Goal: Task Accomplishment & Management: Manage account settings

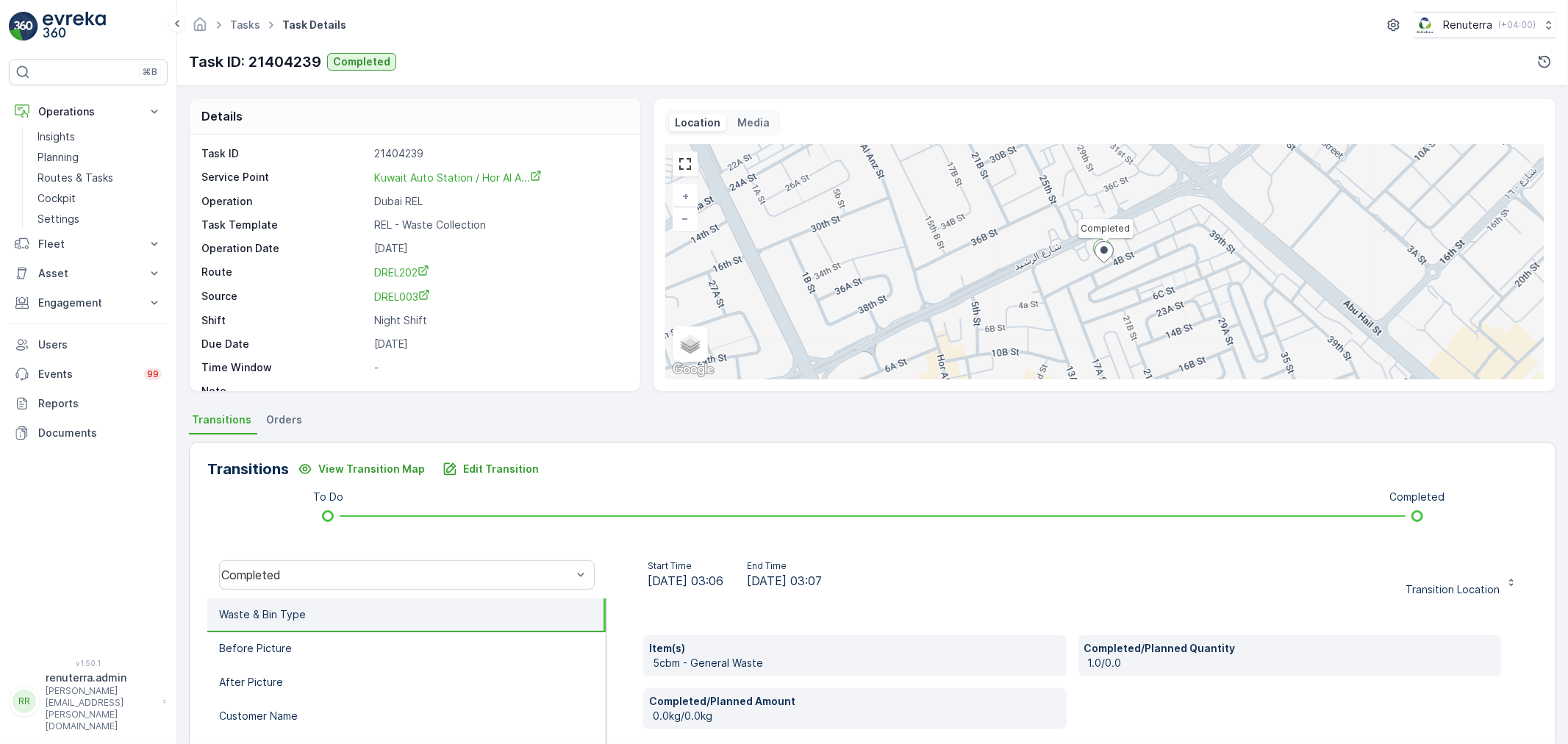
scroll to position [181, 0]
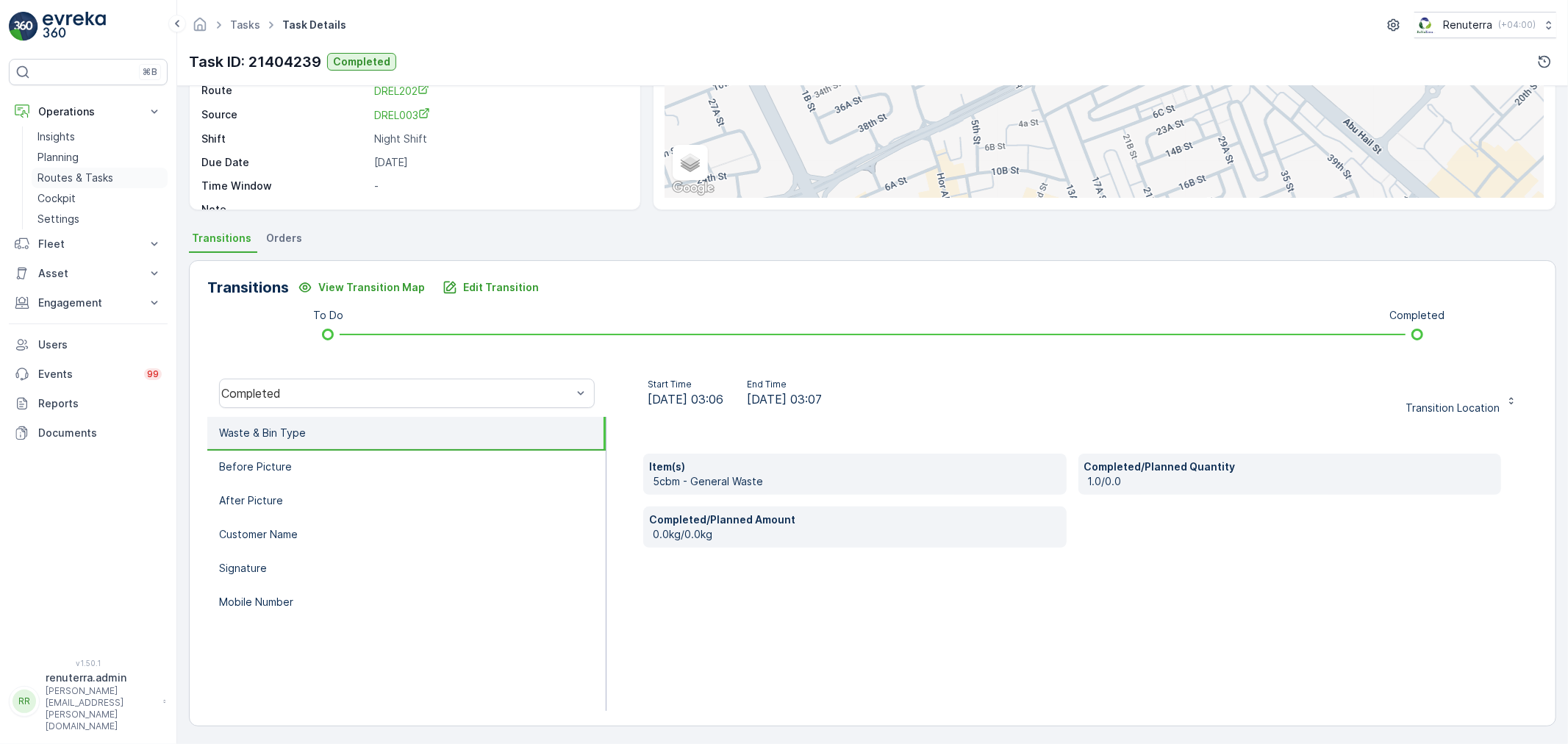
click at [53, 170] on link "Routes & Tasks" at bounding box center [100, 177] width 136 height 21
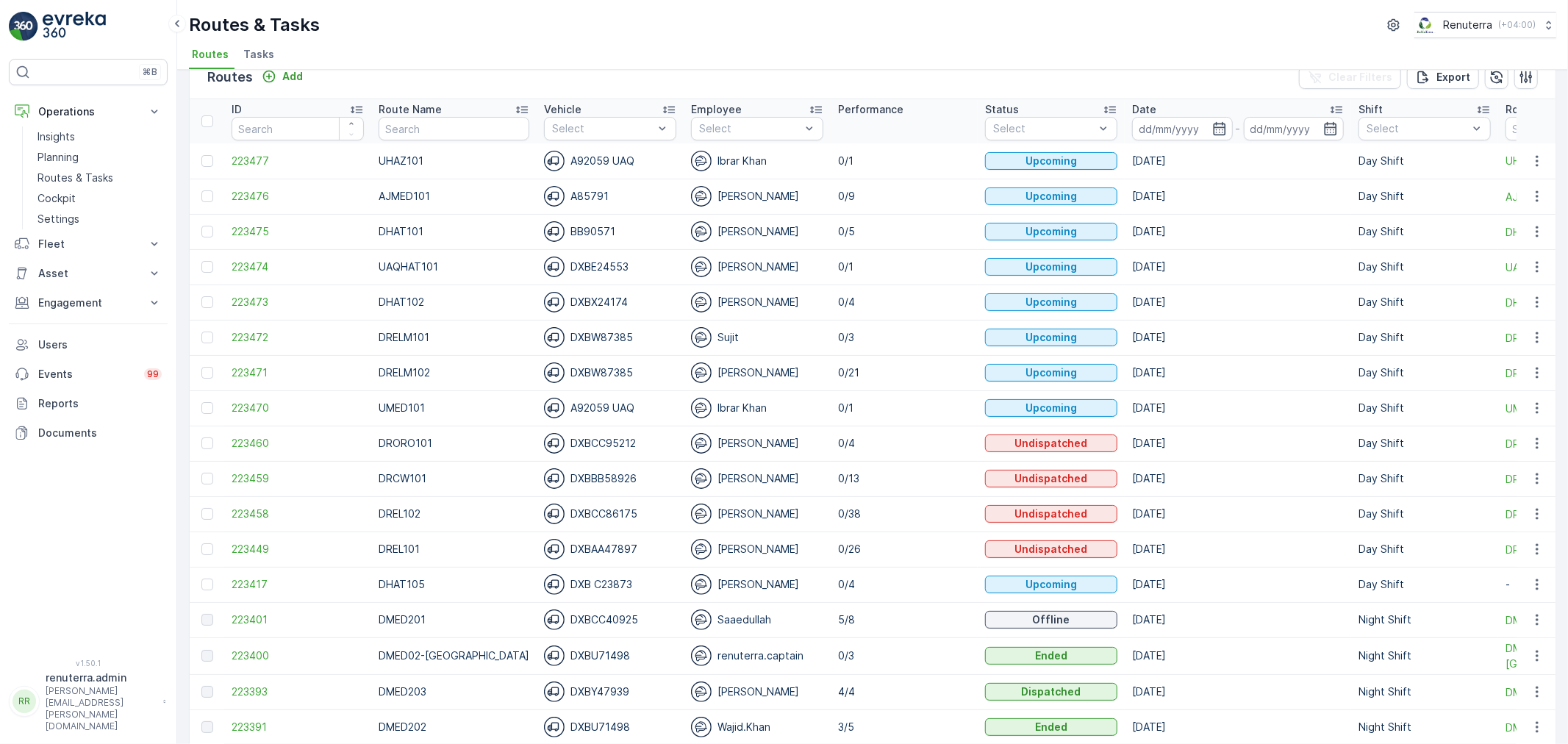
scroll to position [163, 0]
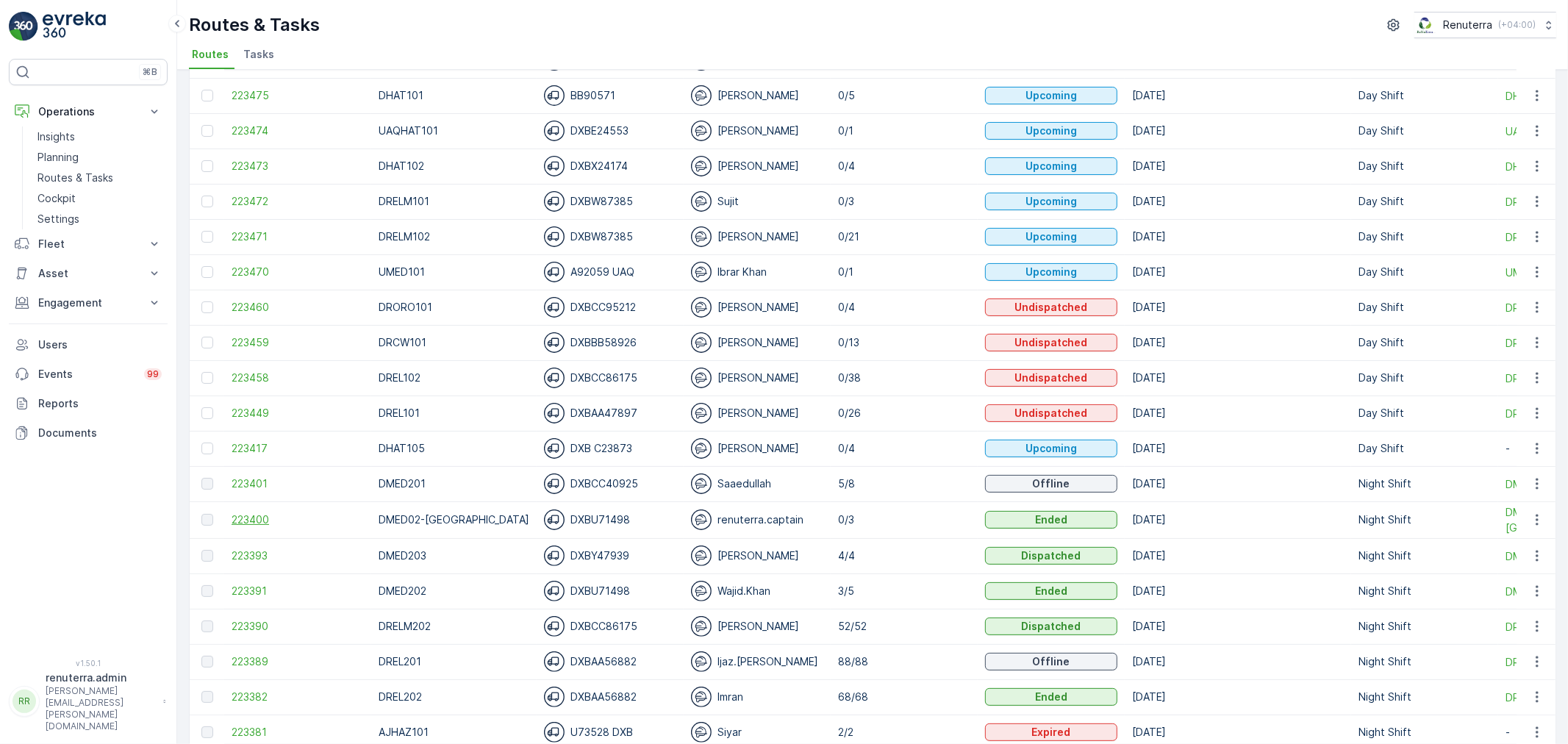
click at [255, 522] on span "223400" at bounding box center [297, 519] width 132 height 15
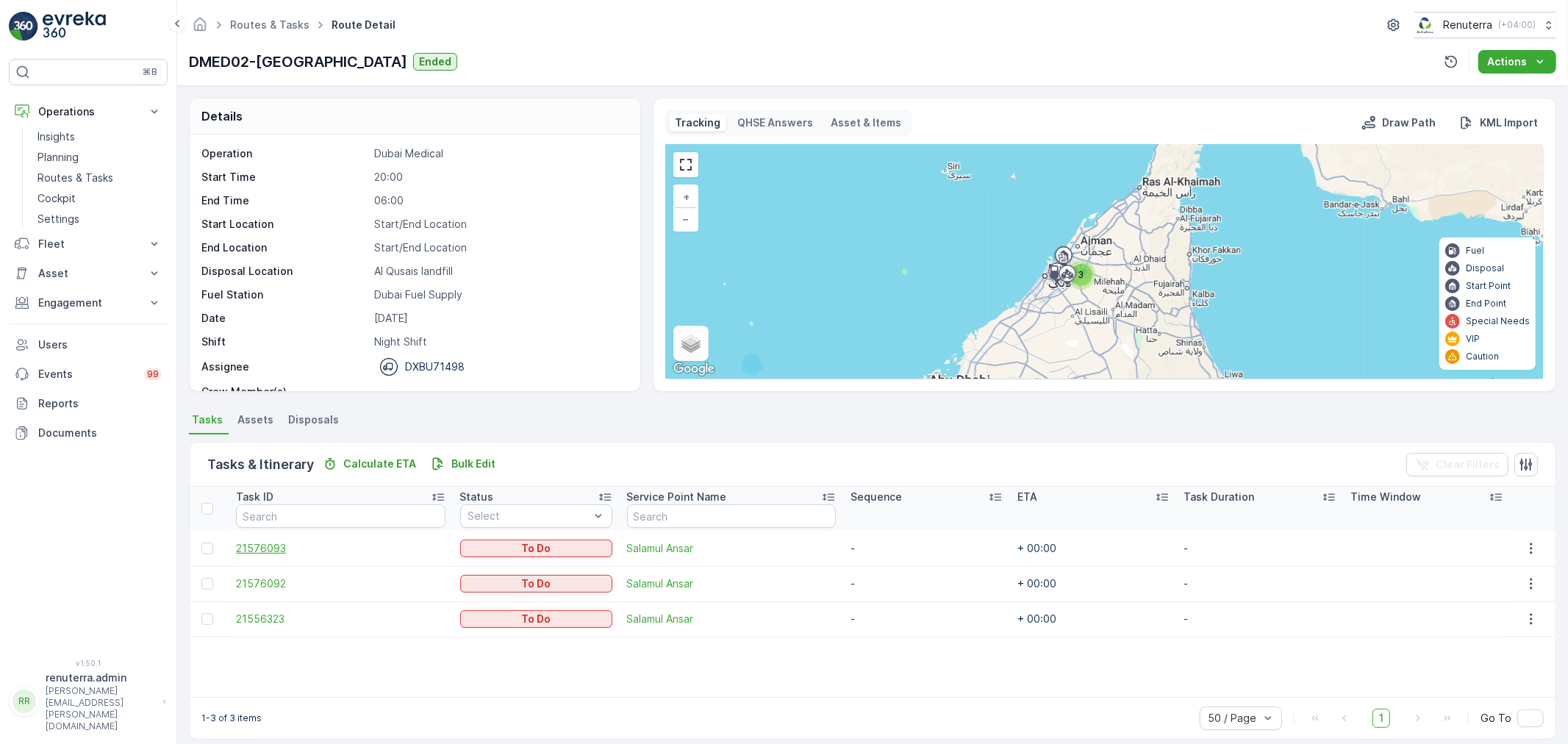
click at [281, 548] on span "21576093" at bounding box center [341, 548] width 208 height 15
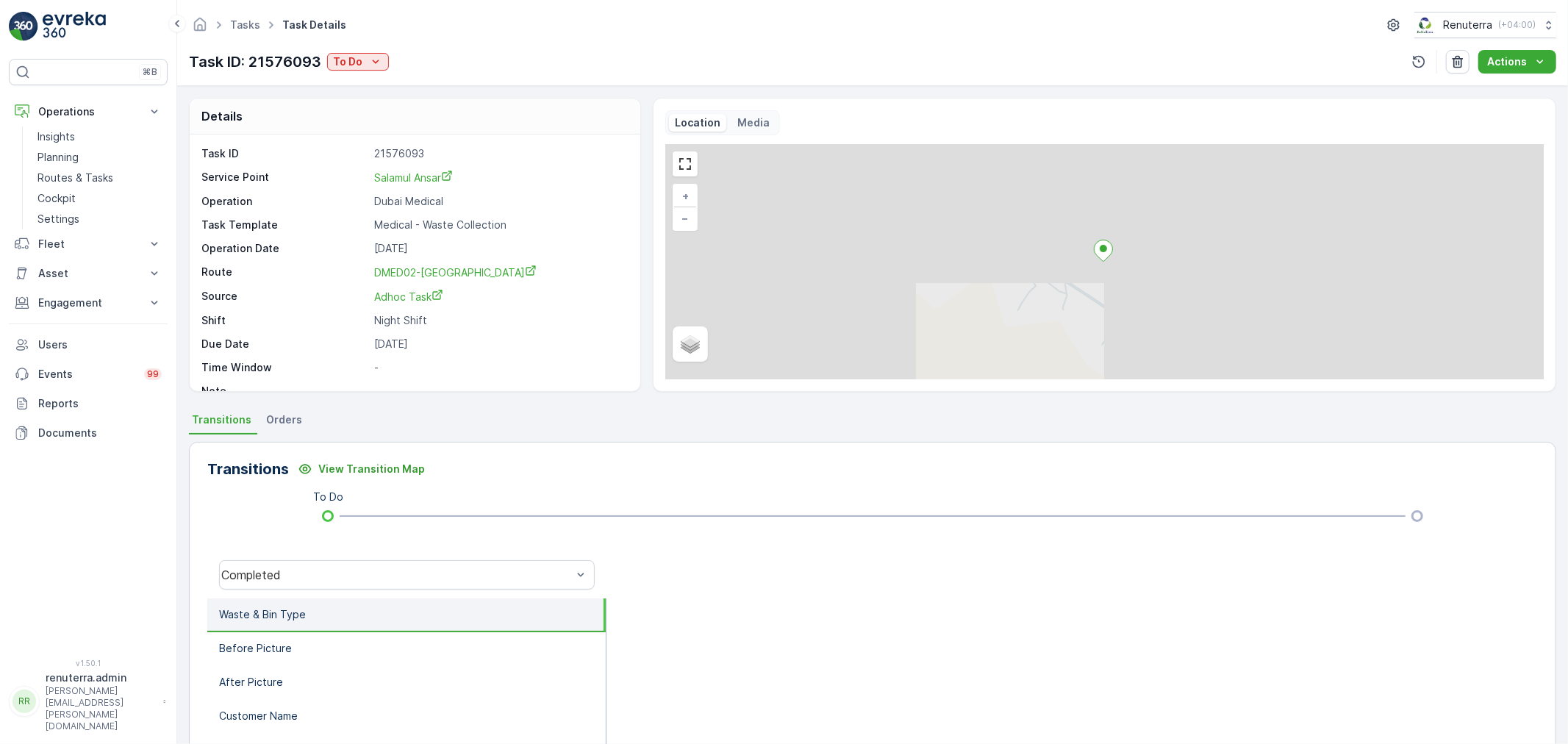
click at [358, 71] on div "Task ID: 21576093 To Do" at bounding box center [289, 62] width 200 height 22
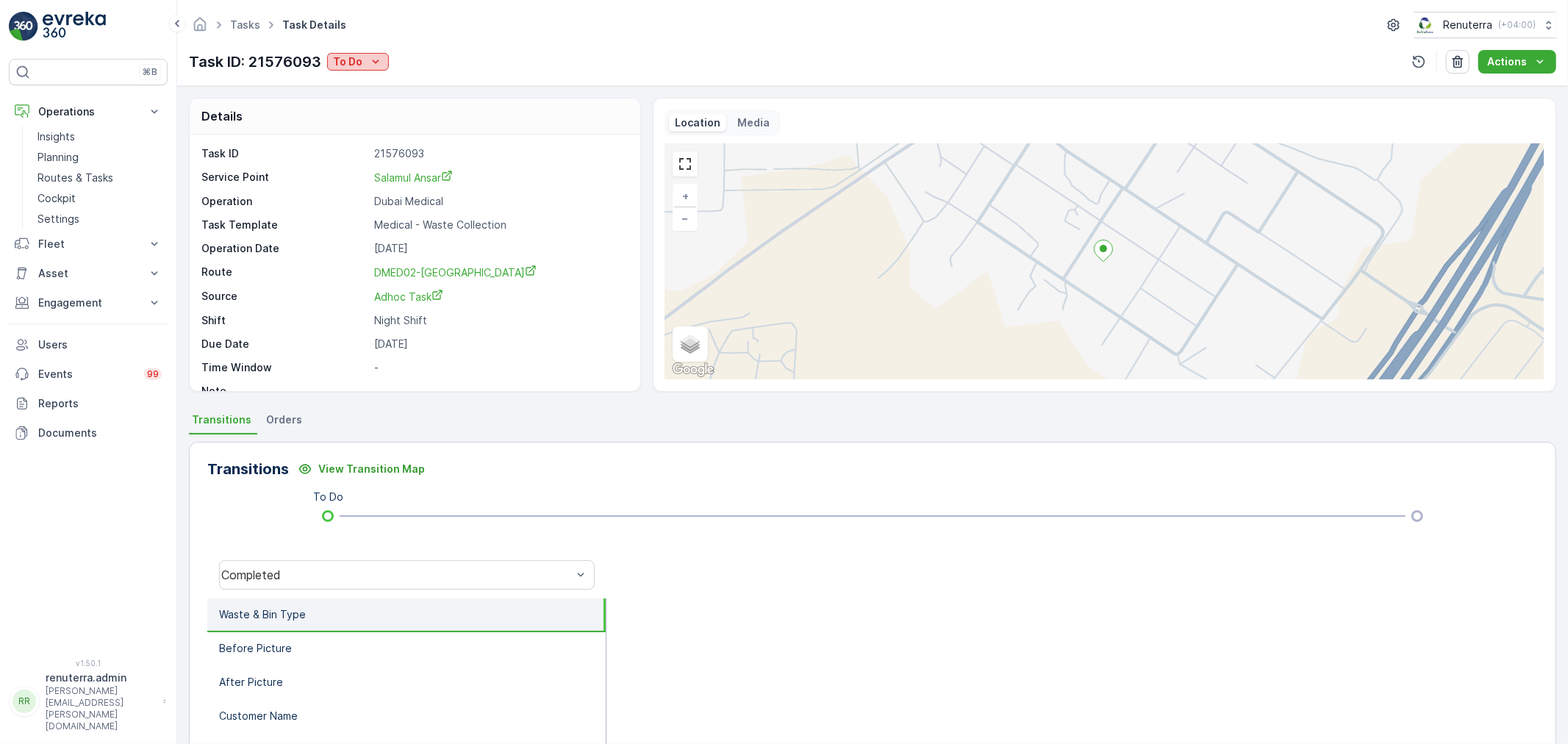
drag, startPoint x: 344, startPoint y: 52, endPoint x: 342, endPoint y: 62, distance: 10.2
click at [343, 52] on div "Task ID: 21576093 To Do" at bounding box center [289, 62] width 200 height 22
click at [350, 55] on p "To Do" at bounding box center [348, 62] width 30 height 15
click at [376, 84] on span "Completed" at bounding box center [363, 84] width 55 height 15
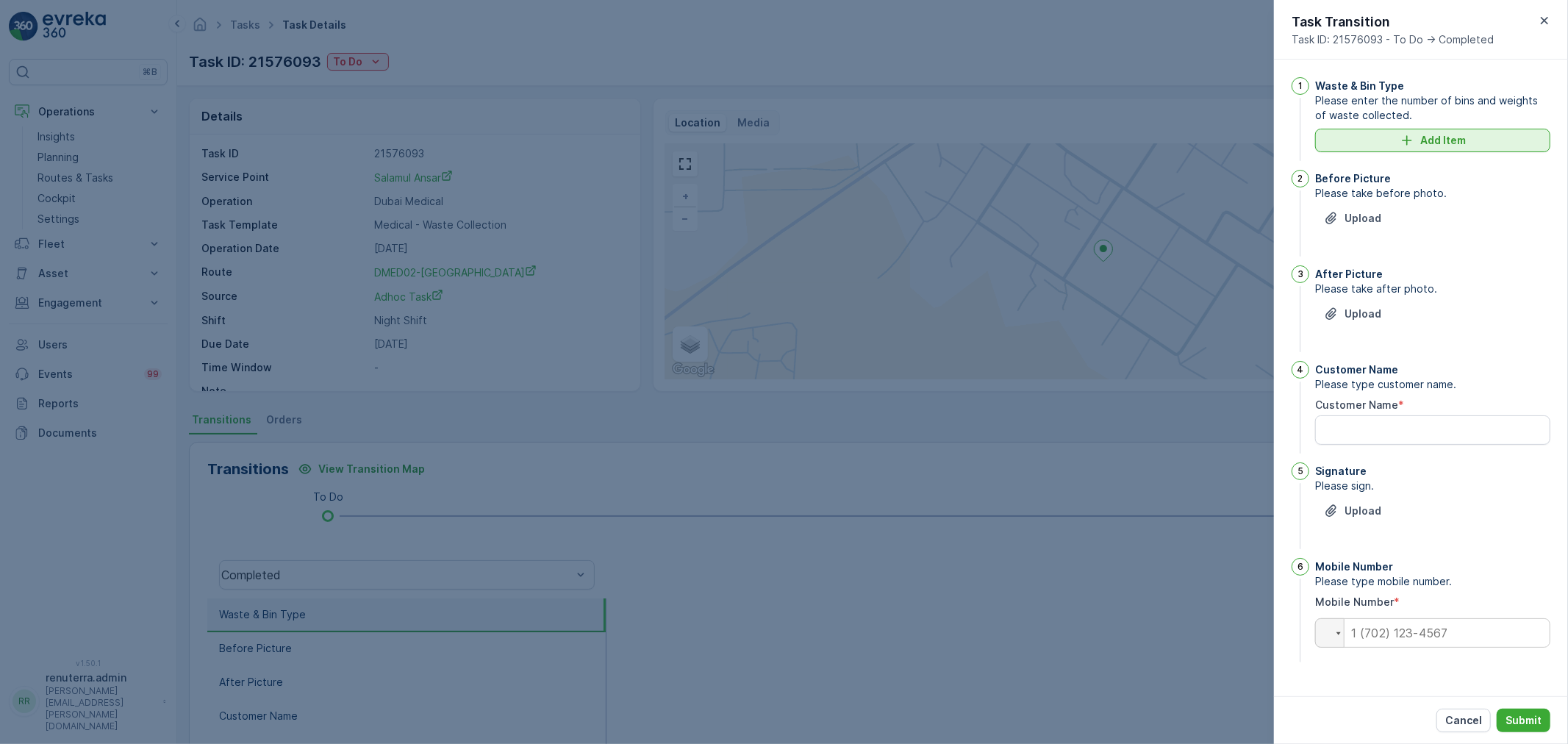
click at [1405, 138] on icon "Add Item" at bounding box center [1407, 140] width 15 height 15
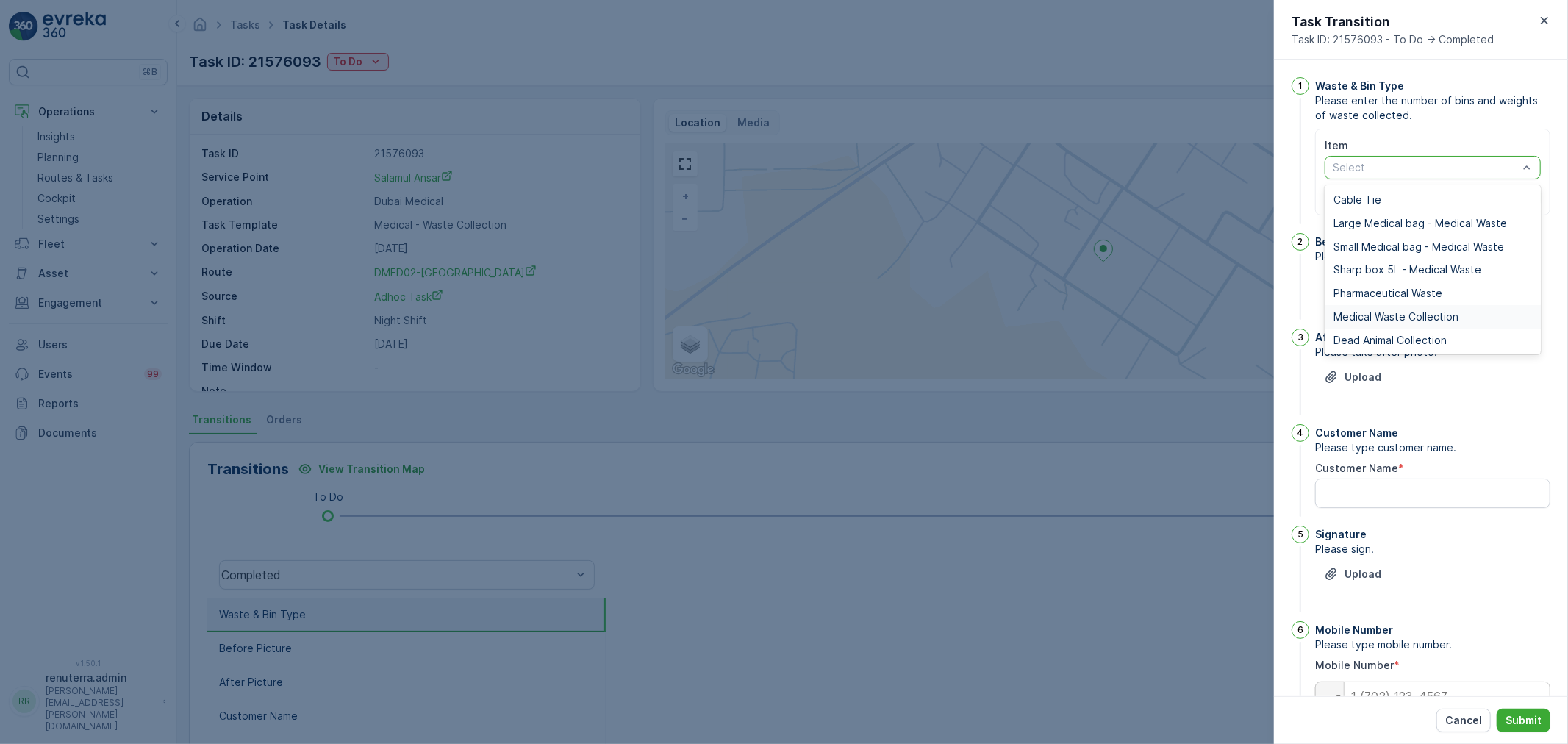
click at [1387, 322] on div "Medical Waste Collection" at bounding box center [1433, 317] width 216 height 24
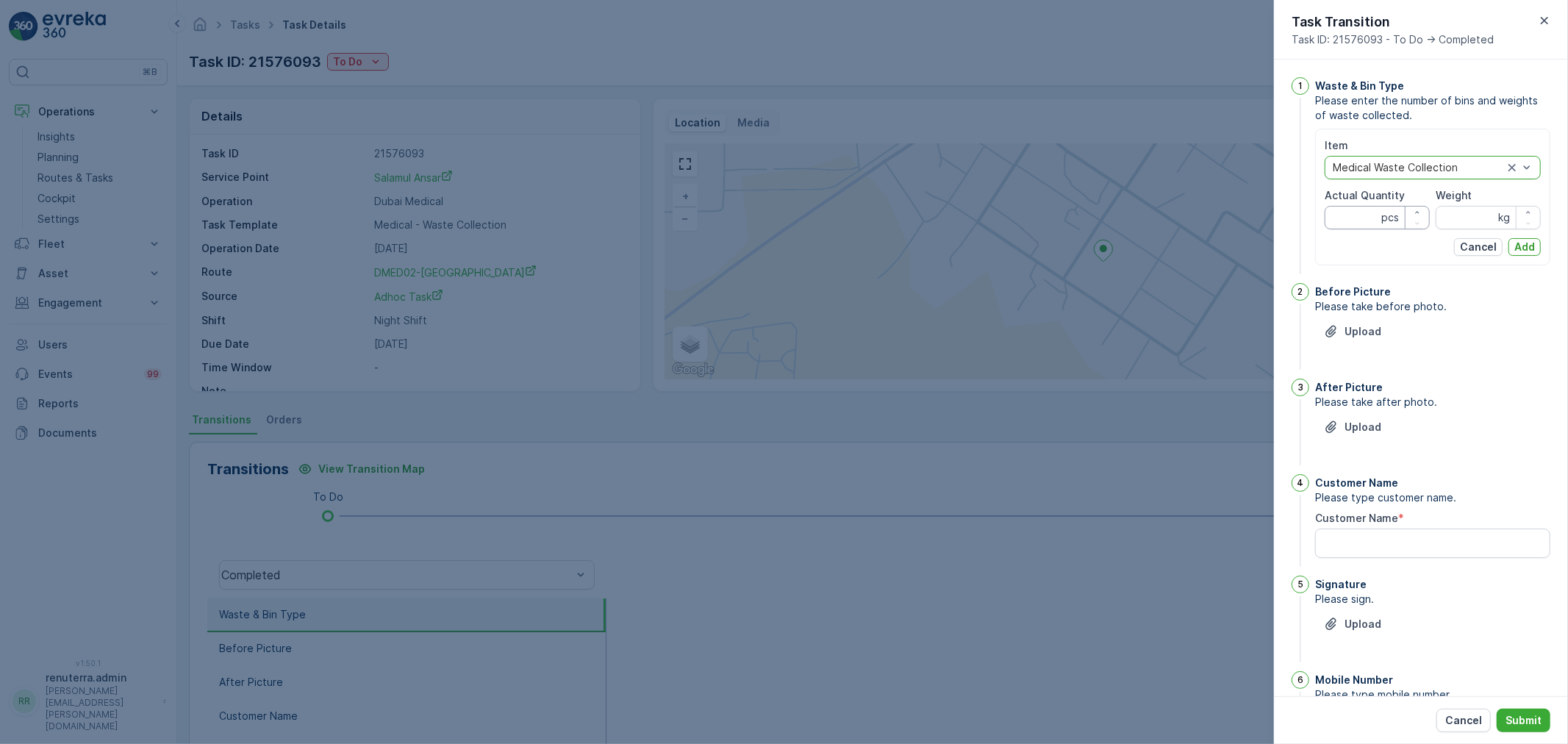
click at [1346, 222] on Quantity "Actual Quantity" at bounding box center [1378, 217] width 105 height 24
type Quantity "2"
type Quantity "85"
click at [1459, 217] on input "Weight" at bounding box center [1488, 217] width 105 height 24
type input "825"
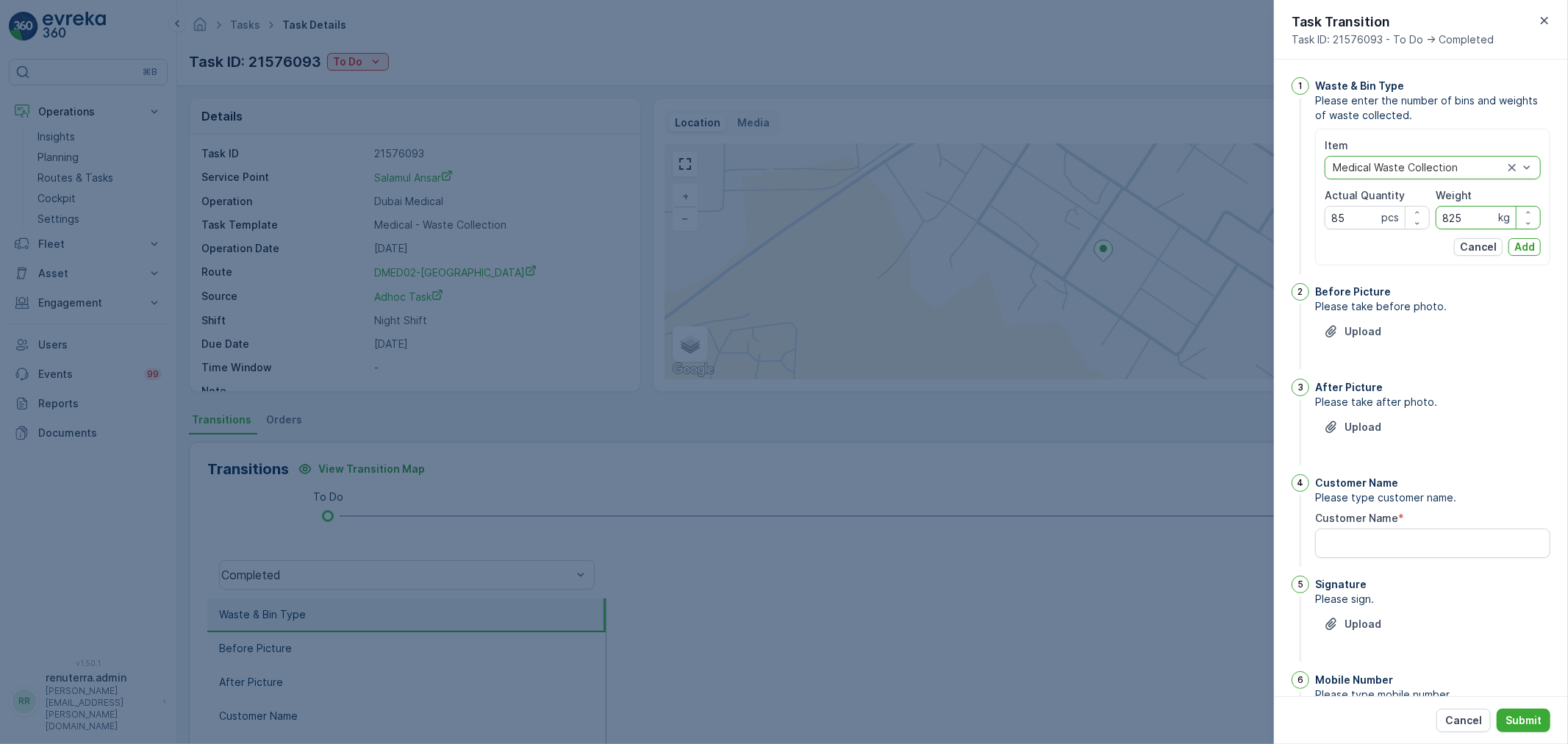
click at [1520, 238] on button "Add" at bounding box center [1525, 247] width 32 height 18
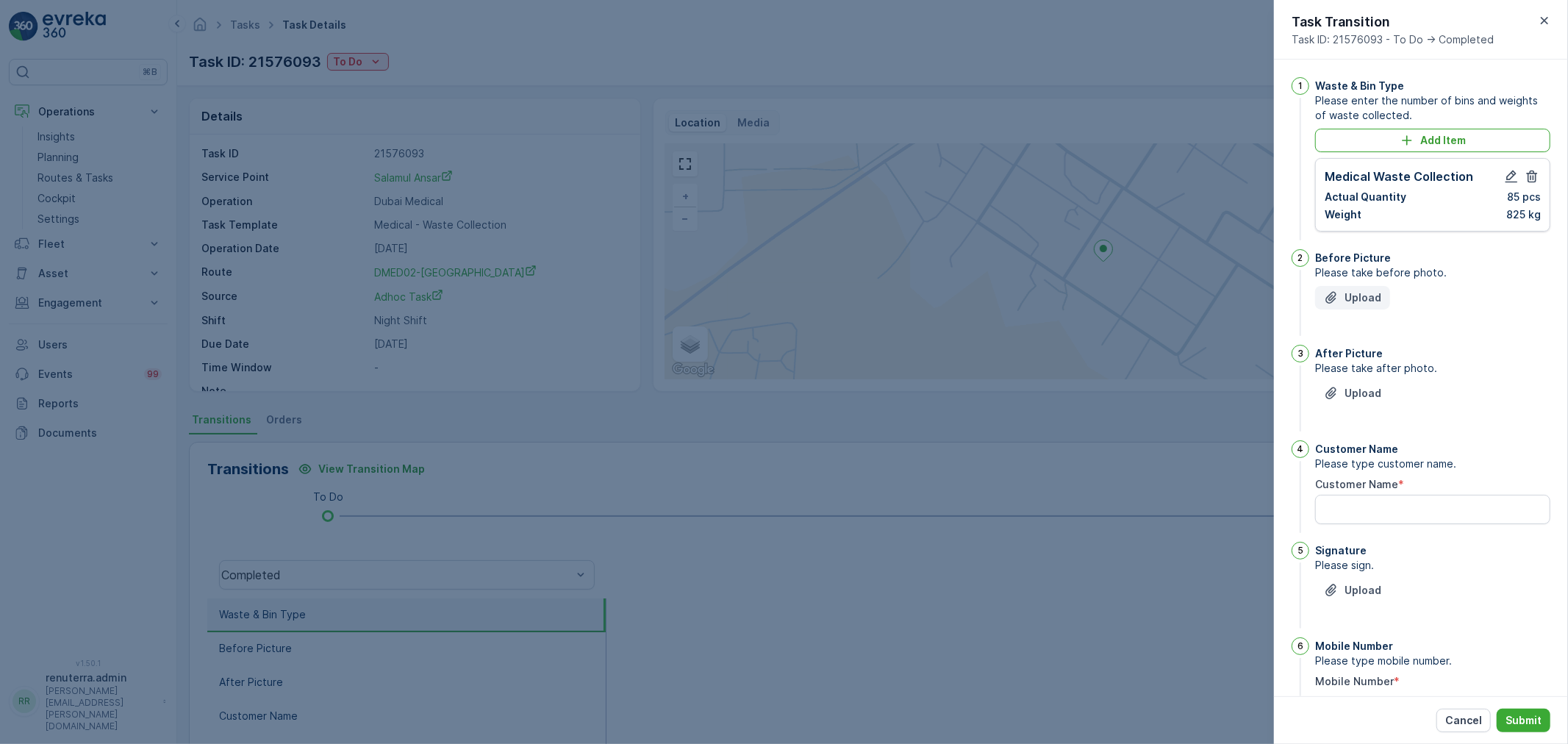
click at [1356, 302] on button "Upload" at bounding box center [1352, 298] width 75 height 24
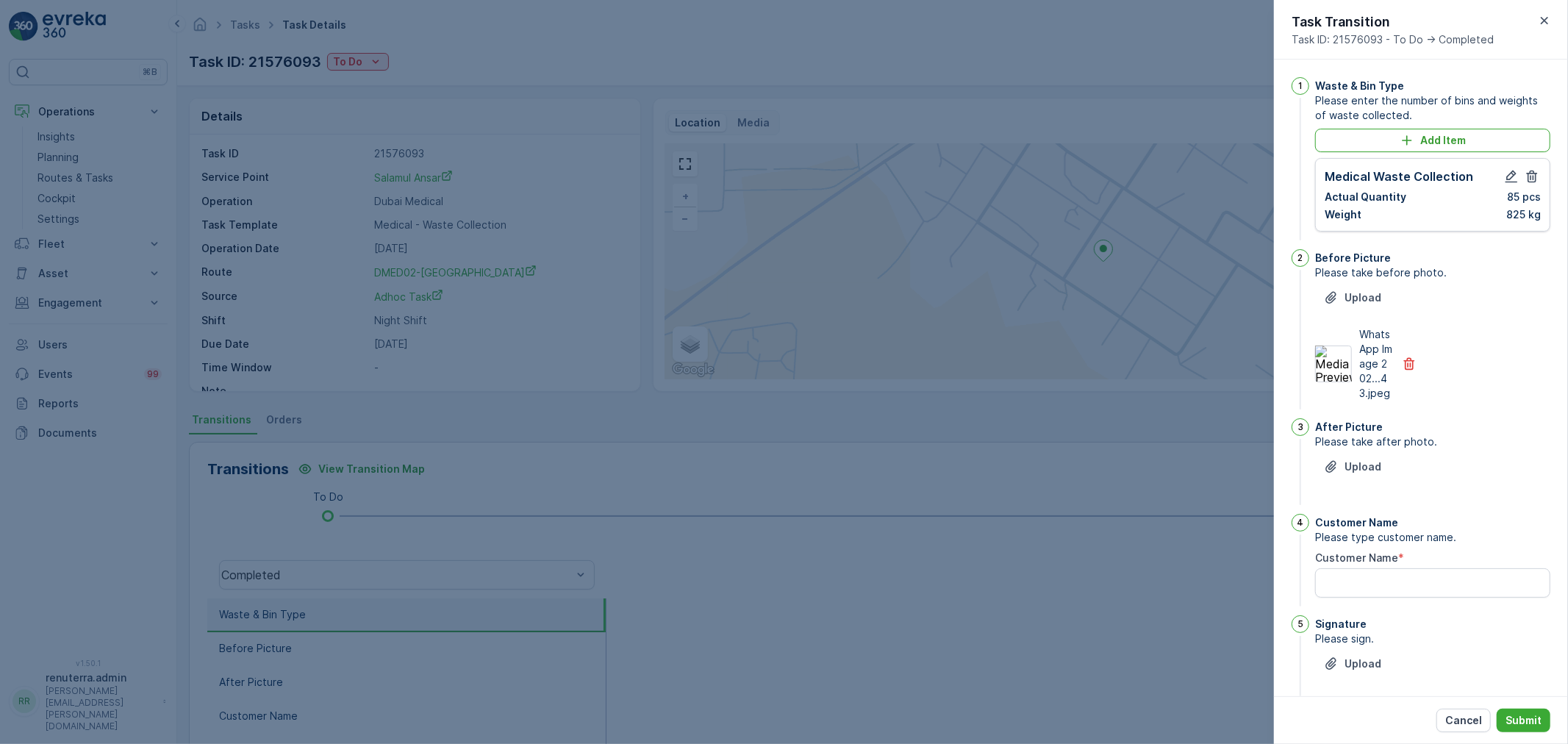
click at [1333, 468] on div "After Picture Please take after photo. Upload" at bounding box center [1433, 463] width 235 height 89
click at [1321, 474] on button "Upload" at bounding box center [1352, 467] width 75 height 24
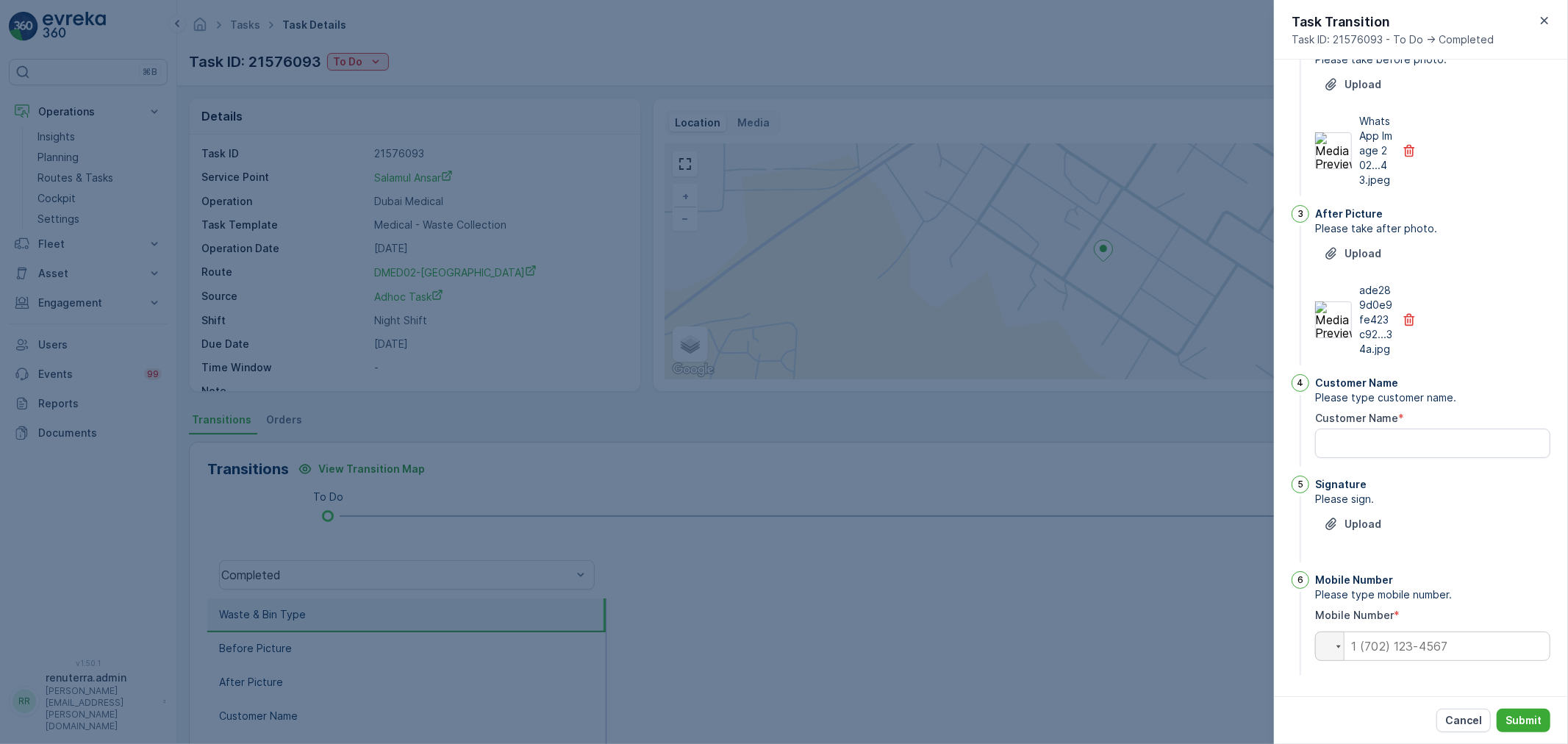
scroll to position [243, 0]
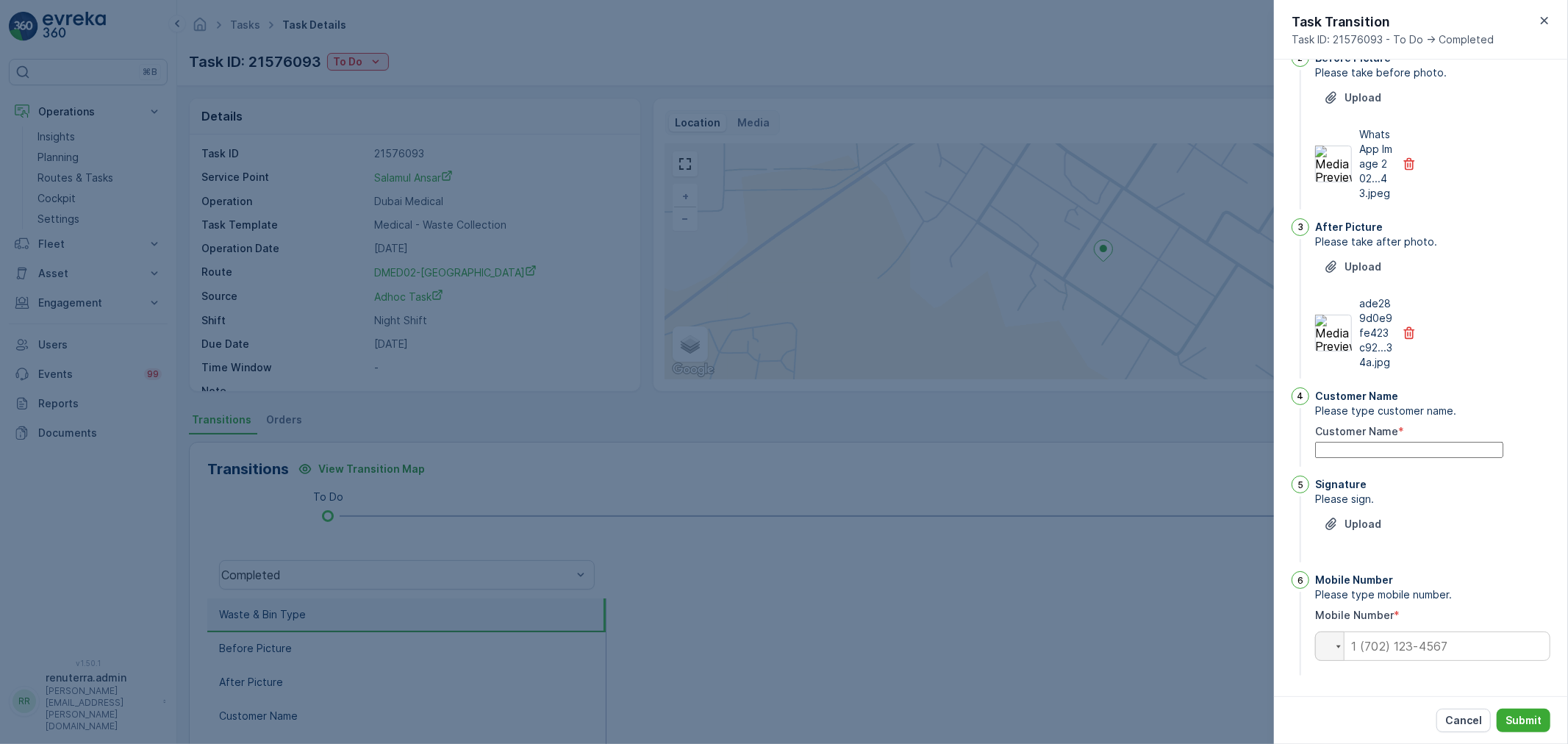
drag, startPoint x: 1380, startPoint y: 447, endPoint x: 1326, endPoint y: 456, distance: 54.7
click at [1375, 445] on Name "Customer Name" at bounding box center [1409, 450] width 188 height 16
type Name "ranjith"
click at [1351, 523] on p "Upload" at bounding box center [1363, 524] width 37 height 15
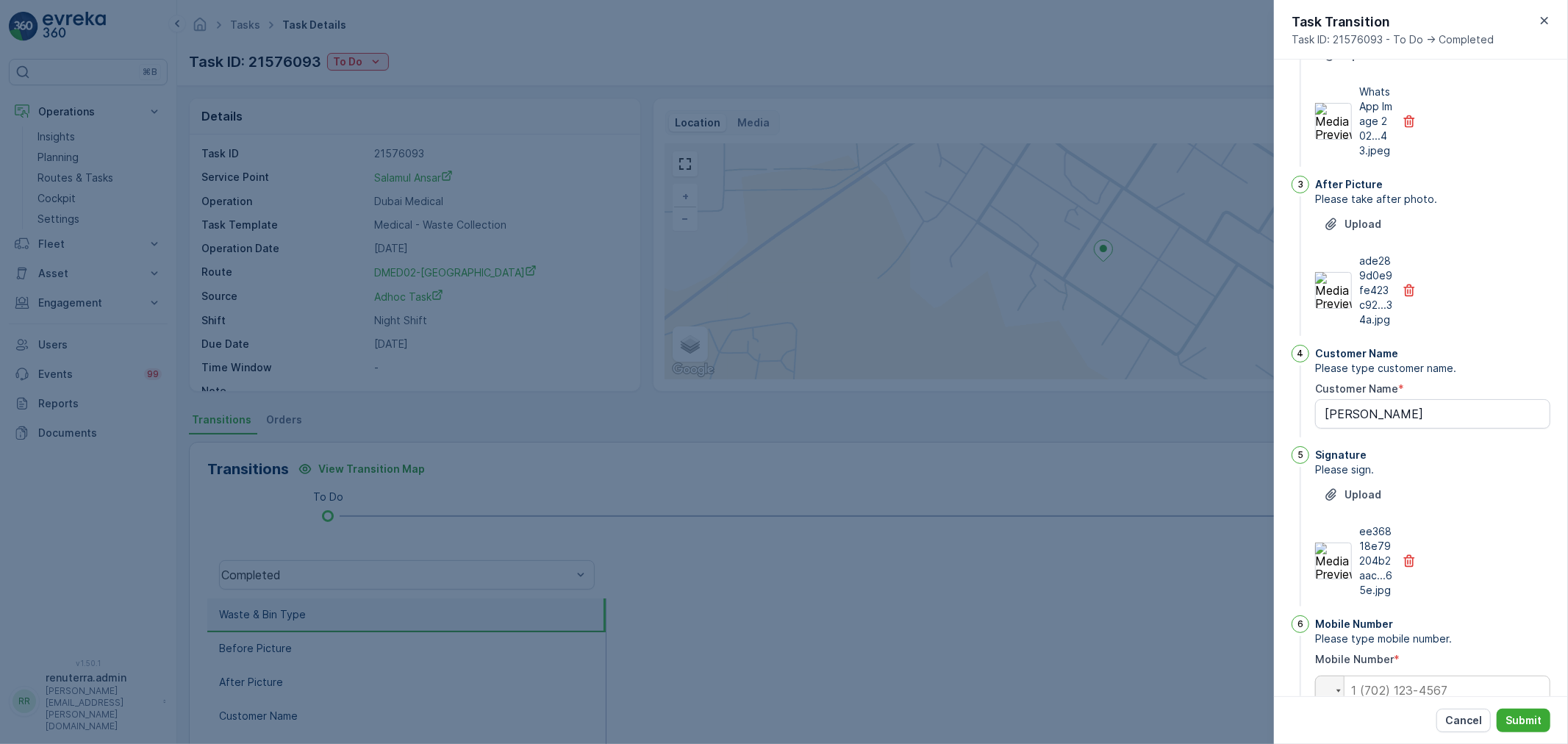
scroll to position [316, 0]
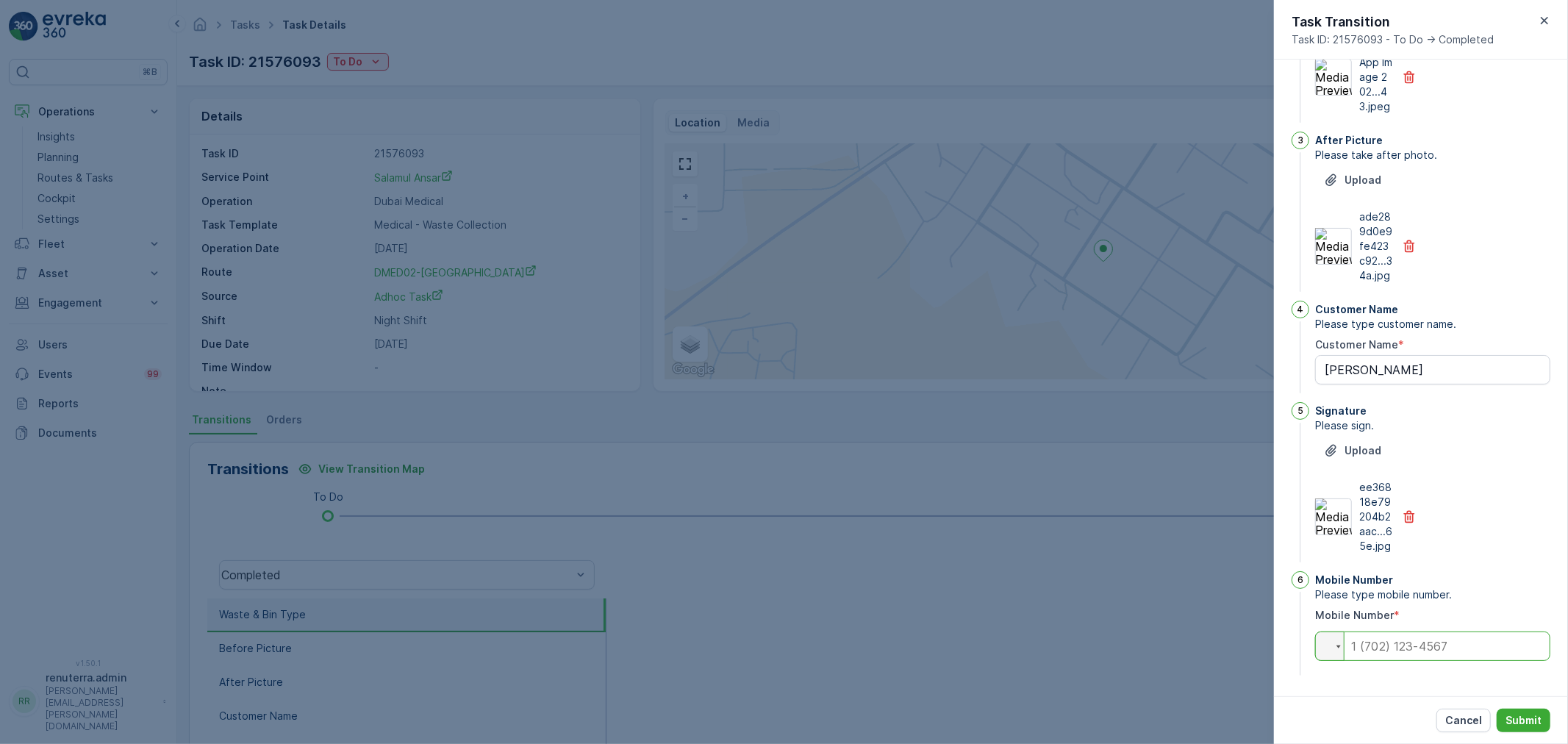
click at [1438, 656] on input "tel" at bounding box center [1433, 646] width 235 height 30
type input "0554745985"
click at [1519, 716] on p "Submit" at bounding box center [1524, 720] width 36 height 15
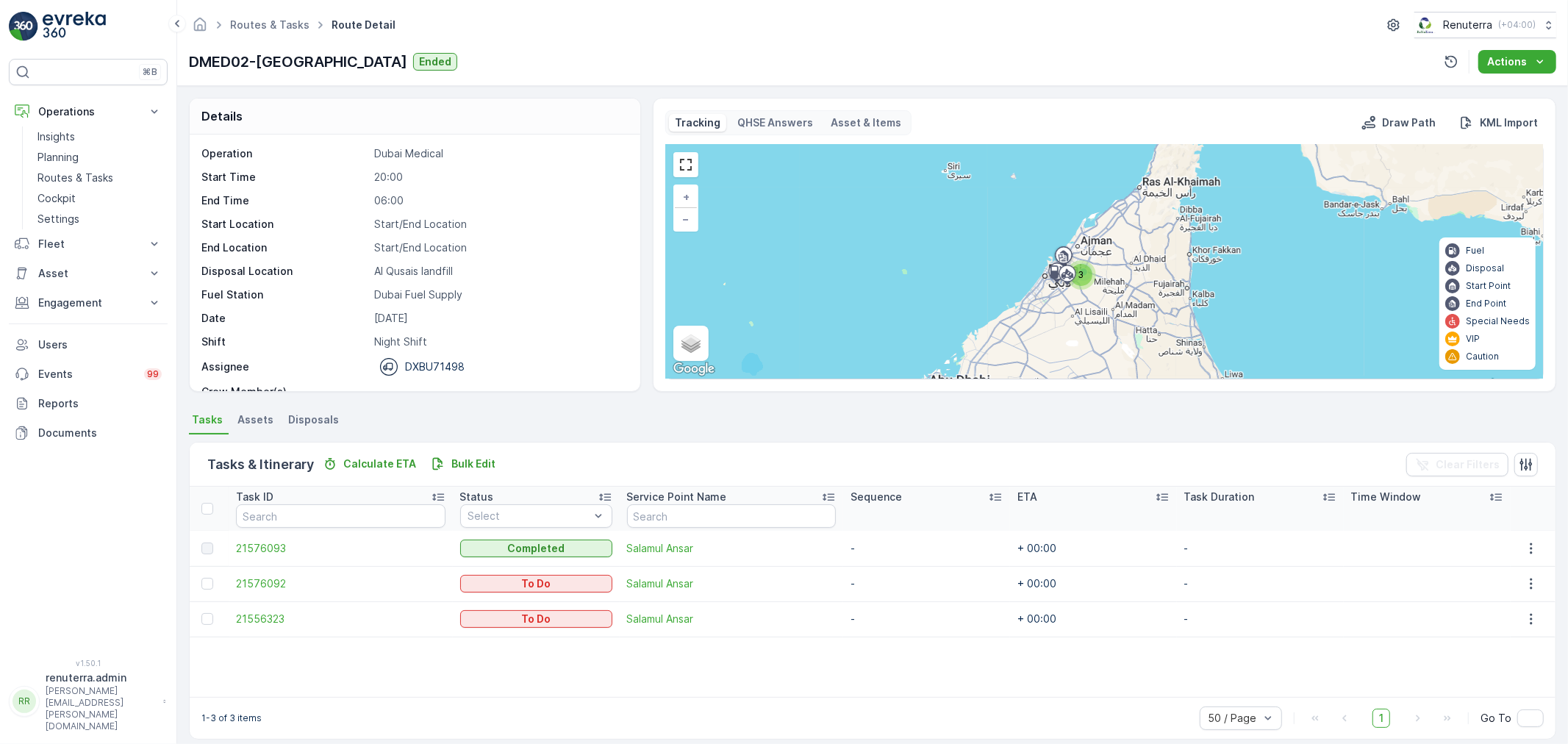
click at [259, 575] on td "21576092" at bounding box center [341, 583] width 223 height 35
click at [258, 582] on span "21576092" at bounding box center [341, 583] width 208 height 15
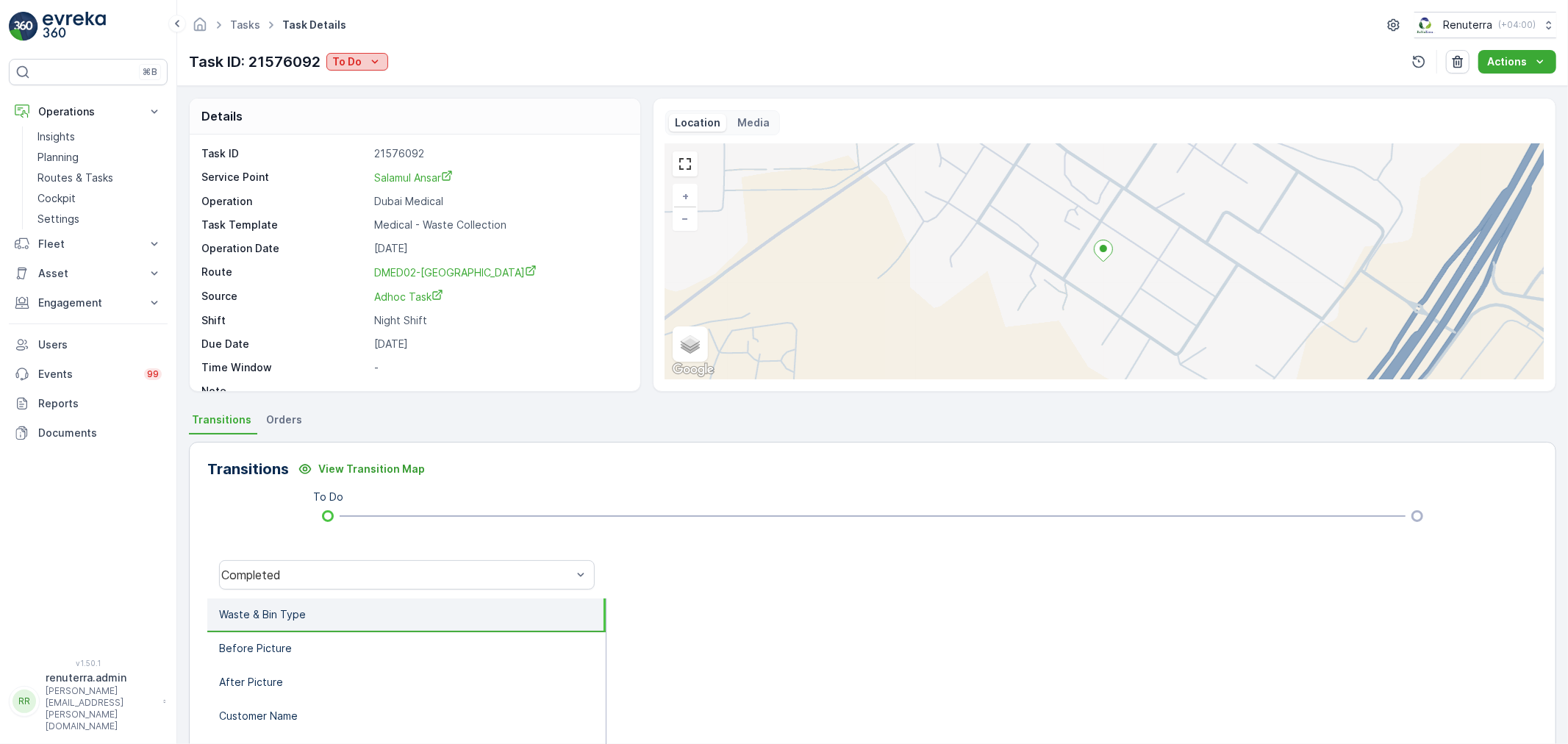
click at [368, 62] on icon "To Do" at bounding box center [375, 62] width 15 height 15
click at [369, 90] on span "Completed" at bounding box center [363, 84] width 55 height 15
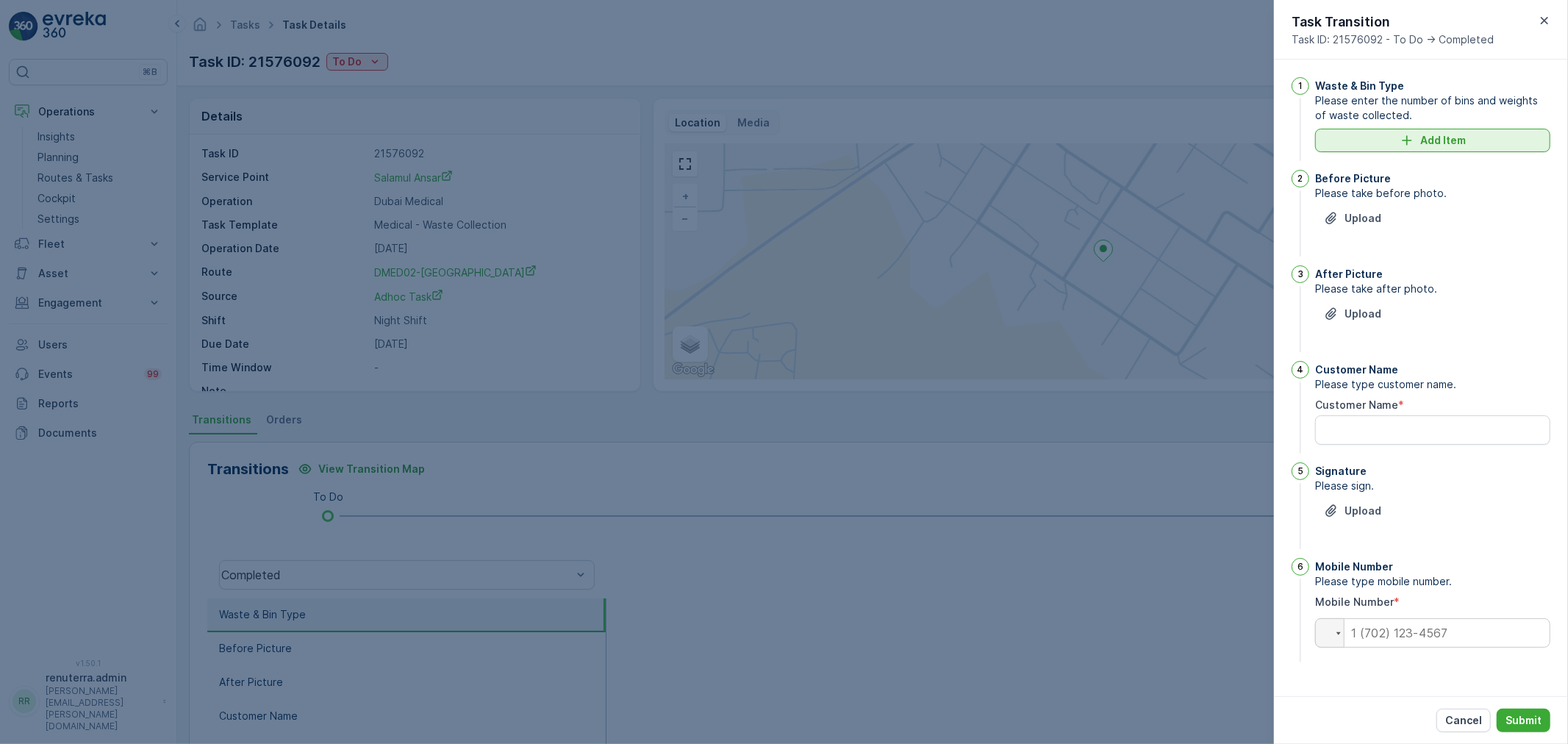
click at [1351, 134] on div "Add Item" at bounding box center [1433, 140] width 217 height 15
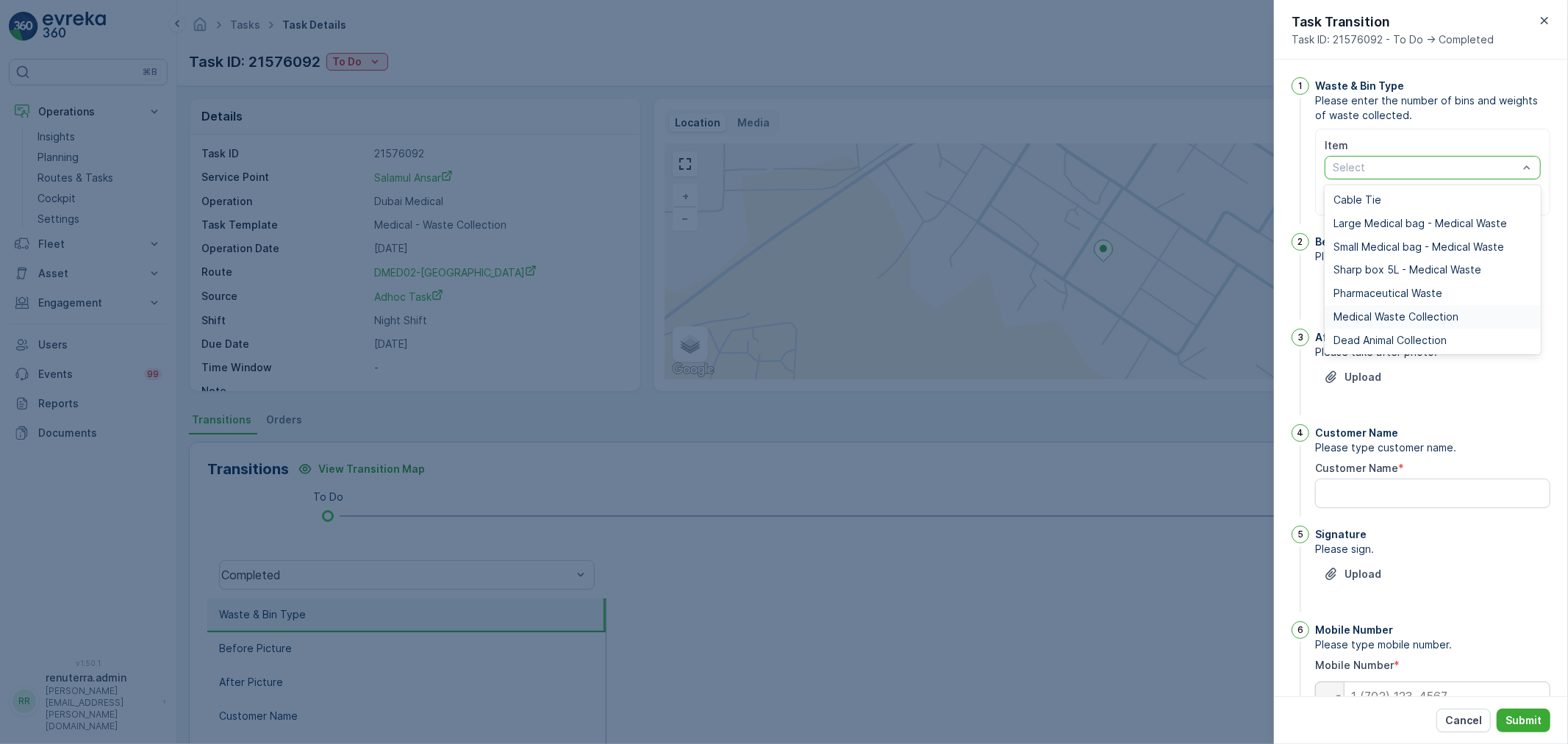
click at [1399, 317] on span "Medical Waste Collection" at bounding box center [1396, 317] width 125 height 11
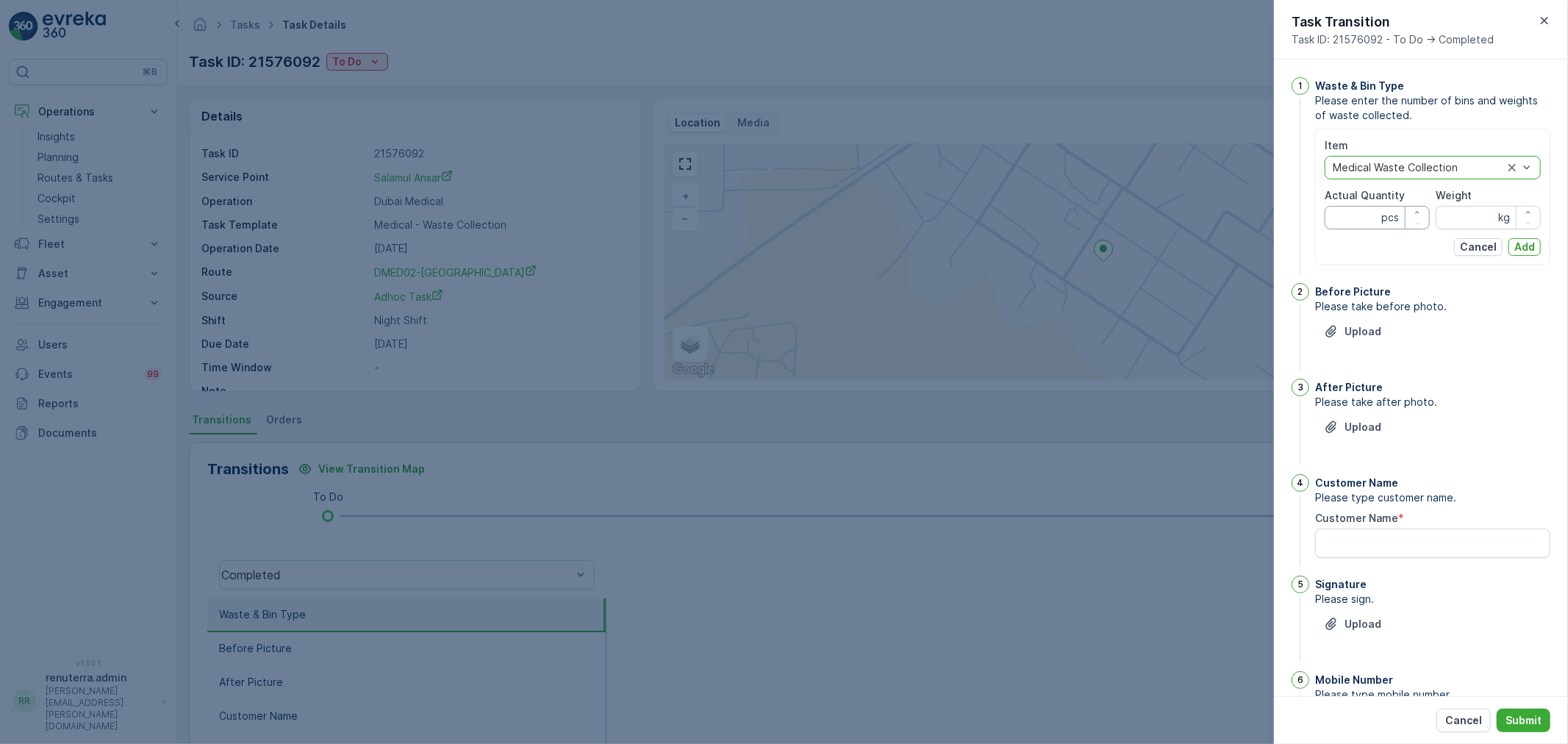
click at [1363, 215] on Quantity "Actual Quantity" at bounding box center [1378, 217] width 105 height 24
type Quantity "40"
click at [1479, 229] on input "Weight" at bounding box center [1488, 217] width 105 height 24
type input "0"
type input "404"
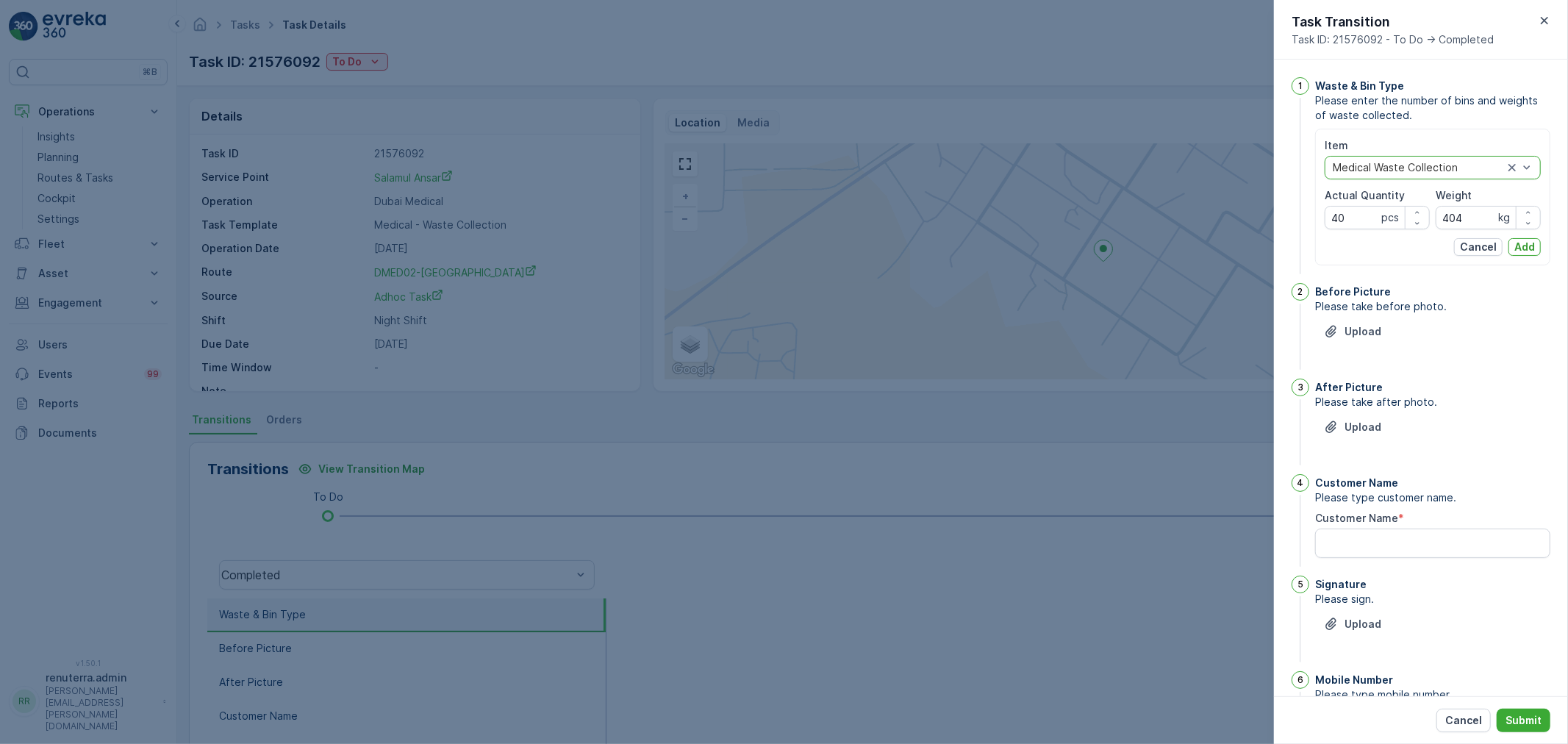
click at [1360, 230] on div "Item option Medical Waste Collection, selected. Medical Waste Collection Actual…" at bounding box center [1433, 196] width 216 height 117
click at [1361, 215] on Quantity "40" at bounding box center [1378, 217] width 105 height 24
type Quantity "4"
type Quantity "32"
click at [1355, 331] on p "Upload" at bounding box center [1363, 331] width 37 height 15
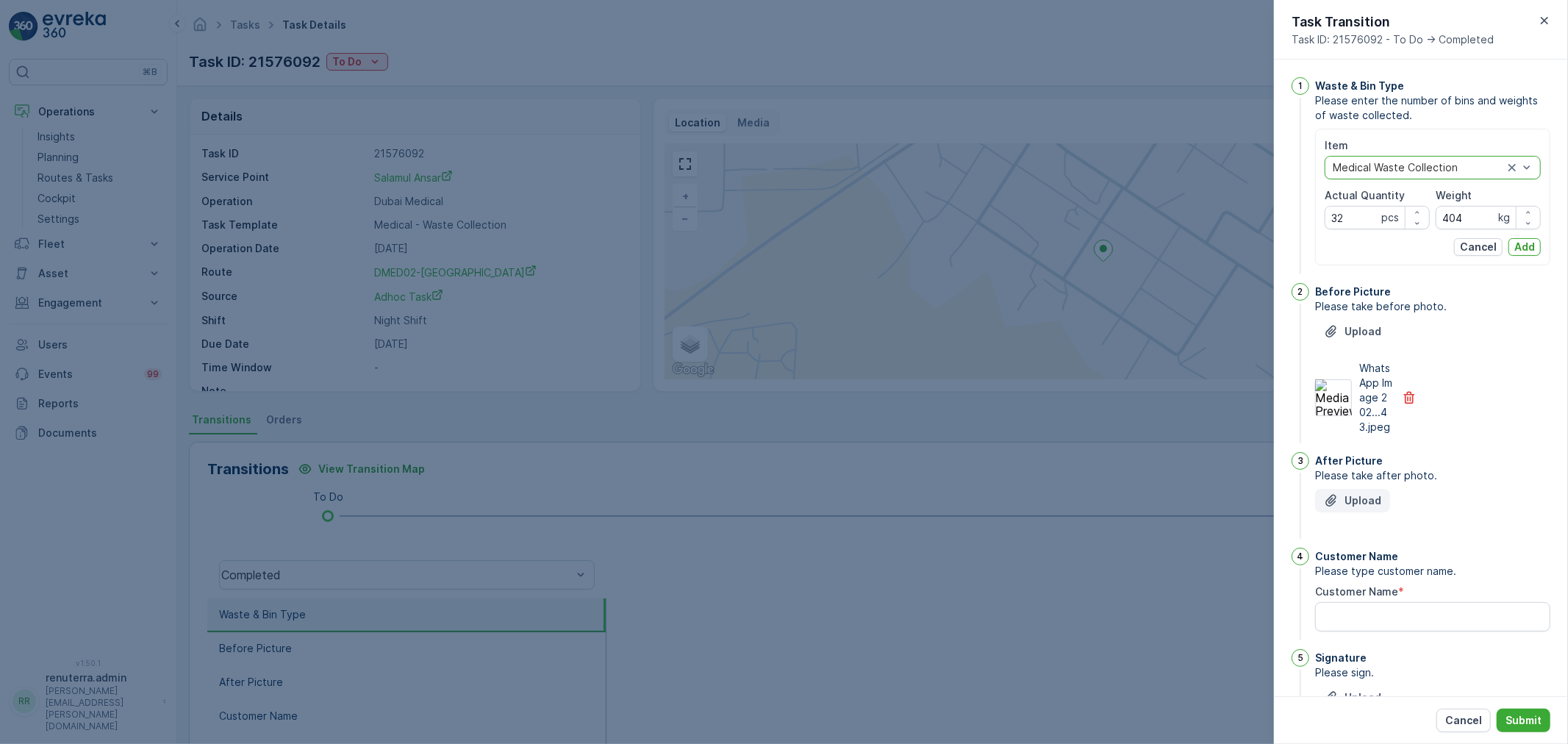
click at [1355, 507] on button "Upload" at bounding box center [1352, 500] width 75 height 24
click at [715, 251] on div at bounding box center [784, 372] width 1568 height 744
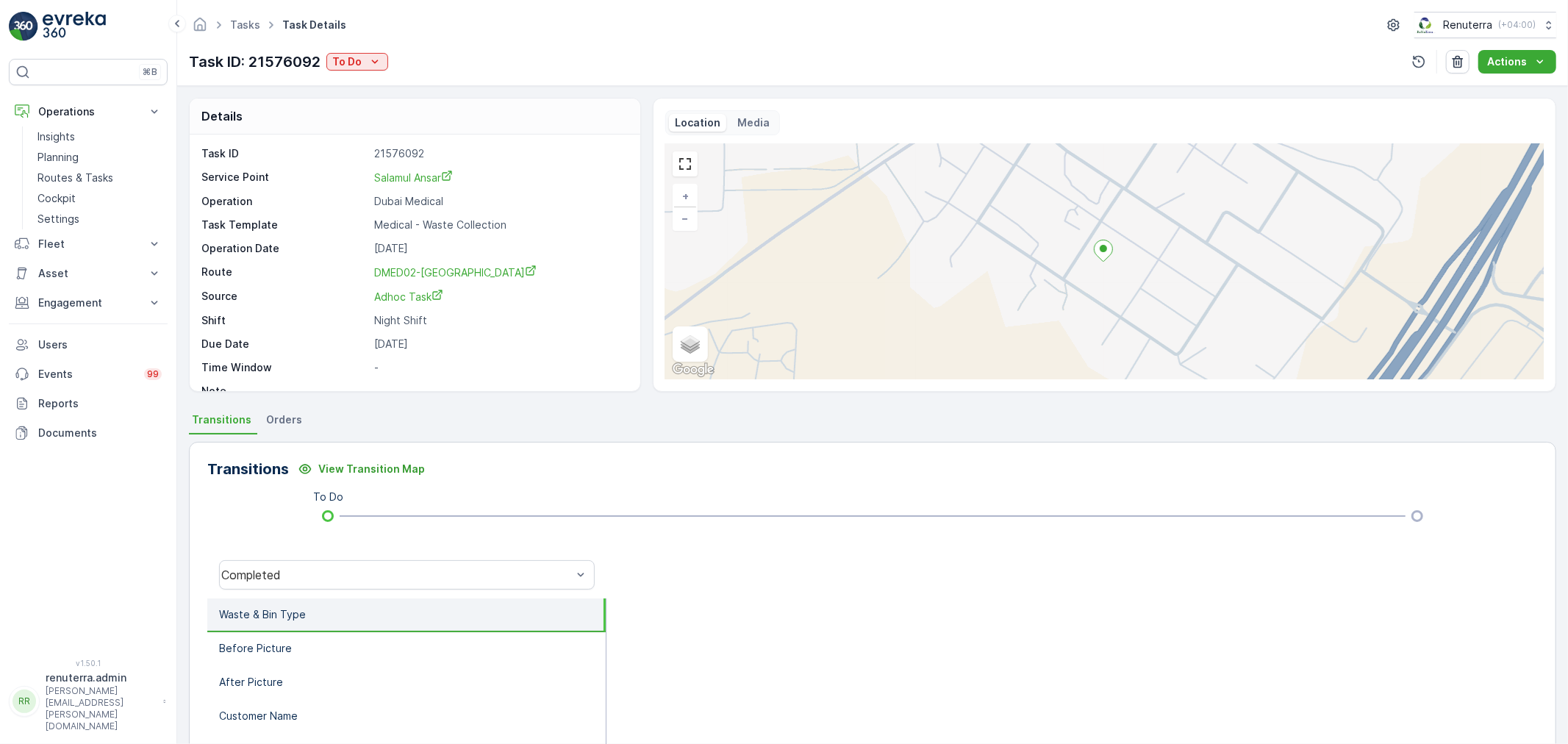
drag, startPoint x: 350, startPoint y: 63, endPoint x: 355, endPoint y: 74, distance: 12.1
click at [350, 63] on p "To Do" at bounding box center [347, 62] width 30 height 15
click at [356, 81] on span "Completed" at bounding box center [363, 84] width 55 height 15
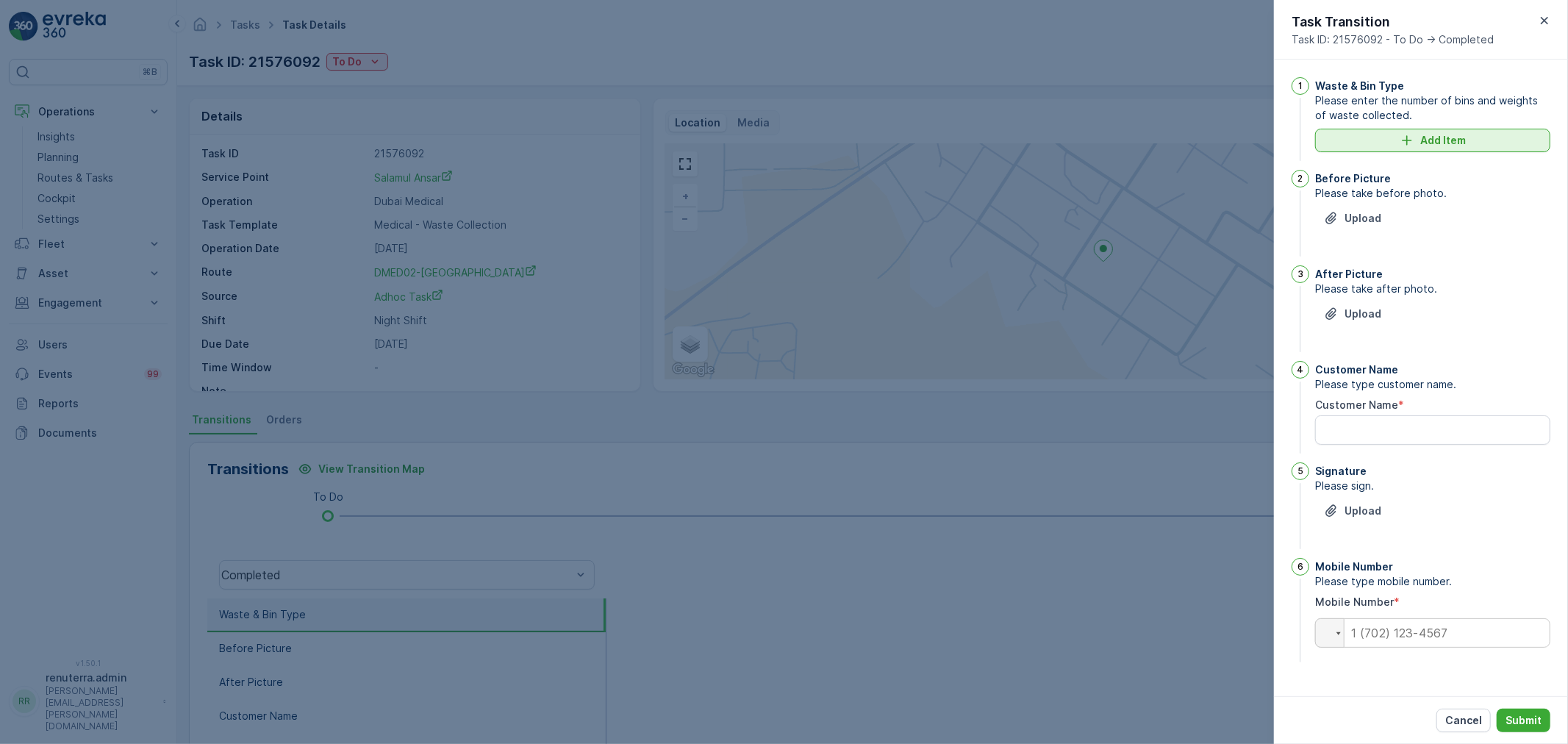
click at [1420, 144] on p "Add Item" at bounding box center [1443, 140] width 46 height 15
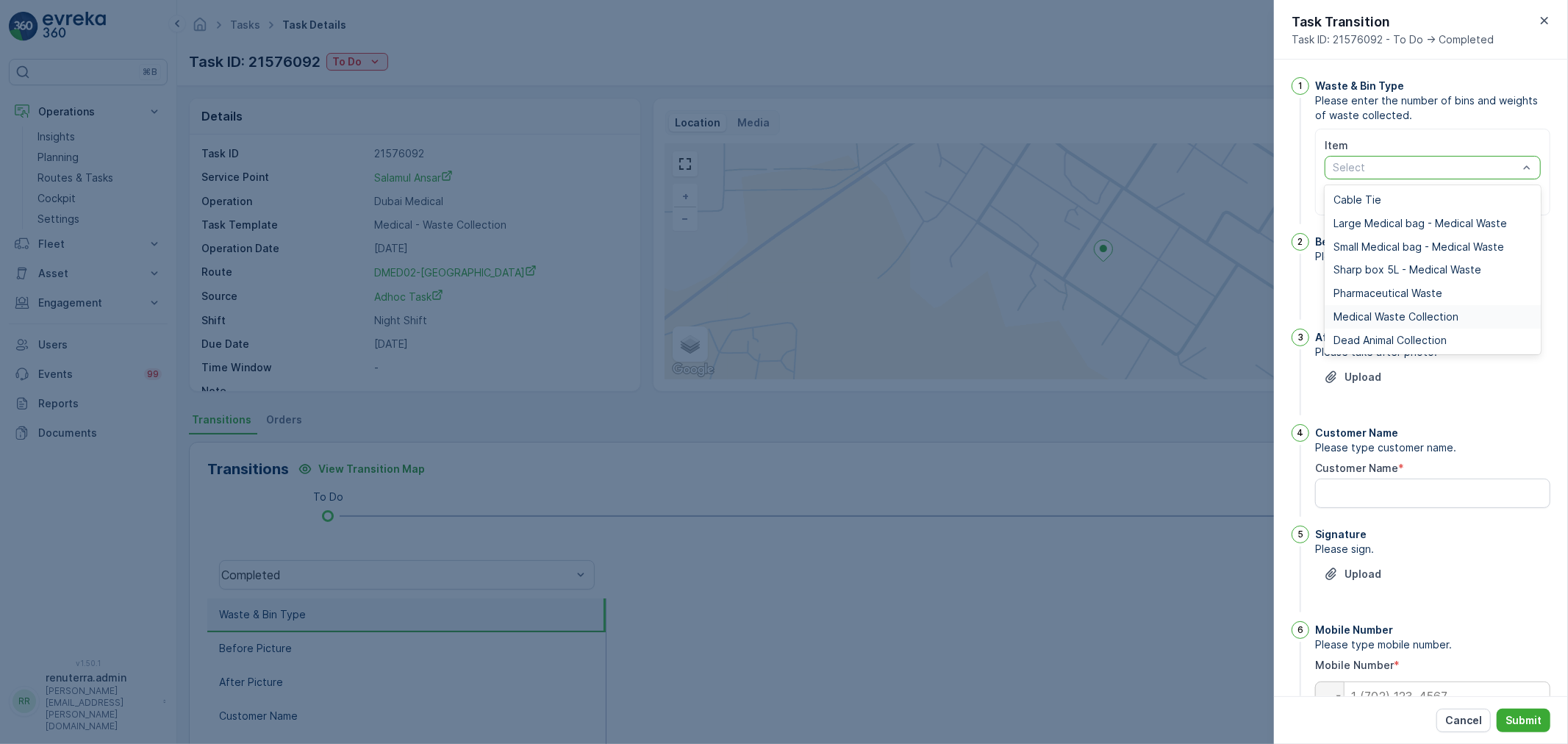
click at [1388, 311] on span "Medical Waste Collection" at bounding box center [1396, 317] width 125 height 11
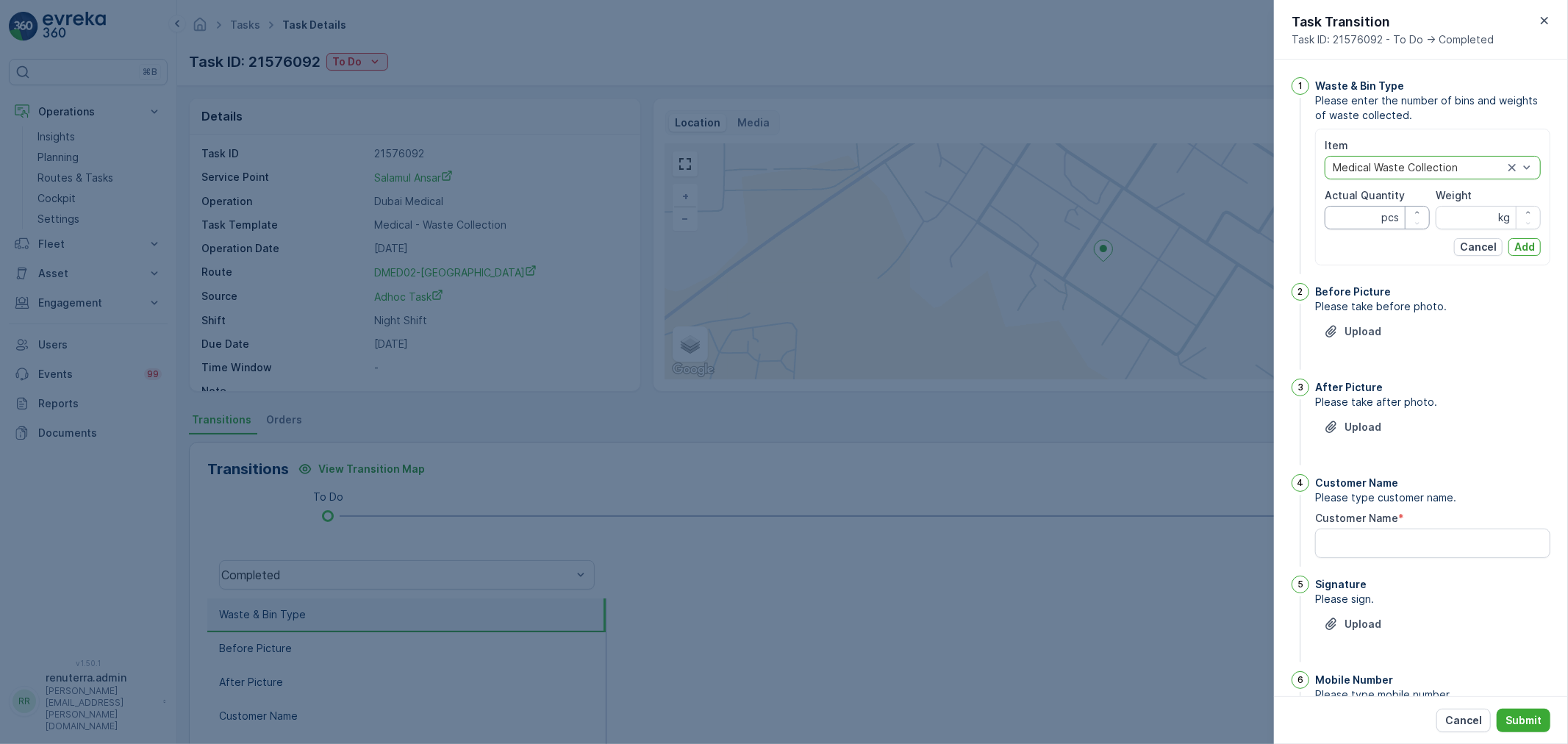
click at [1363, 221] on Quantity "Actual Quantity" at bounding box center [1378, 217] width 105 height 24
type Quantity "32"
drag, startPoint x: 1483, startPoint y: 215, endPoint x: 1467, endPoint y: 219, distance: 16.5
click at [1481, 215] on input "Weight" at bounding box center [1488, 217] width 105 height 24
type input "404"
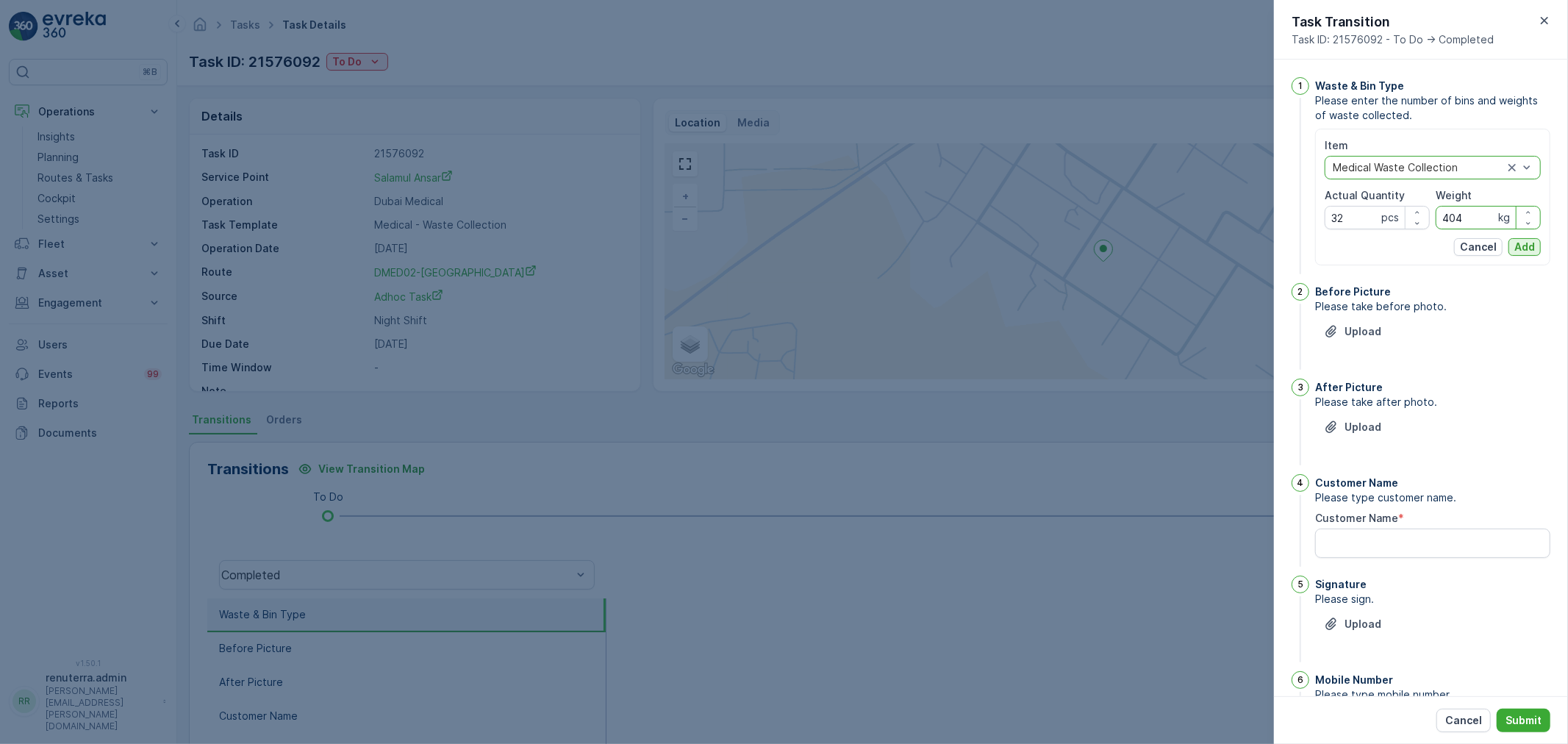
click at [1518, 243] on p "Add" at bounding box center [1525, 247] width 21 height 15
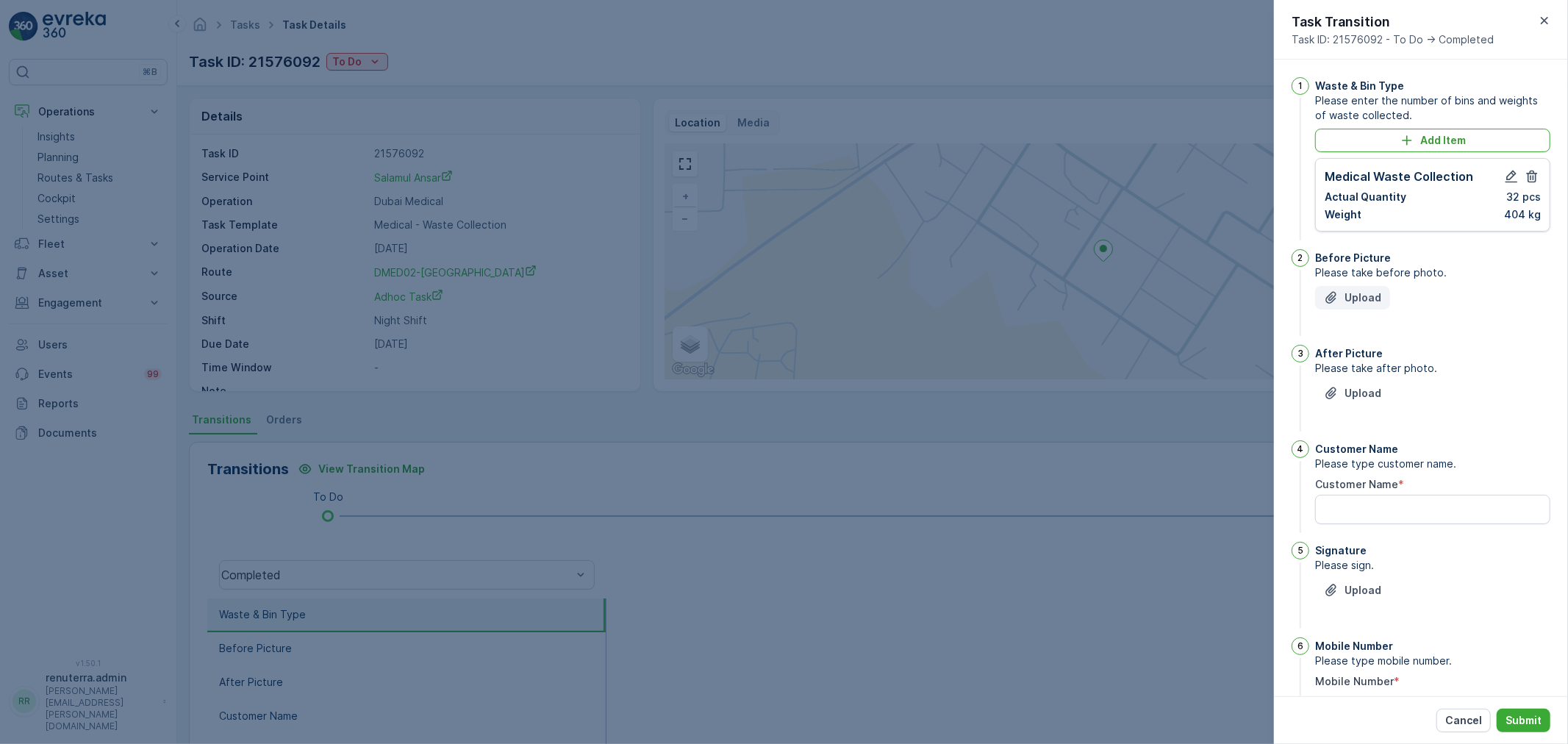
click at [1360, 294] on p "Upload" at bounding box center [1363, 298] width 37 height 15
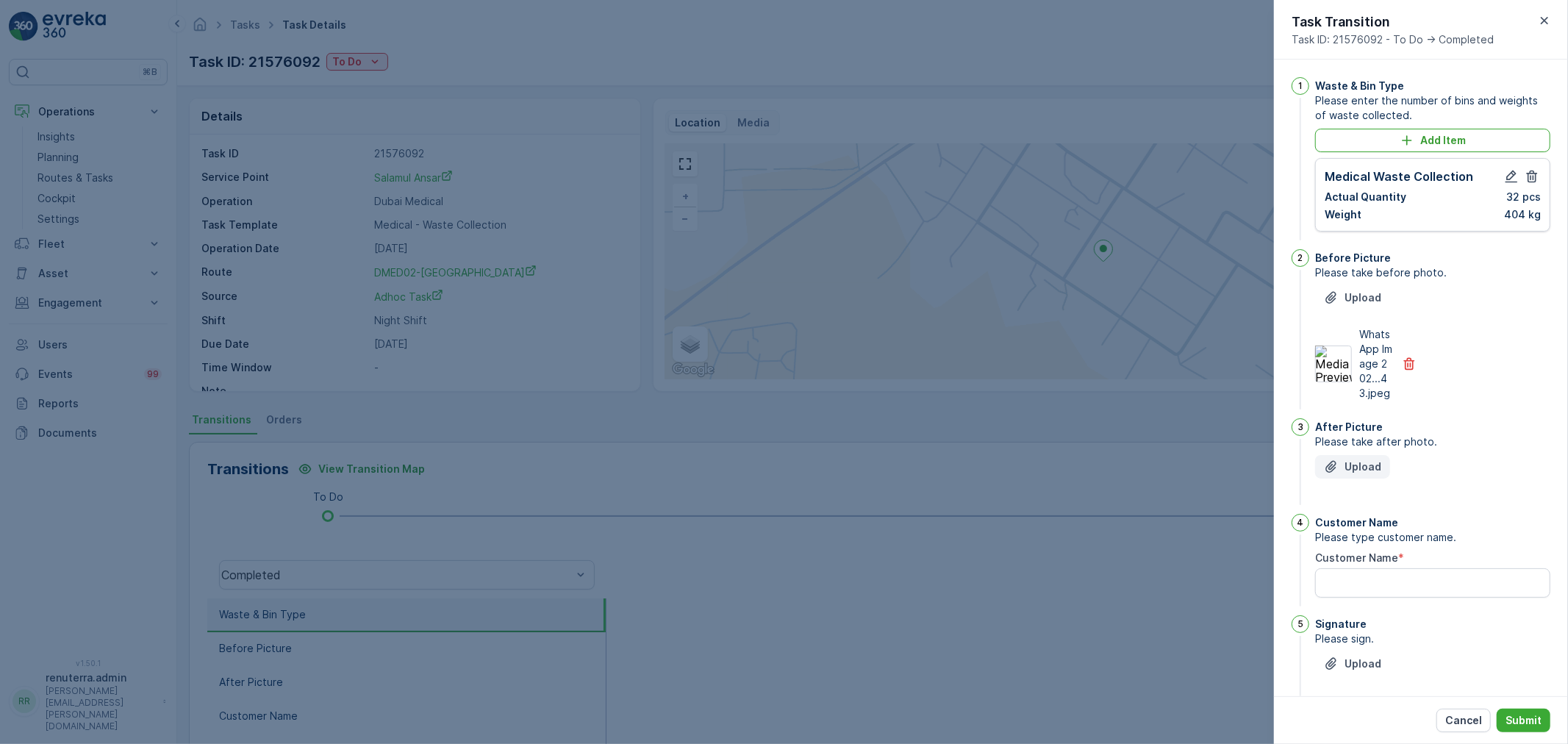
click at [1339, 474] on icon "Upload File" at bounding box center [1332, 467] width 15 height 15
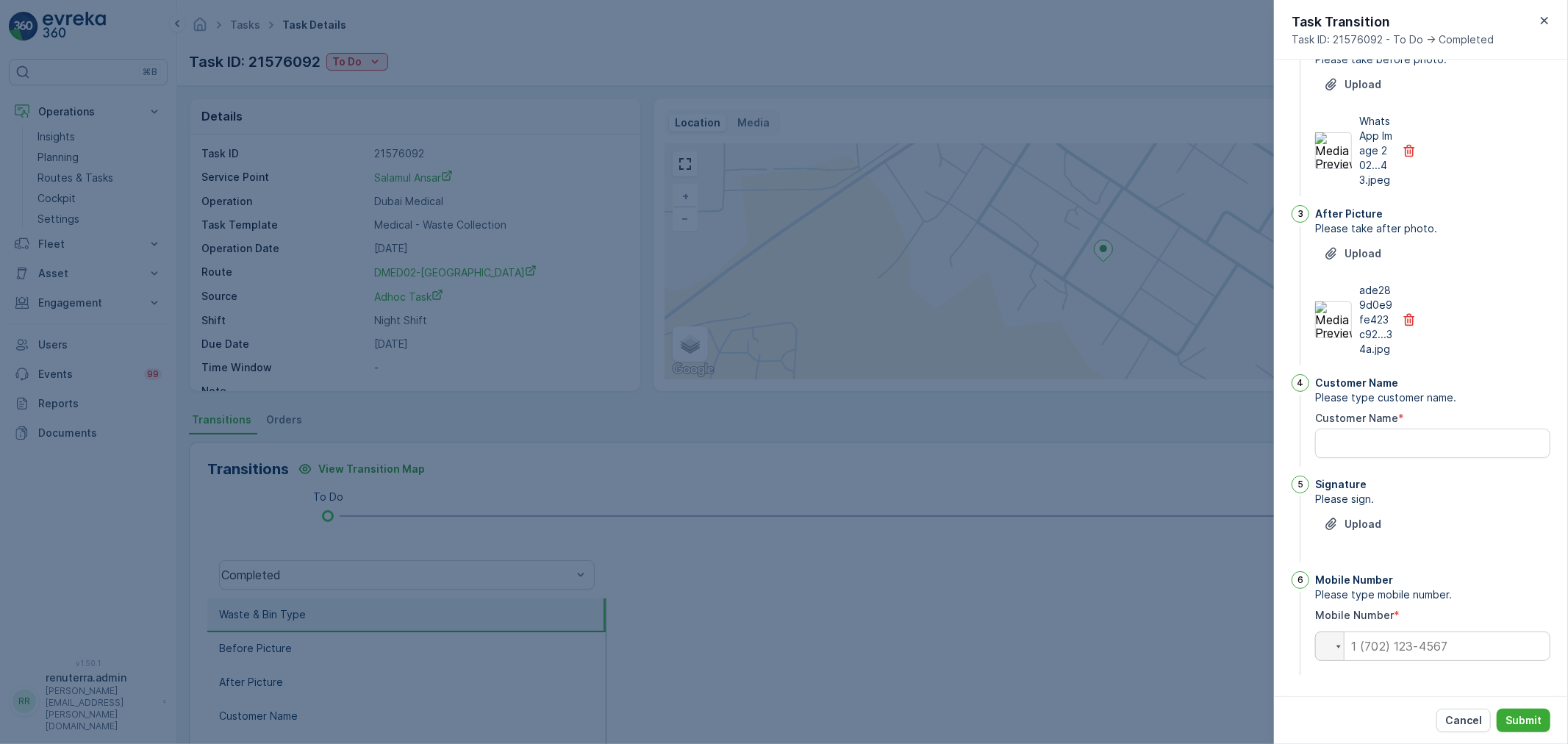
scroll to position [243, 0]
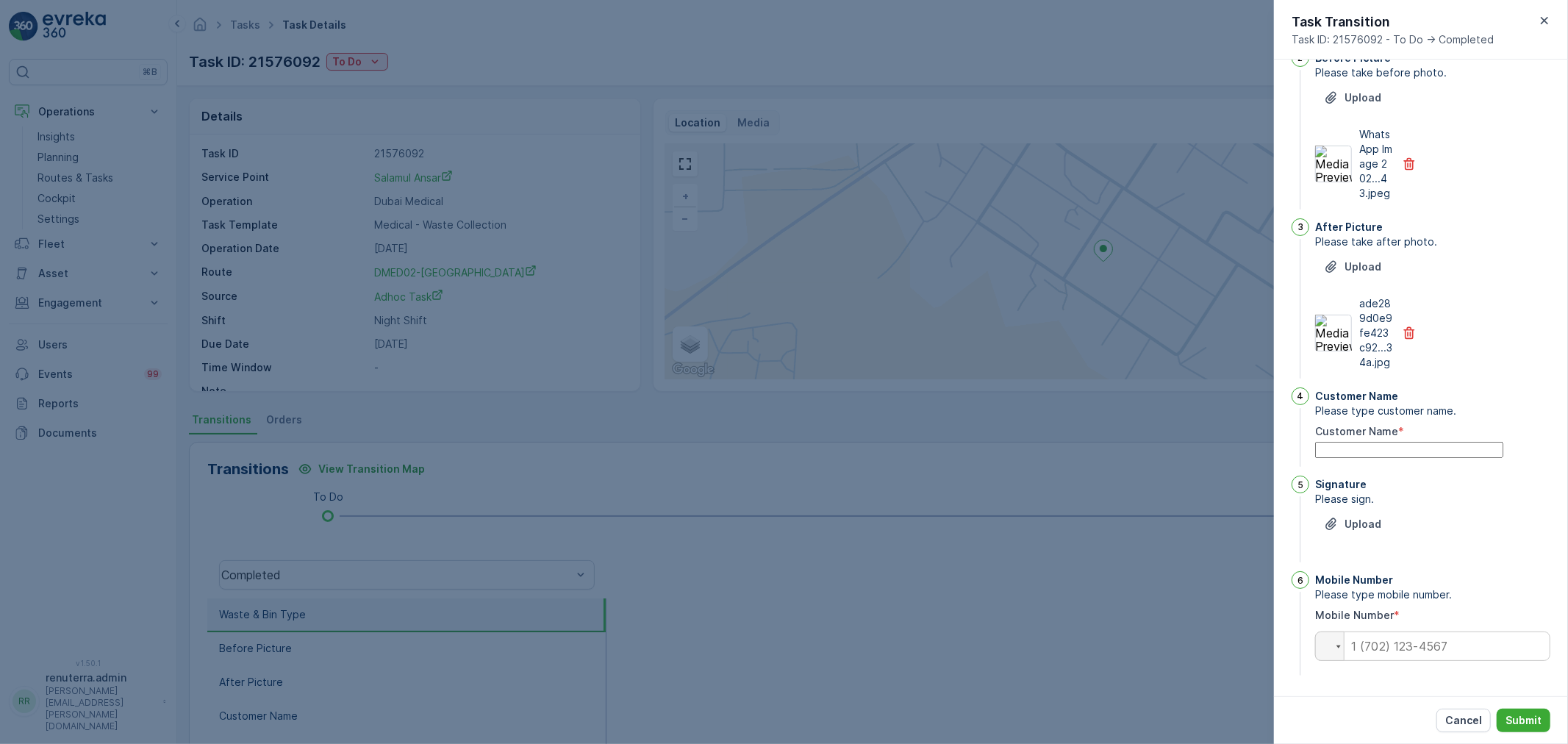
click at [1359, 441] on Name "Customer Name" at bounding box center [1409, 450] width 188 height 16
type Name "yasar"
click at [1354, 519] on p "Upload" at bounding box center [1363, 524] width 37 height 15
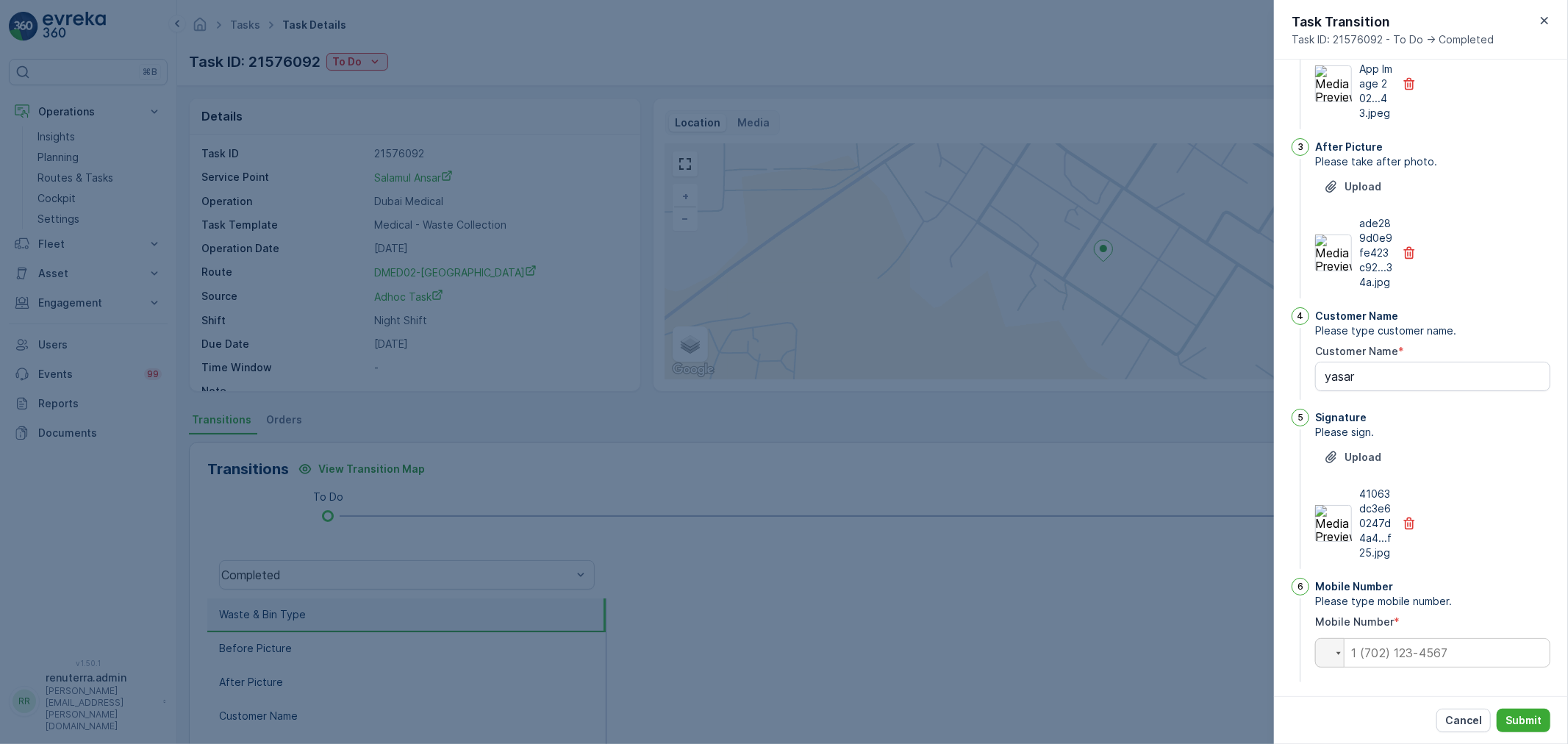
scroll to position [316, 0]
drag, startPoint x: 1431, startPoint y: 660, endPoint x: 1419, endPoint y: 660, distance: 12.0
click at [1429, 660] on input "tel" at bounding box center [1433, 646] width 235 height 30
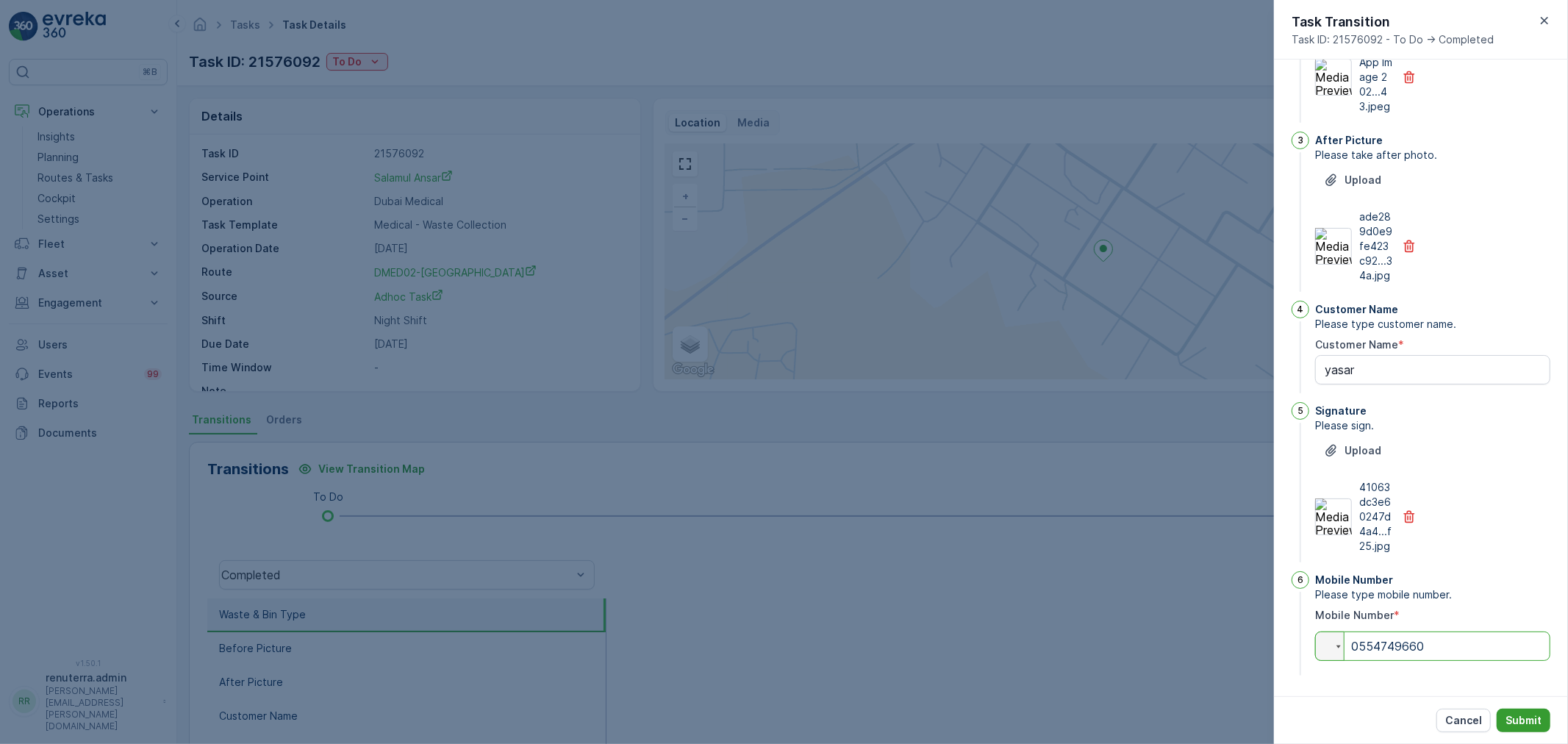
type input "0554749660"
click at [1535, 720] on p "Submit" at bounding box center [1524, 720] width 36 height 15
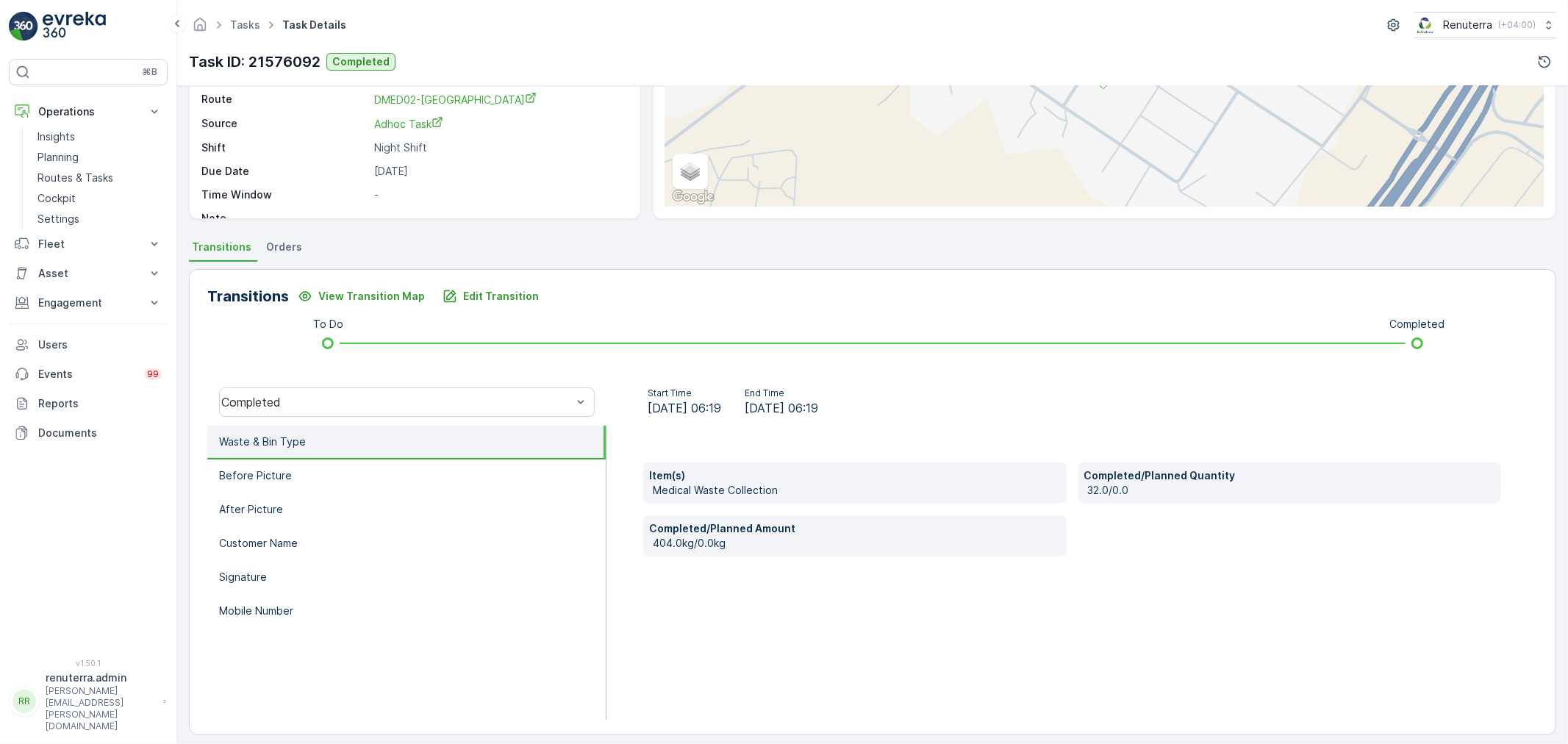
scroll to position [181, 0]
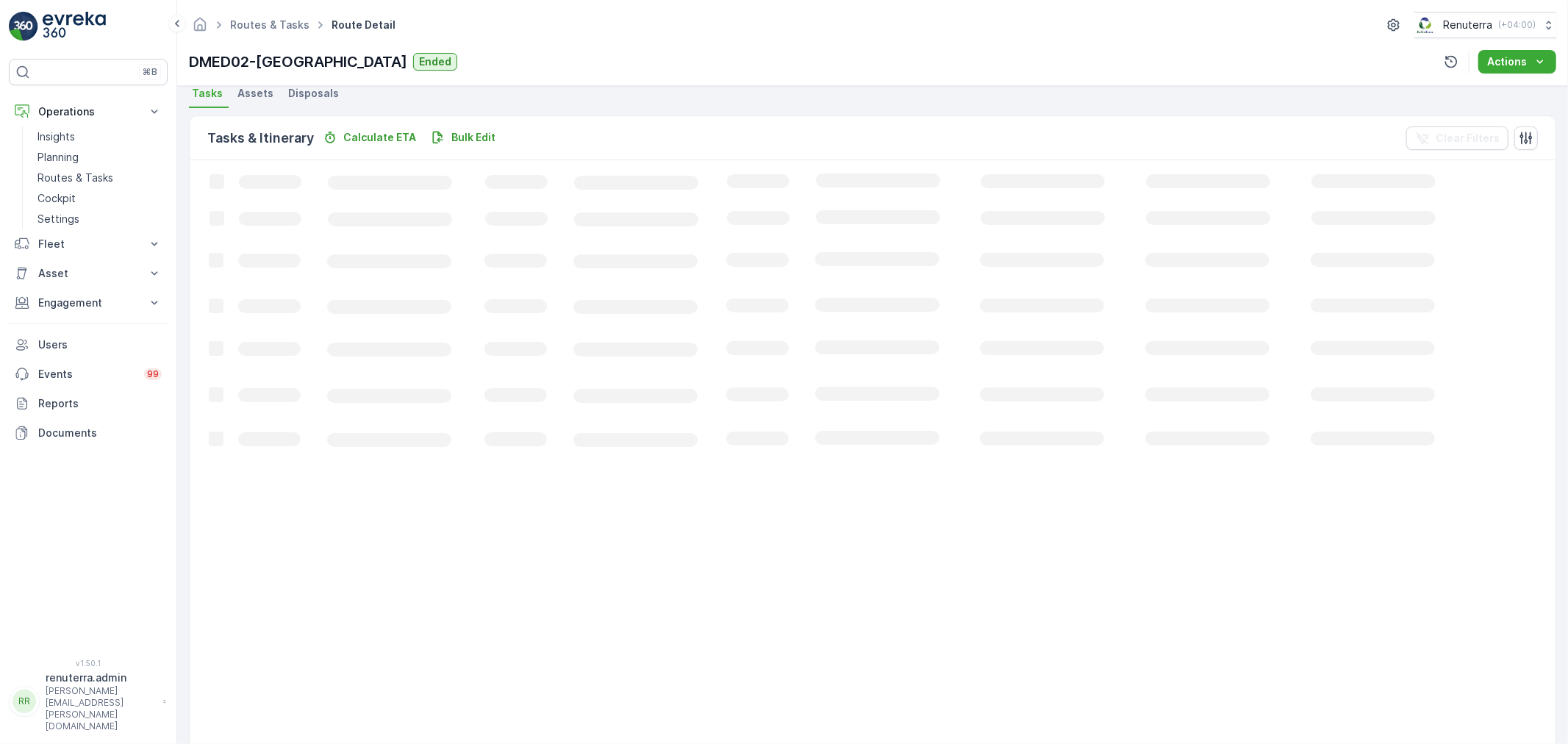
scroll to position [15, 0]
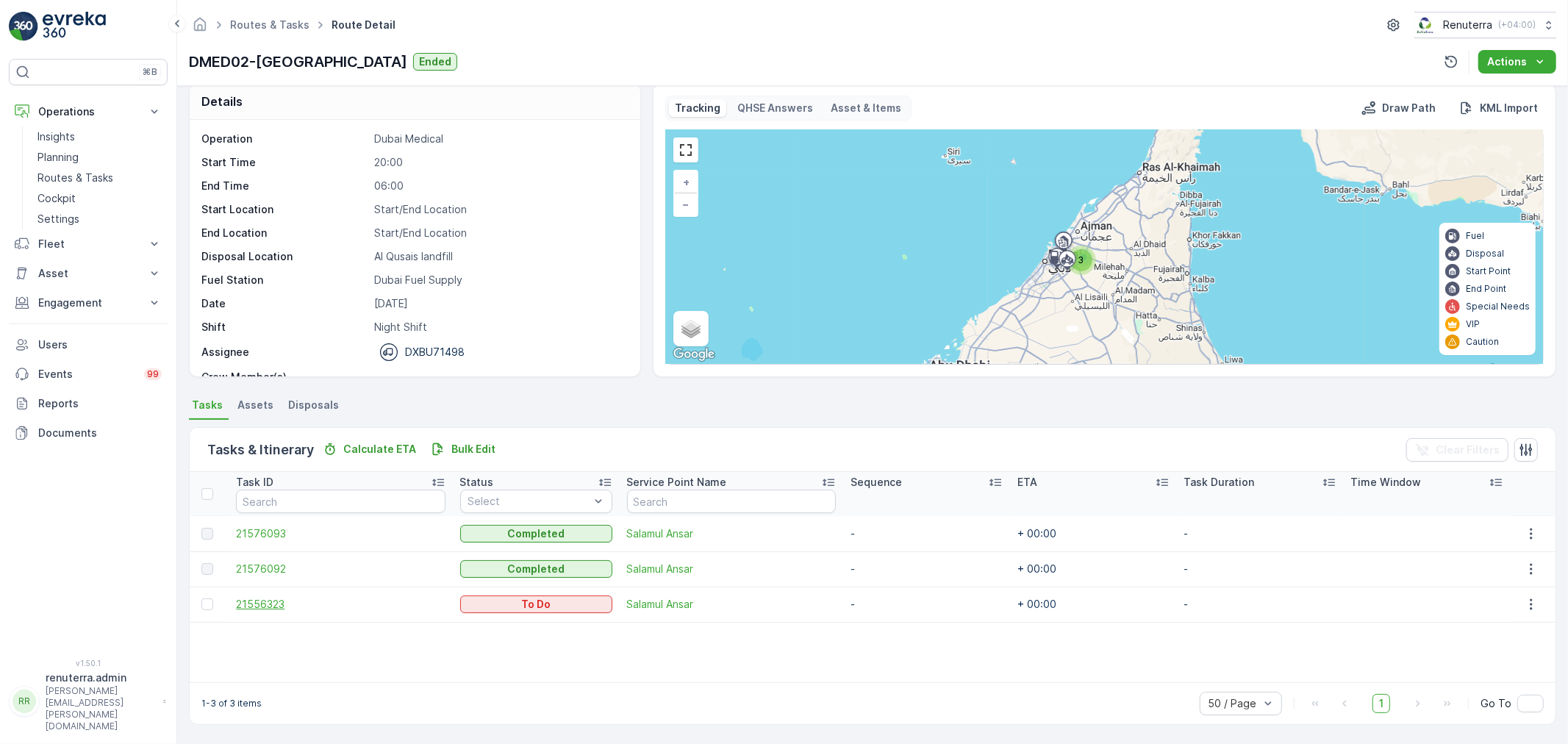
click at [266, 604] on span "21556323" at bounding box center [341, 605] width 208 height 15
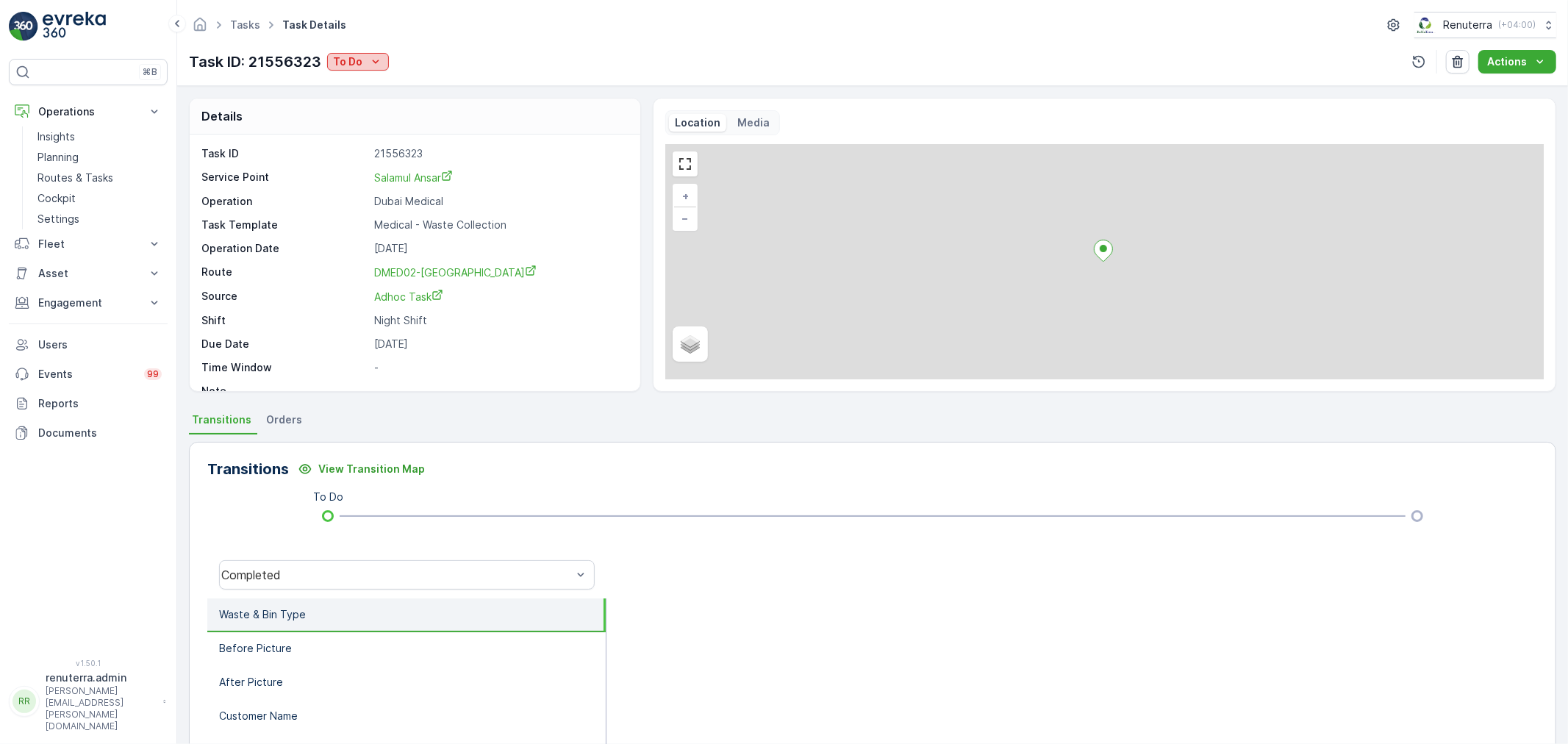
drag, startPoint x: 354, startPoint y: 57, endPoint x: 356, endPoint y: 67, distance: 10.2
click at [356, 56] on p "To Do" at bounding box center [348, 62] width 30 height 15
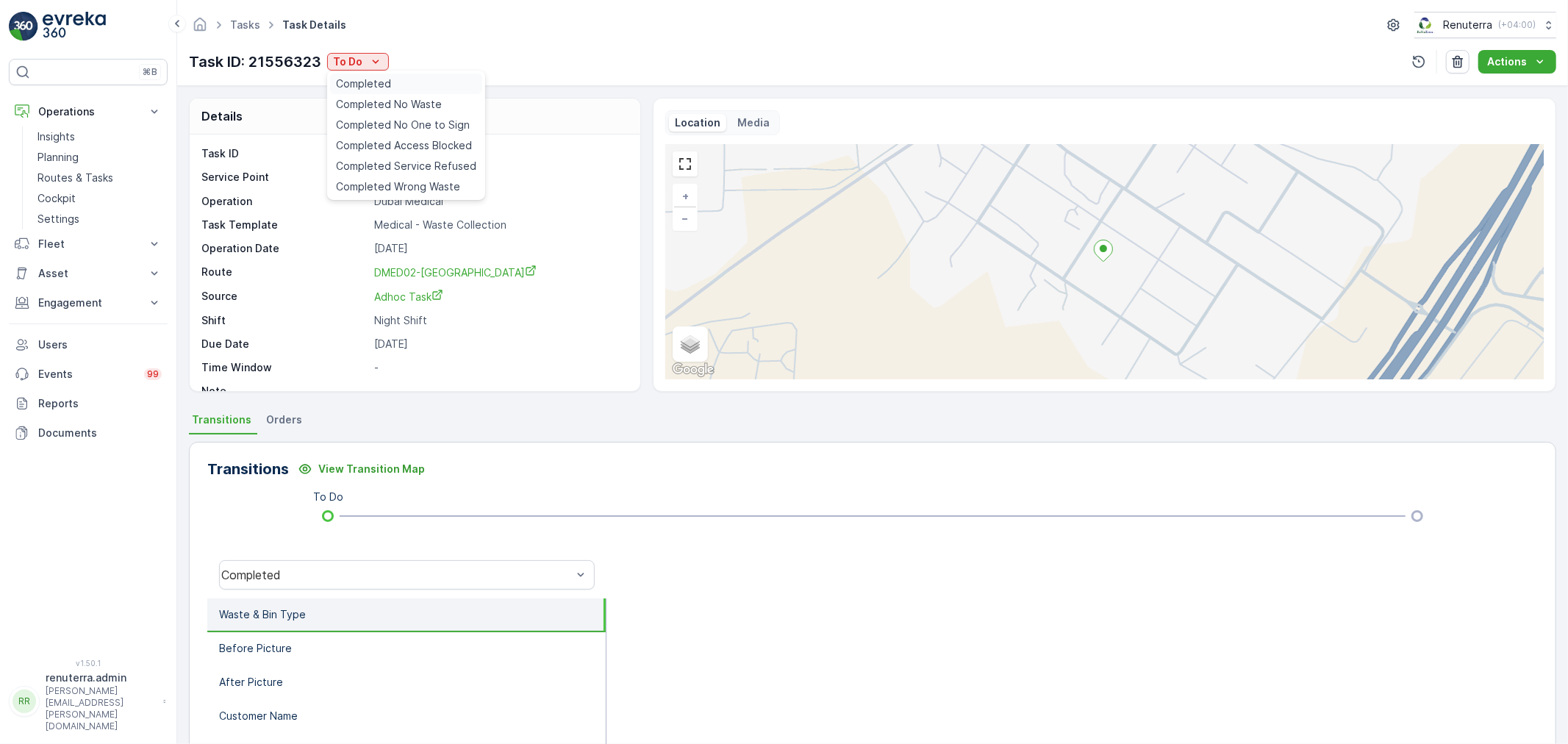
click at [356, 75] on div "Completed" at bounding box center [405, 84] width 152 height 21
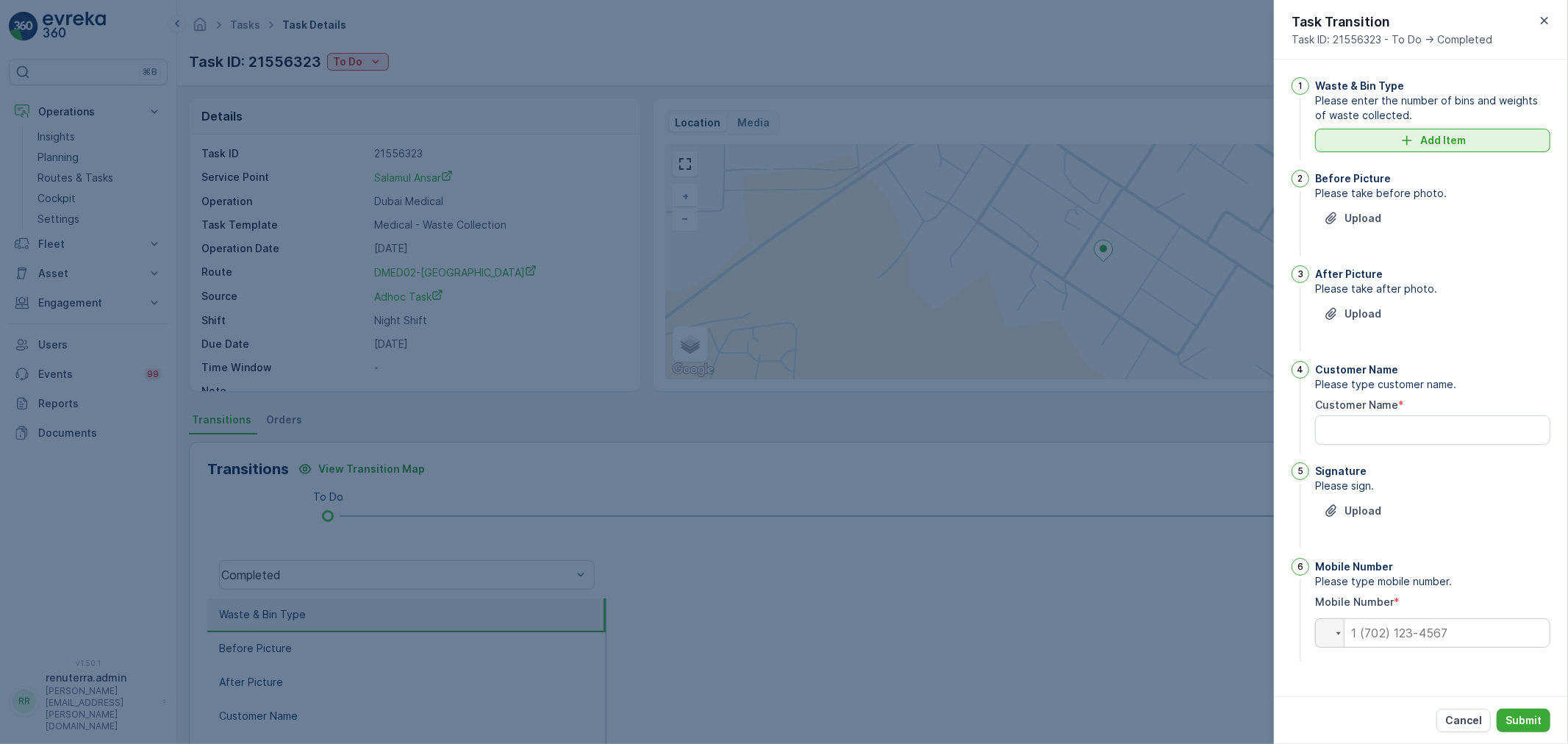
click at [1424, 129] on button "Add Item" at bounding box center [1433, 140] width 235 height 24
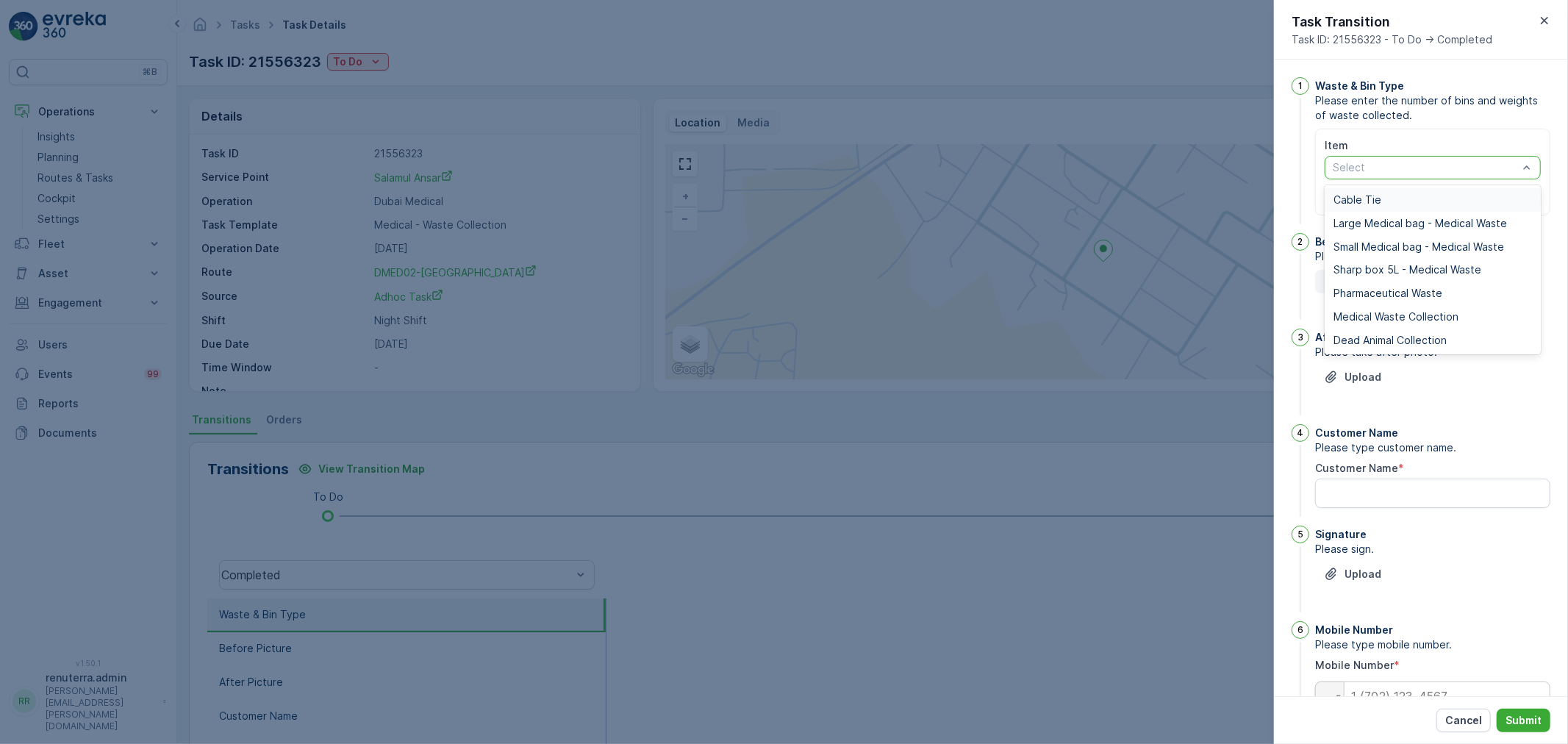
drag, startPoint x: 1401, startPoint y: 171, endPoint x: 1318, endPoint y: 282, distance: 138.6
drag, startPoint x: 1355, startPoint y: 313, endPoint x: 1349, endPoint y: 392, distance: 79.2
click at [1358, 312] on span "Medical Waste Collection" at bounding box center [1396, 317] width 125 height 11
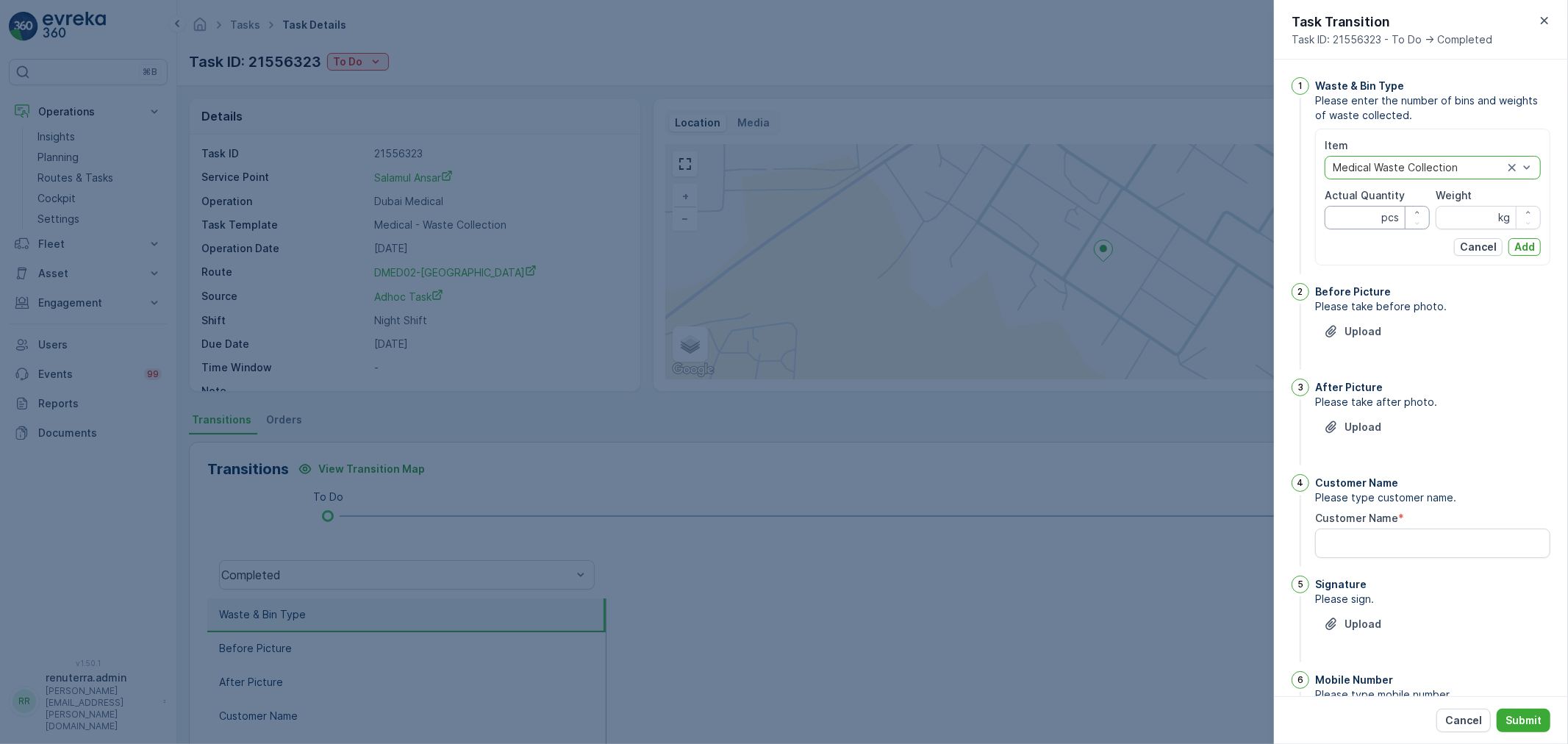
click at [1344, 216] on Quantity "Actual Quantity" at bounding box center [1378, 217] width 105 height 24
type Quantity "36"
click at [1474, 222] on input "Weight" at bounding box center [1488, 217] width 105 height 24
type input "410"
click at [1523, 247] on p "Add" at bounding box center [1525, 247] width 21 height 15
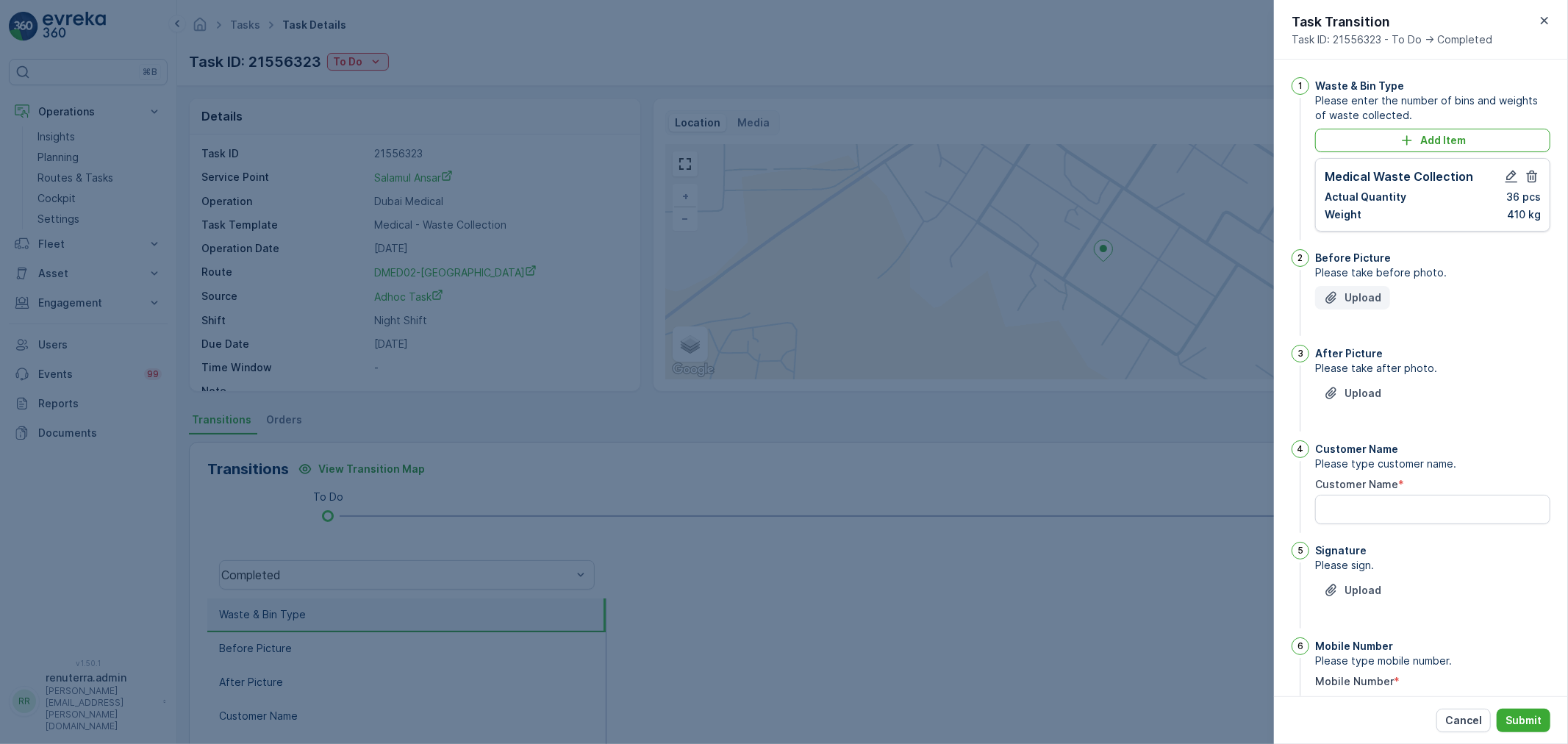
click at [1376, 292] on p "Upload" at bounding box center [1363, 298] width 37 height 15
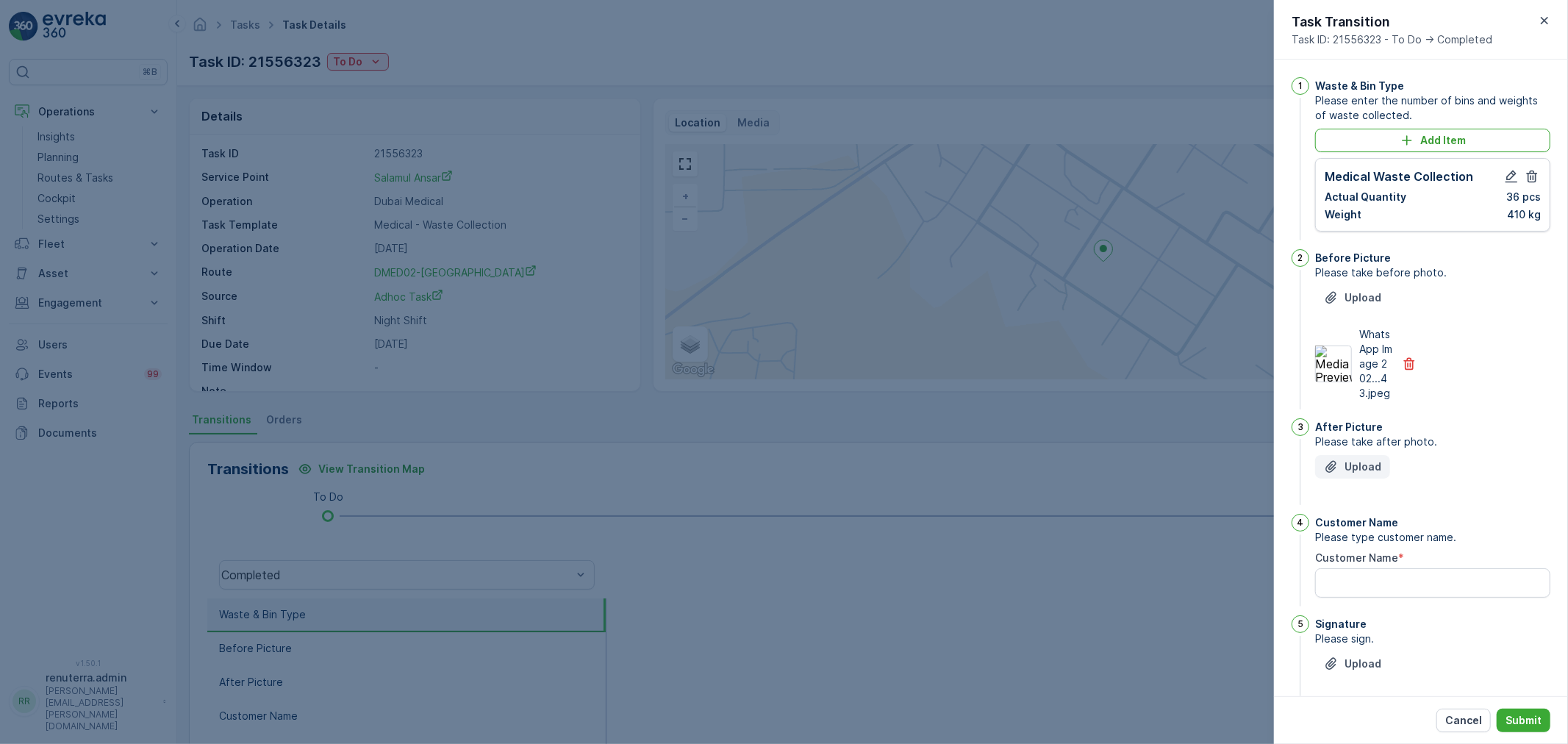
click at [1360, 474] on p "Upload" at bounding box center [1363, 467] width 37 height 15
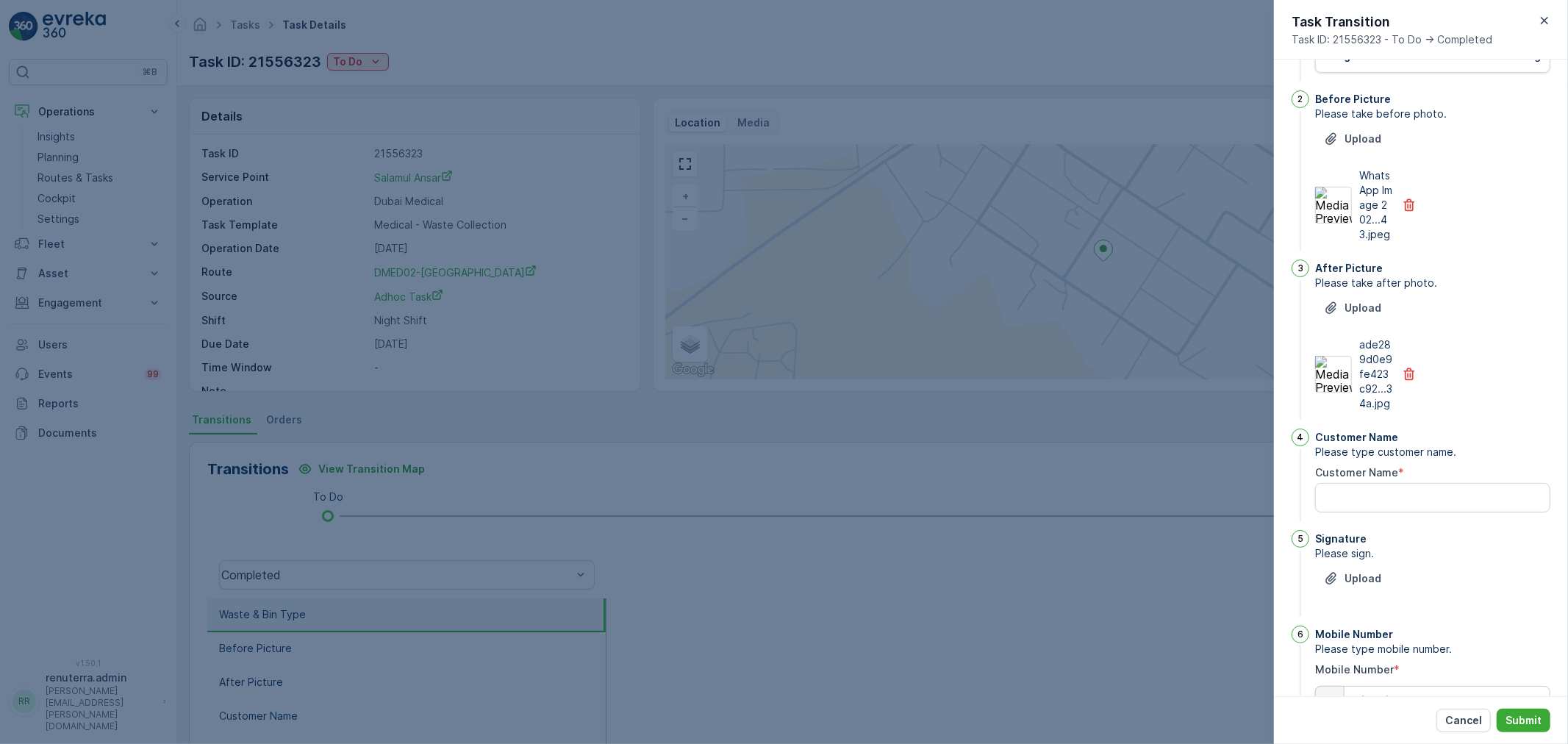
scroll to position [163, 0]
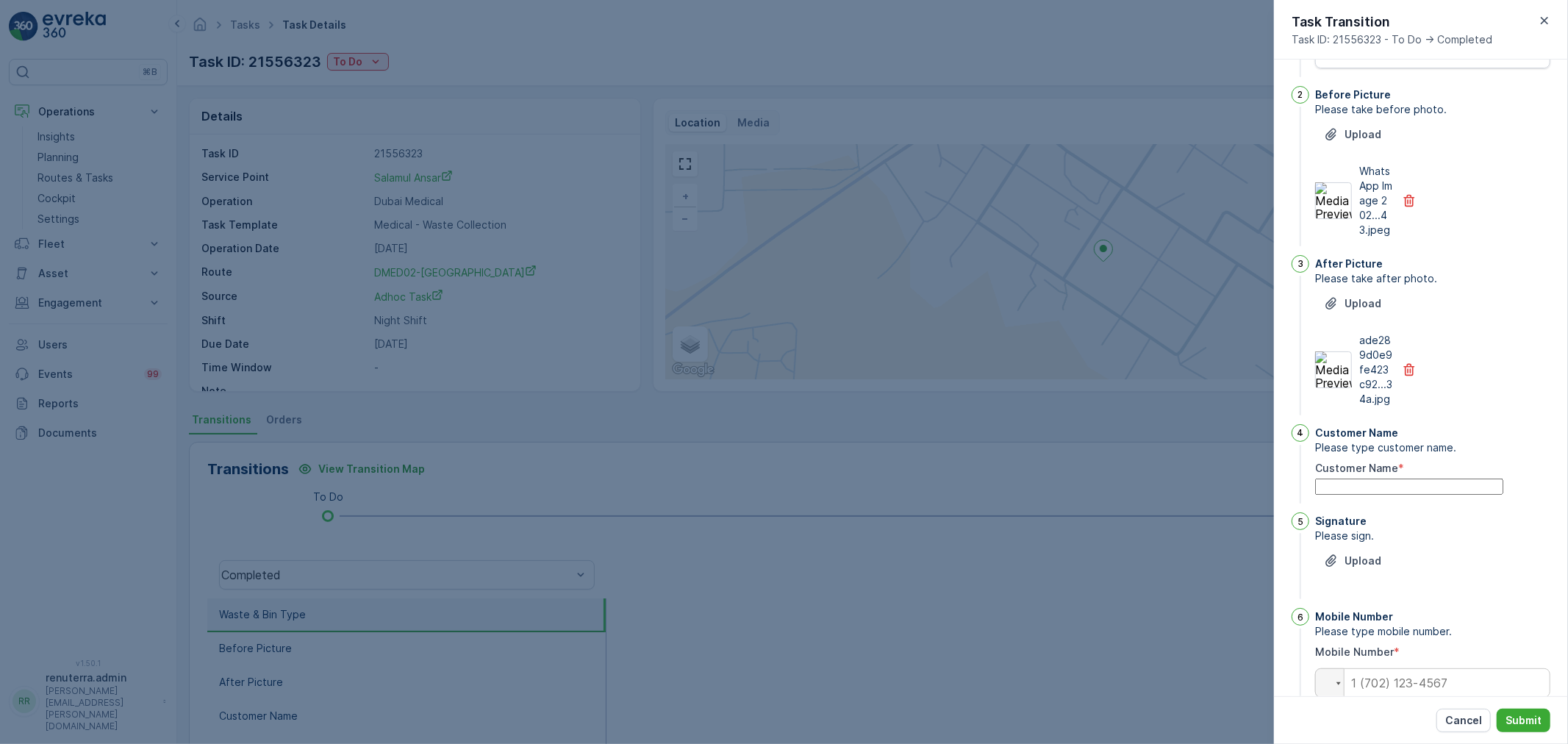
click at [1377, 495] on Name "Customer Name" at bounding box center [1409, 486] width 188 height 16
type Name "yasin"
click at [1333, 582] on icon "Upload File" at bounding box center [1332, 574] width 15 height 15
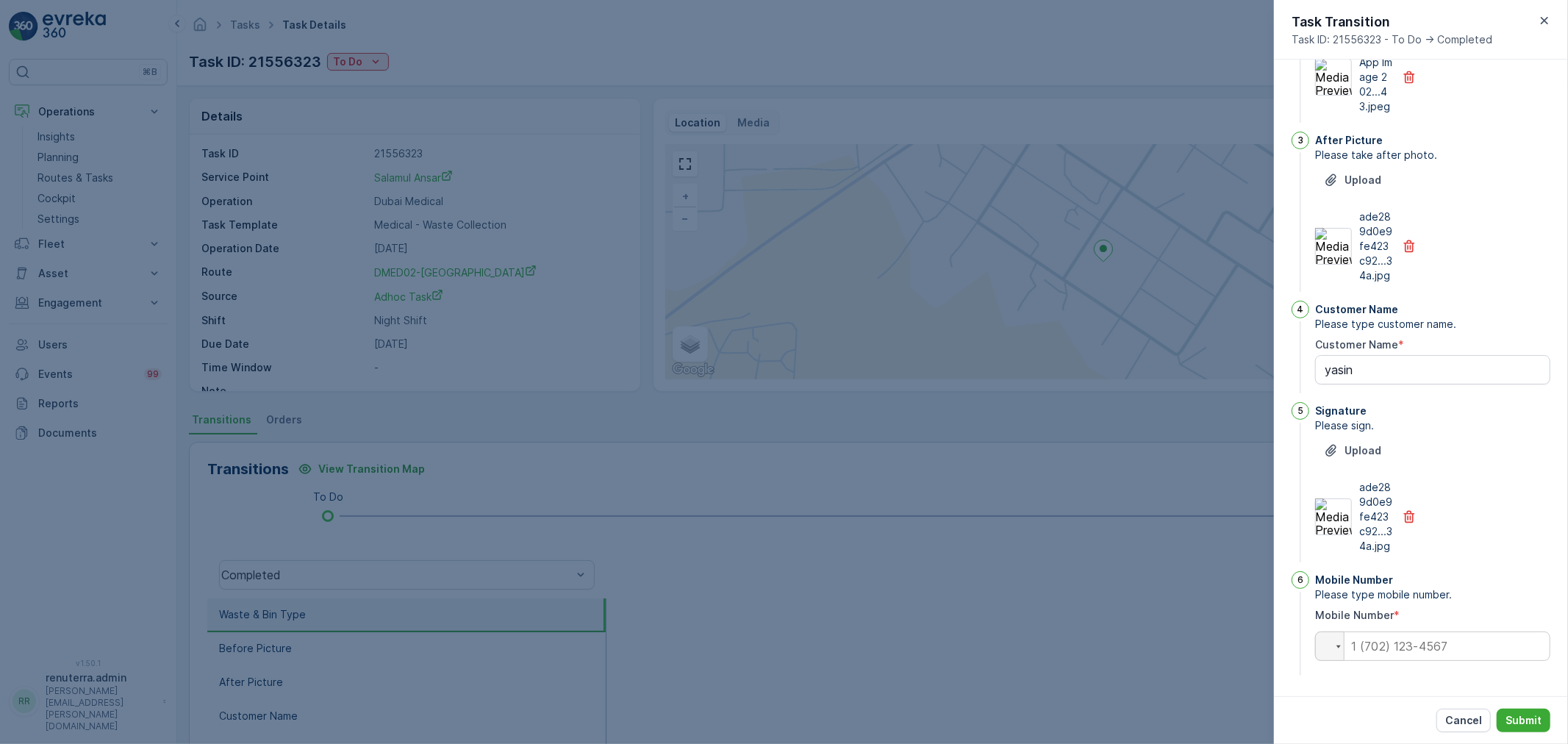
scroll to position [331, 0]
click at [1417, 651] on input "tel" at bounding box center [1433, 646] width 235 height 30
type input "0504740526"
click at [1515, 729] on button "Submit" at bounding box center [1523, 720] width 53 height 24
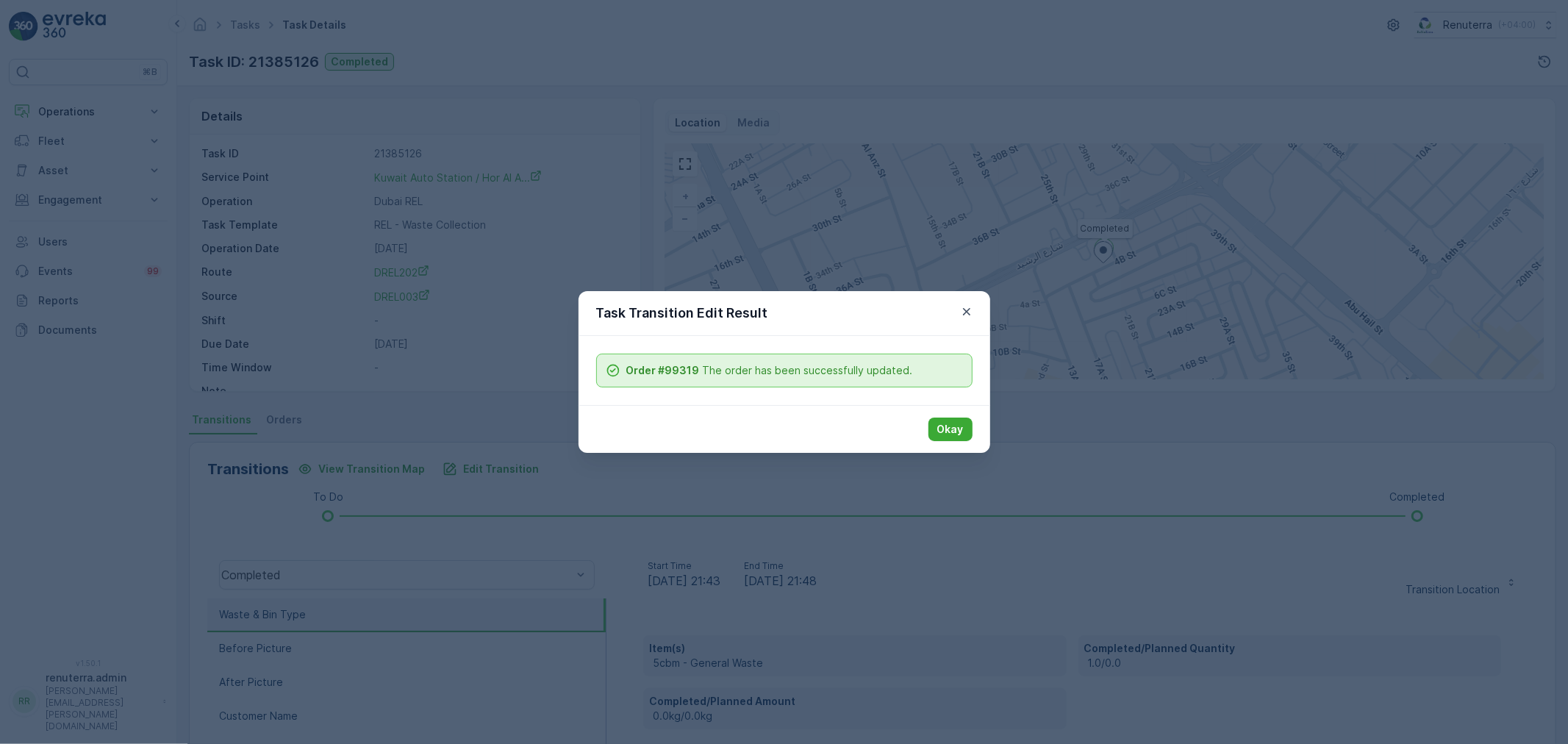
scroll to position [163, 0]
click at [962, 311] on icon "button" at bounding box center [967, 312] width 15 height 15
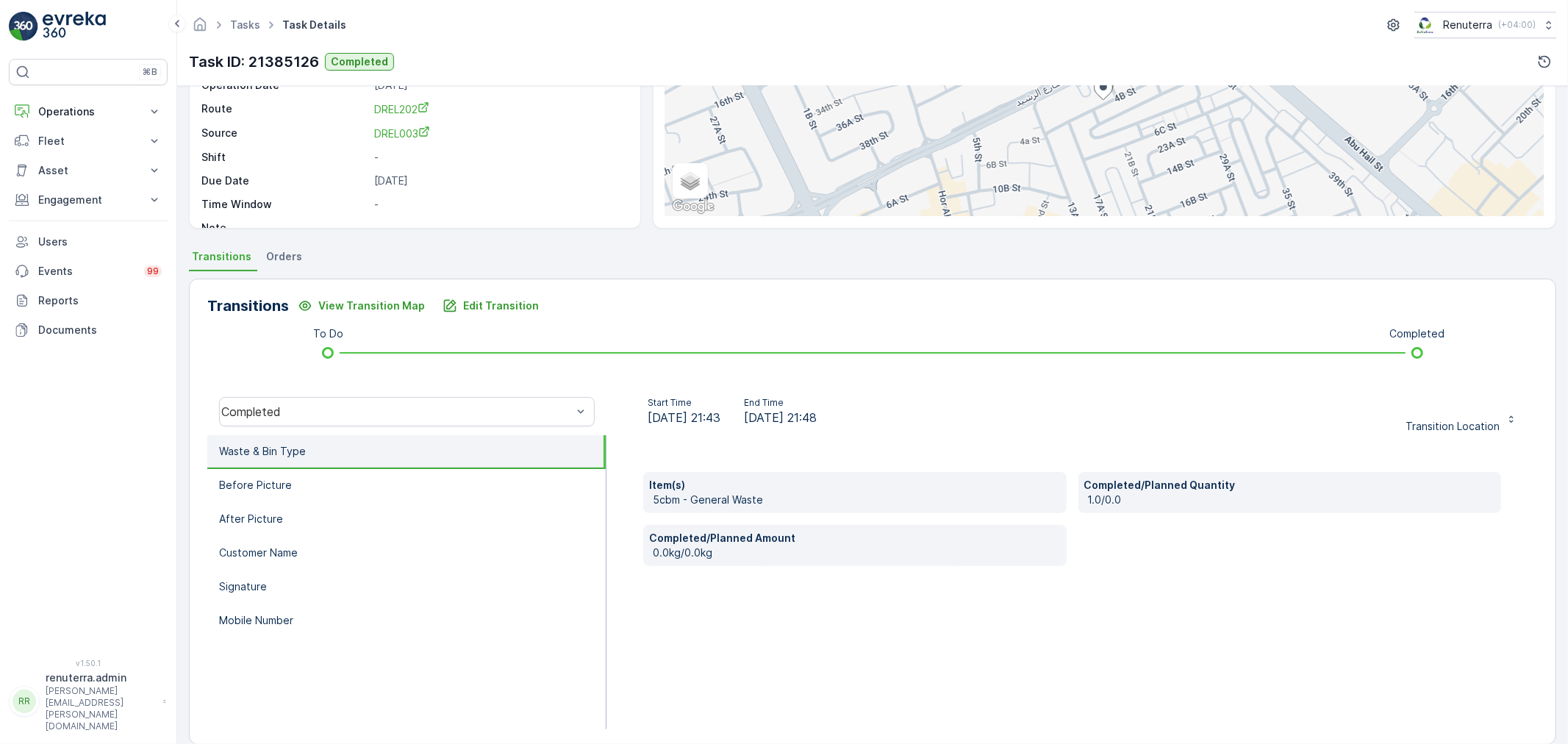
click at [1246, 623] on div "Item(s) 5cbm - General Waste Completed/Planned Quantity 1.0/0.0 Completed/Plann…" at bounding box center [1072, 582] width 931 height 294
click at [1181, 647] on div "Item(s) 5cbm - General Waste Completed/Planned Quantity 1.0/0.0 Completed/Plann…" at bounding box center [1072, 582] width 931 height 294
click at [1237, 640] on div "Item(s) 5cbm - General Waste Completed/Planned Quantity 1.0/0.0 Completed/Plann…" at bounding box center [1072, 582] width 931 height 294
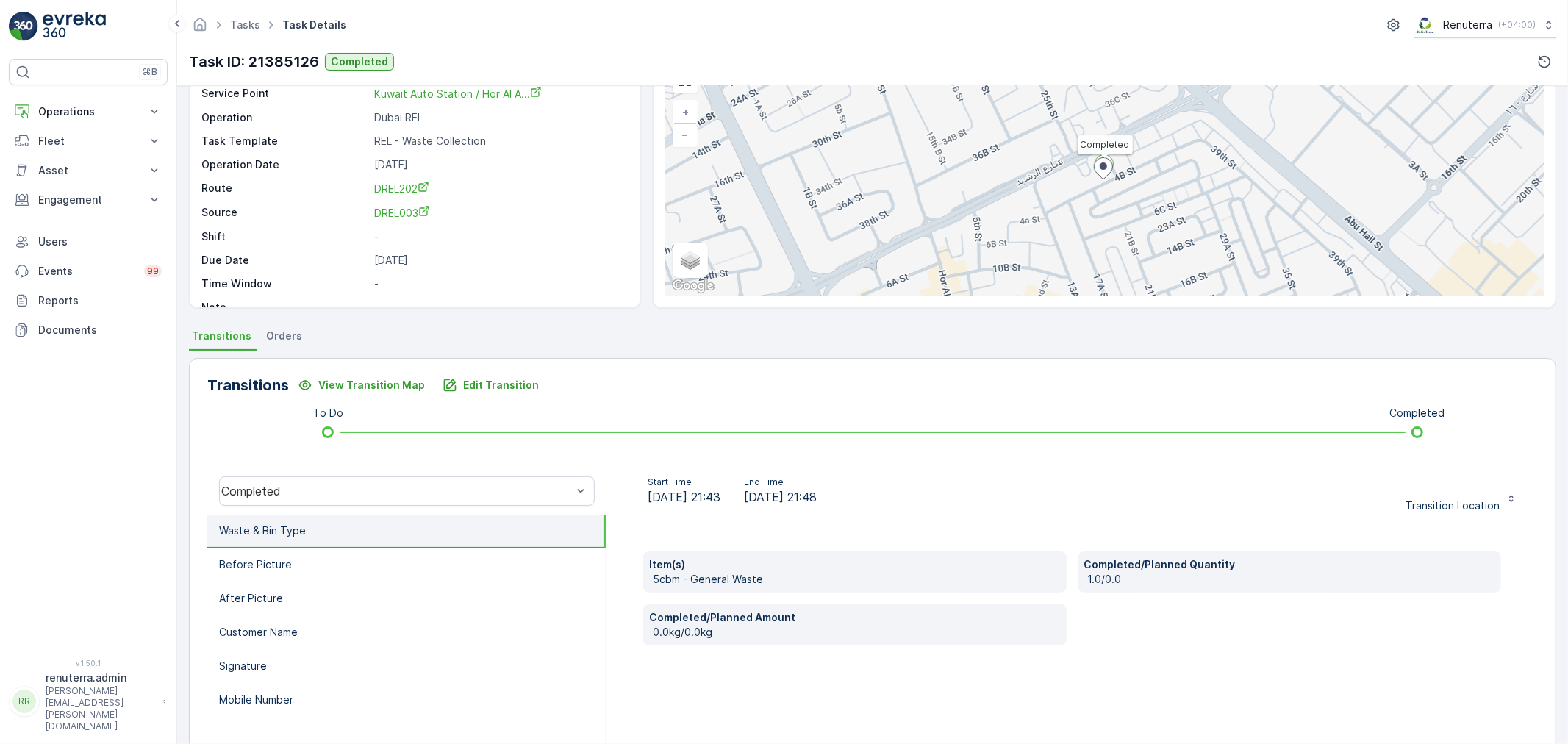
scroll to position [81, 0]
drag, startPoint x: 77, startPoint y: 109, endPoint x: 77, endPoint y: 135, distance: 26.0
click at [77, 115] on p "Operations" at bounding box center [89, 112] width 100 height 15
click at [78, 155] on p "Planning" at bounding box center [58, 157] width 41 height 15
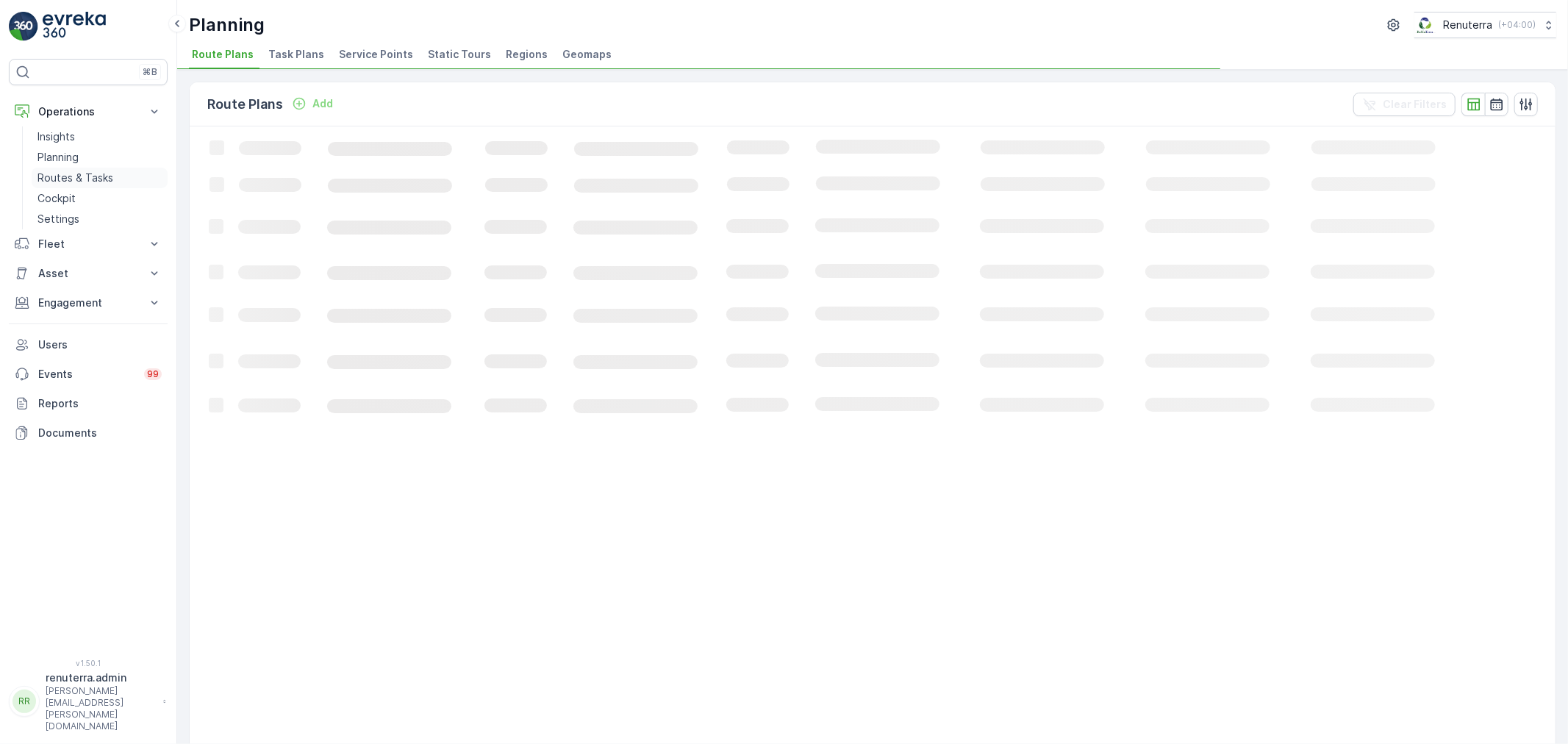
click at [78, 179] on p "Routes & Tasks" at bounding box center [75, 178] width 75 height 15
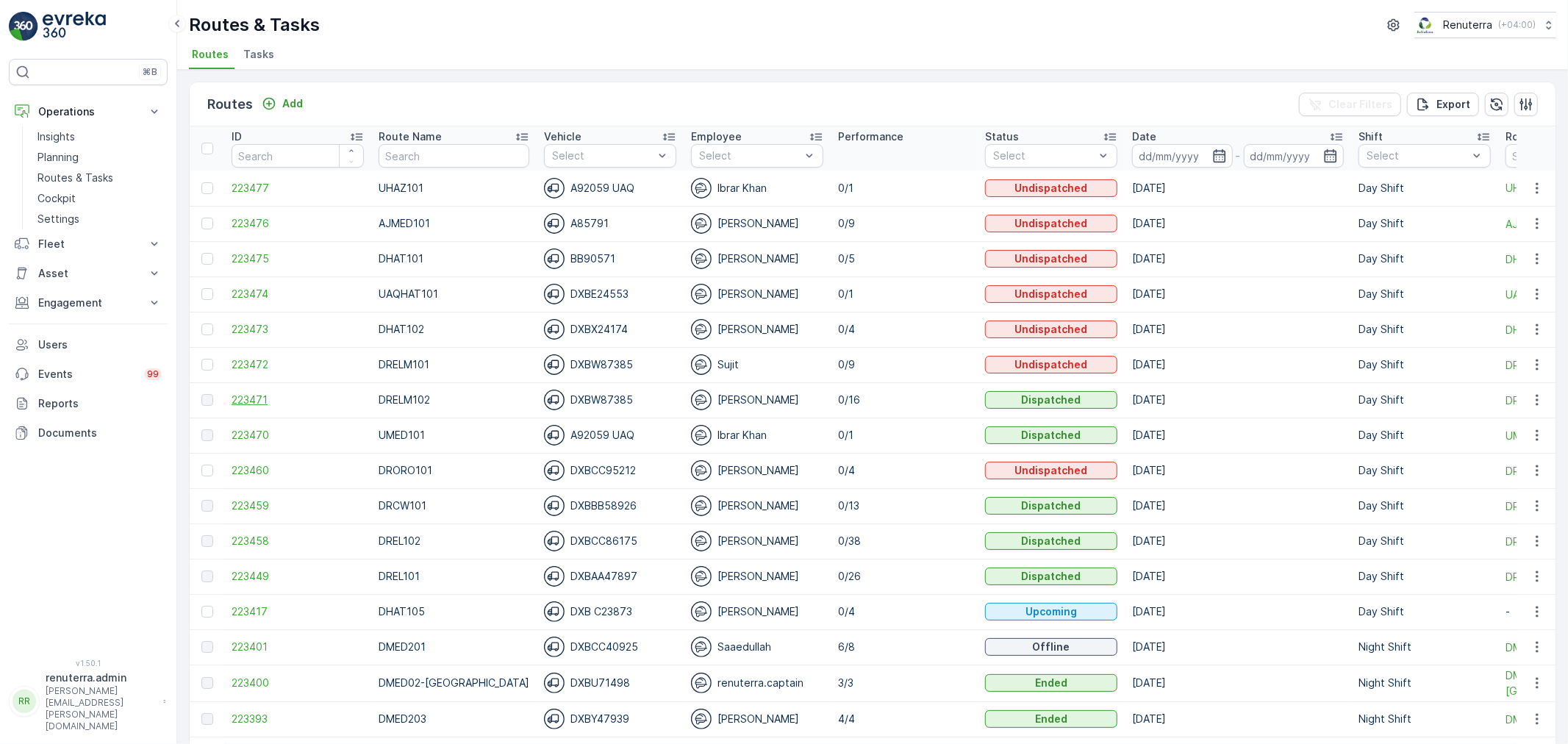
click at [254, 392] on span "223471" at bounding box center [297, 399] width 132 height 15
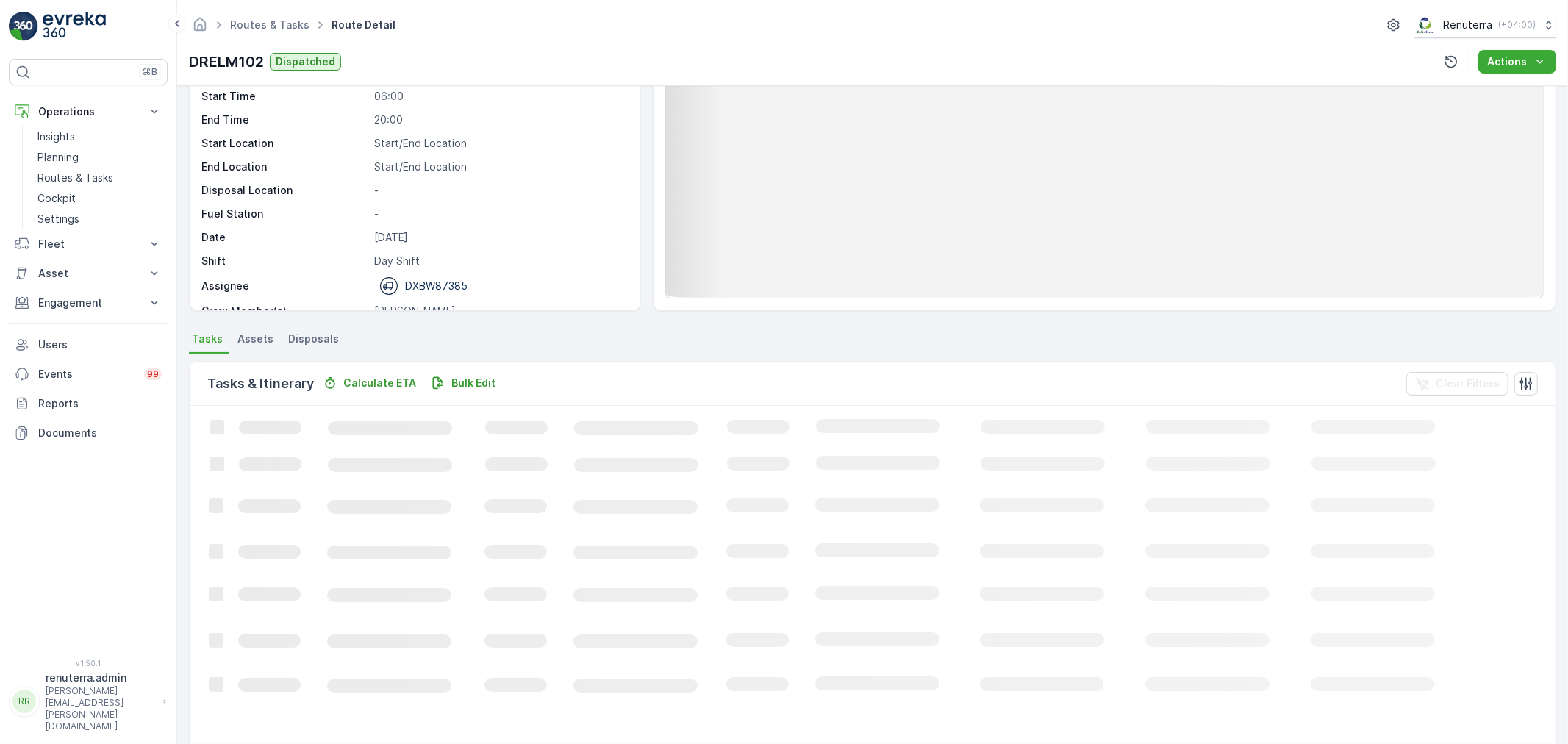
scroll to position [80, 0]
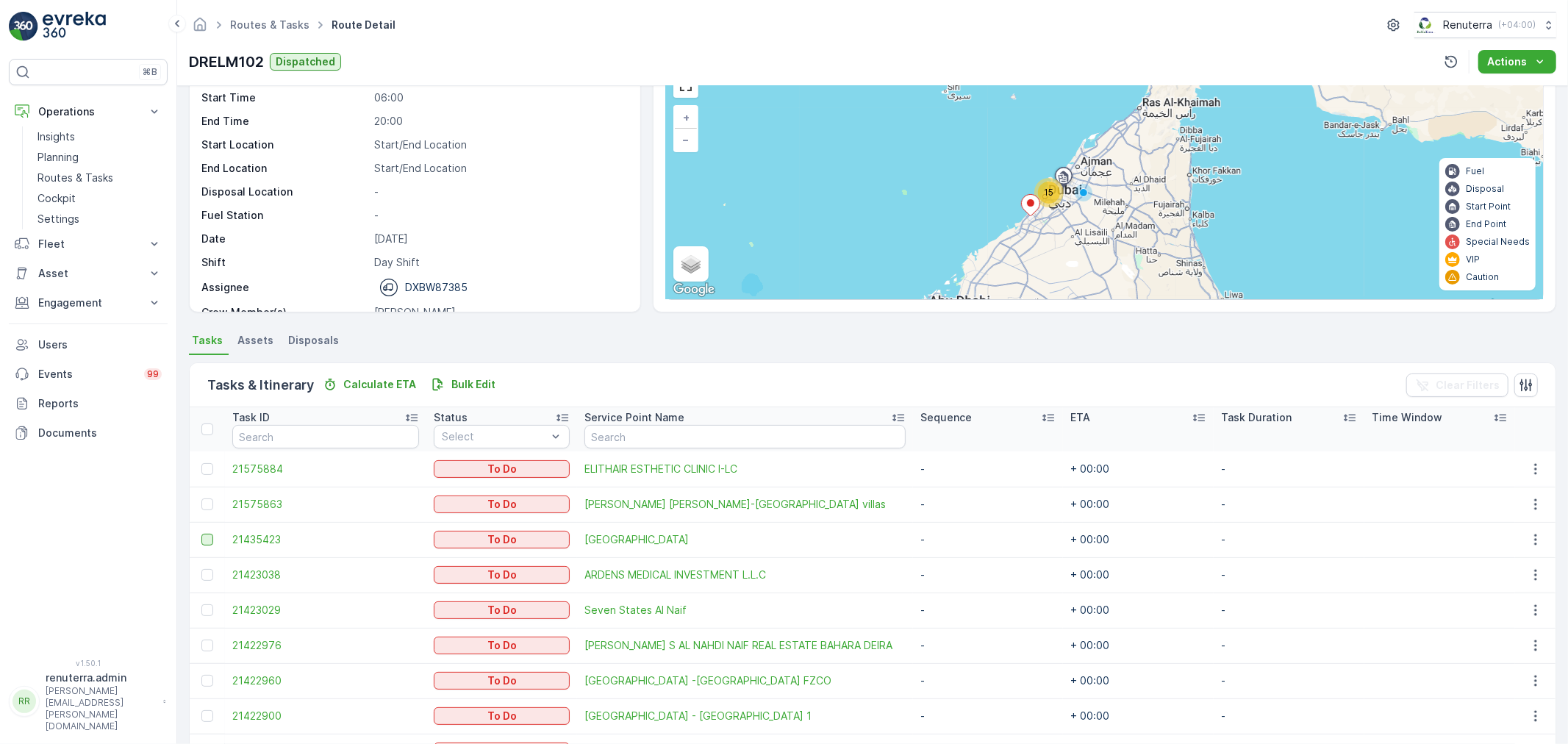
click at [204, 534] on div at bounding box center [207, 539] width 11 height 11
click at [201, 533] on input "checkbox" at bounding box center [201, 533] width 0 height 0
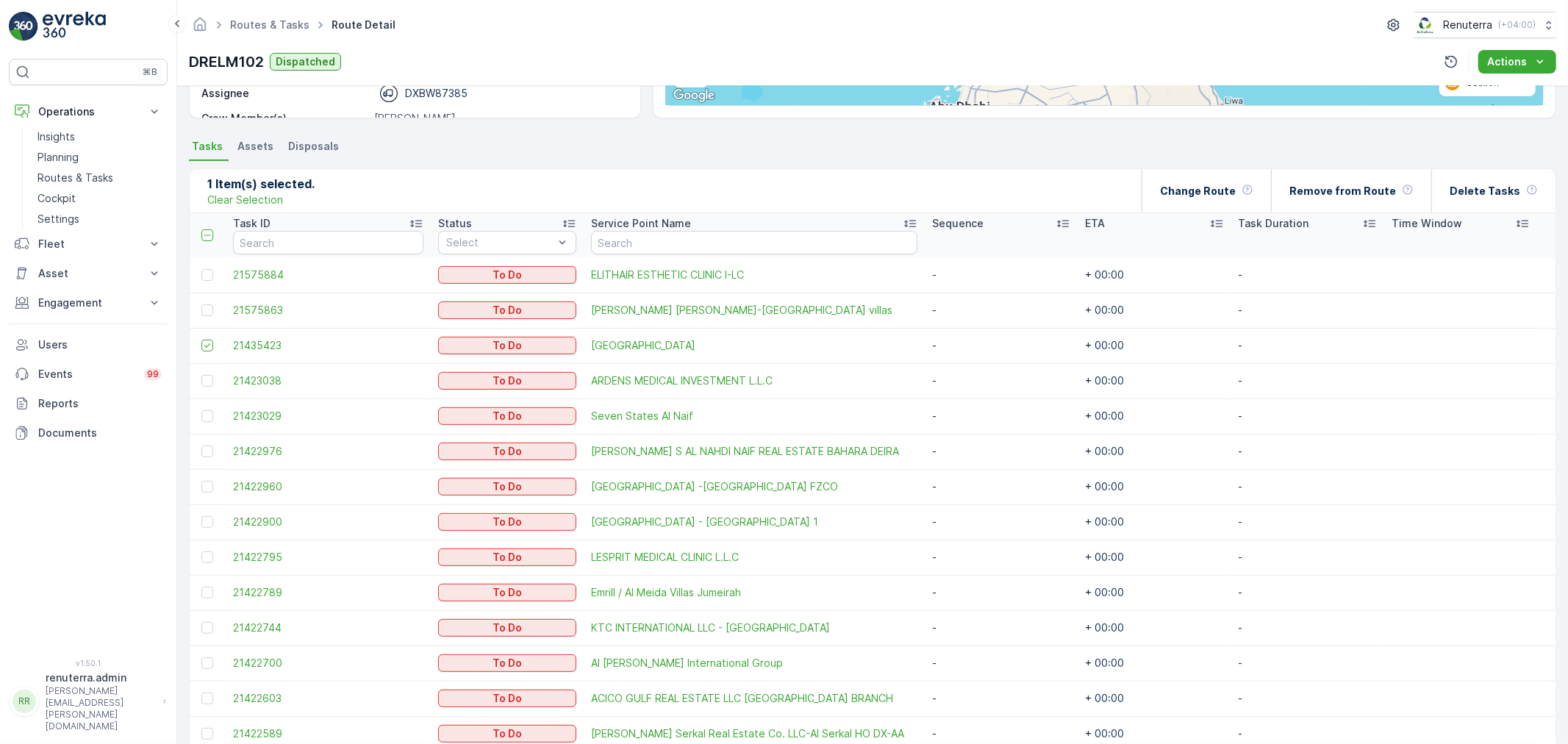
scroll to position [250, 0]
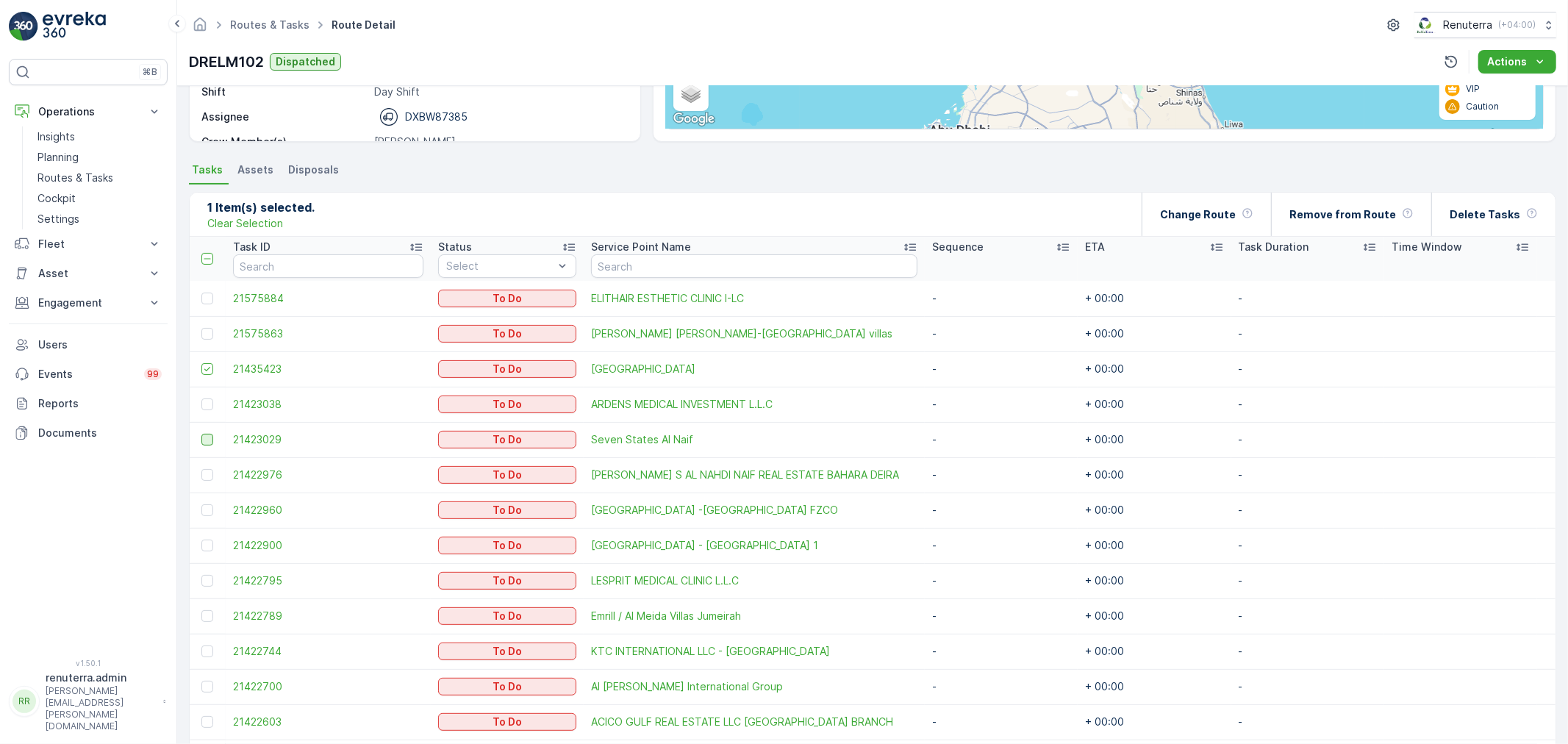
click at [208, 438] on div at bounding box center [207, 440] width 11 height 11
click at [201, 434] on input "checkbox" at bounding box center [201, 434] width 0 height 0
click at [208, 410] on td at bounding box center [208, 404] width 36 height 35
click at [203, 409] on div at bounding box center [207, 404] width 11 height 11
click at [201, 399] on input "checkbox" at bounding box center [201, 399] width 0 height 0
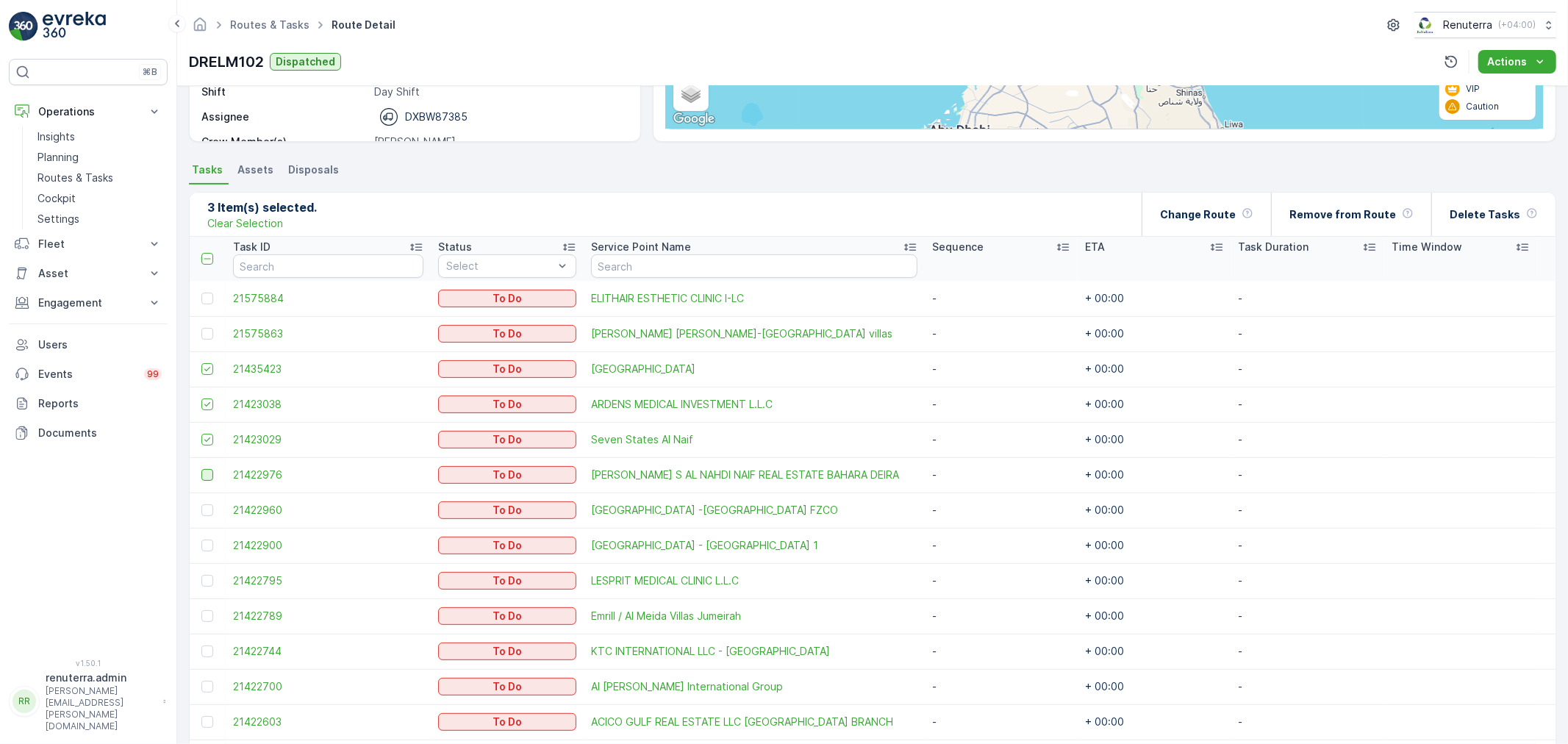
click at [203, 477] on div at bounding box center [207, 475] width 11 height 11
click at [201, 469] on input "checkbox" at bounding box center [201, 469] width 0 height 0
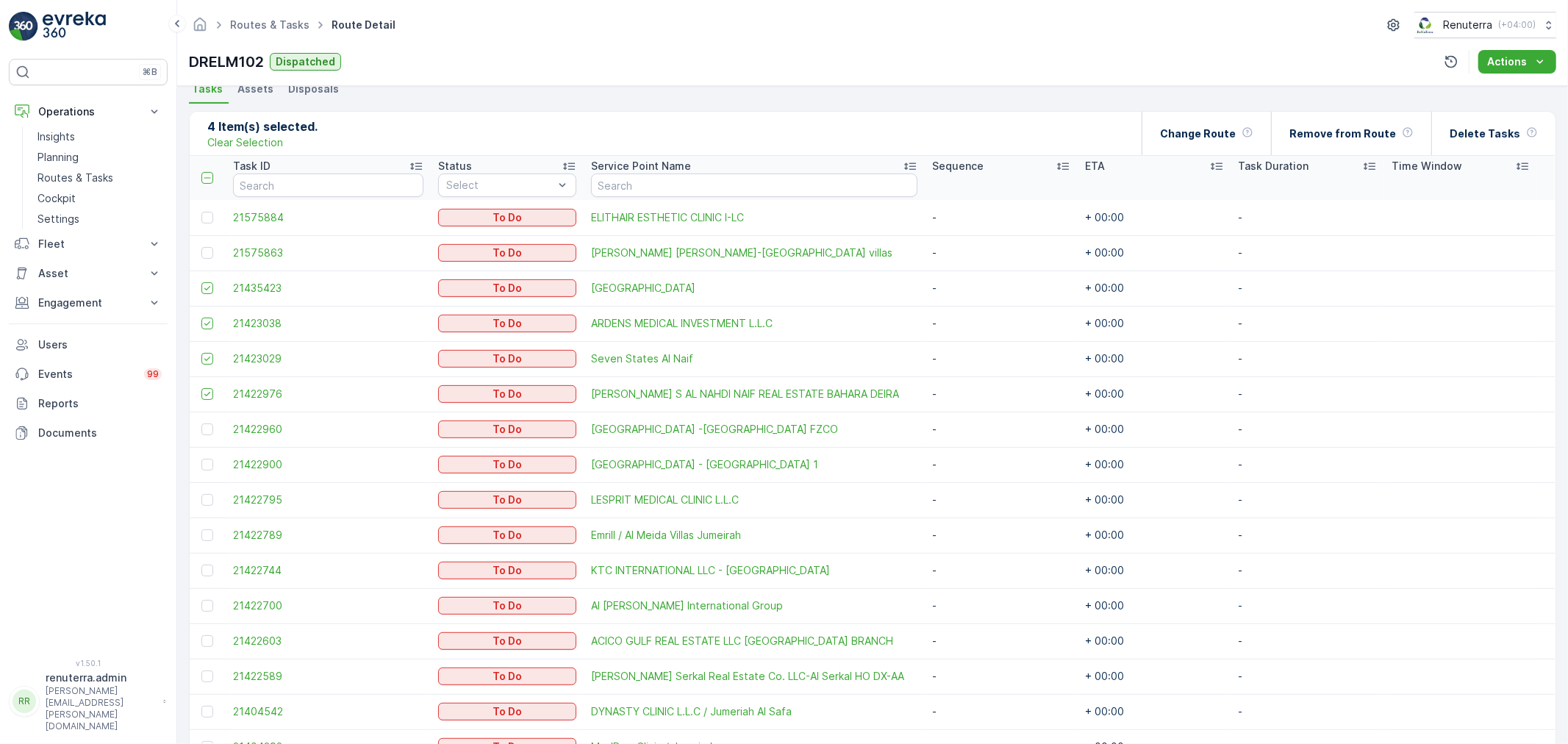
scroll to position [331, 0]
click at [203, 534] on div at bounding box center [207, 534] width 11 height 11
click at [201, 528] on input "checkbox" at bounding box center [201, 528] width 0 height 0
click at [204, 568] on div at bounding box center [207, 569] width 11 height 11
click at [201, 564] on input "checkbox" at bounding box center [201, 564] width 0 height 0
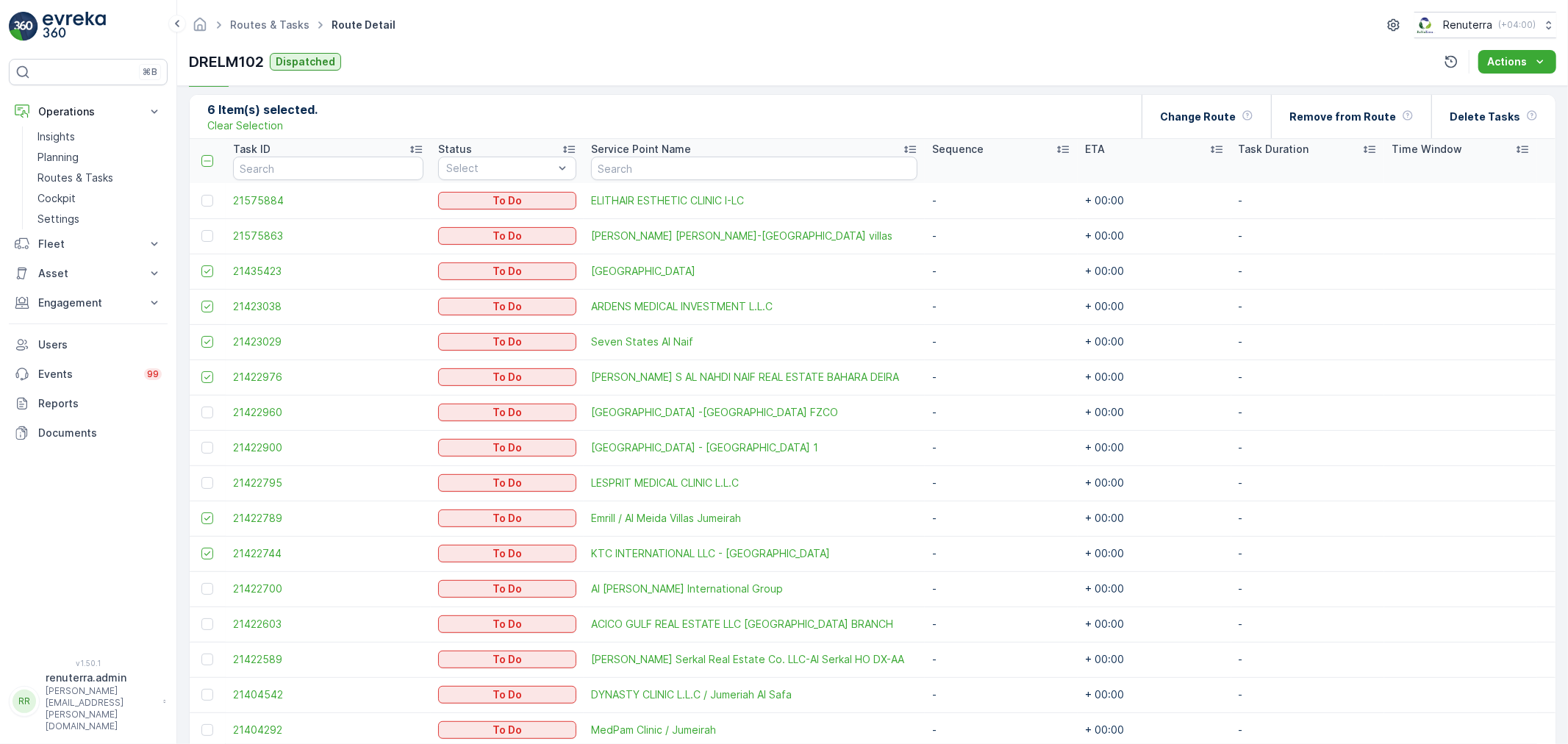
scroll to position [413, 0]
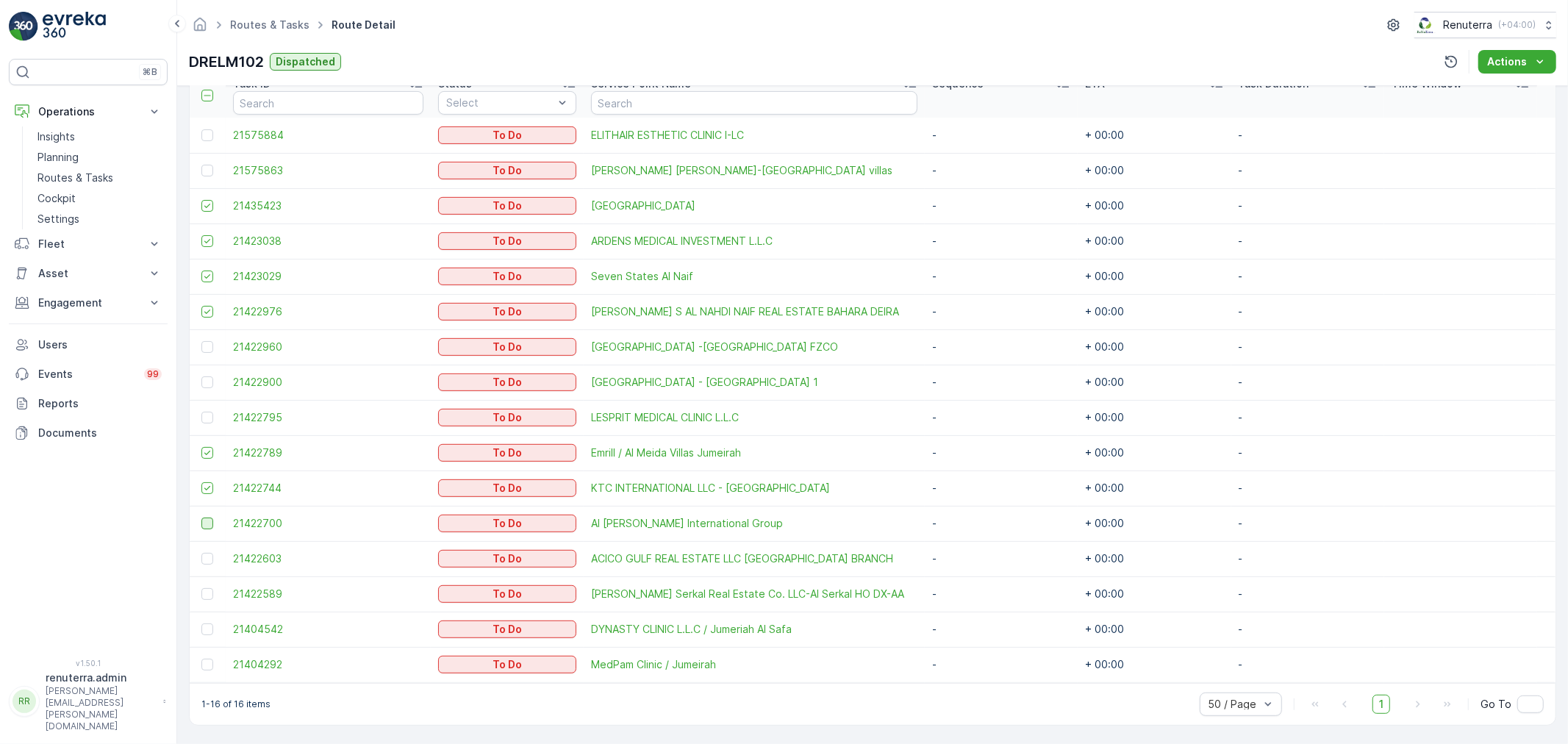
click at [206, 524] on div at bounding box center [207, 523] width 11 height 11
click at [201, 518] on input "checkbox" at bounding box center [201, 518] width 0 height 0
click at [208, 594] on div at bounding box center [207, 594] width 11 height 11
click at [201, 588] on input "checkbox" at bounding box center [201, 588] width 0 height 0
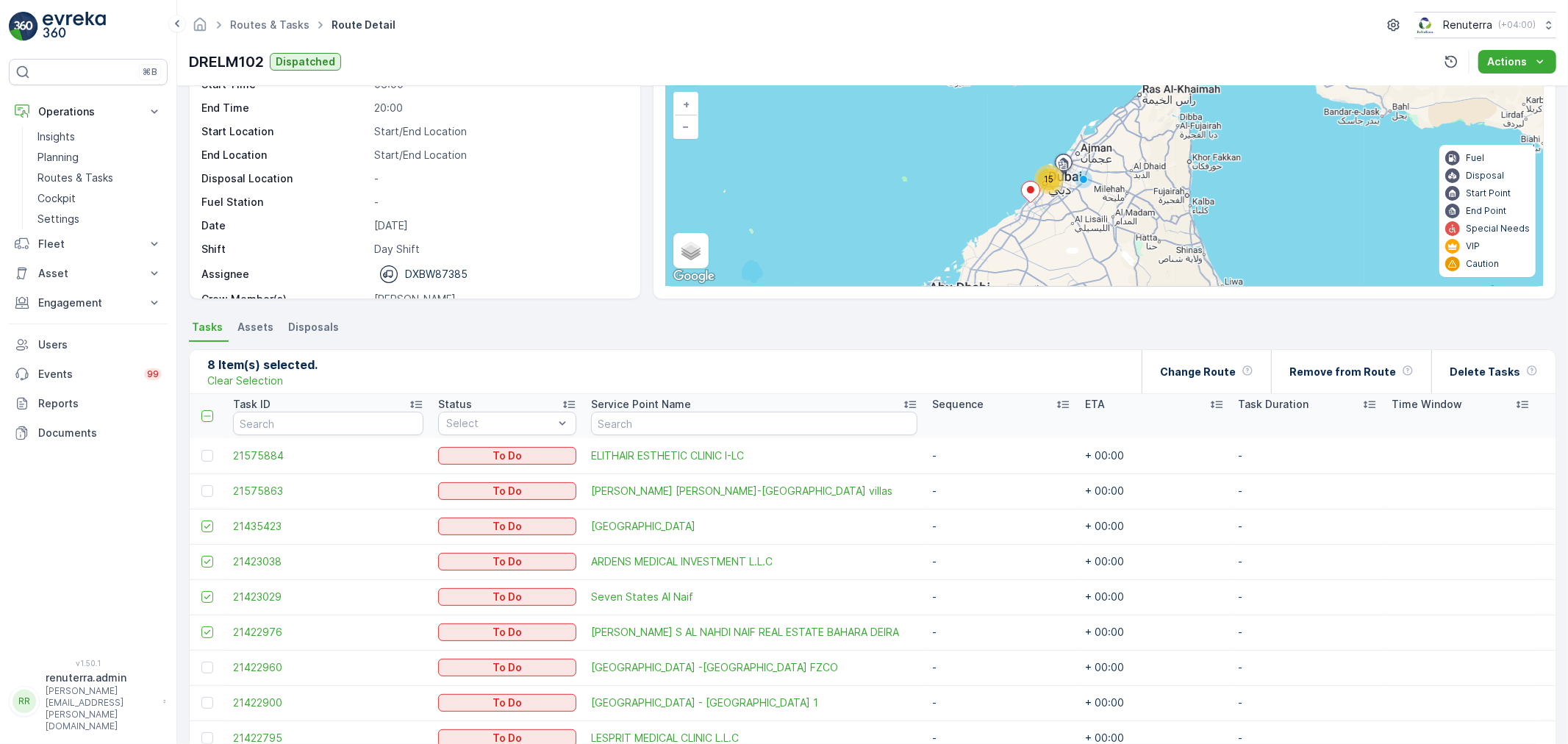
scroll to position [86, 0]
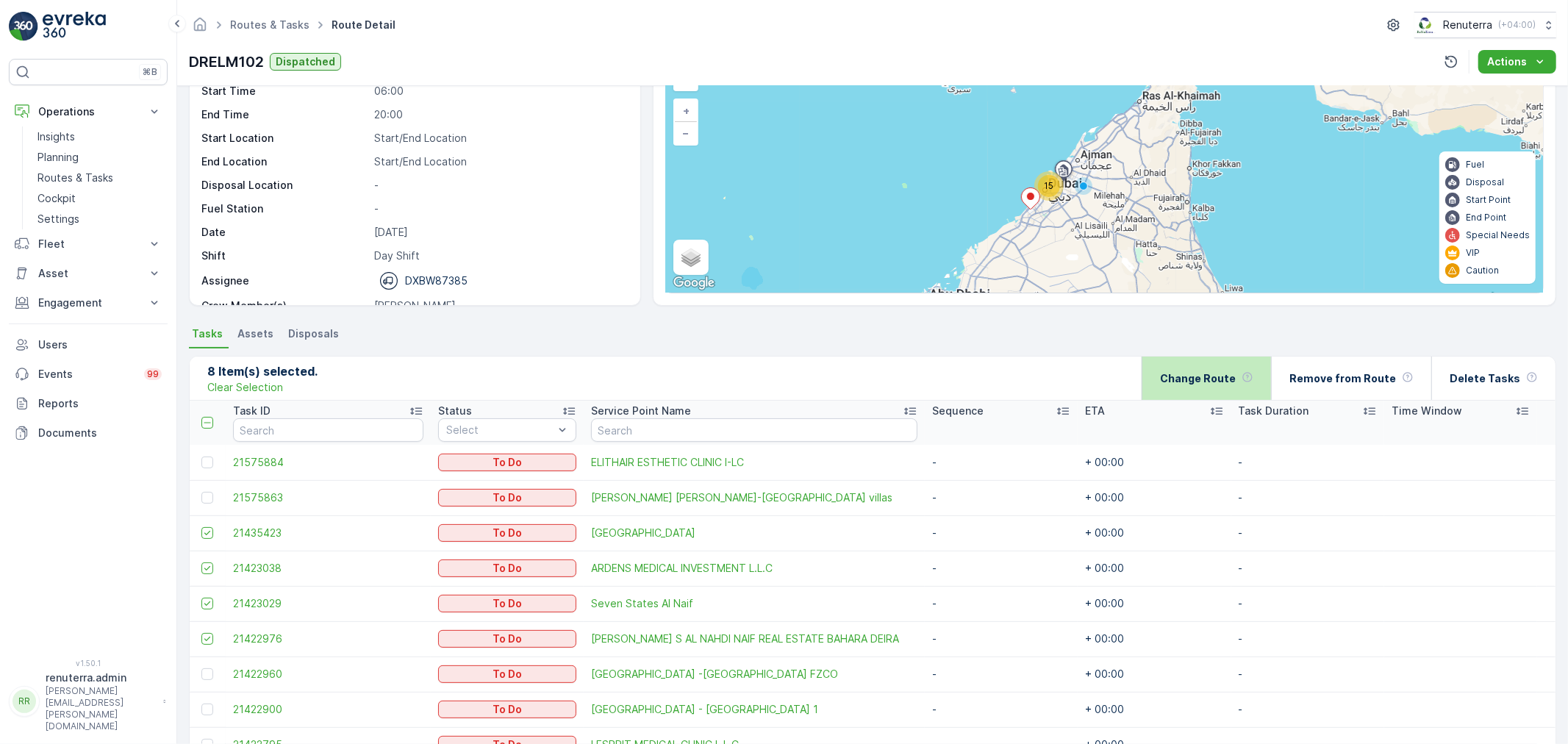
click at [1230, 365] on div "Change Route" at bounding box center [1207, 378] width 94 height 43
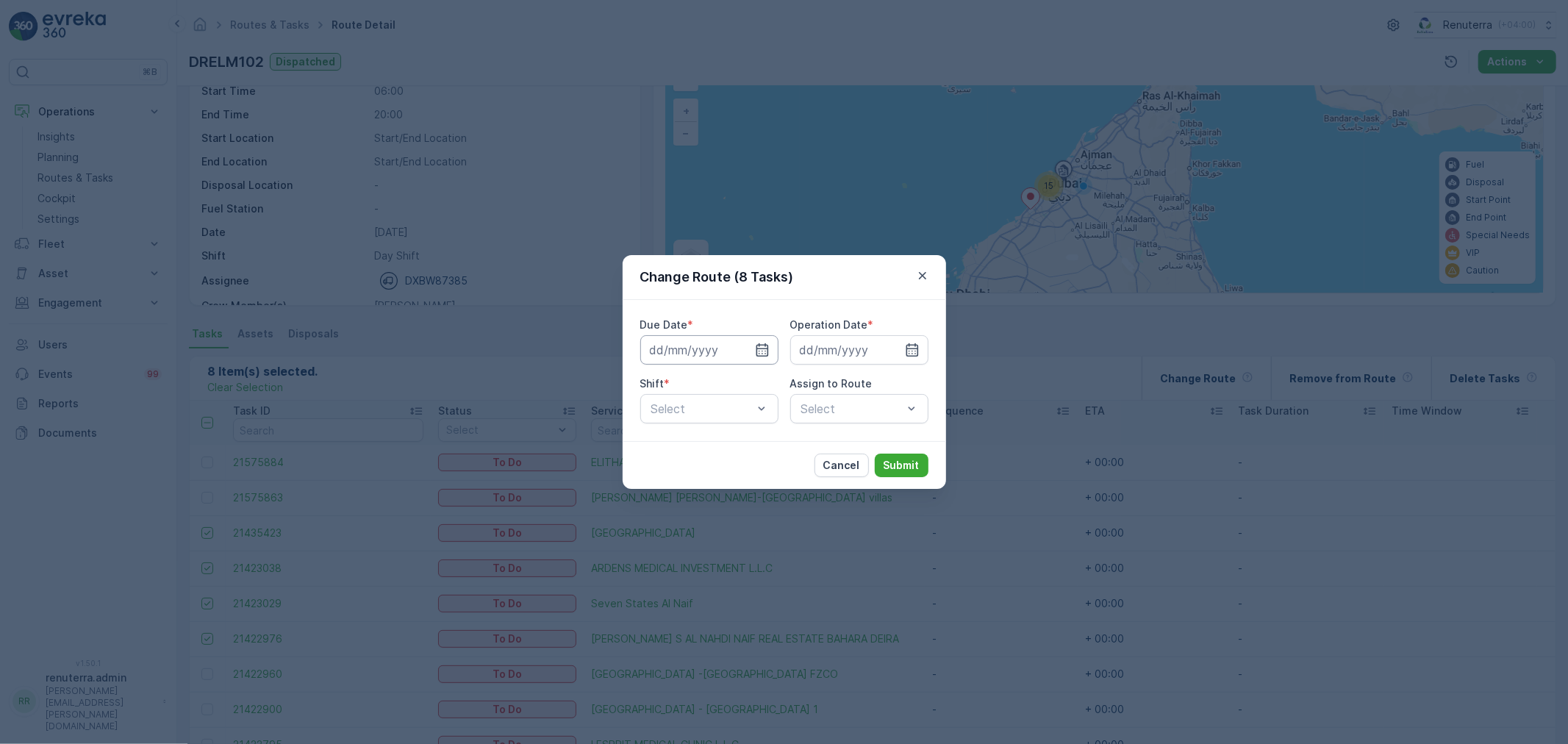
click at [760, 340] on input at bounding box center [709, 350] width 138 height 30
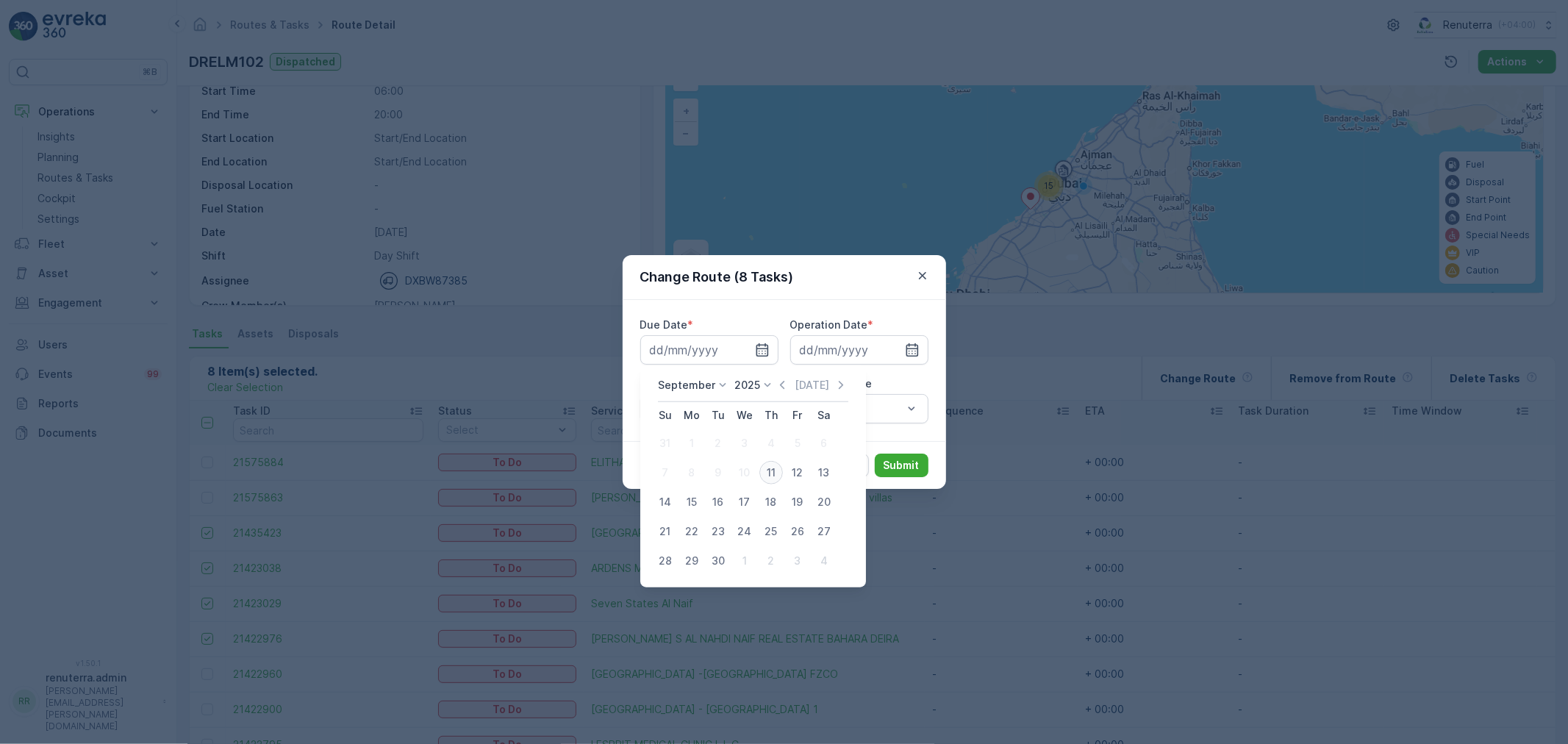
click at [773, 476] on div "11" at bounding box center [771, 472] width 24 height 24
type input "[DATE]"
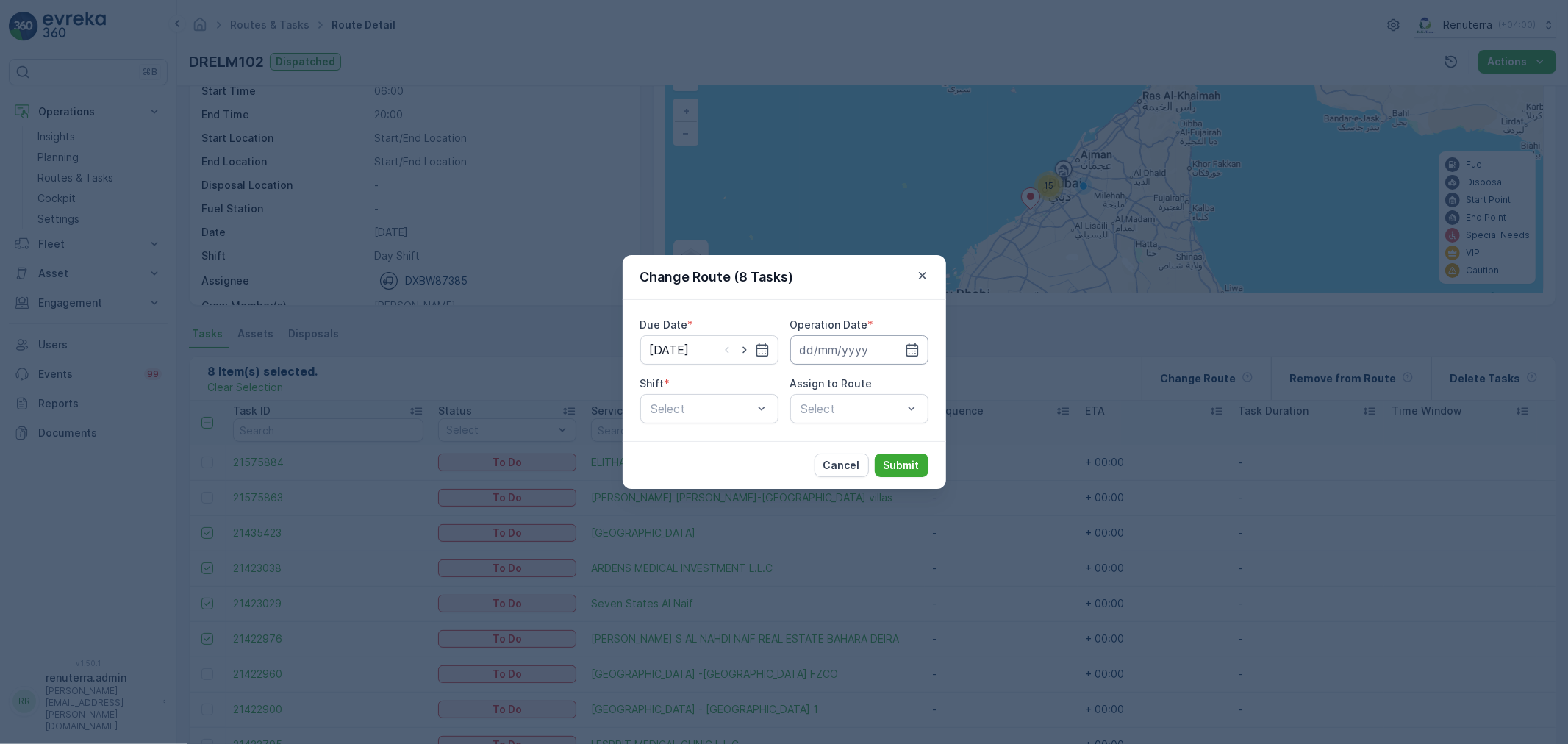
drag, startPoint x: 915, startPoint y: 350, endPoint x: 914, endPoint y: 361, distance: 11.0
click at [915, 349] on icon "button" at bounding box center [912, 350] width 15 height 15
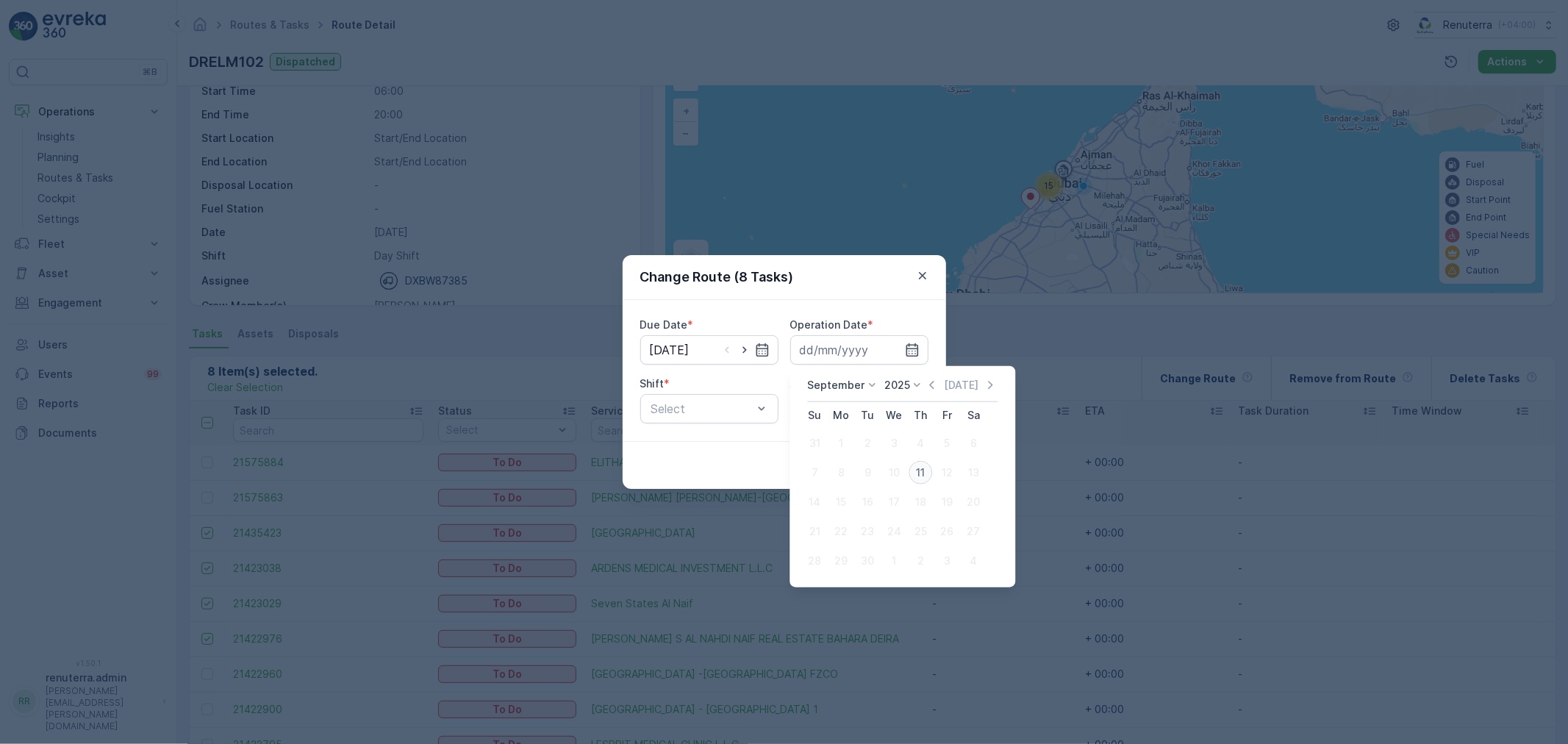
click at [922, 474] on div "11" at bounding box center [920, 472] width 24 height 24
type input "[DATE]"
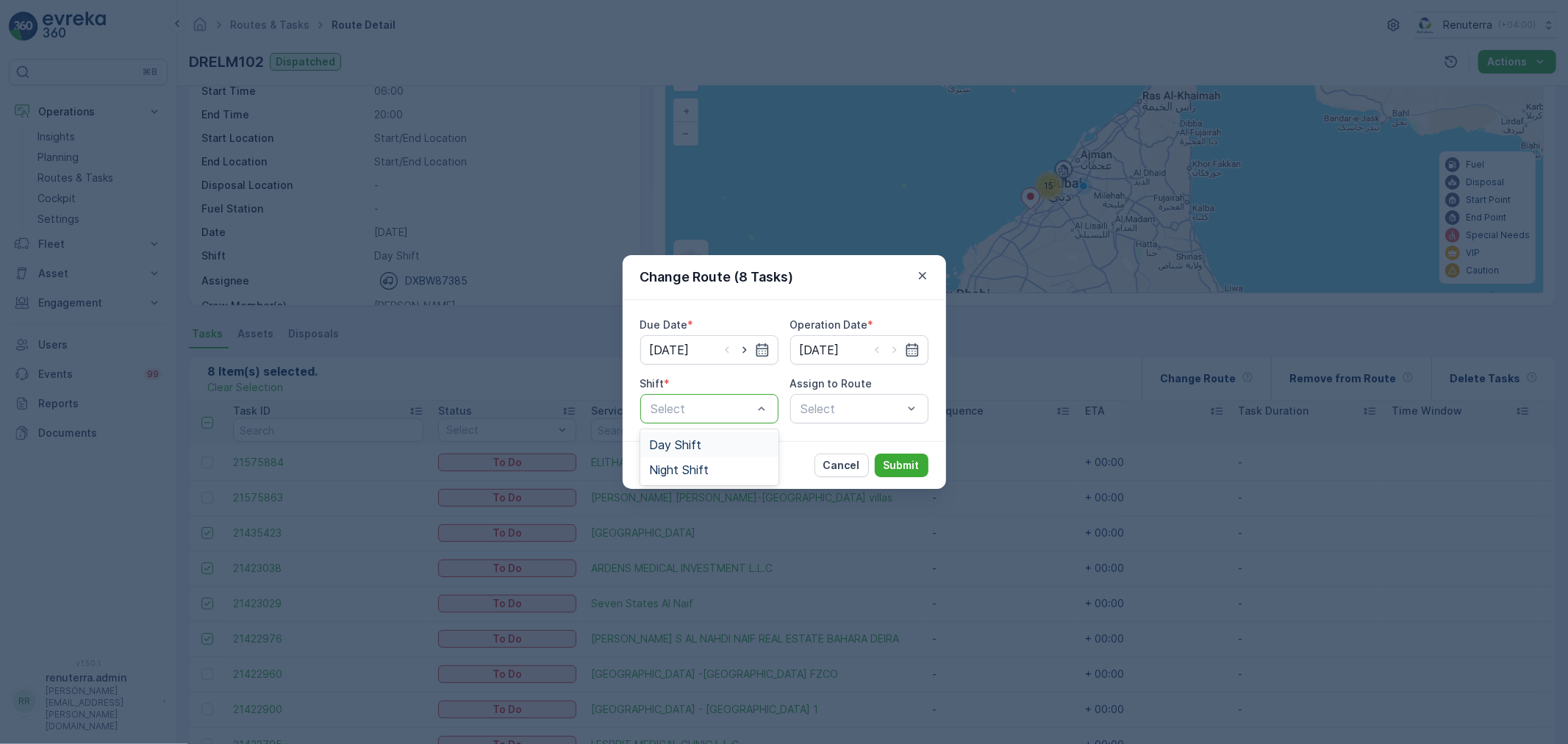
click at [702, 443] on div "Day Shift" at bounding box center [709, 445] width 121 height 13
click at [870, 403] on div "Select" at bounding box center [859, 409] width 138 height 30
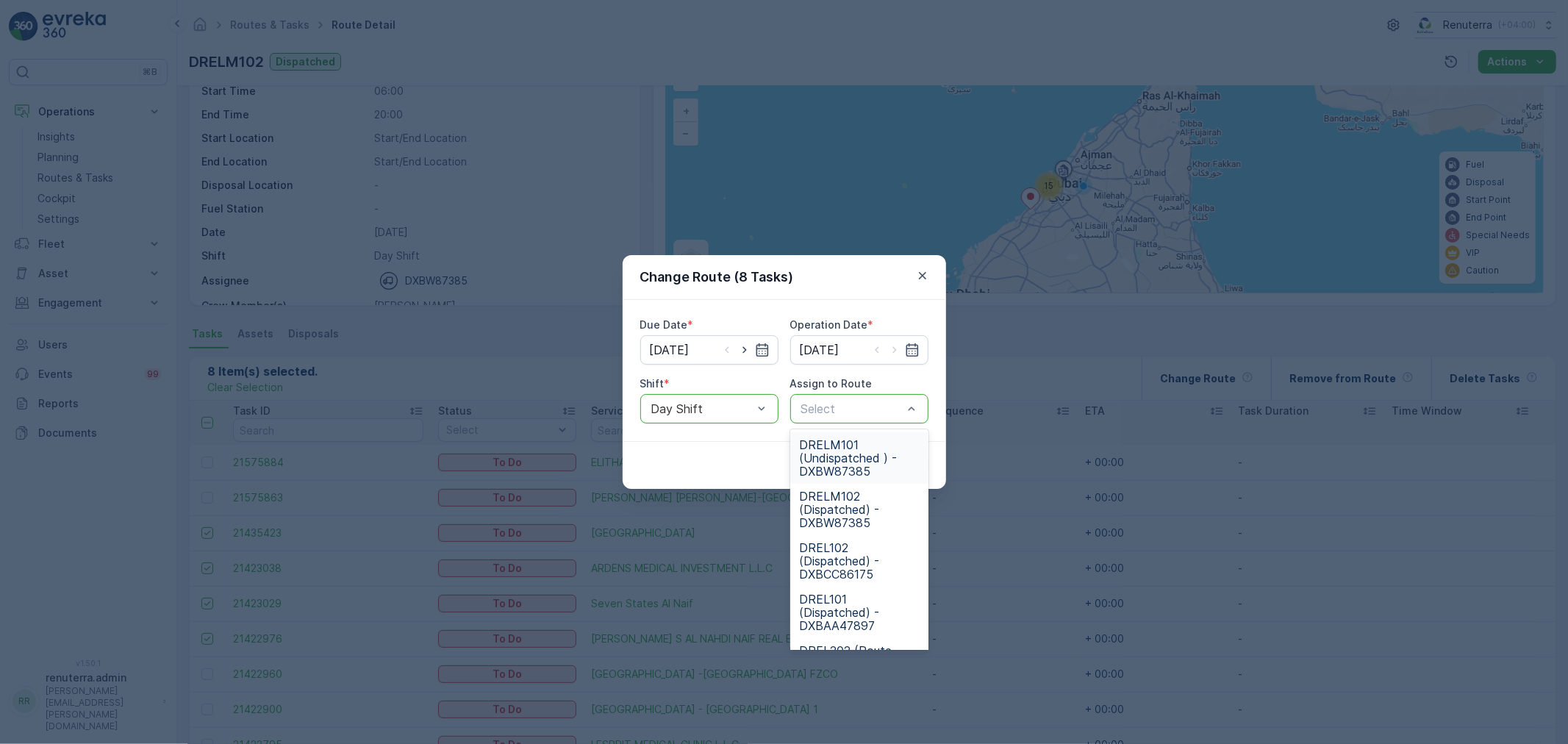
drag, startPoint x: 870, startPoint y: 405, endPoint x: 856, endPoint y: 406, distance: 14.0
click at [848, 463] on span "DRELM101 (Undispatched ) - DXBW87385" at bounding box center [859, 458] width 121 height 39
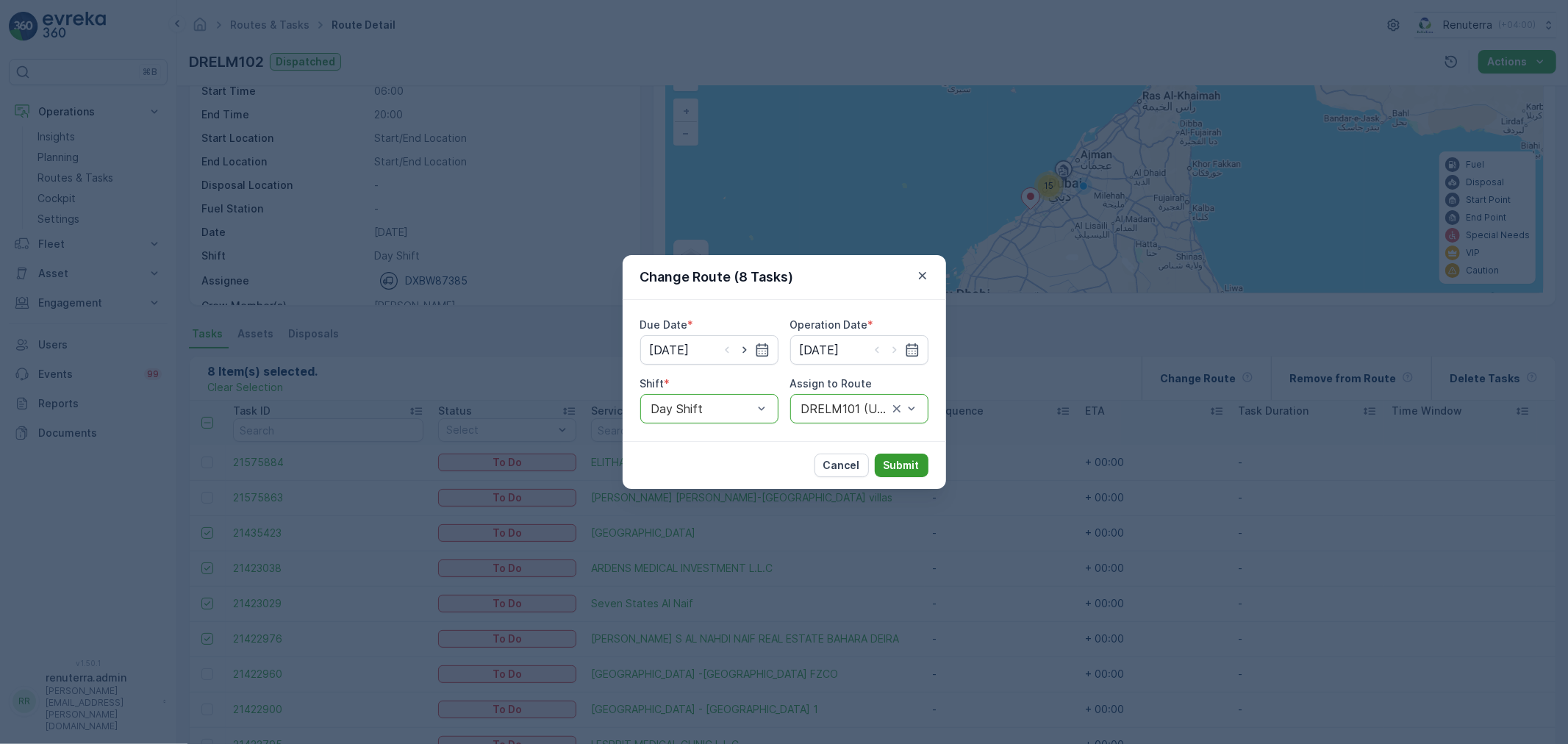
click at [904, 456] on button "Submit" at bounding box center [901, 465] width 53 height 24
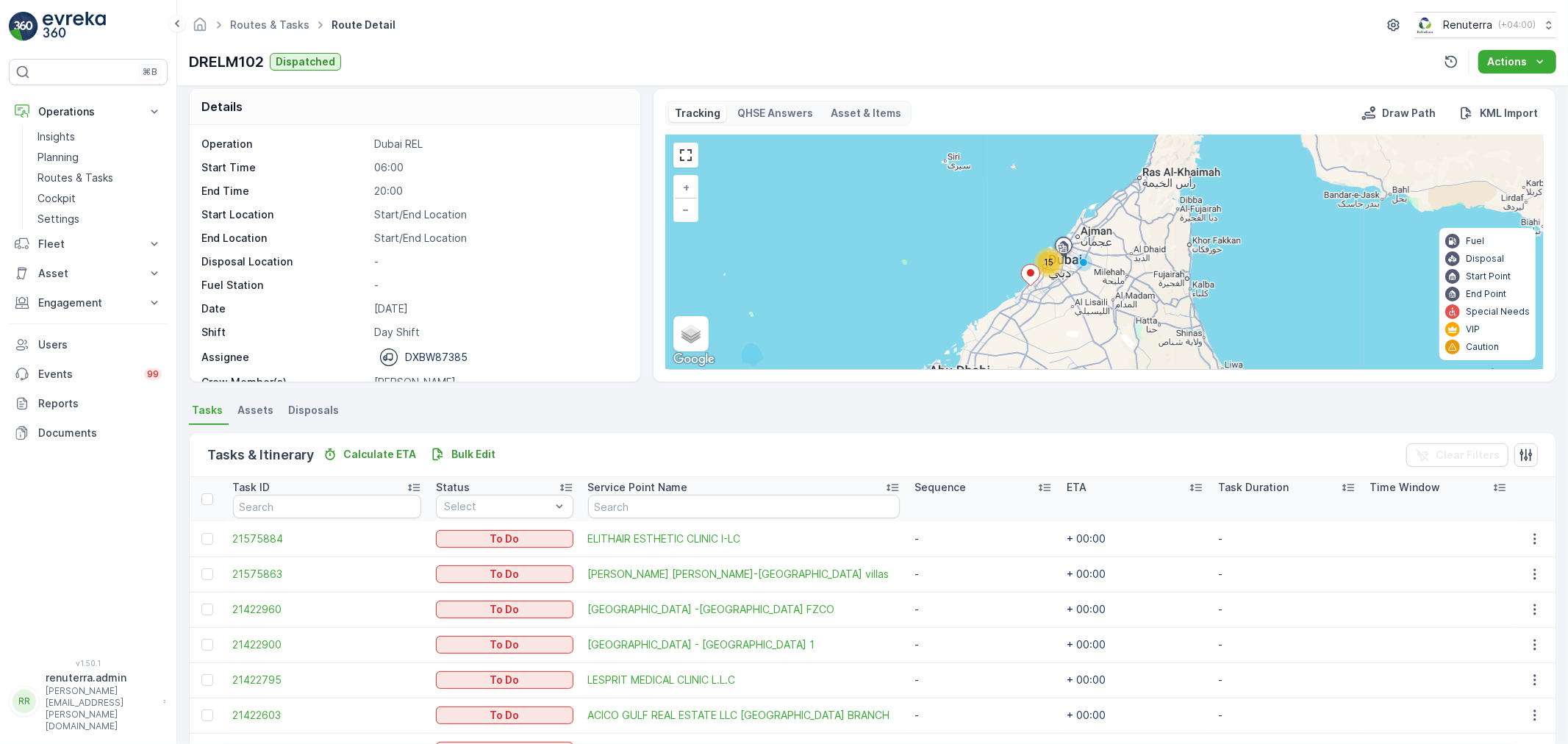
scroll to position [0, 0]
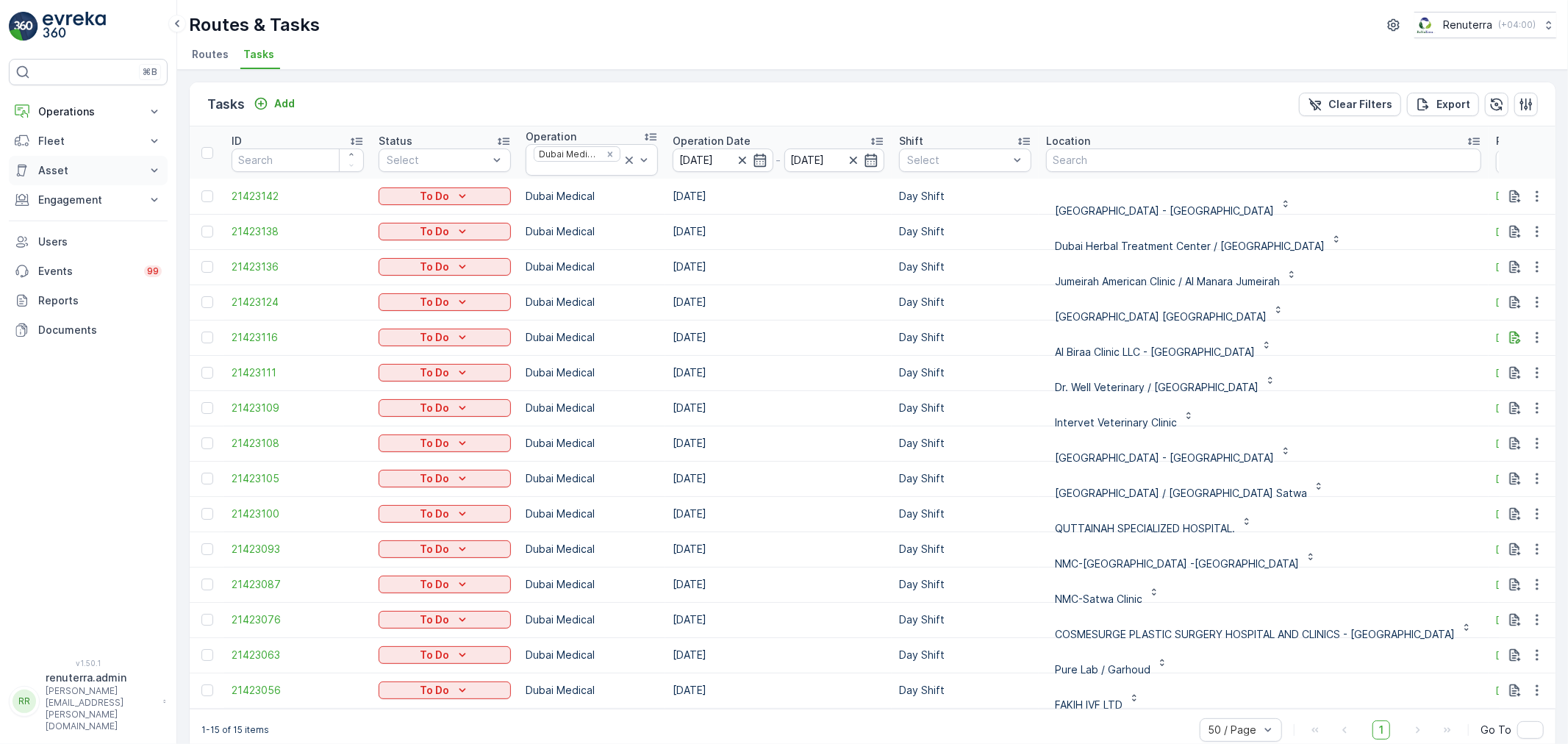
scroll to position [3, 48]
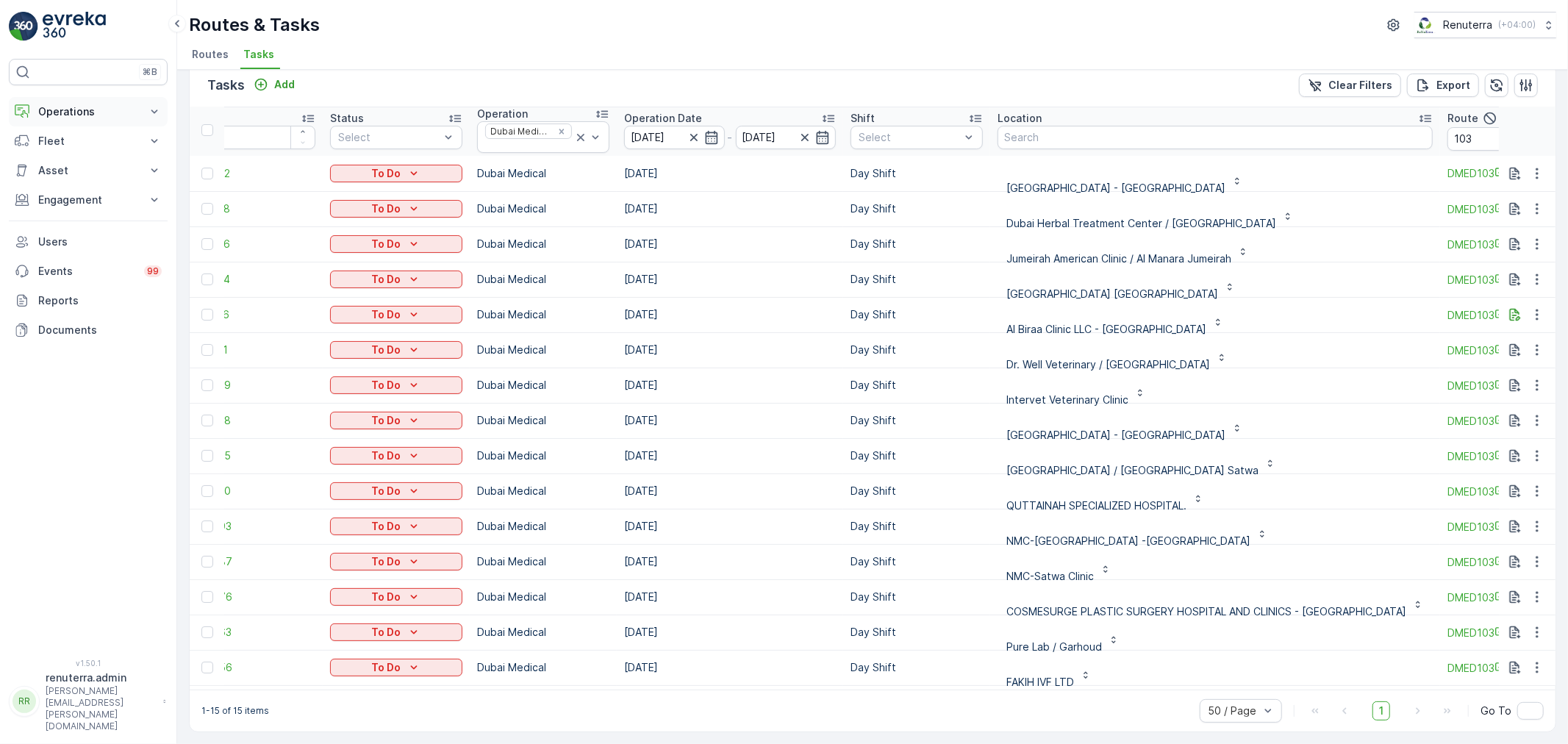
click at [71, 107] on p "Operations" at bounding box center [89, 112] width 100 height 15
click at [67, 180] on p "Routes & Tasks" at bounding box center [75, 178] width 75 height 15
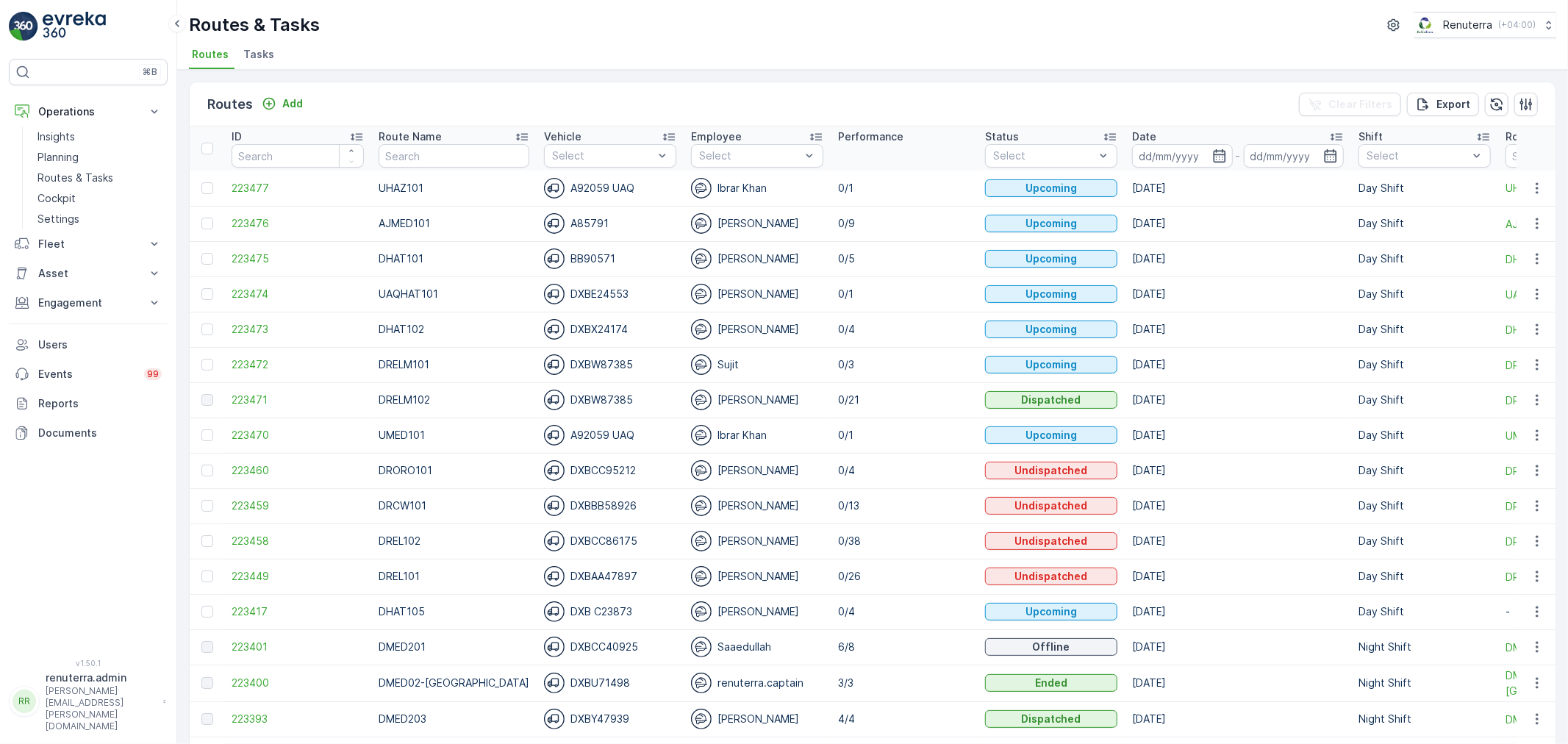
click at [244, 57] on span "Tasks" at bounding box center [259, 54] width 31 height 15
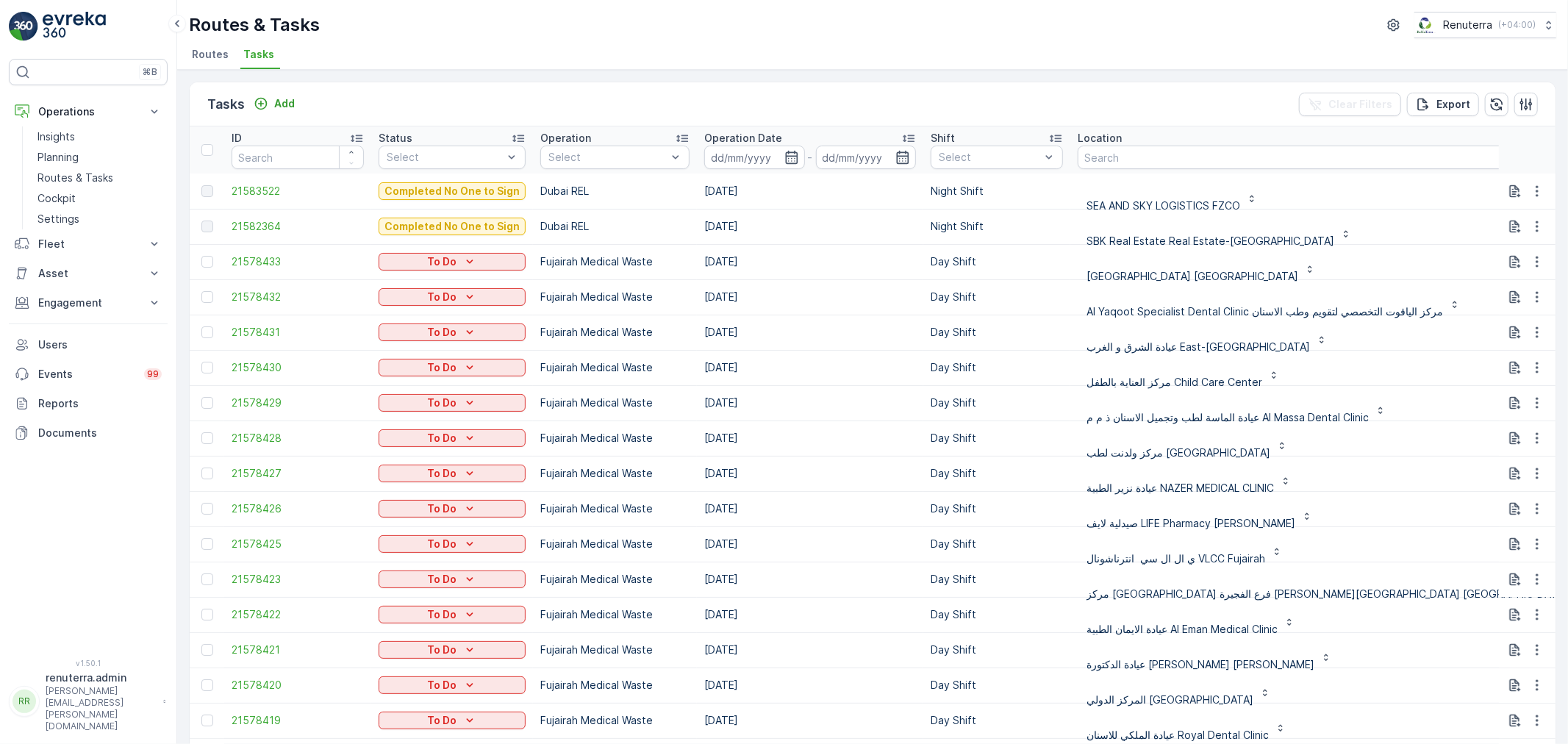
drag, startPoint x: 430, startPoint y: 56, endPoint x: 434, endPoint y: 62, distance: 7.2
click at [432, 56] on ul "Routes Tasks" at bounding box center [866, 57] width 1355 height 25
click at [109, 175] on p "Routes & Tasks" at bounding box center [75, 178] width 75 height 15
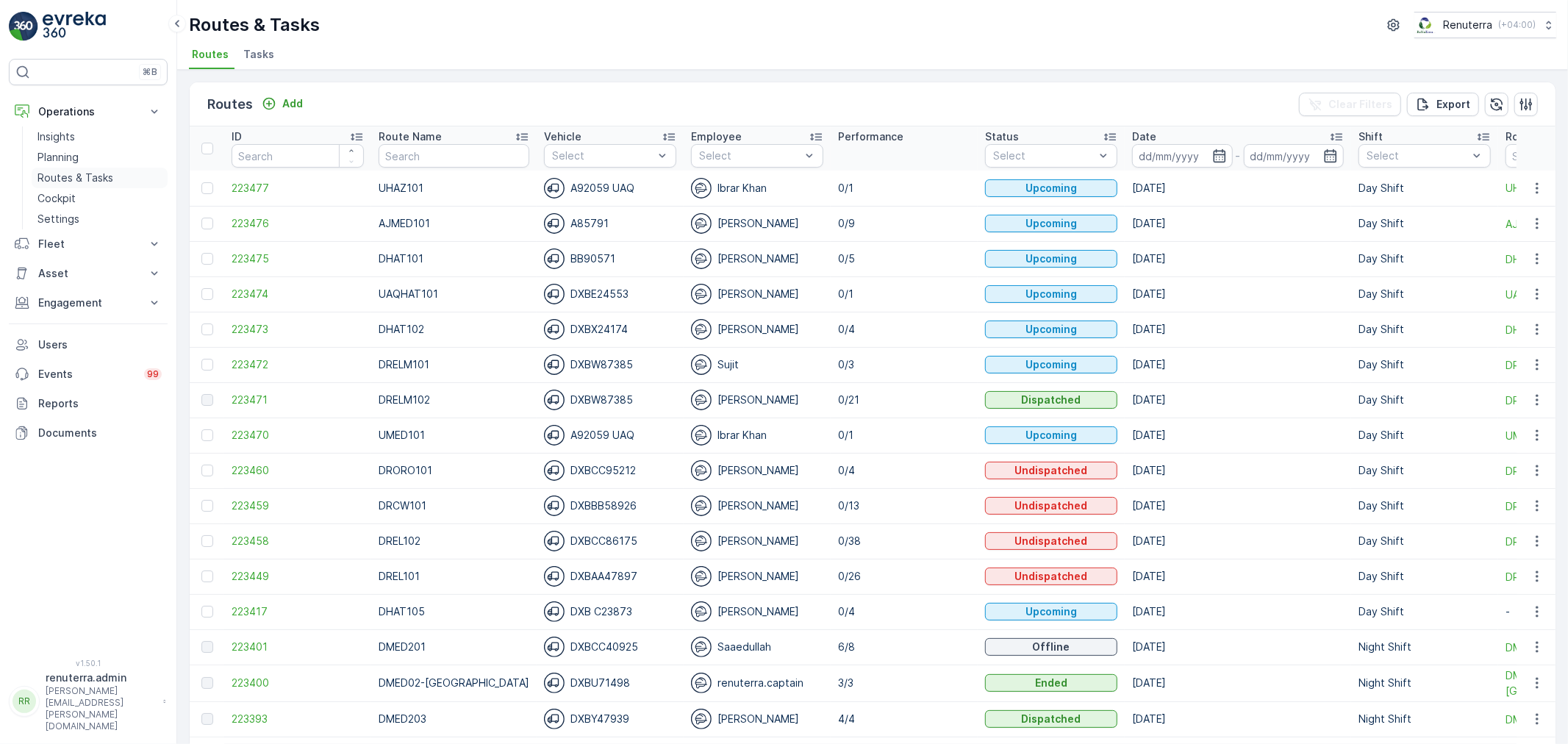
click at [81, 177] on p "Routes & Tasks" at bounding box center [75, 178] width 75 height 15
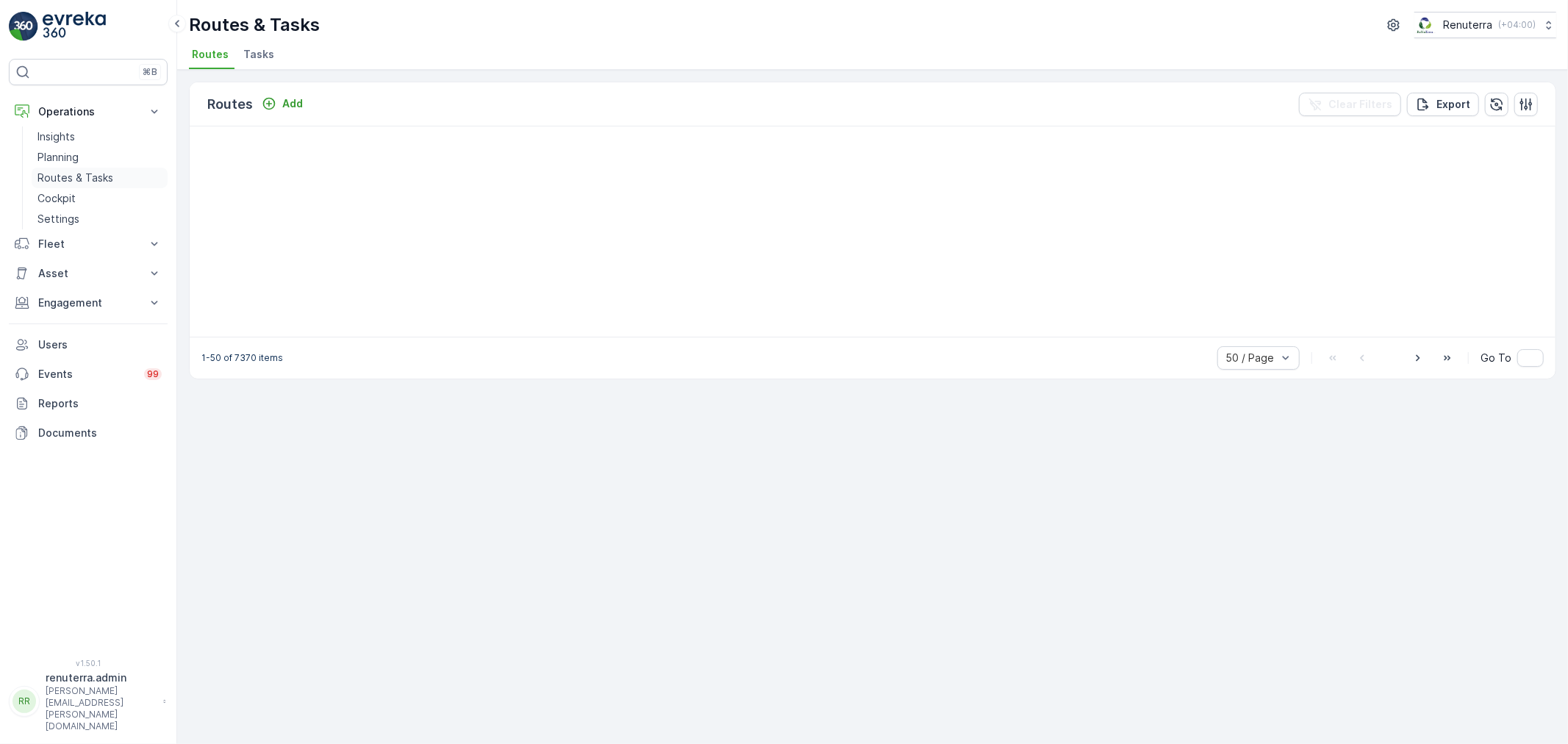
click at [81, 179] on p "Routes & Tasks" at bounding box center [75, 178] width 75 height 15
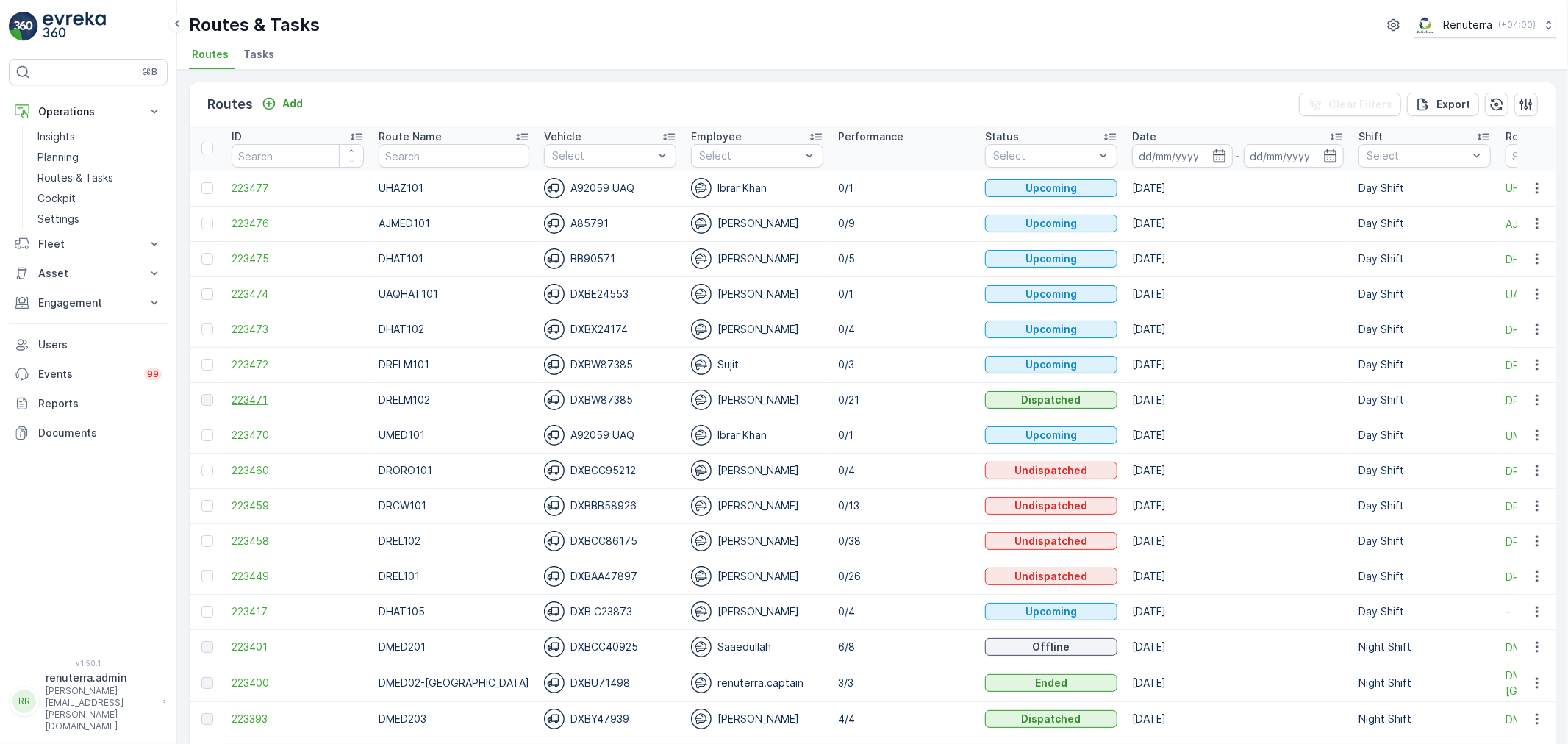
click at [256, 399] on span "223471" at bounding box center [297, 399] width 132 height 15
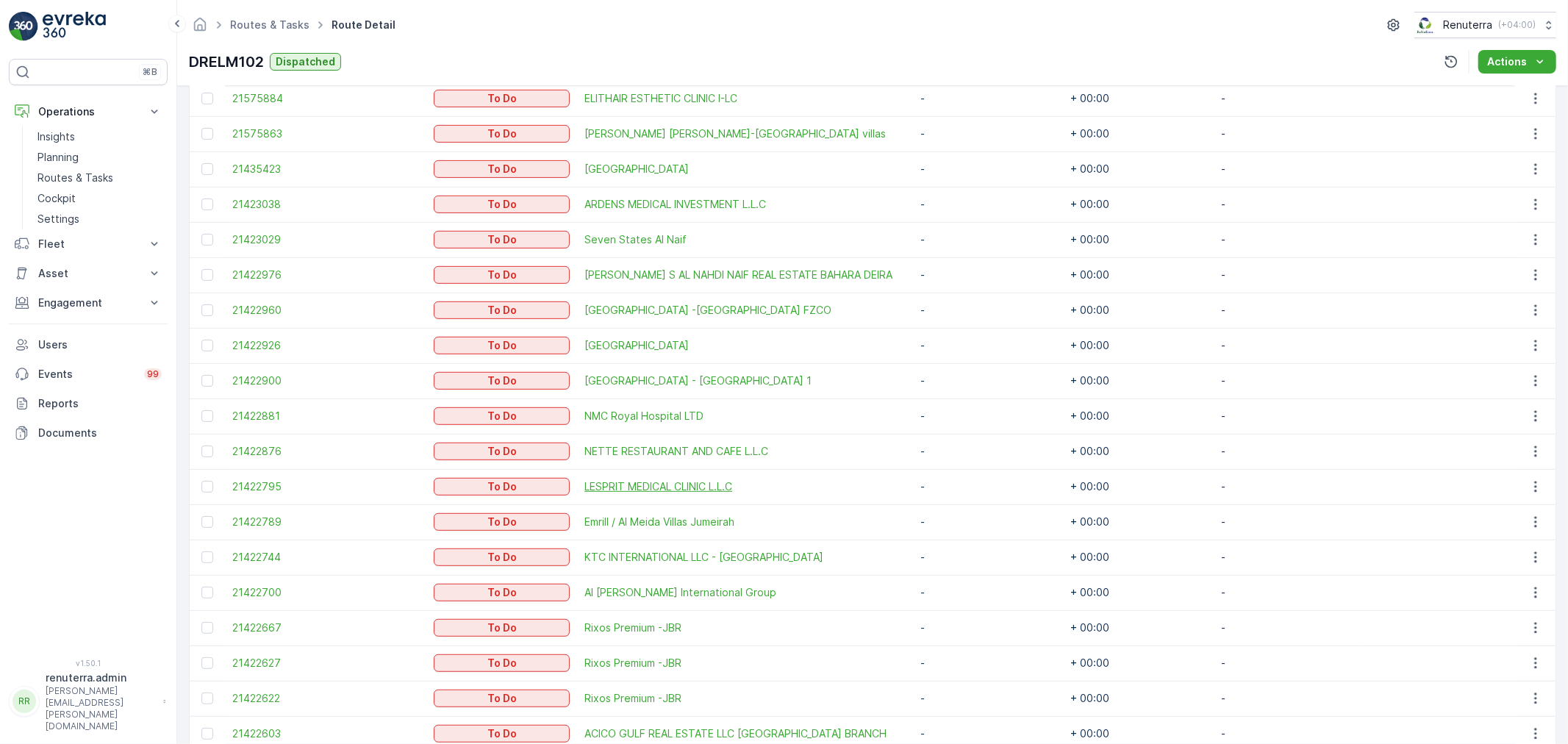
scroll to position [490, 0]
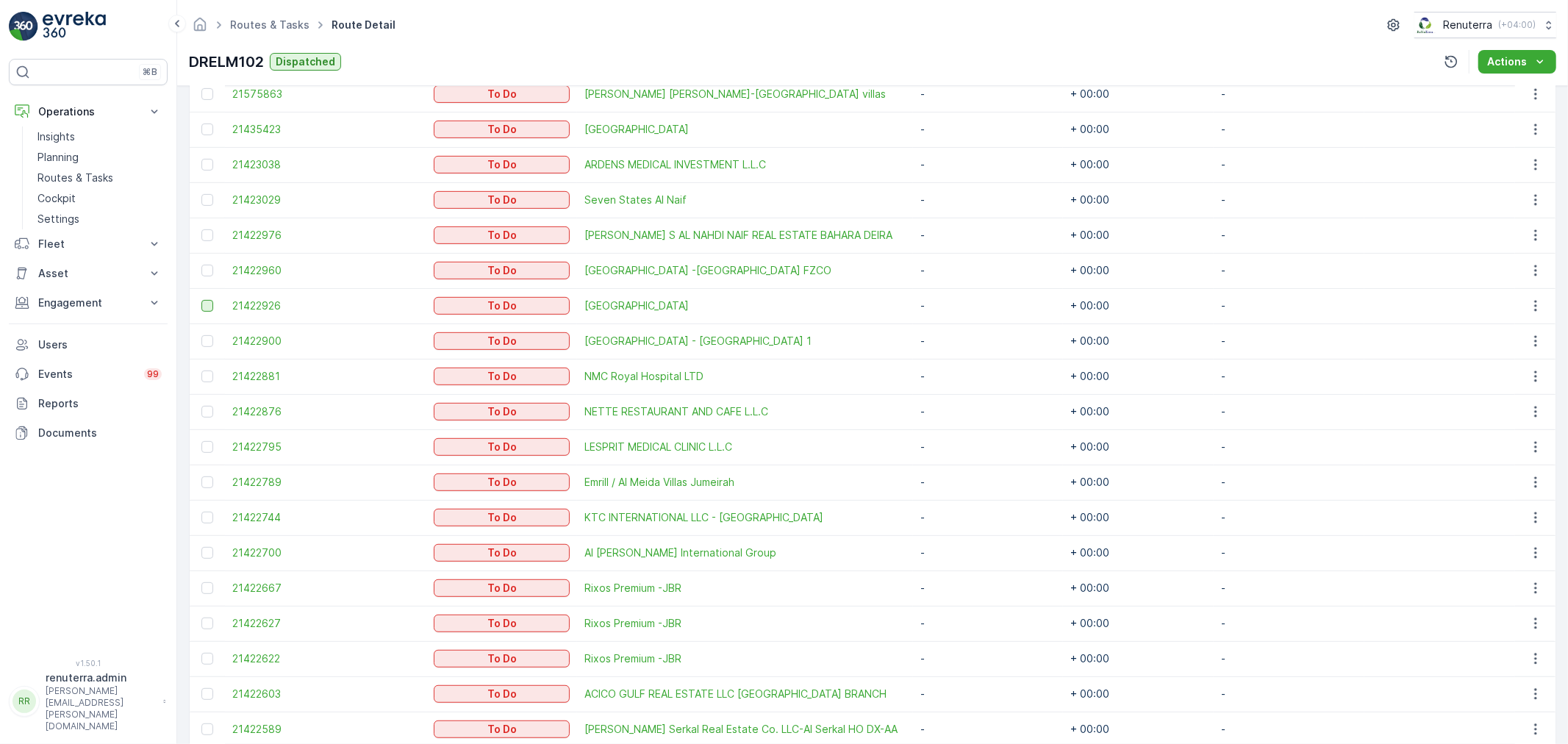
click at [203, 304] on div at bounding box center [207, 306] width 11 height 11
click at [201, 300] on input "checkbox" at bounding box center [201, 300] width 0 height 0
click at [201, 373] on div at bounding box center [207, 377] width 11 height 11
click at [201, 371] on input "checkbox" at bounding box center [201, 371] width 0 height 0
click at [210, 587] on div at bounding box center [207, 588] width 11 height 11
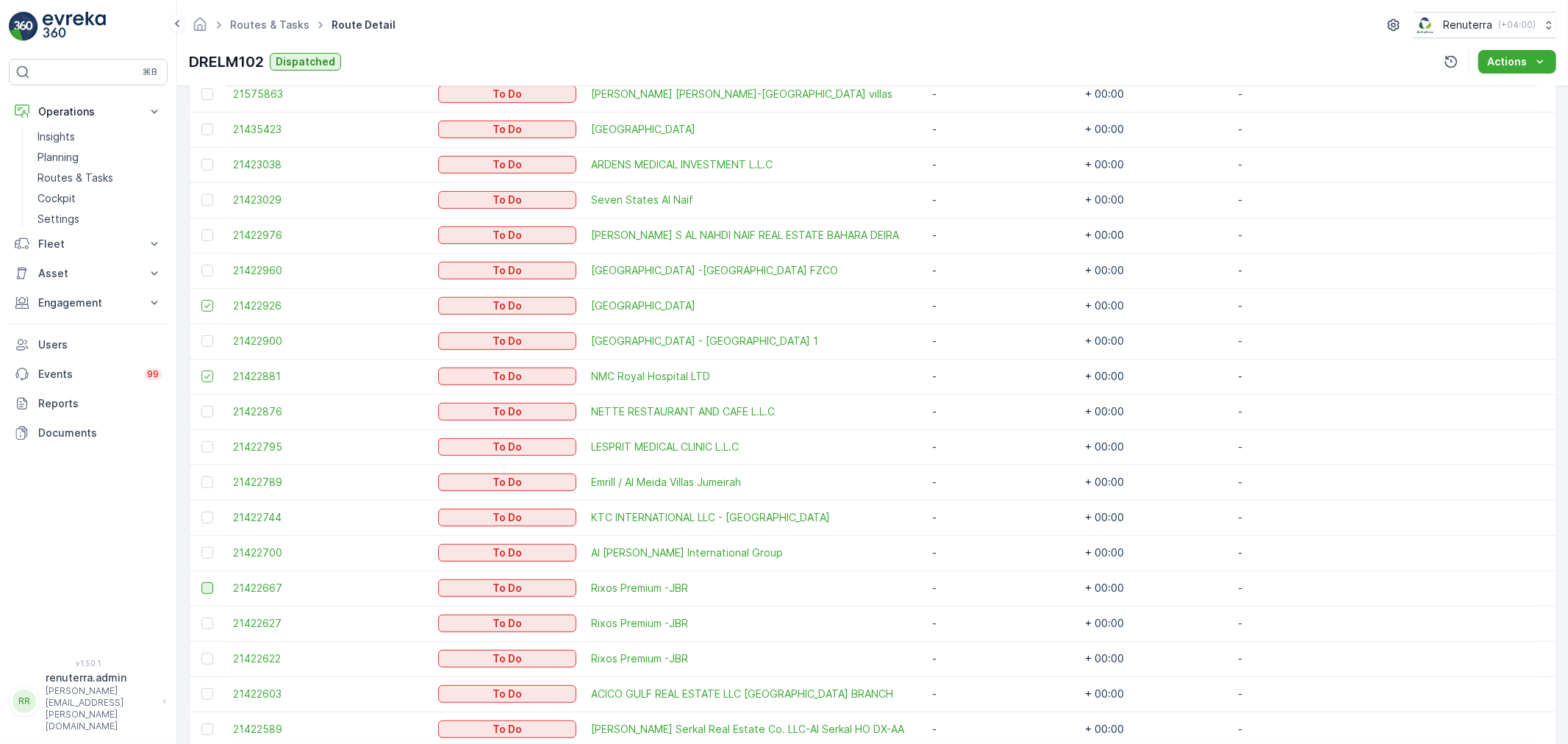
click at [201, 582] on input "checkbox" at bounding box center [201, 582] width 0 height 0
click at [210, 622] on div at bounding box center [207, 623] width 11 height 11
click at [201, 618] on input "checkbox" at bounding box center [201, 618] width 0 height 0
click at [207, 660] on div at bounding box center [207, 659] width 11 height 11
click at [201, 653] on input "checkbox" at bounding box center [201, 653] width 0 height 0
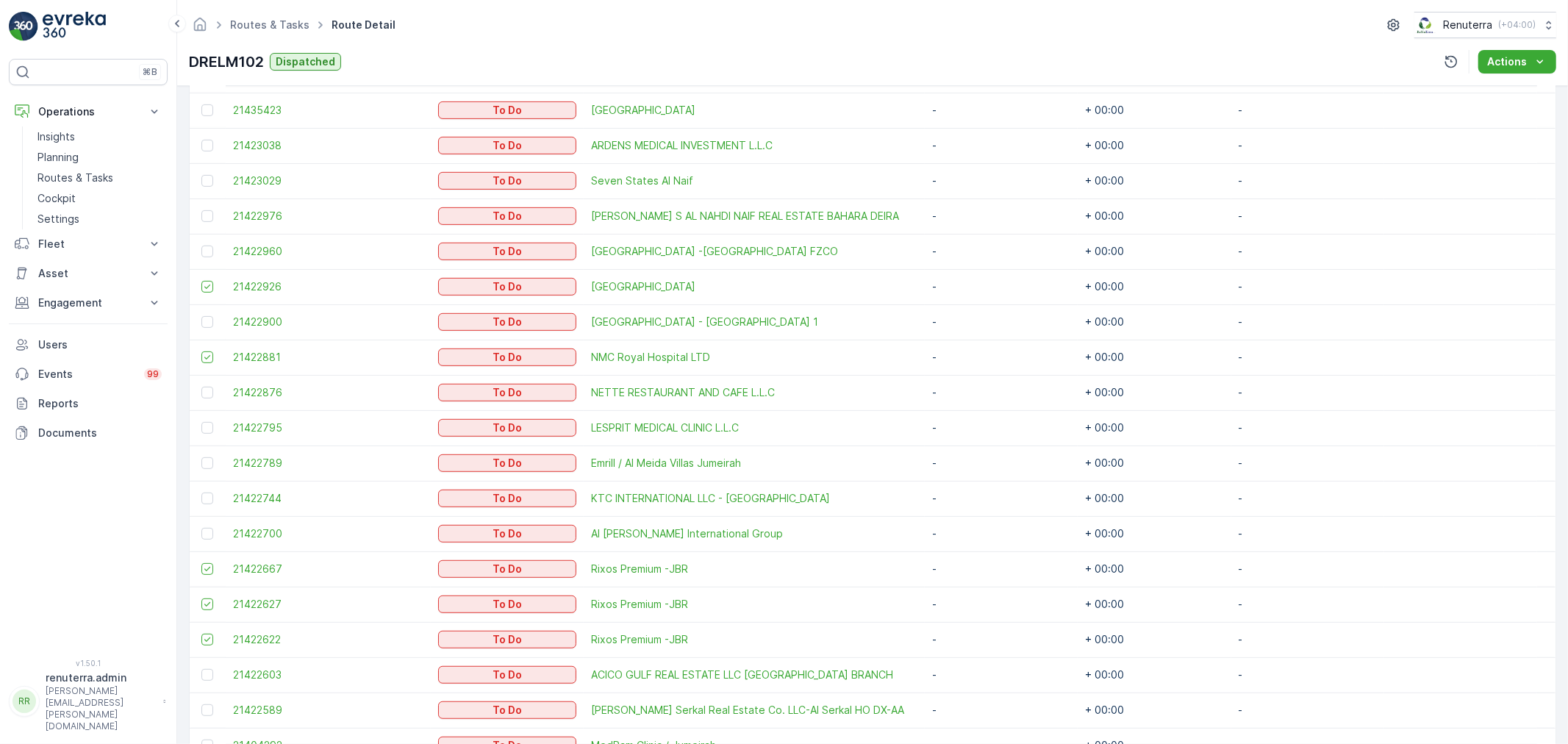
scroll to position [508, 0]
click at [208, 392] on div at bounding box center [207, 393] width 11 height 11
click at [201, 387] on input "checkbox" at bounding box center [201, 387] width 0 height 0
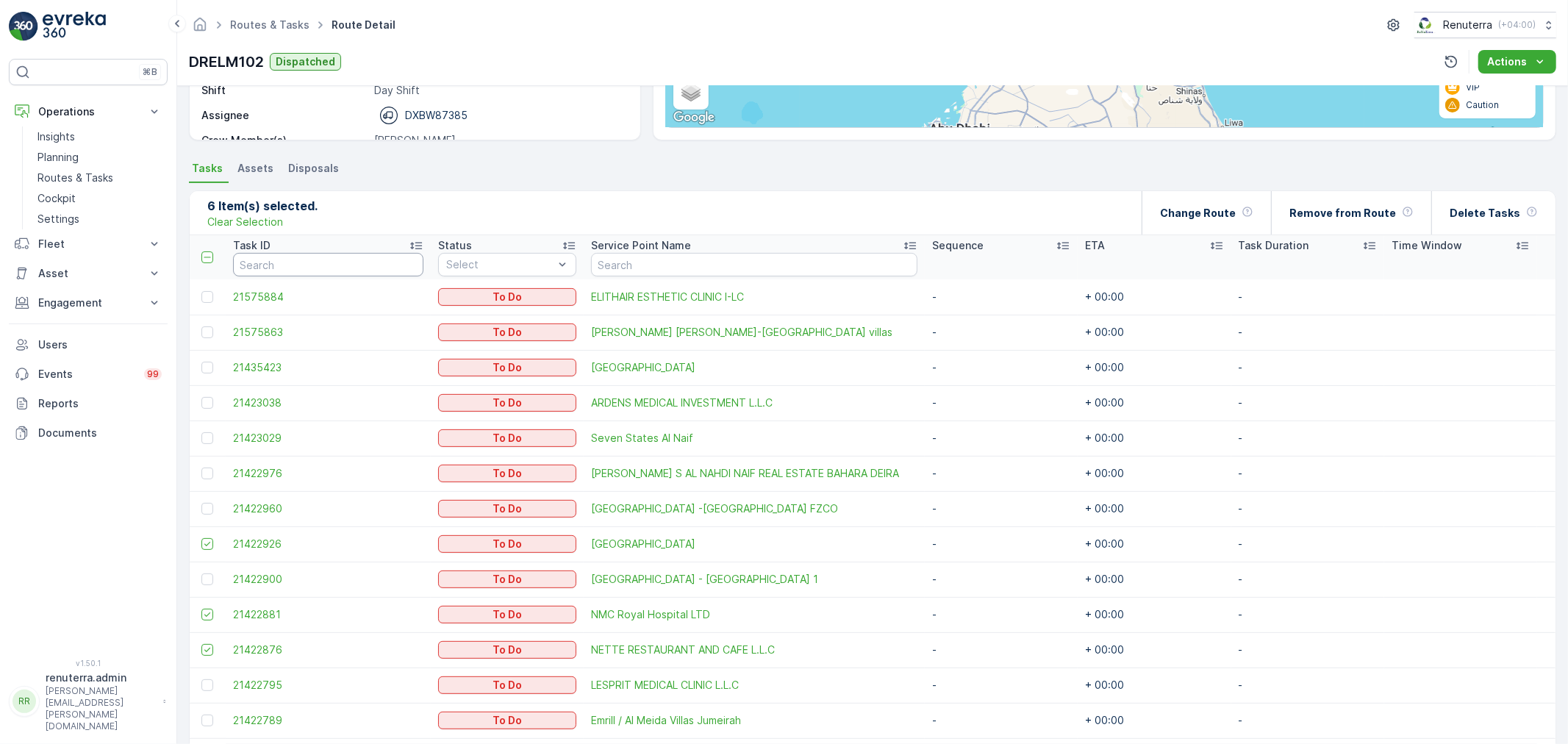
scroll to position [180, 0]
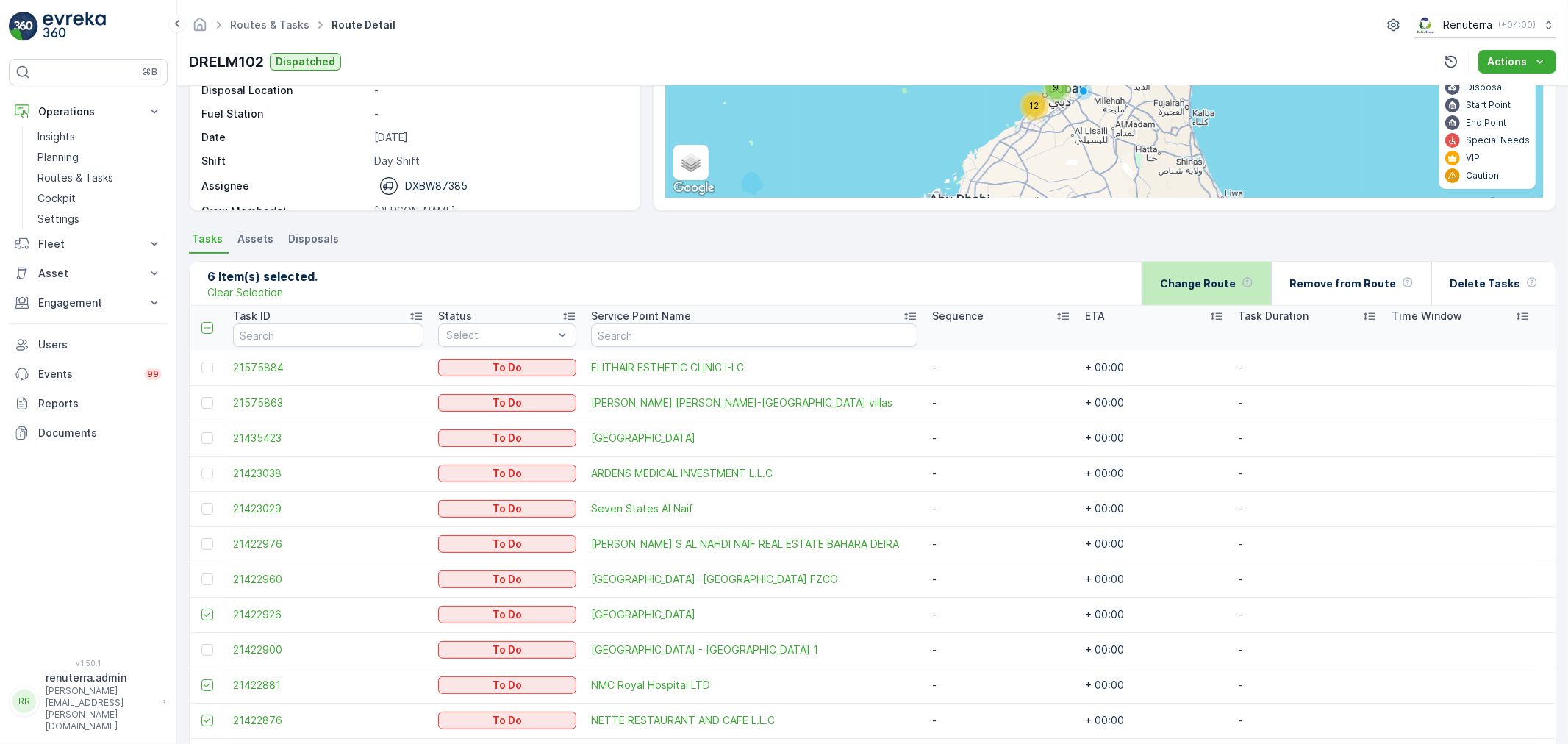
click at [1215, 278] on p "Change Route" at bounding box center [1198, 284] width 75 height 15
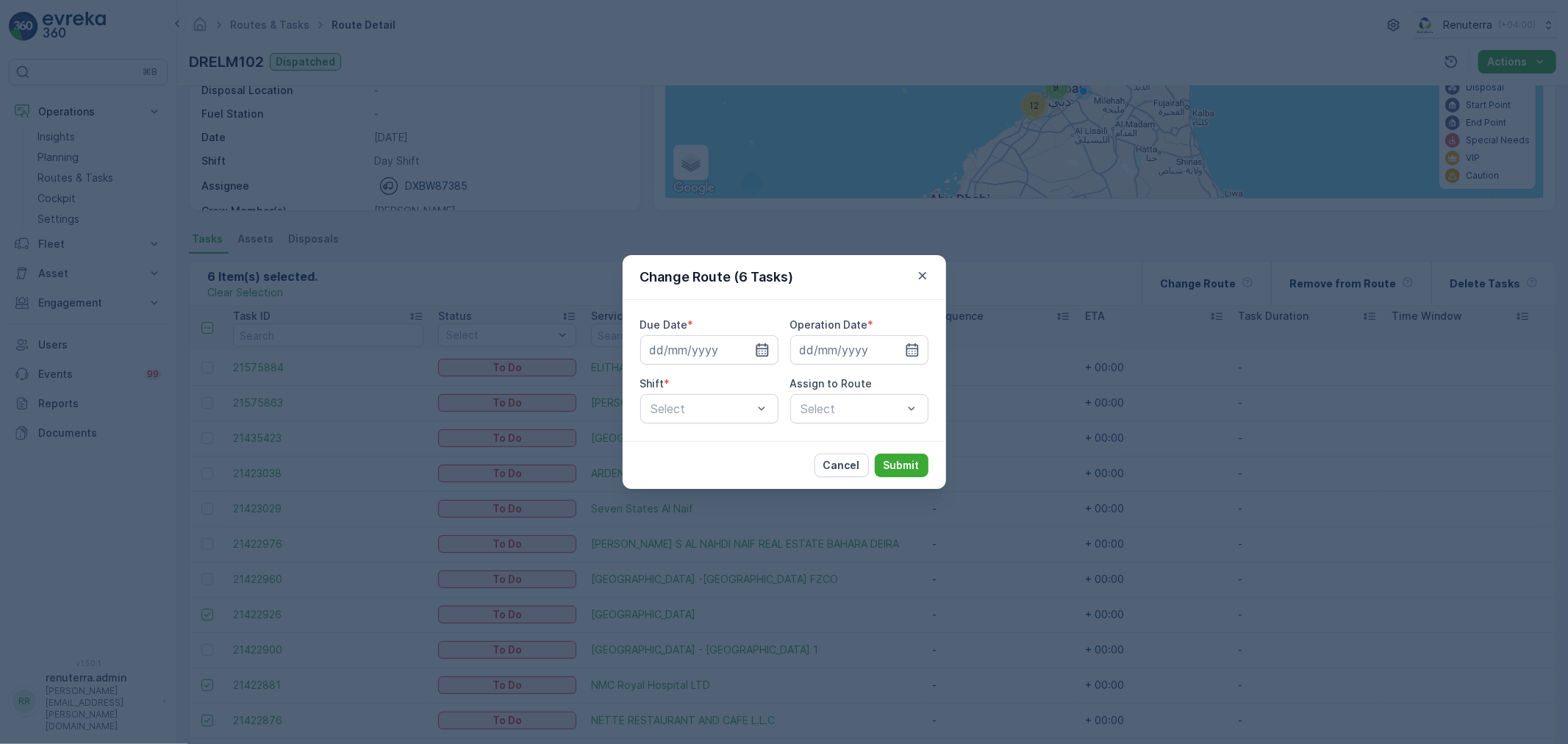
click at [761, 350] on icon "button" at bounding box center [762, 350] width 15 height 15
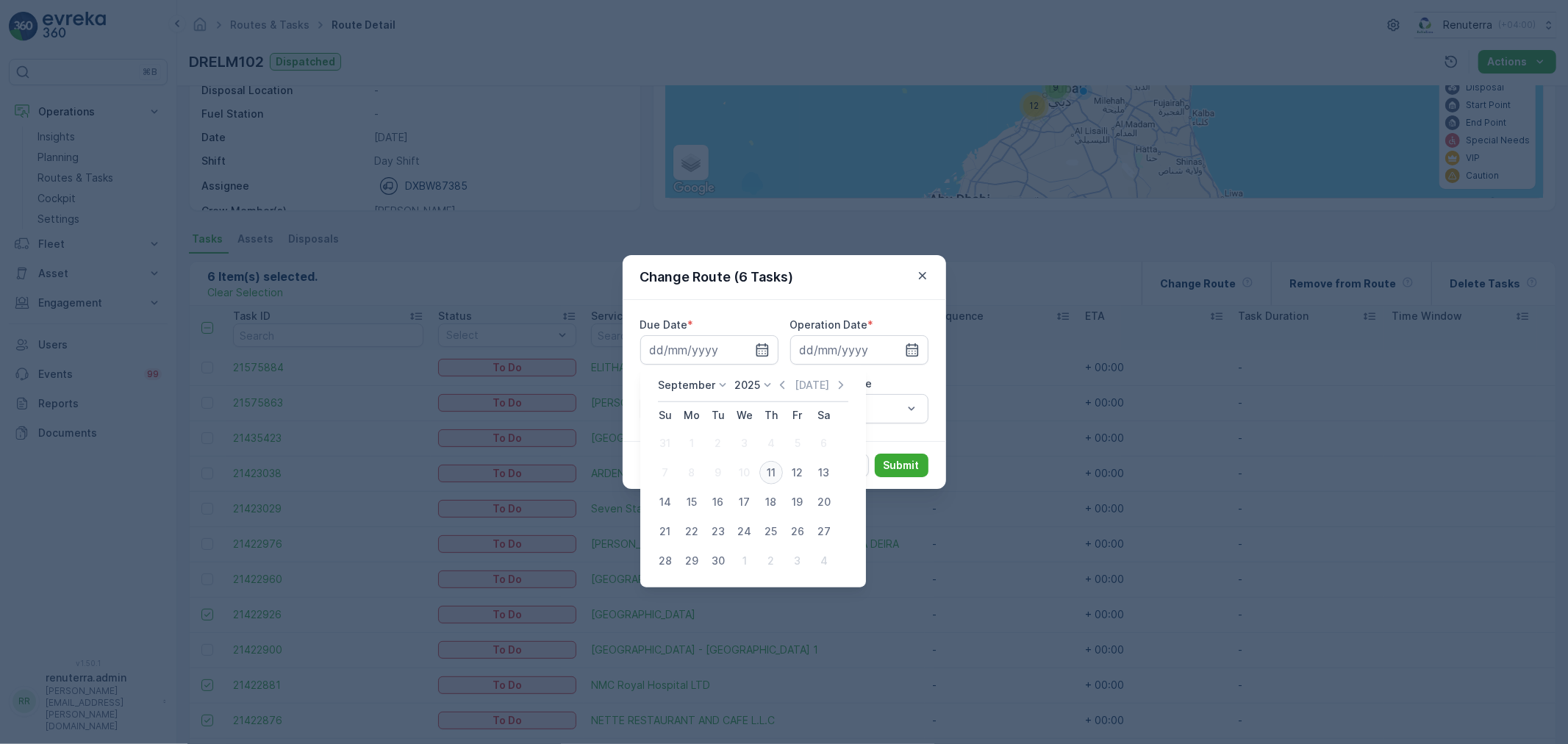
click at [774, 472] on div "11" at bounding box center [771, 472] width 24 height 24
type input "[DATE]"
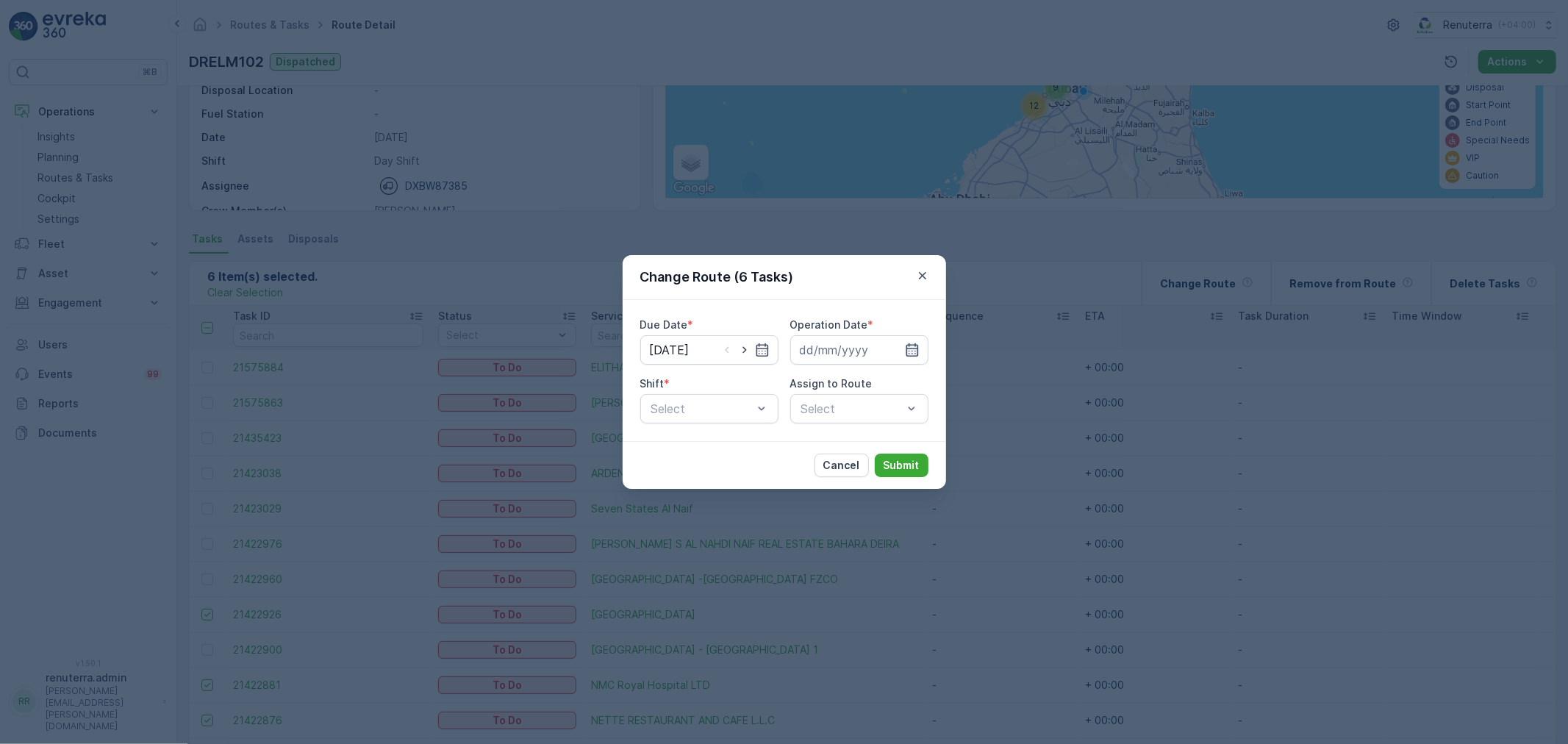
click at [909, 355] on icon "button" at bounding box center [912, 350] width 15 height 15
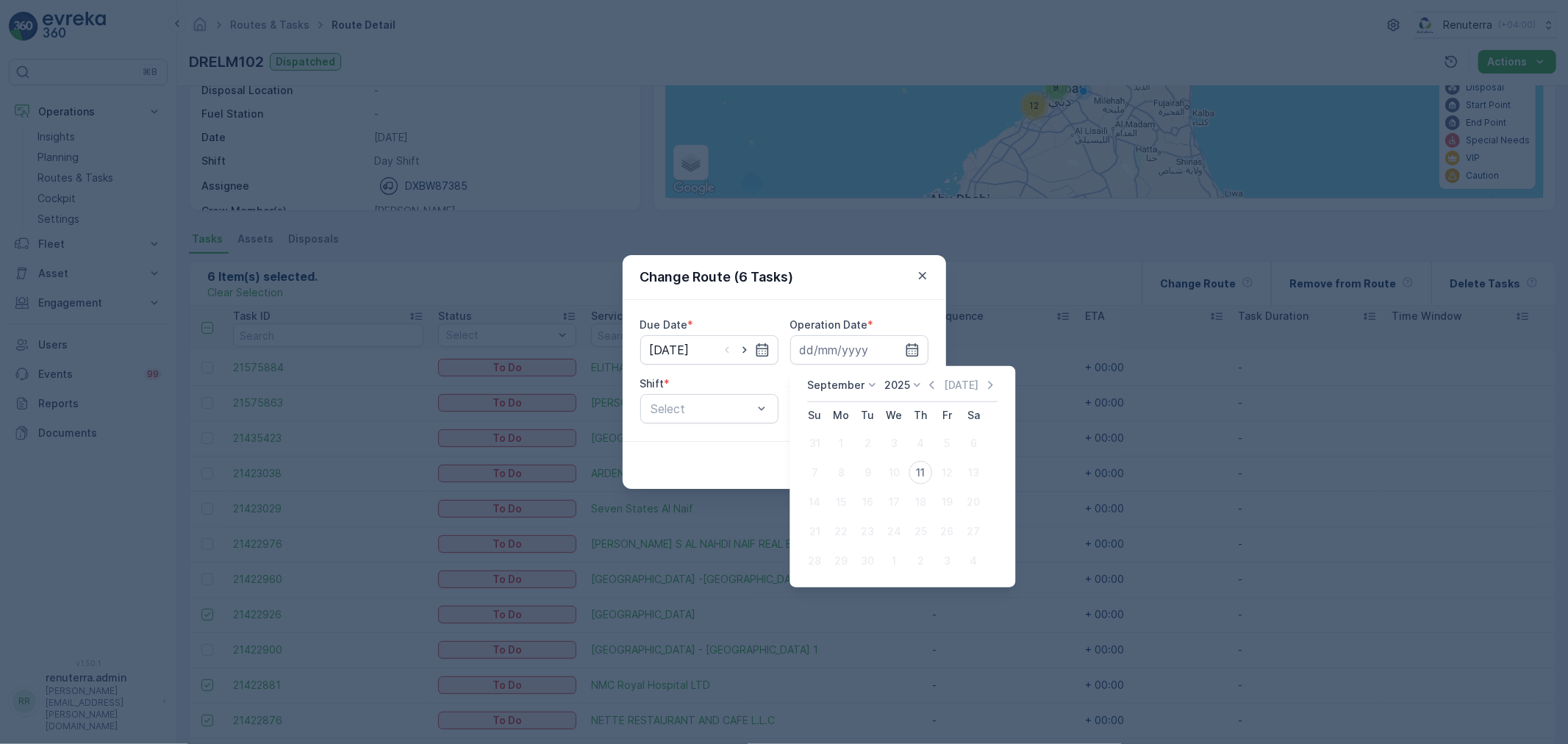
click at [932, 464] on td "11" at bounding box center [921, 472] width 26 height 30
drag, startPoint x: 929, startPoint y: 468, endPoint x: 915, endPoint y: 468, distance: 14.0
click at [928, 468] on div "11" at bounding box center [920, 472] width 24 height 24
type input "[DATE]"
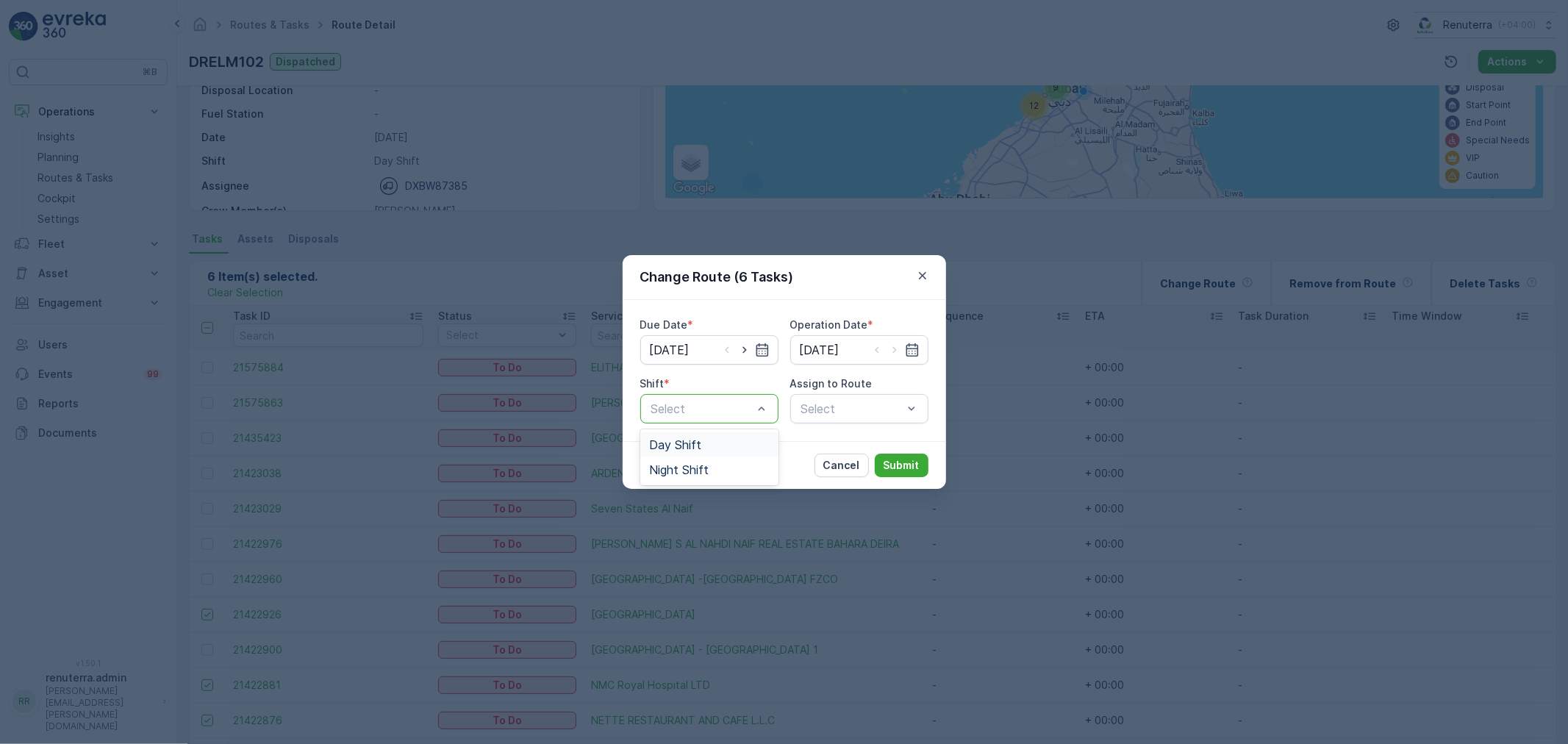
click at [710, 395] on div "Select" at bounding box center [709, 409] width 138 height 30
click at [711, 447] on div "Day Shift" at bounding box center [709, 445] width 121 height 13
click at [867, 414] on div "Select" at bounding box center [859, 409] width 138 height 30
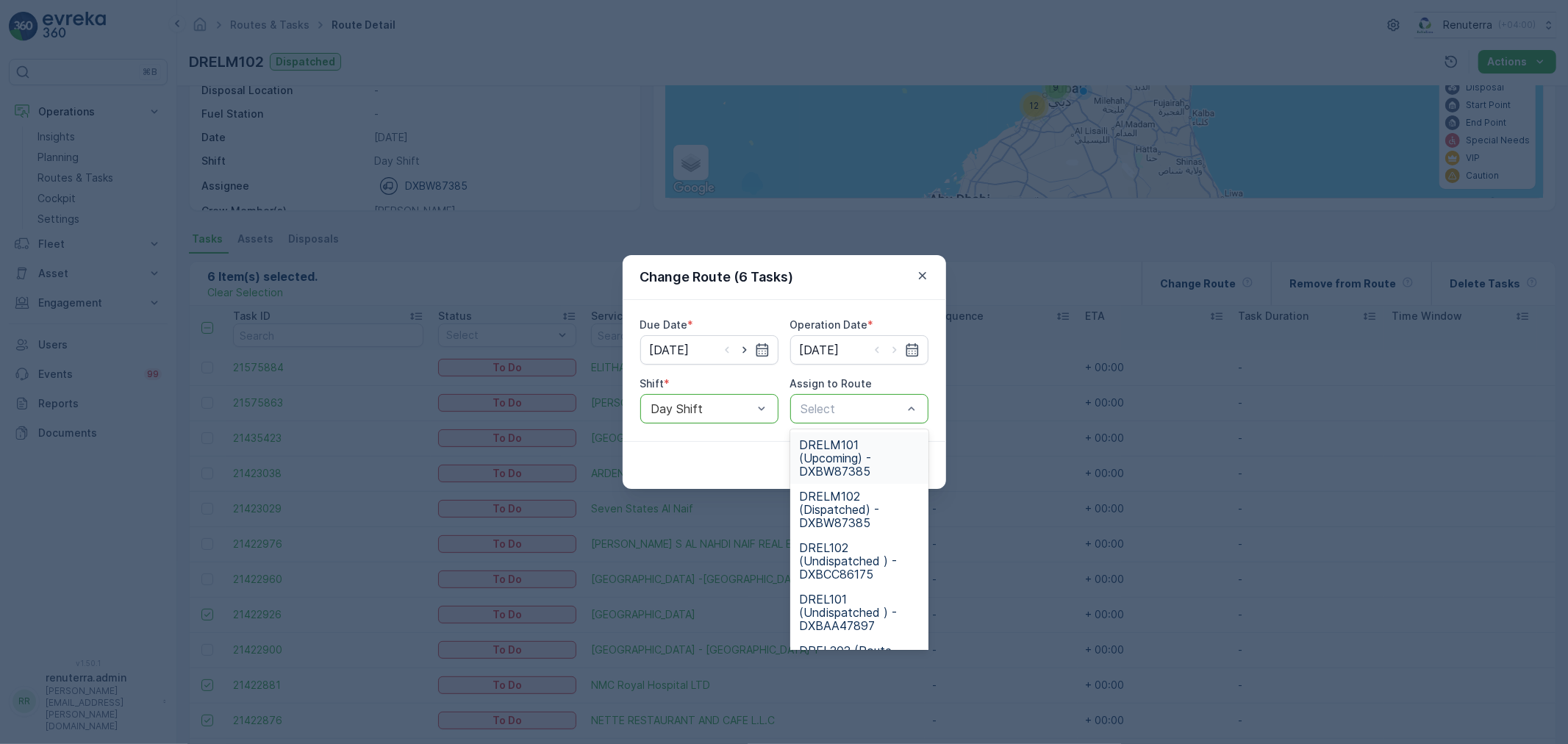
click at [867, 443] on span "DRELM101 (Upcoming) - DXBW87385" at bounding box center [859, 458] width 121 height 39
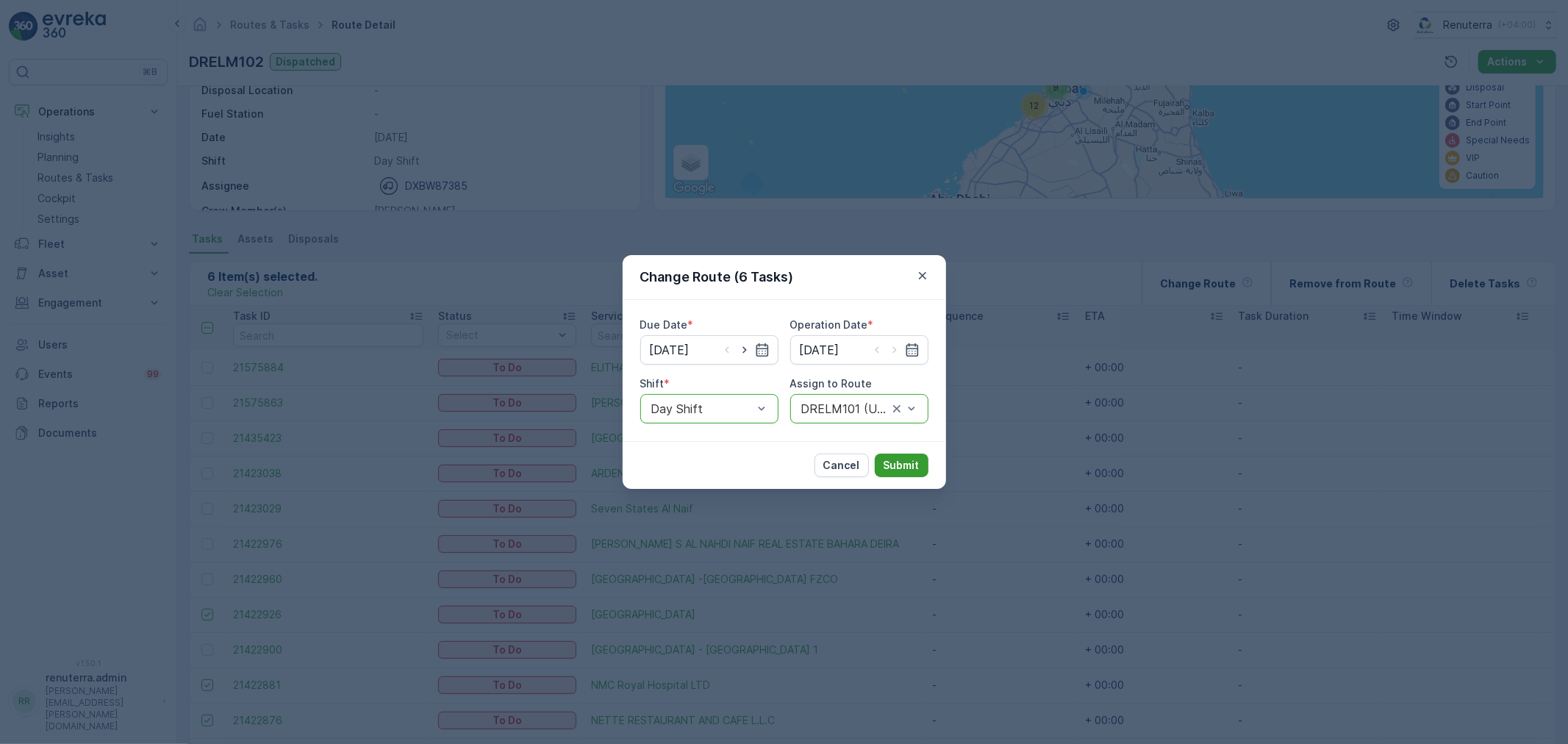
click at [914, 468] on p "Submit" at bounding box center [902, 465] width 36 height 15
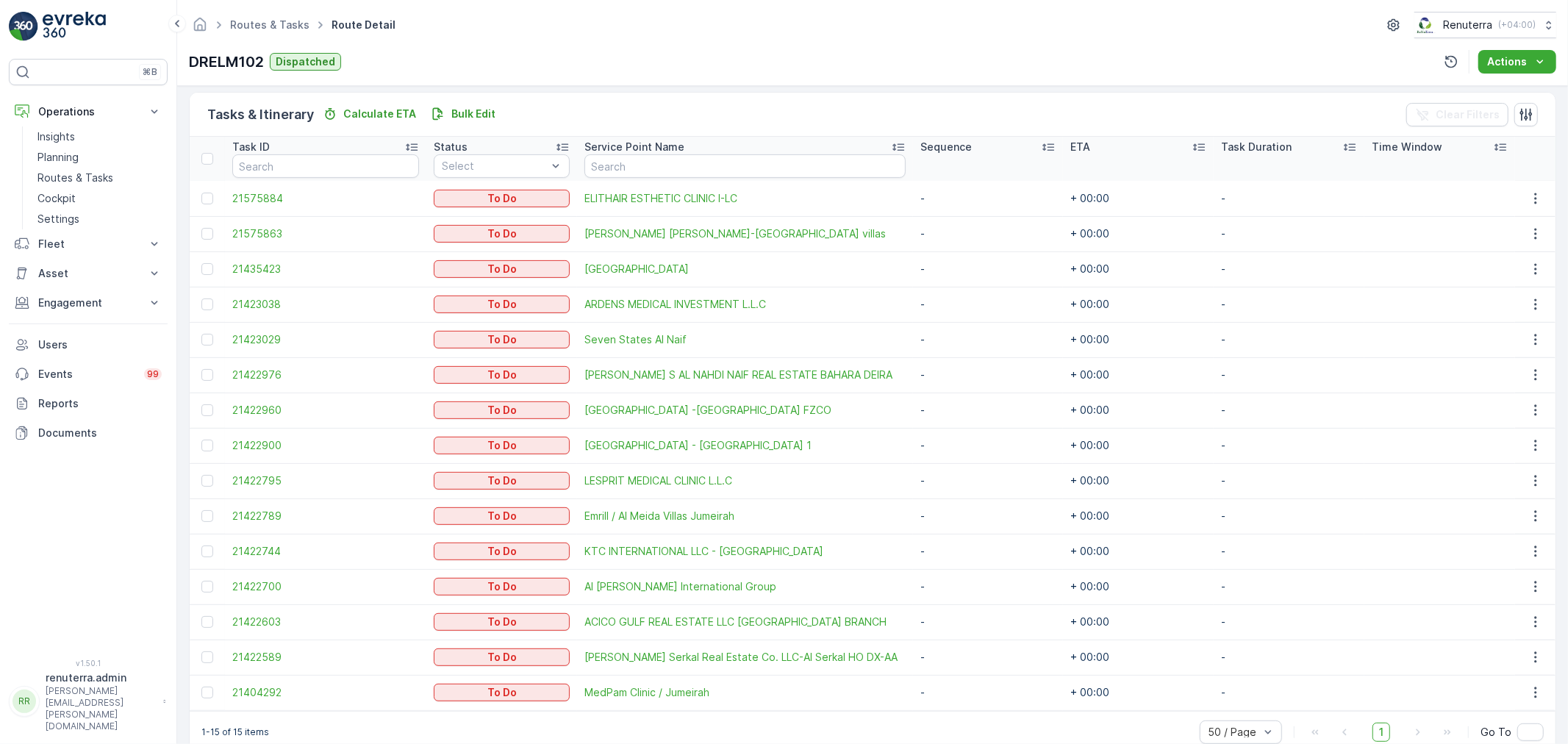
scroll to position [132, 0]
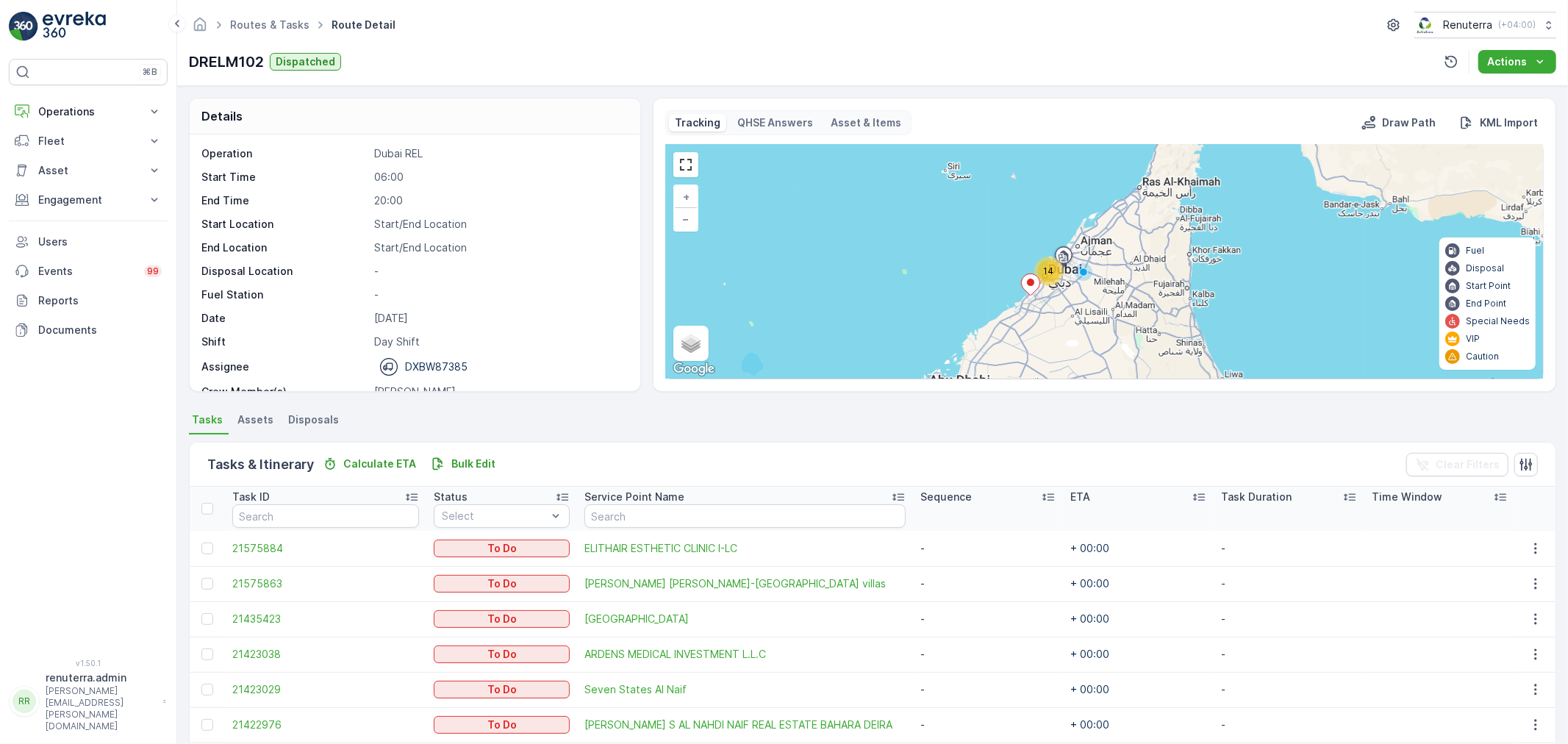
drag, startPoint x: 81, startPoint y: 111, endPoint x: 85, endPoint y: 159, distance: 48.2
click at [82, 112] on p "Operations" at bounding box center [89, 112] width 100 height 15
click at [85, 159] on link "Planning" at bounding box center [100, 157] width 136 height 21
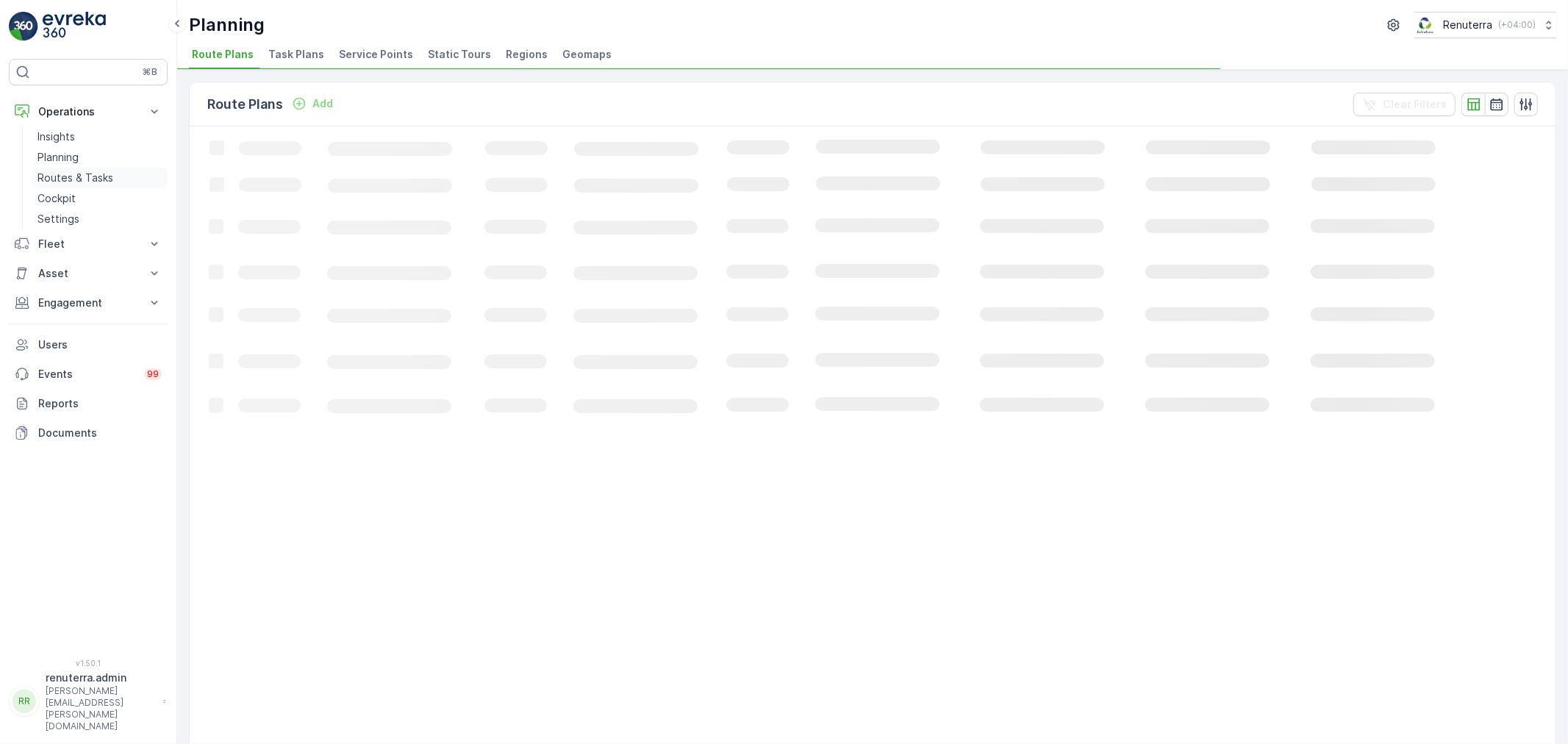
click at [83, 172] on p "Routes & Tasks" at bounding box center [75, 178] width 75 height 15
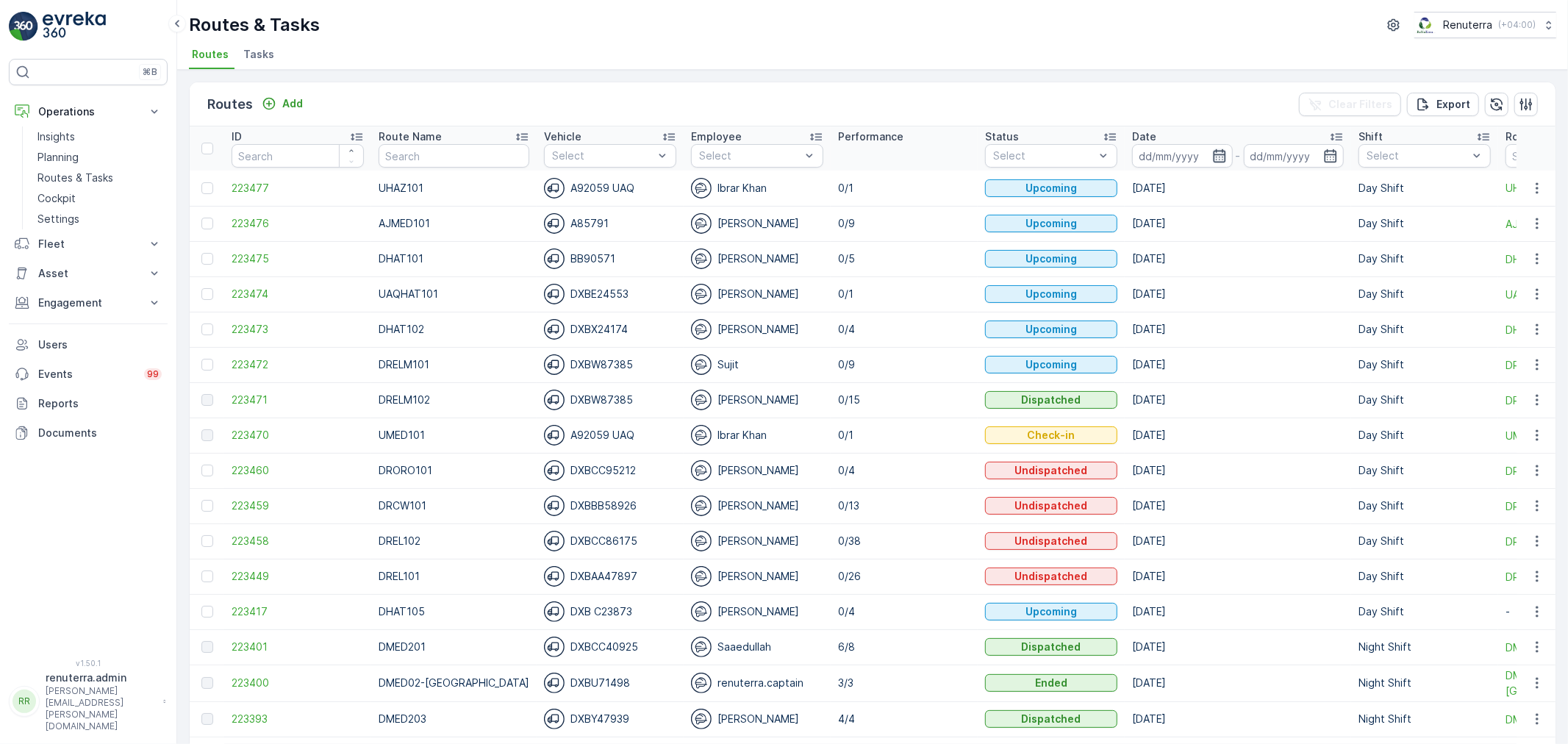
click at [1212, 152] on icon "button" at bounding box center [1219, 156] width 15 height 15
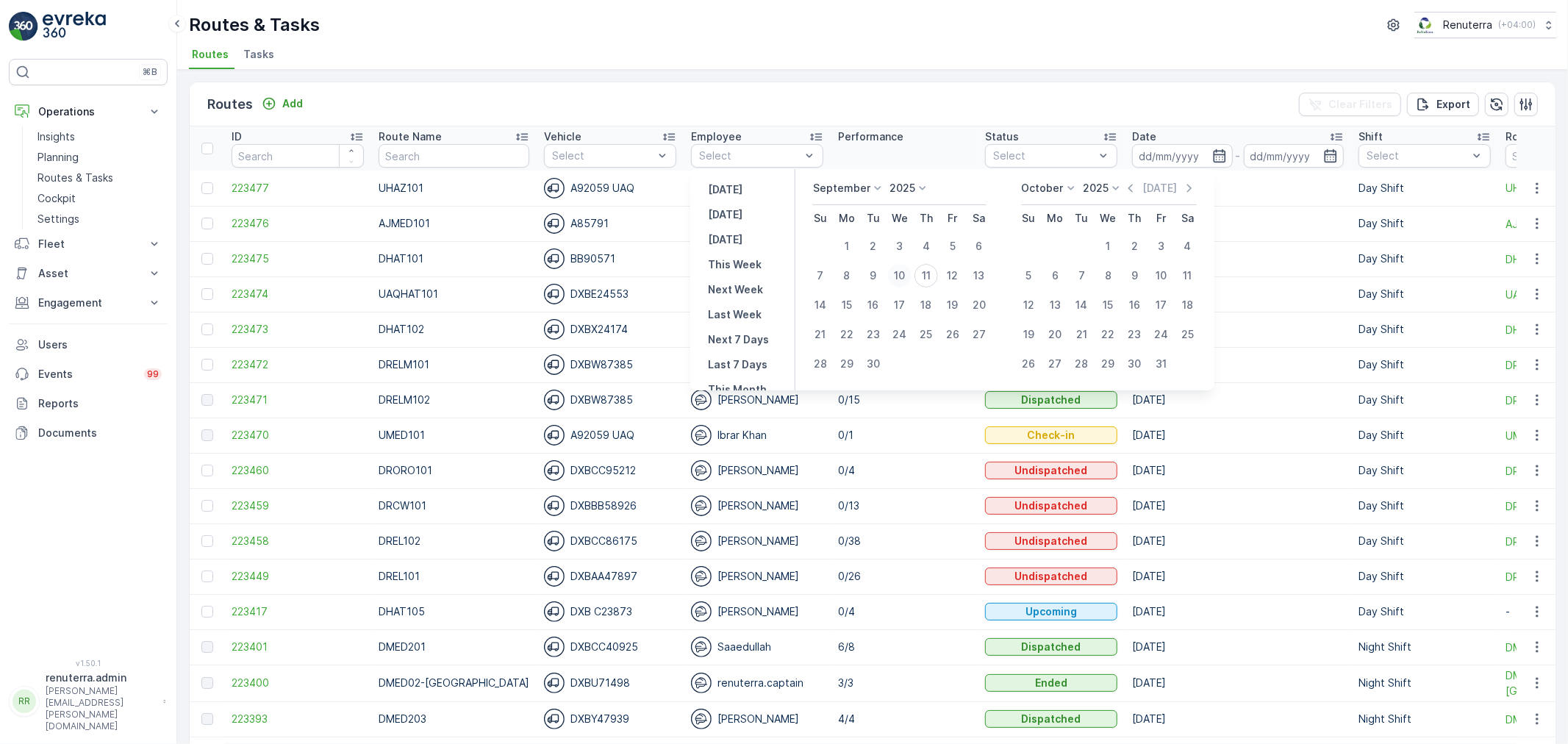
click at [906, 273] on div "10" at bounding box center [899, 276] width 24 height 24
type input "[DATE]"
click at [906, 273] on div "10" at bounding box center [899, 276] width 24 height 24
type input "[DATE]"
click at [906, 273] on div "10" at bounding box center [899, 276] width 24 height 24
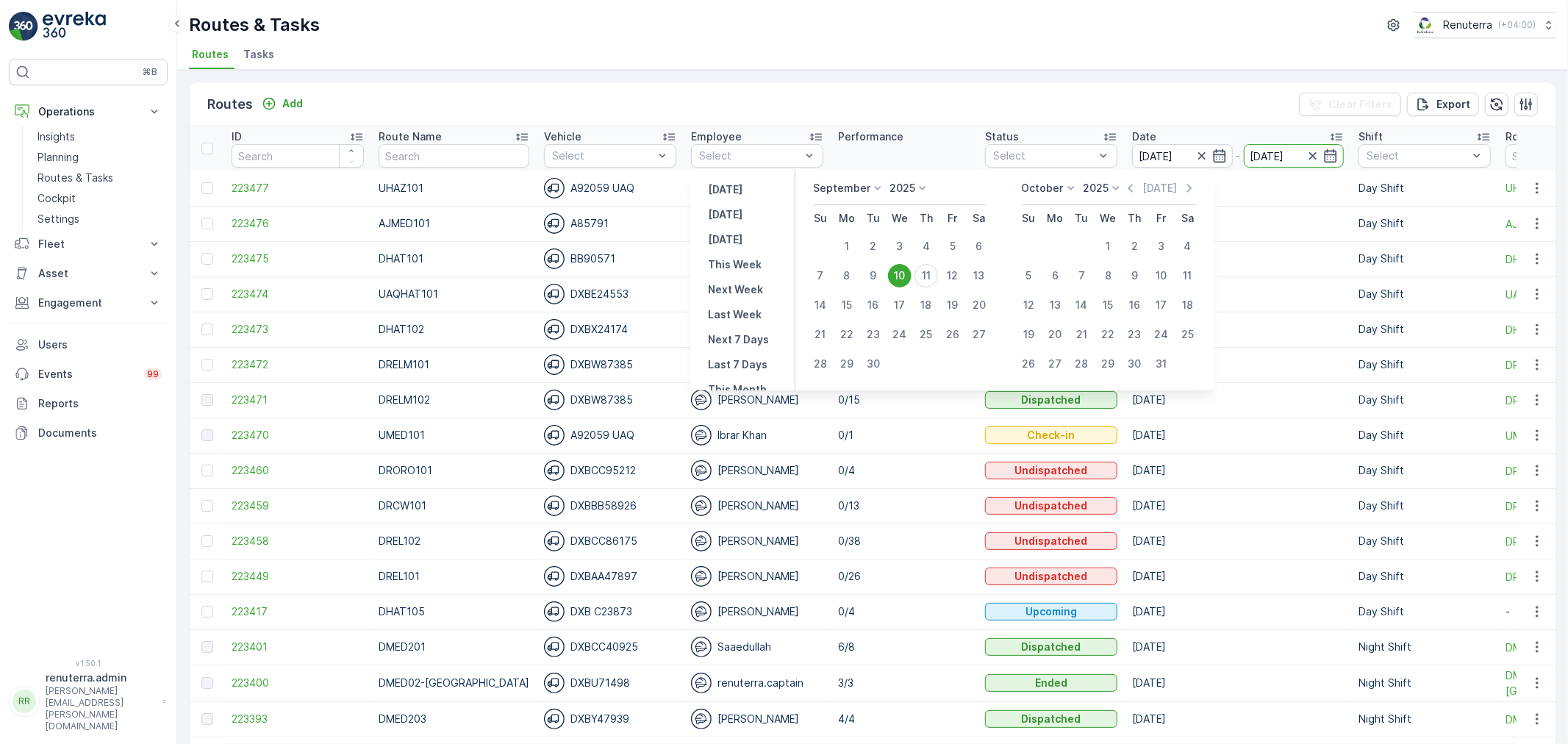
click at [906, 273] on td "0/5" at bounding box center [903, 258] width 147 height 35
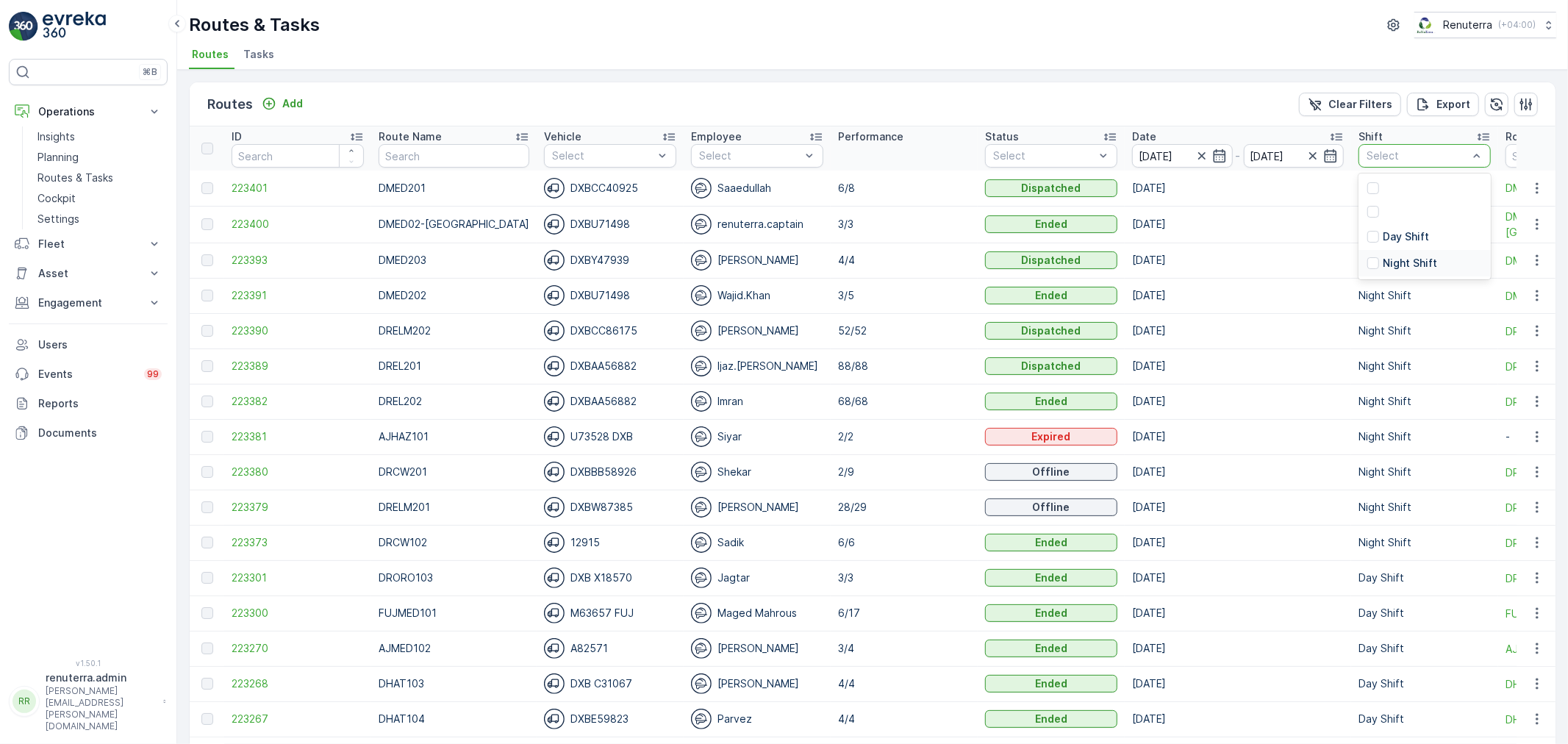
click at [1391, 263] on p "Night Shift" at bounding box center [1410, 263] width 54 height 15
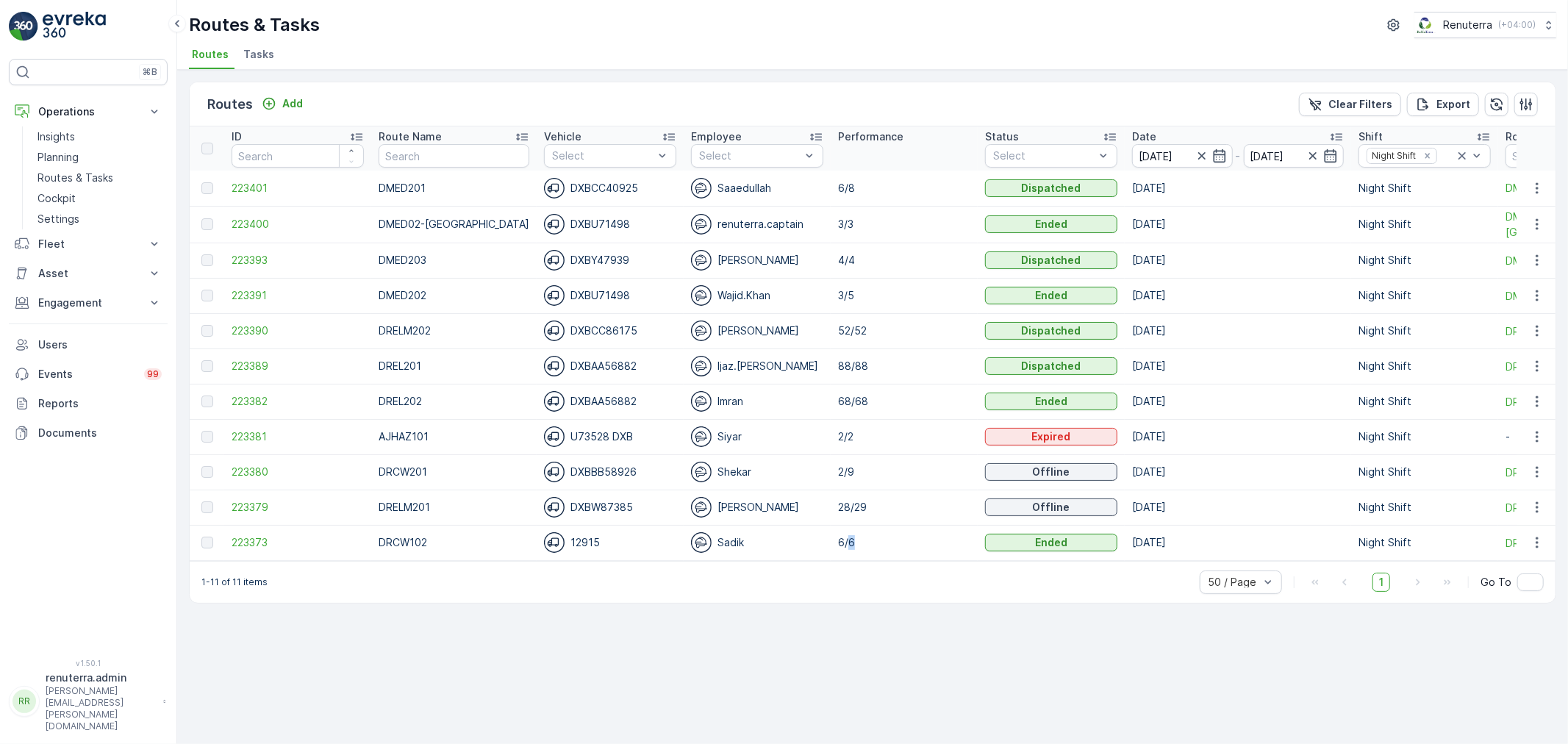
drag, startPoint x: 830, startPoint y: 557, endPoint x: 867, endPoint y: 560, distance: 37.1
click at [867, 560] on div "ID Route Name Vehicle Select Employee Select Performance Status Select Date 10.…" at bounding box center [872, 344] width 1366 height 435
click at [655, 618] on div "Routes Add Clear Filters Export ID Route Name Vehicle Select Employee Select Pe…" at bounding box center [872, 407] width 1391 height 674
click at [268, 512] on span "223379" at bounding box center [297, 507] width 132 height 15
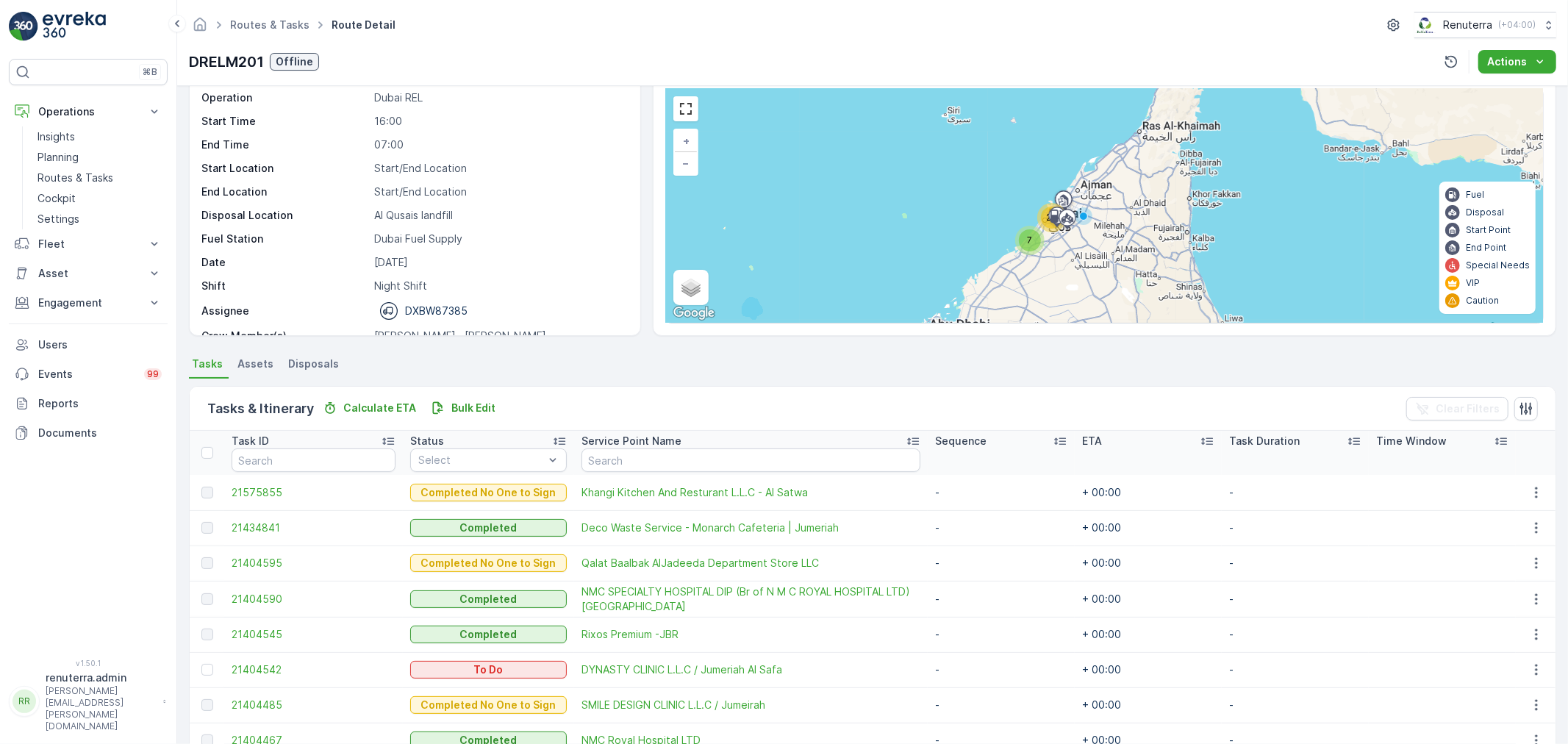
scroll to position [244, 0]
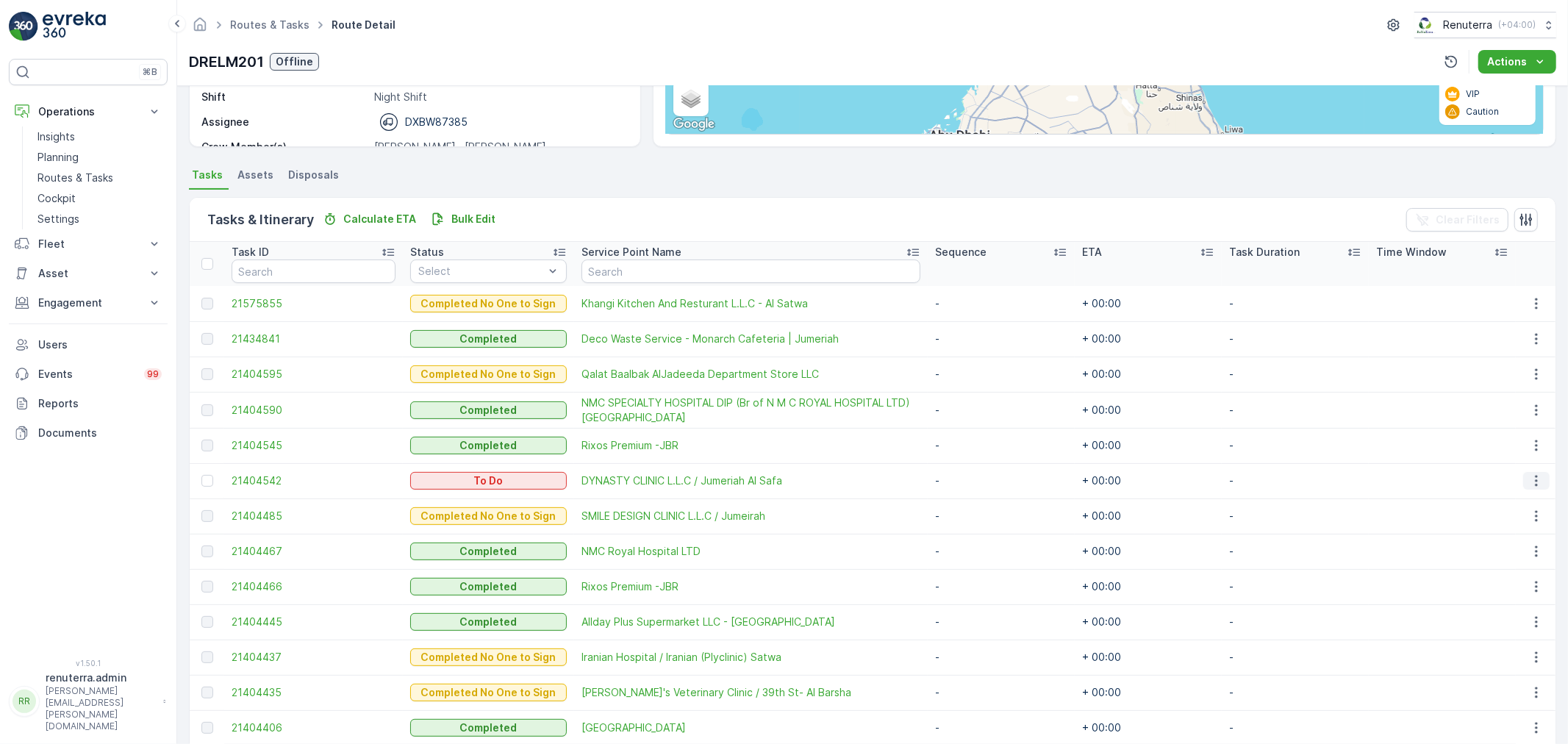
click at [1529, 477] on icon "button" at bounding box center [1537, 481] width 15 height 15
click at [1516, 545] on span "Change Route" at bounding box center [1499, 543] width 71 height 15
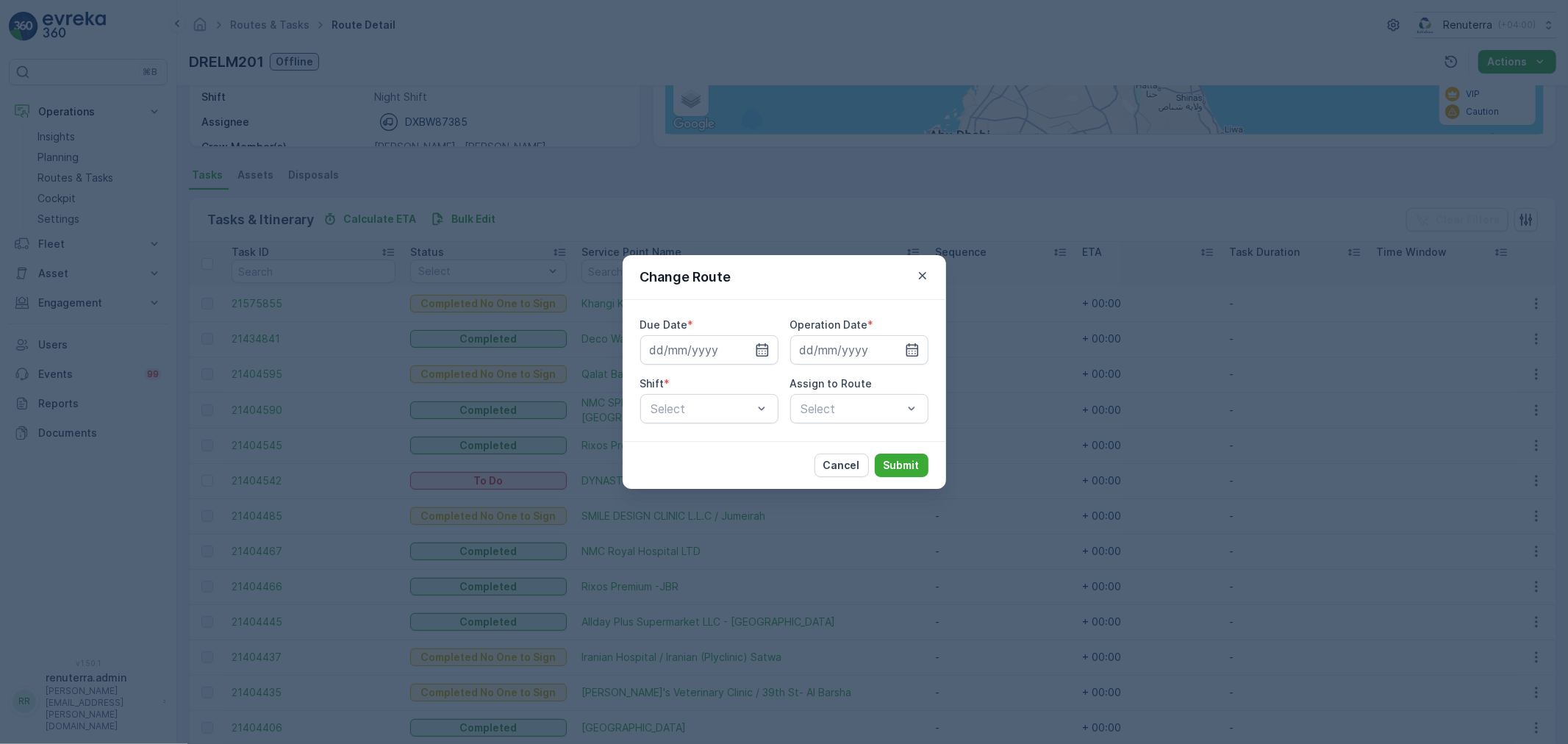
type input "10.09.2025"
click at [741, 351] on icon "button" at bounding box center [745, 350] width 15 height 15
type input "[DATE]"
drag, startPoint x: 913, startPoint y: 349, endPoint x: 914, endPoint y: 364, distance: 15.0
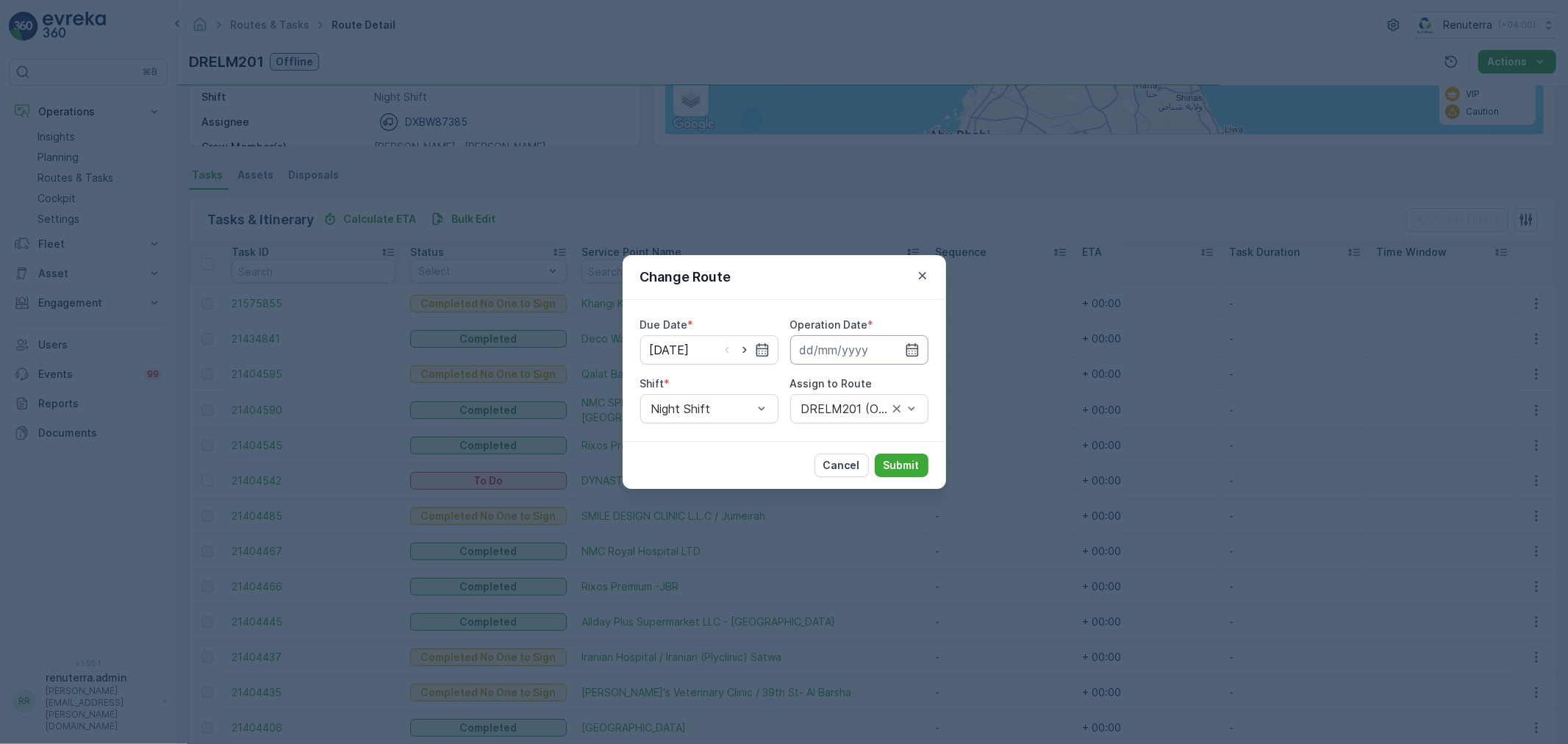
click at [914, 354] on icon "button" at bounding box center [912, 350] width 15 height 15
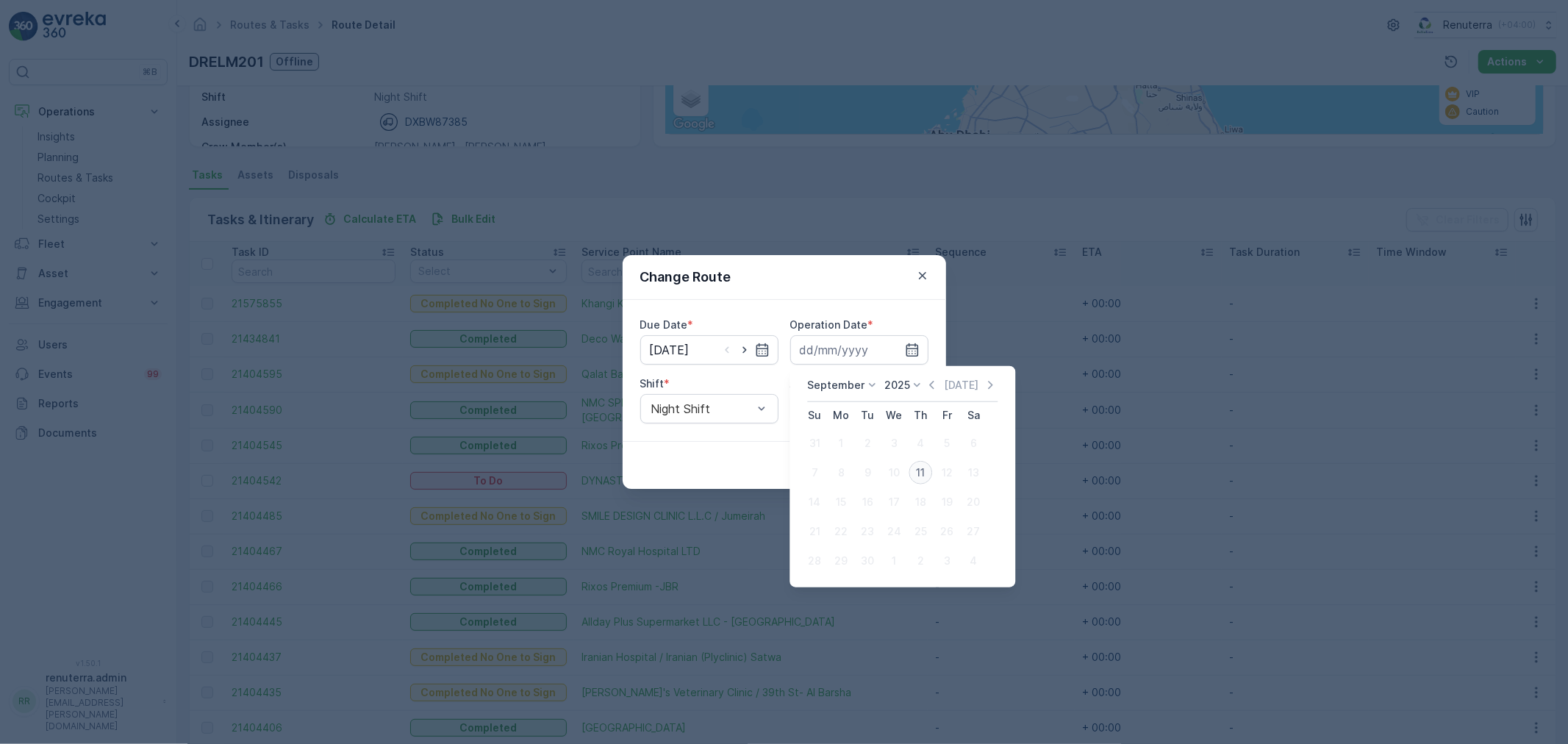
drag, startPoint x: 922, startPoint y: 466, endPoint x: 878, endPoint y: 452, distance: 46.2
click at [921, 466] on div "11" at bounding box center [920, 472] width 24 height 24
type input "[DATE]"
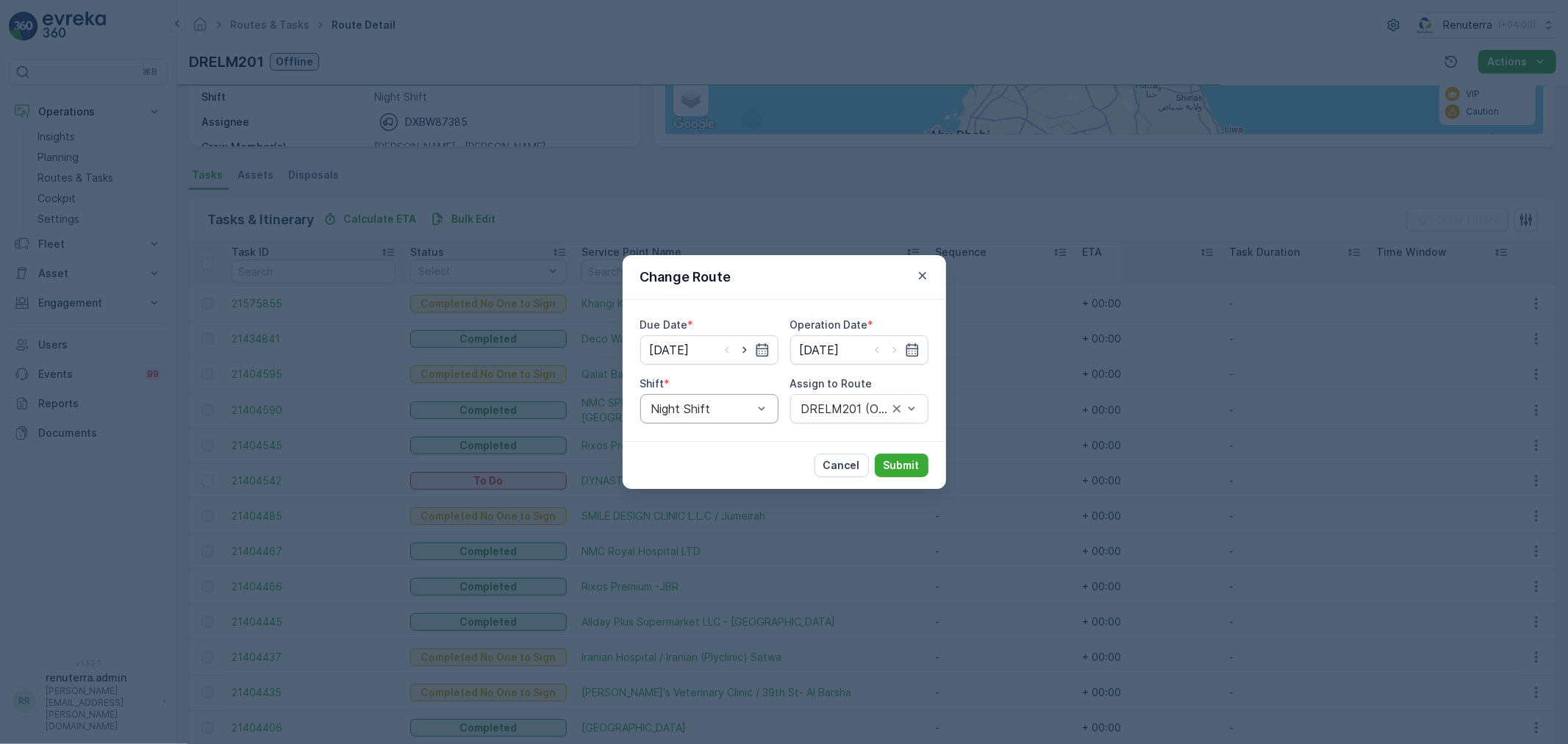
drag, startPoint x: 654, startPoint y: 386, endPoint x: 701, endPoint y: 419, distance: 57.4
click at [674, 391] on div "Shift * Night Shift" at bounding box center [709, 399] width 138 height 47
click at [701, 419] on div "Night Shift" at bounding box center [709, 409] width 138 height 30
click at [689, 449] on span "Day Shift" at bounding box center [675, 445] width 53 height 13
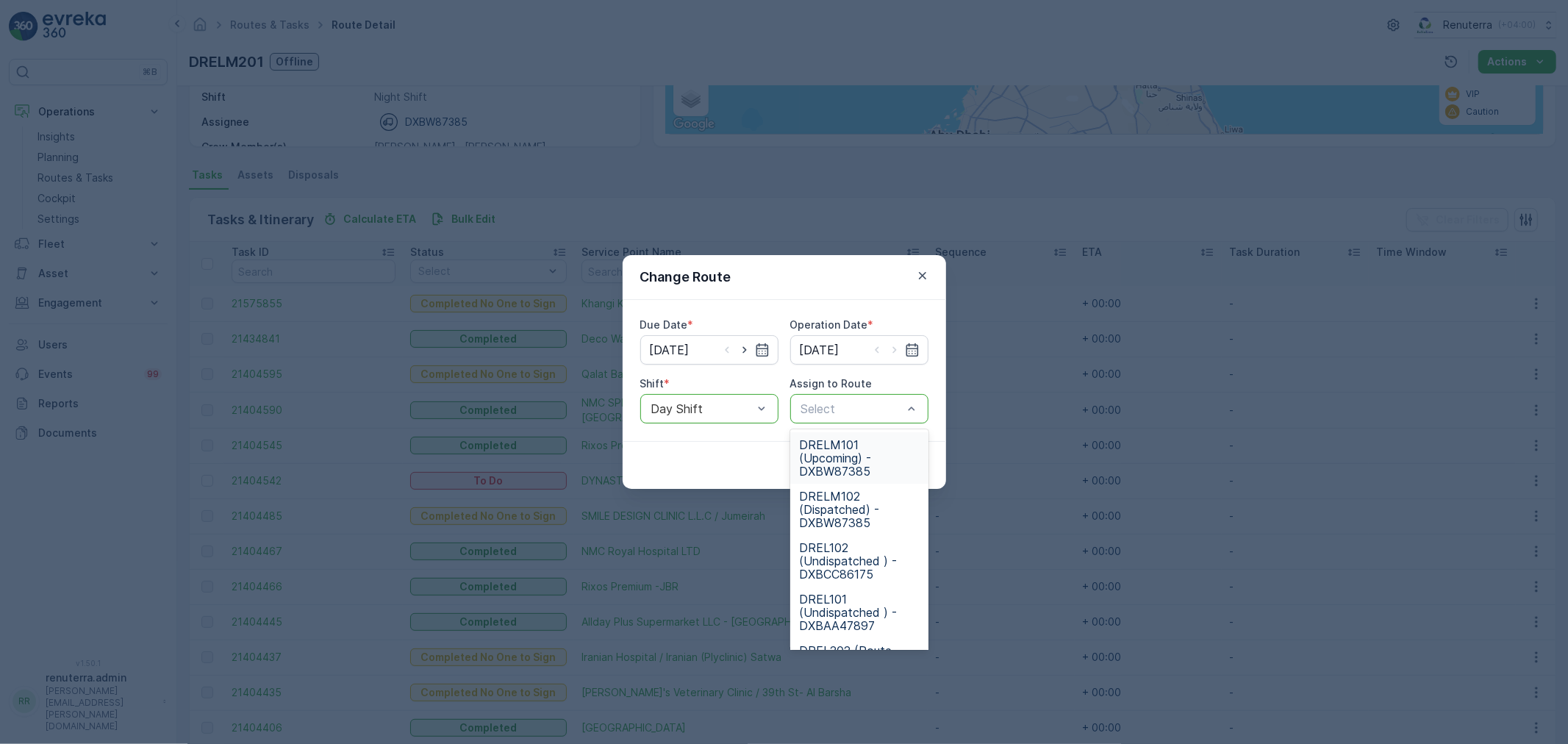
click at [855, 463] on span "DRELM101 (Upcoming) - DXBW87385" at bounding box center [859, 458] width 121 height 39
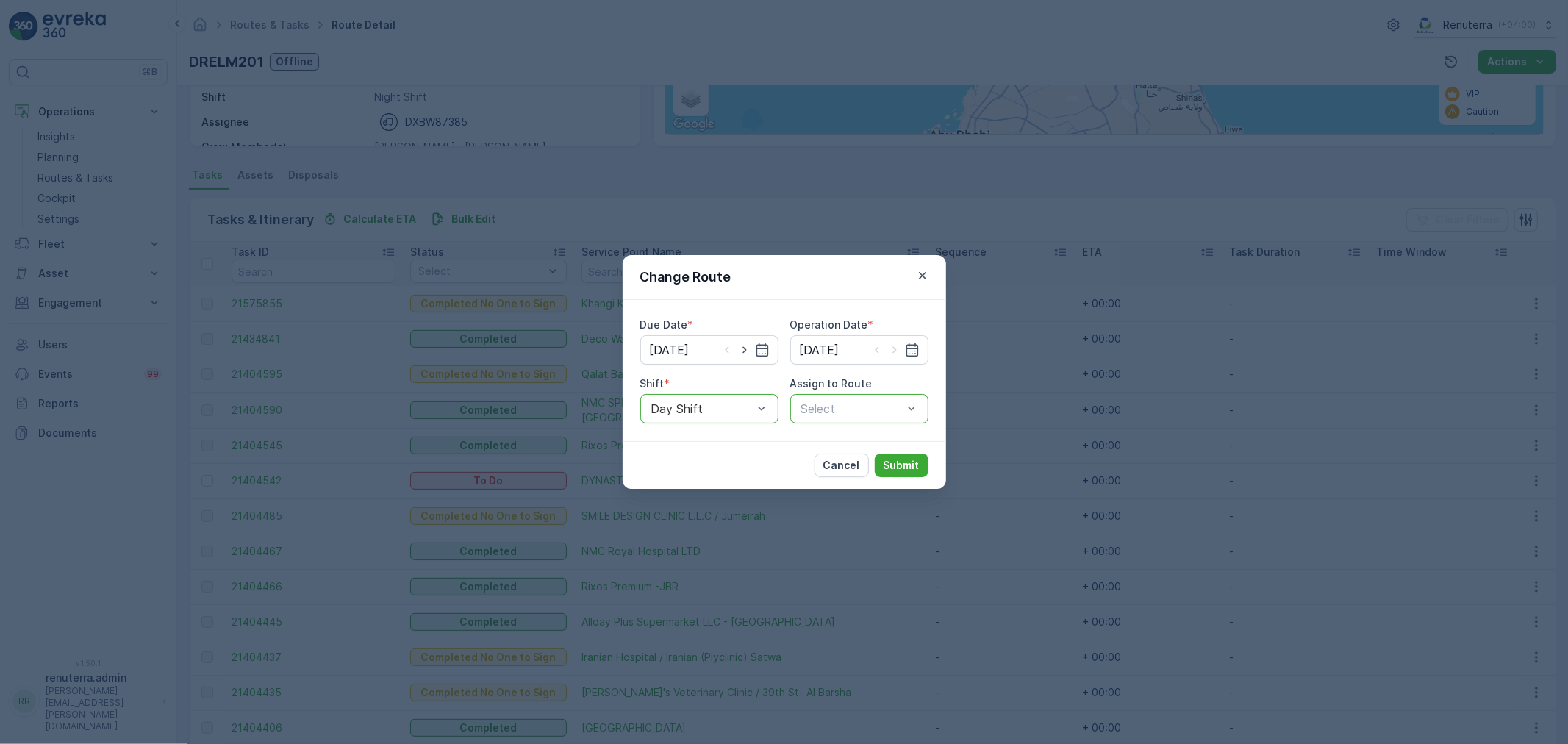
click at [864, 413] on div at bounding box center [852, 409] width 104 height 13
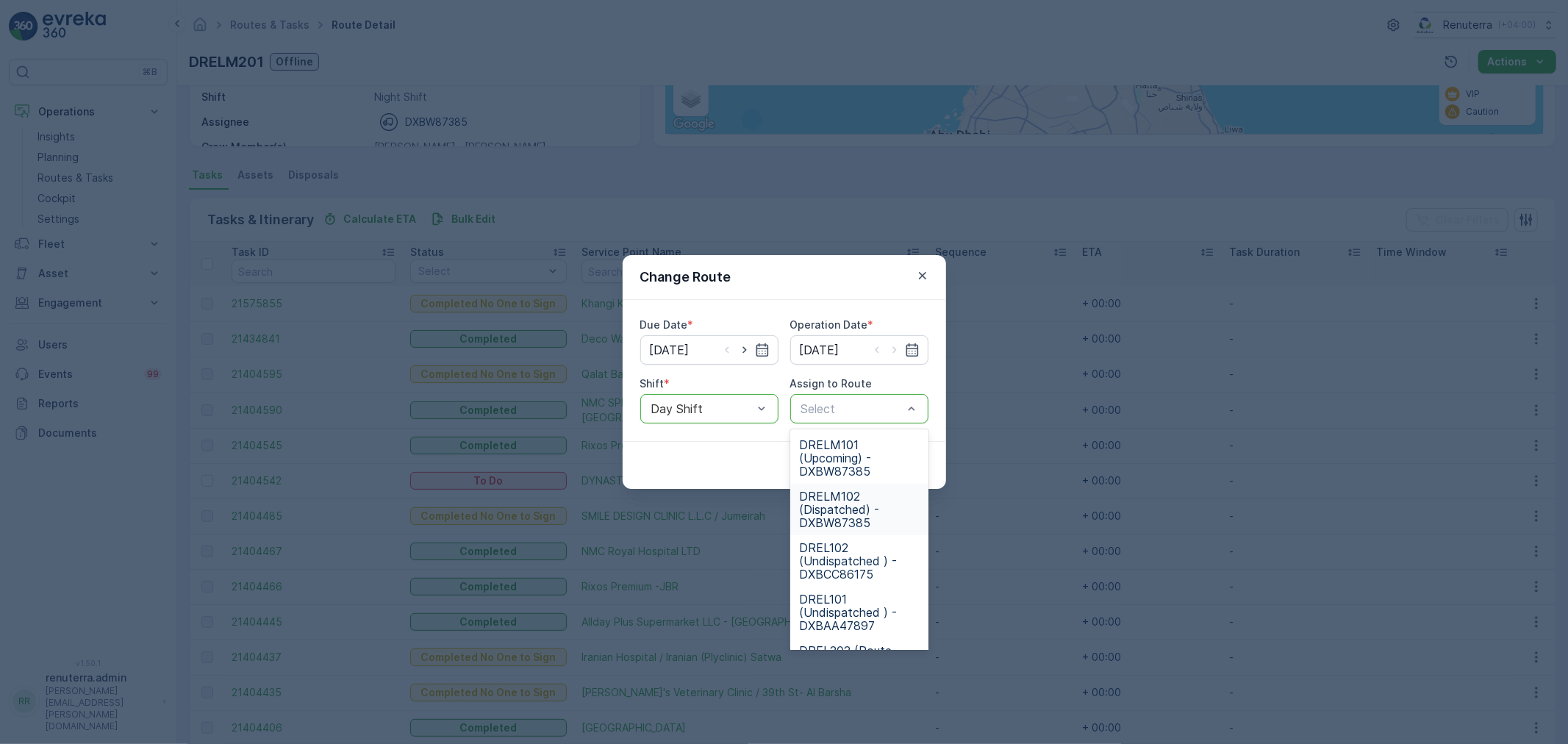
click at [859, 492] on span "DRELM102 (Dispatched) - DXBW87385" at bounding box center [859, 509] width 121 height 39
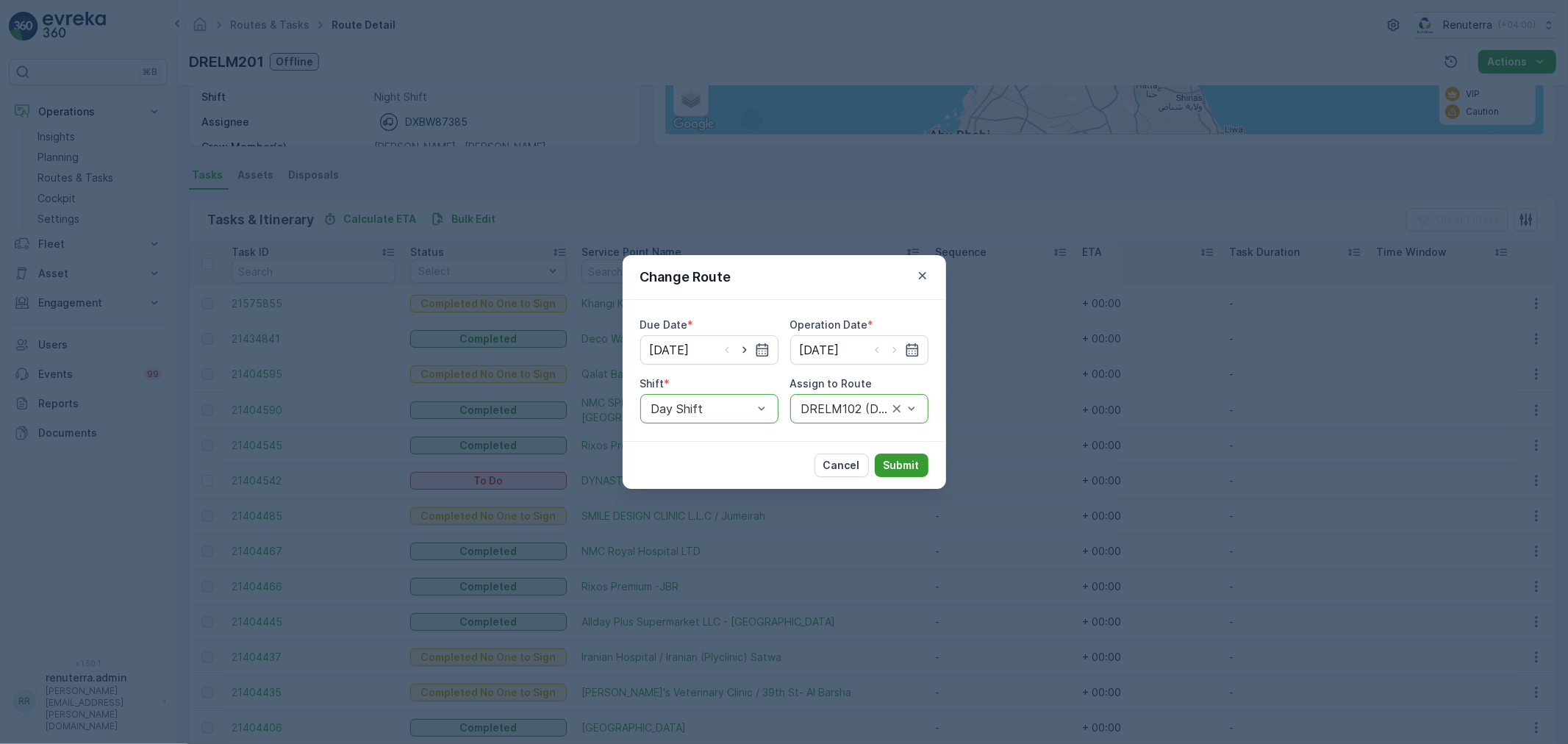
click at [910, 457] on button "Submit" at bounding box center [901, 465] width 53 height 24
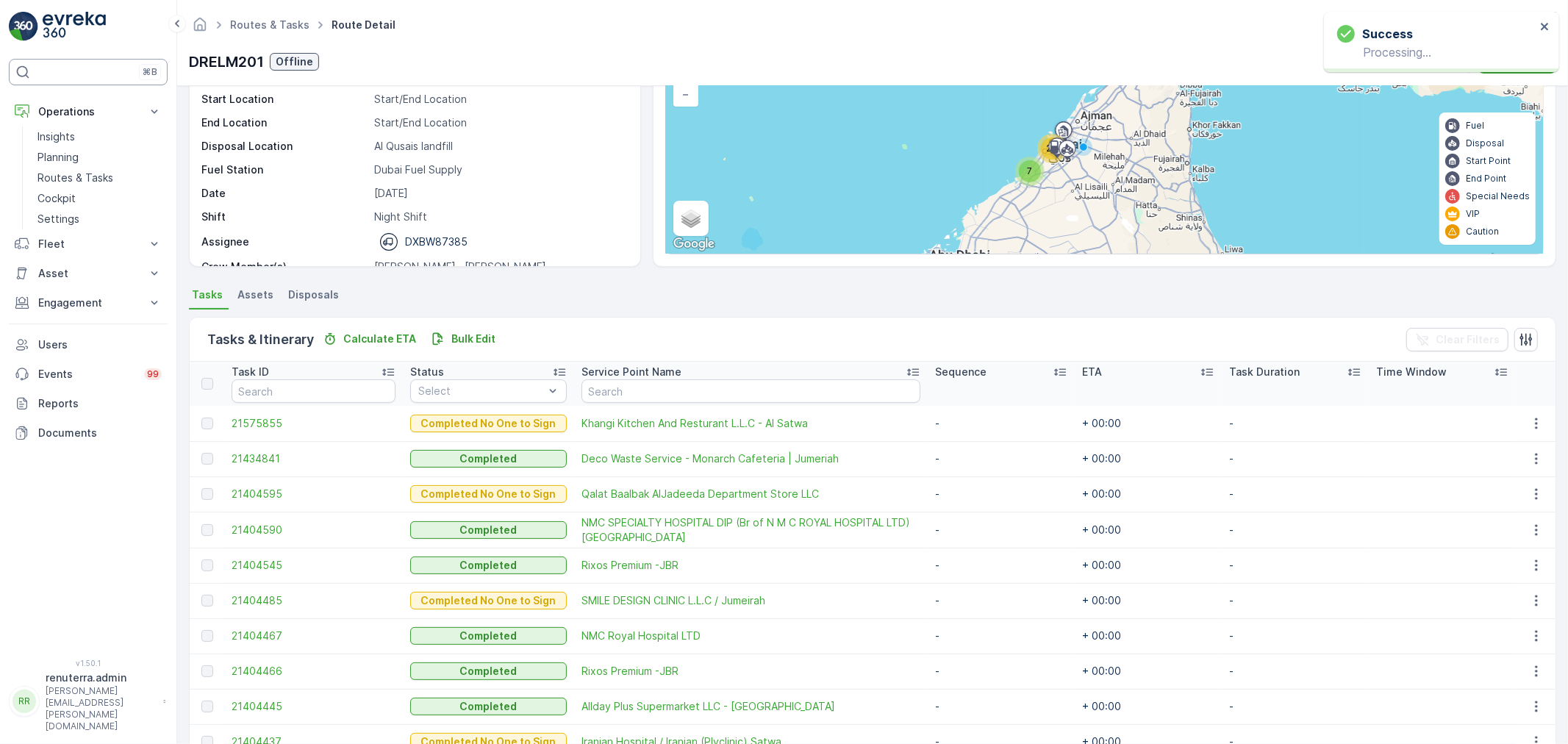
scroll to position [0, 0]
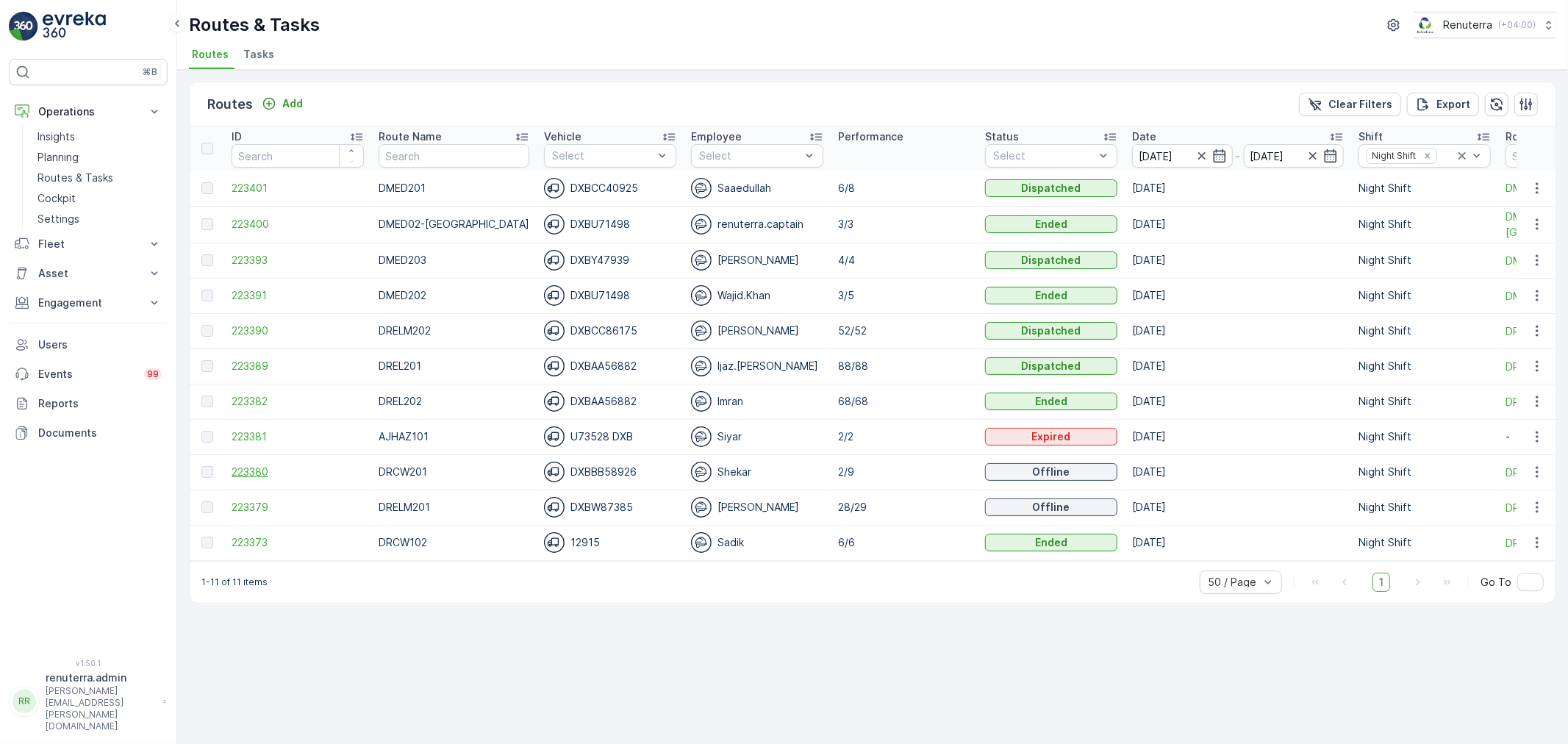
click at [258, 475] on span "223380" at bounding box center [297, 472] width 132 height 15
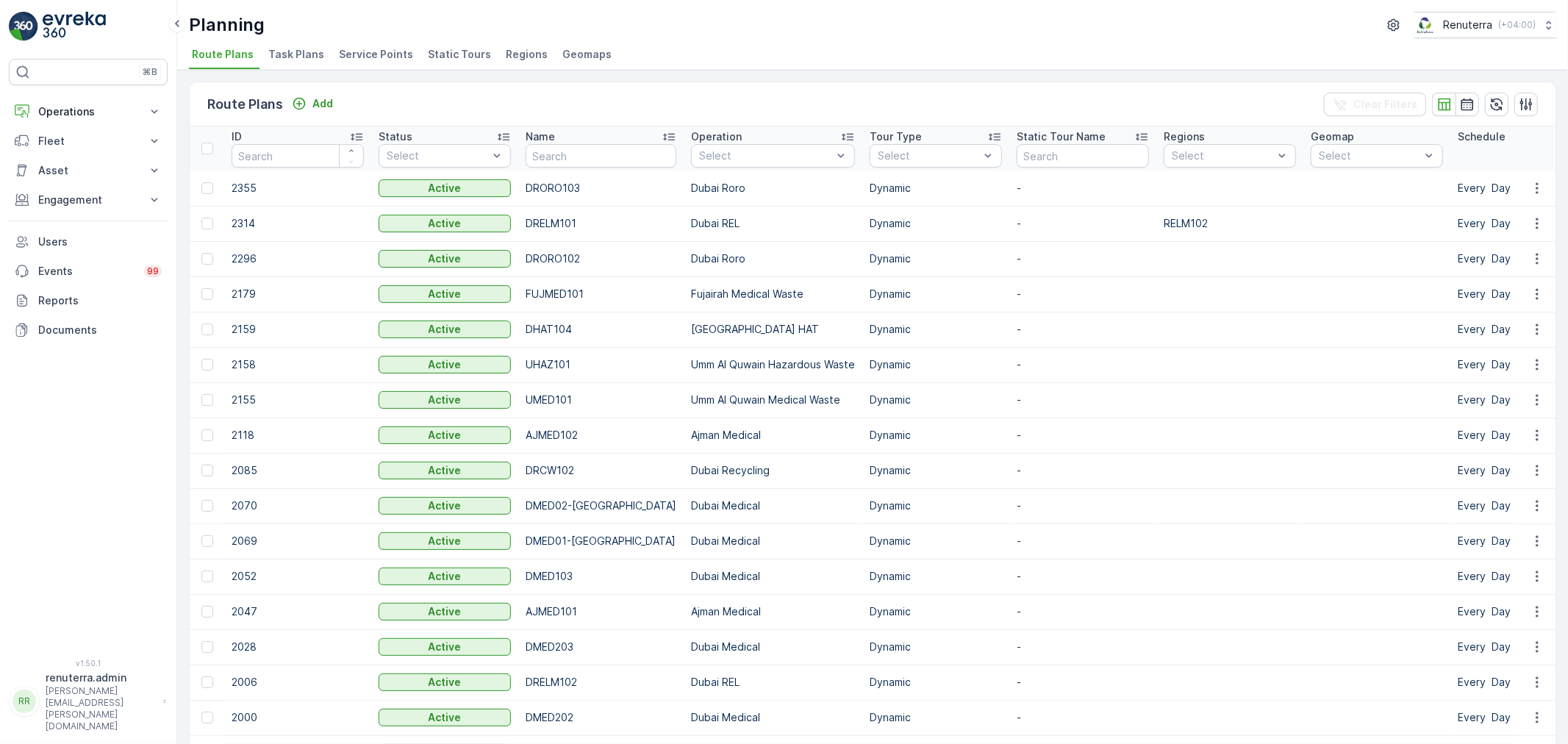
click at [339, 50] on span "Service Points" at bounding box center [376, 54] width 74 height 15
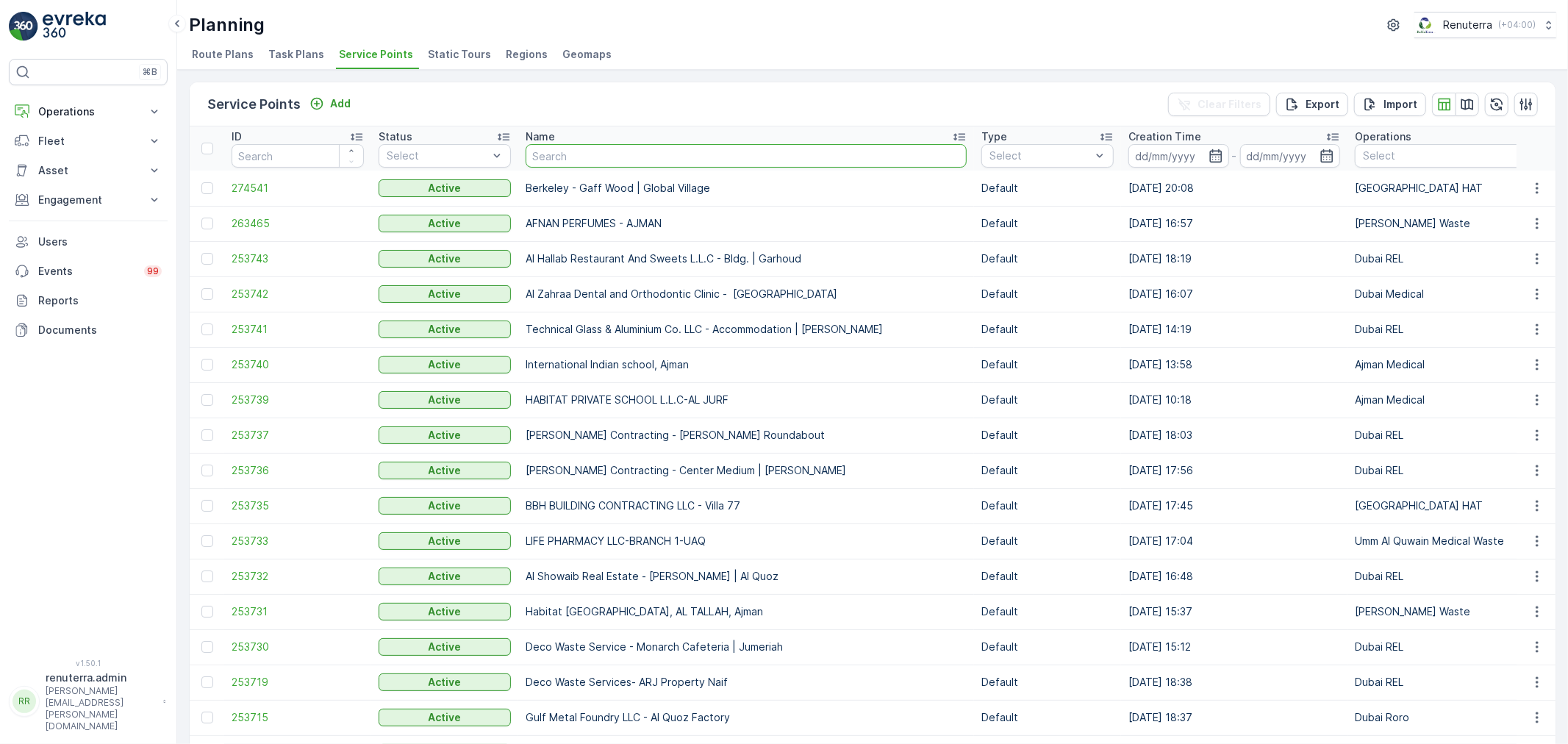
drag, startPoint x: 539, startPoint y: 152, endPoint x: 539, endPoint y: 127, distance: 25.0
click at [539, 127] on th "Name" at bounding box center [747, 148] width 456 height 44
type input "emrill"
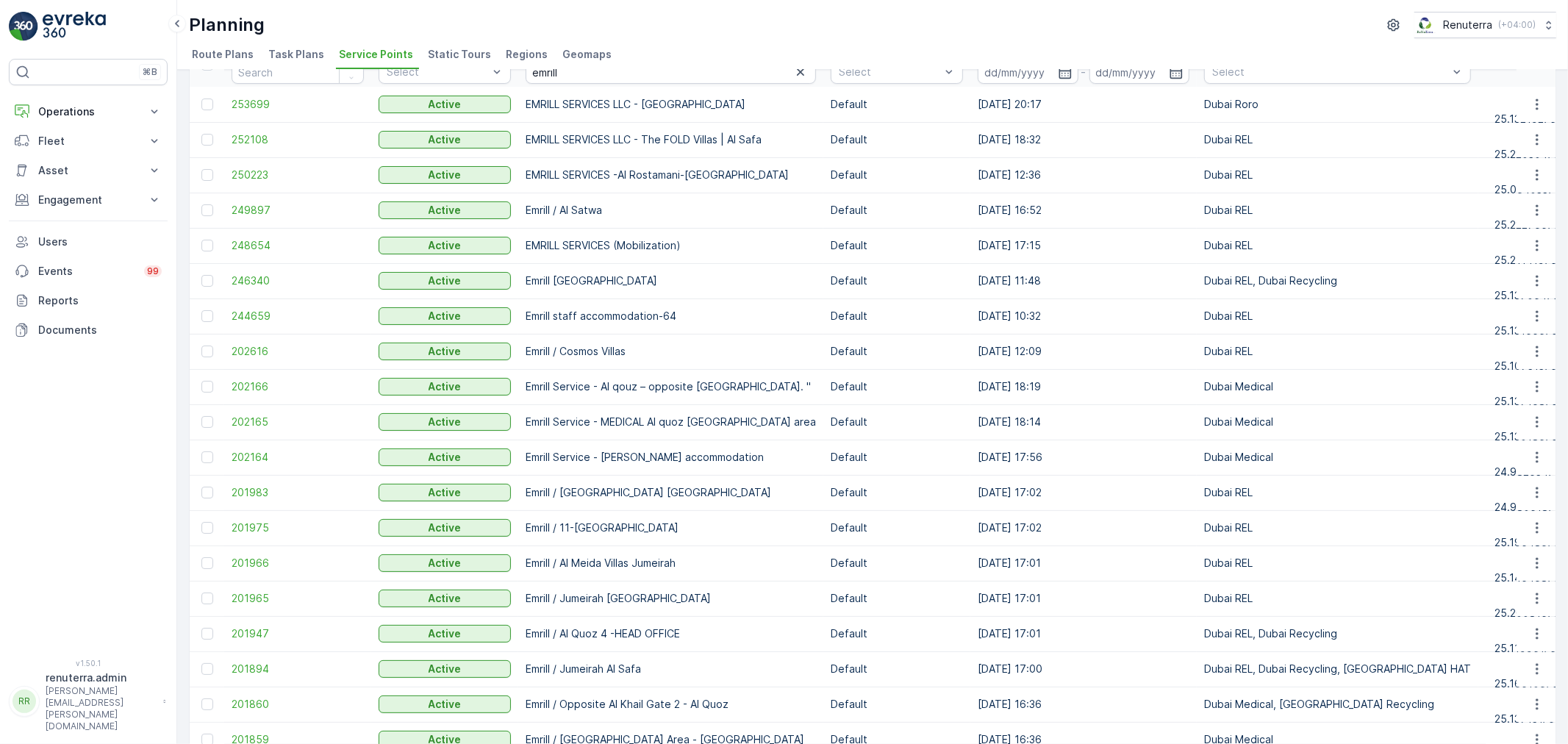
scroll to position [81, 0]
click at [266, 531] on span "201975" at bounding box center [297, 527] width 132 height 15
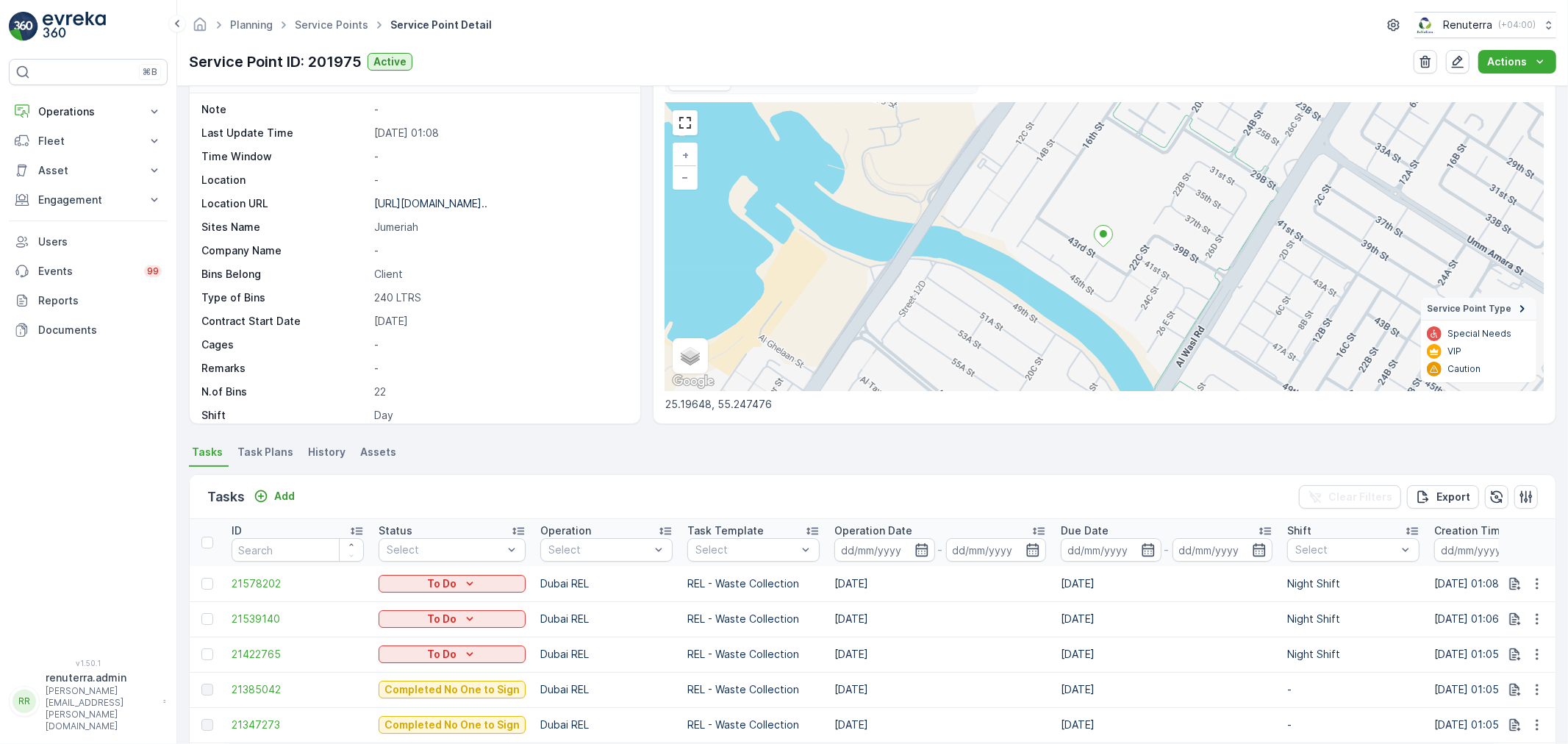
scroll to position [81, 0]
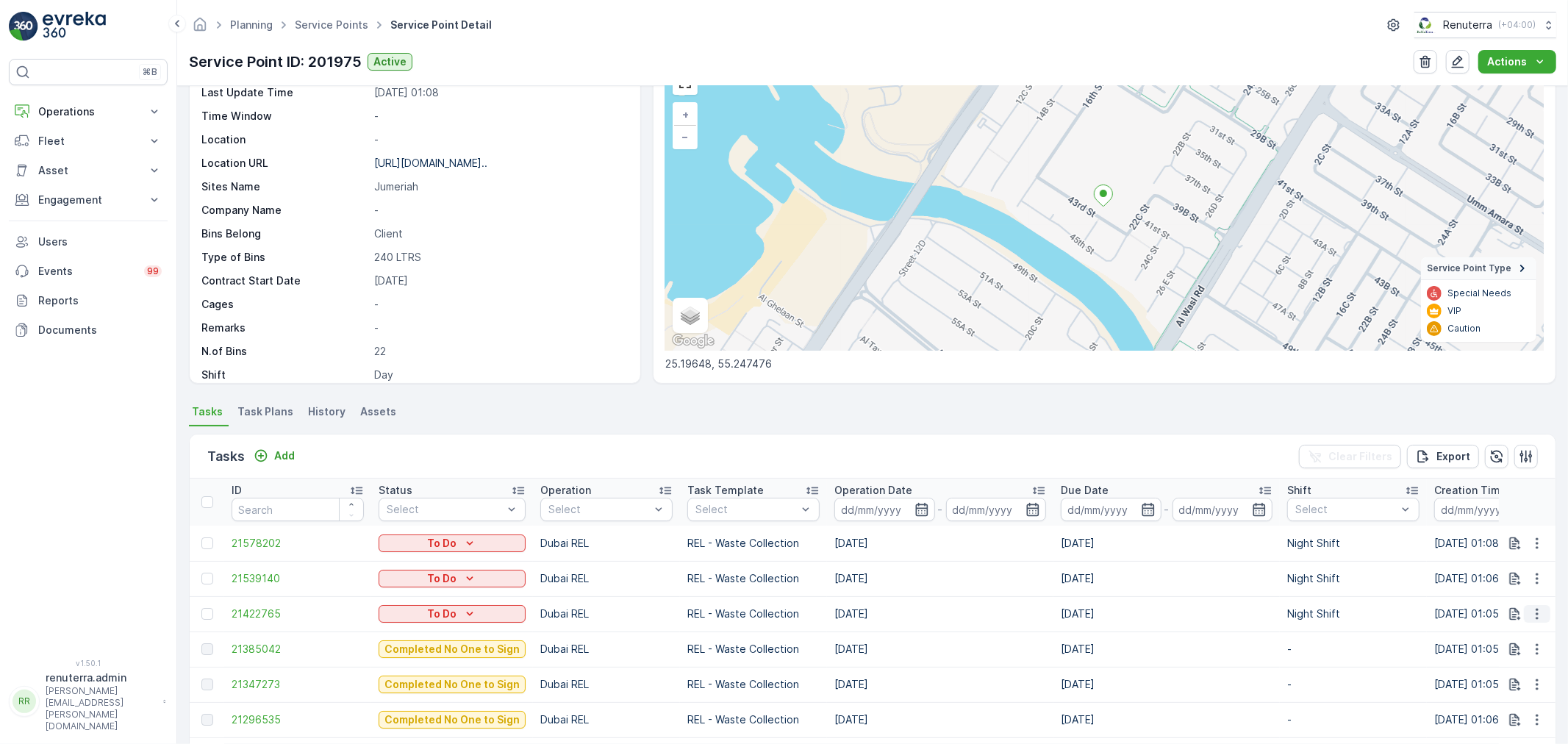
click at [1530, 608] on icon "button" at bounding box center [1538, 614] width 15 height 15
click at [1511, 669] on span "Change Route" at bounding box center [1499, 676] width 71 height 15
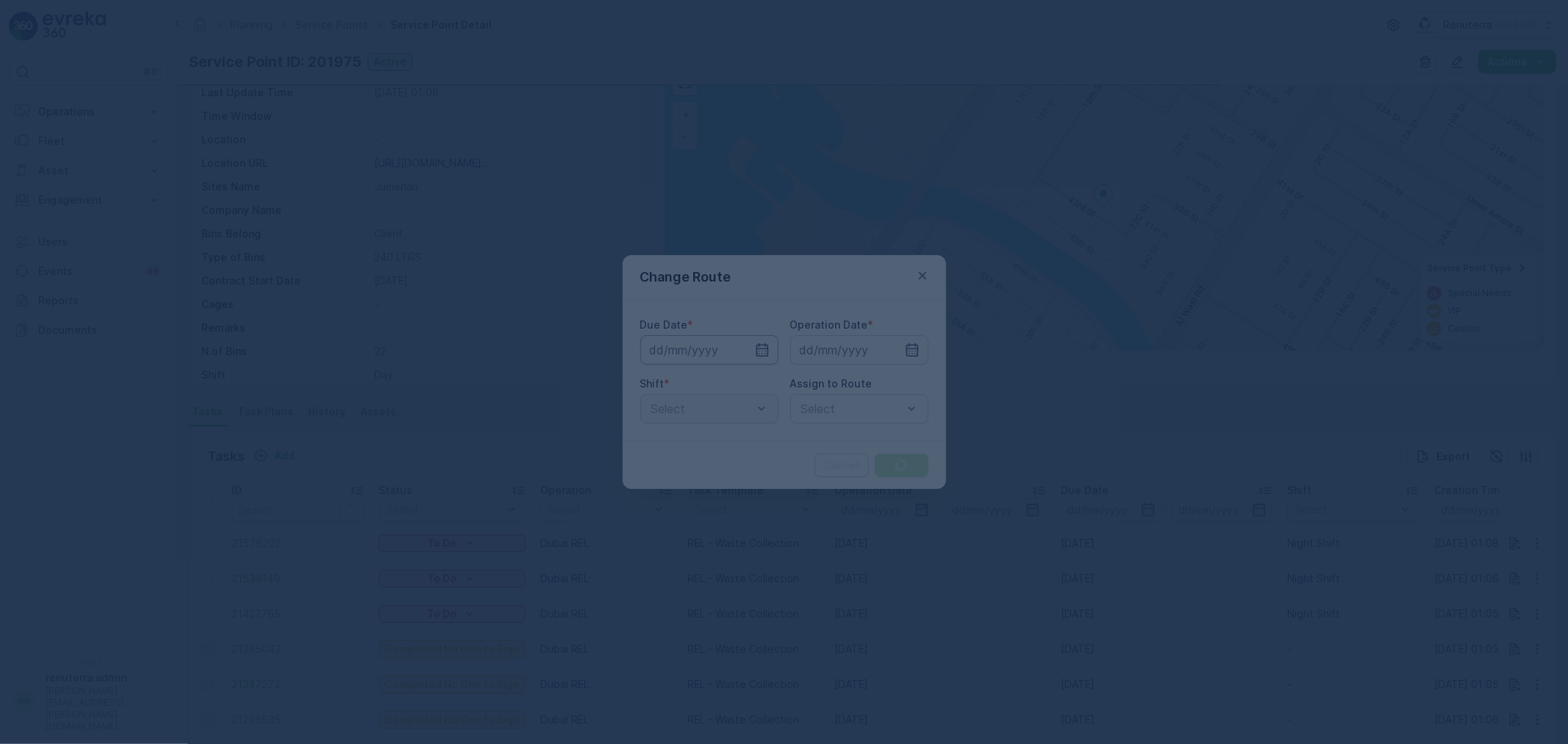
type input "[DATE]"
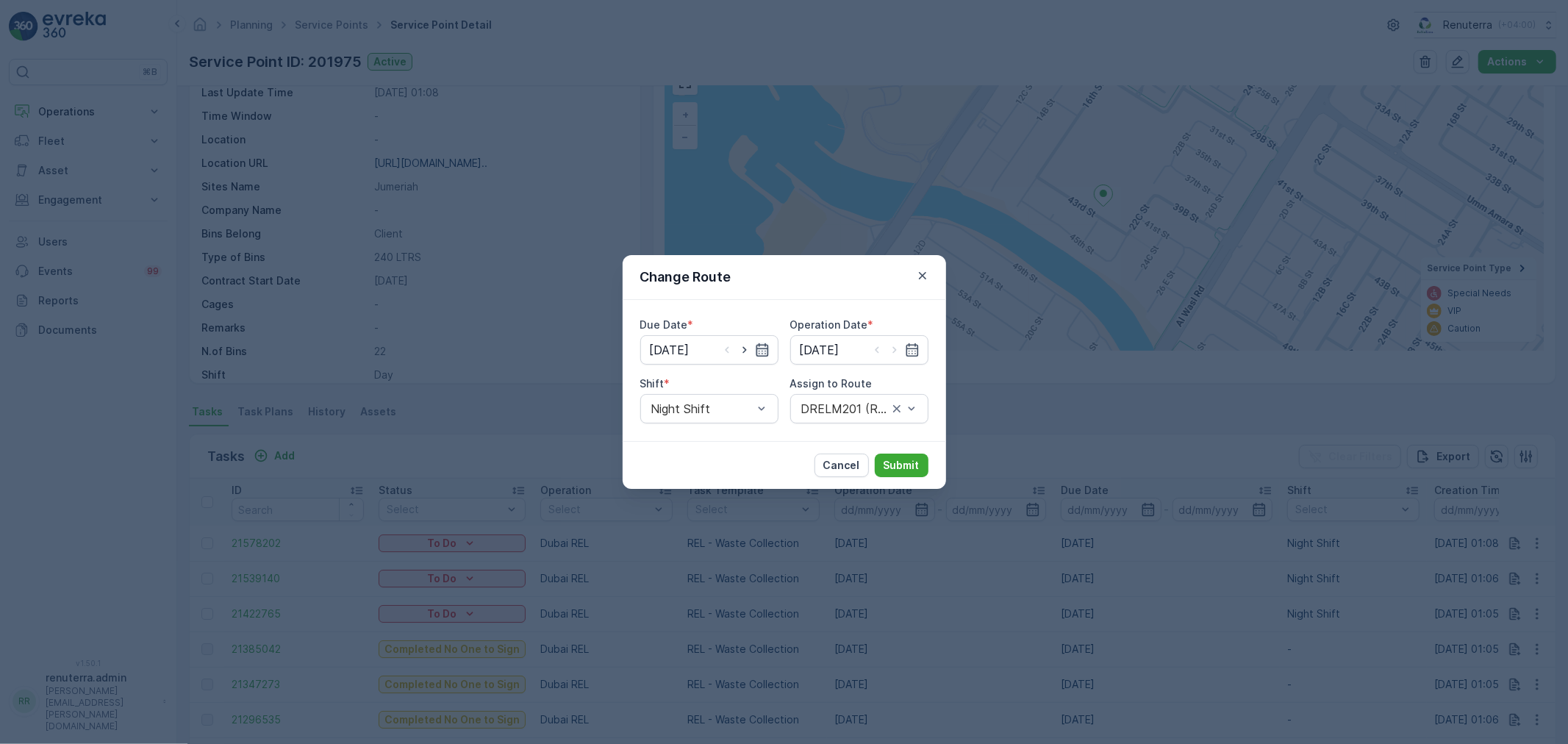
click at [761, 355] on icon "button" at bounding box center [762, 350] width 15 height 15
drag, startPoint x: 816, startPoint y: 231, endPoint x: 816, endPoint y: 363, distance: 132.0
click at [816, 234] on div "Change Route Due Date * 11.09.2025 Operation Date * 11.09.2025 Shift * Night Sh…" at bounding box center [784, 372] width 1568 height 744
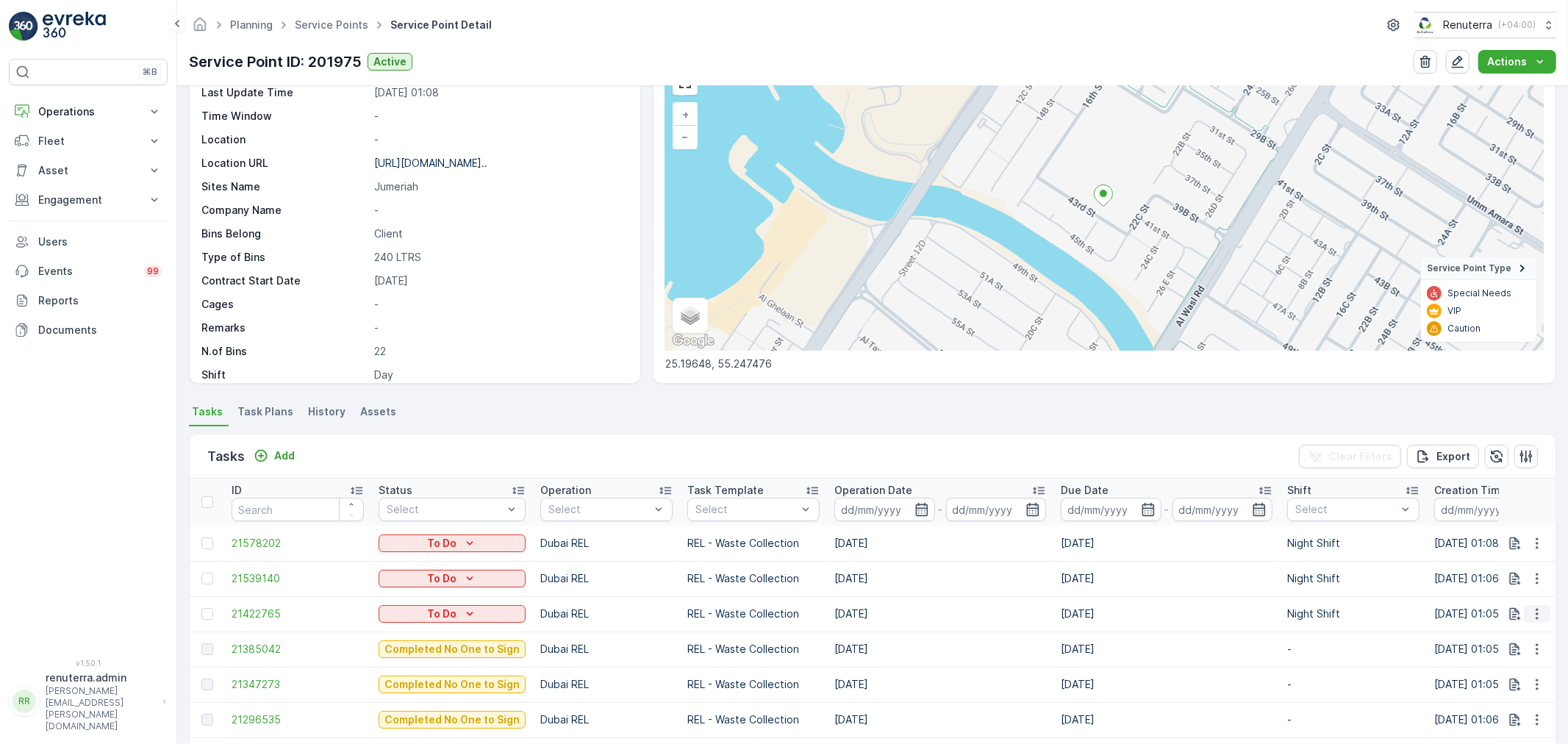
drag, startPoint x: 1538, startPoint y: 613, endPoint x: 1529, endPoint y: 618, distance: 10.3
click at [1537, 613] on button "button" at bounding box center [1537, 614] width 26 height 18
click at [1501, 678] on span "Change Route" at bounding box center [1499, 676] width 71 height 15
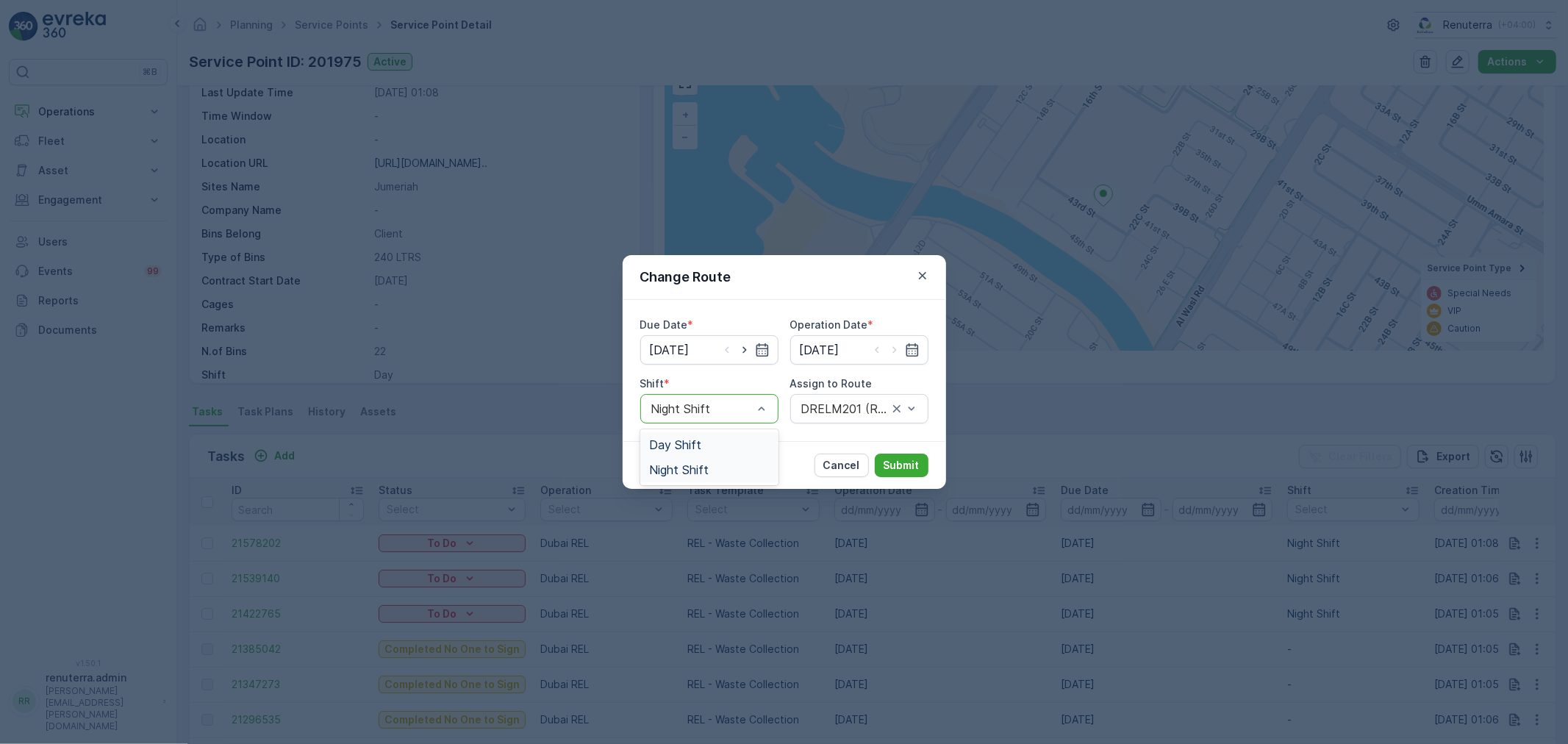
click at [714, 449] on div "Day Shift" at bounding box center [709, 445] width 121 height 13
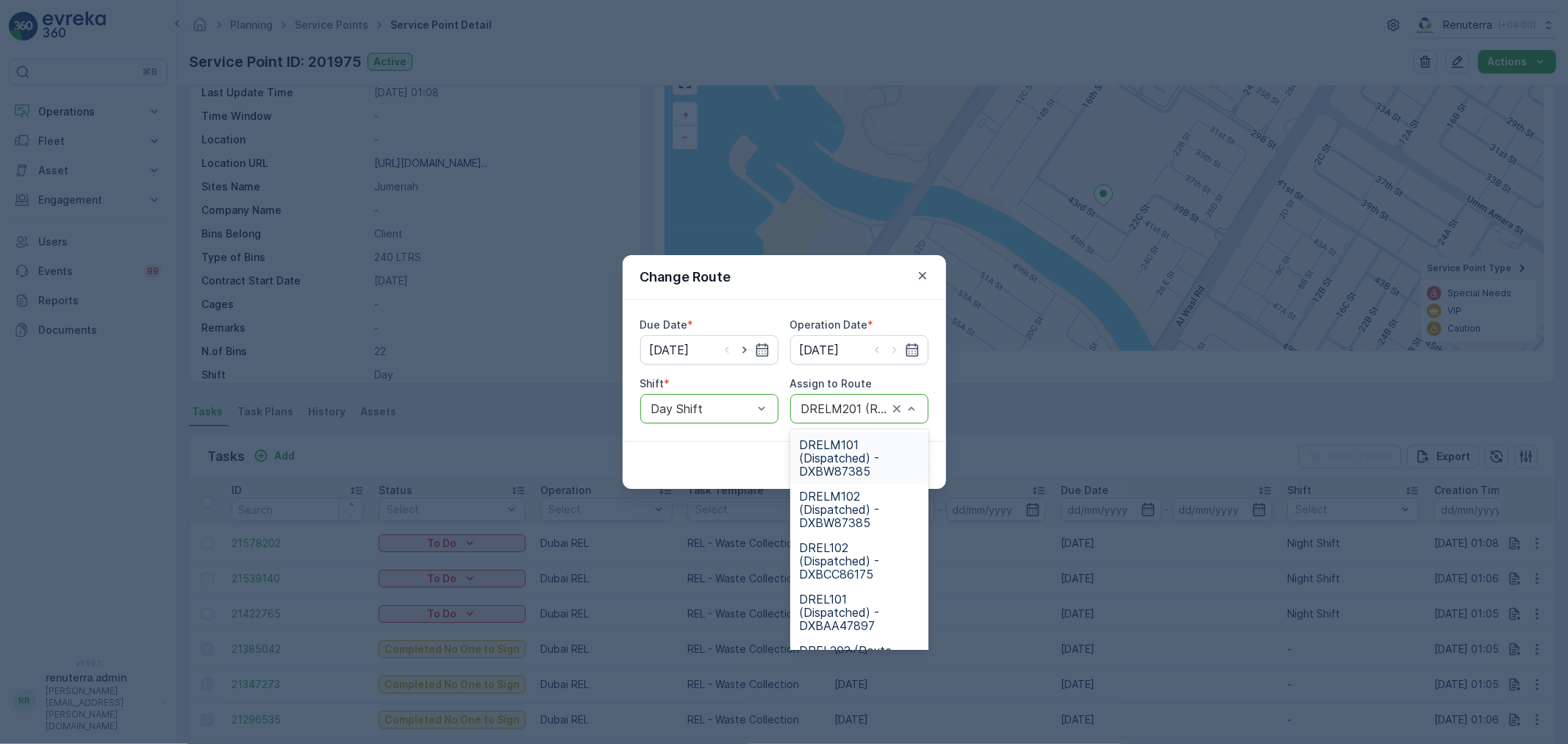
click at [922, 408] on div "DRELM201 (Route Plan) - DXBW87385" at bounding box center [859, 409] width 138 height 30
click at [848, 512] on span "DRELM102 (Dispatched) - DXBW87385" at bounding box center [859, 509] width 121 height 39
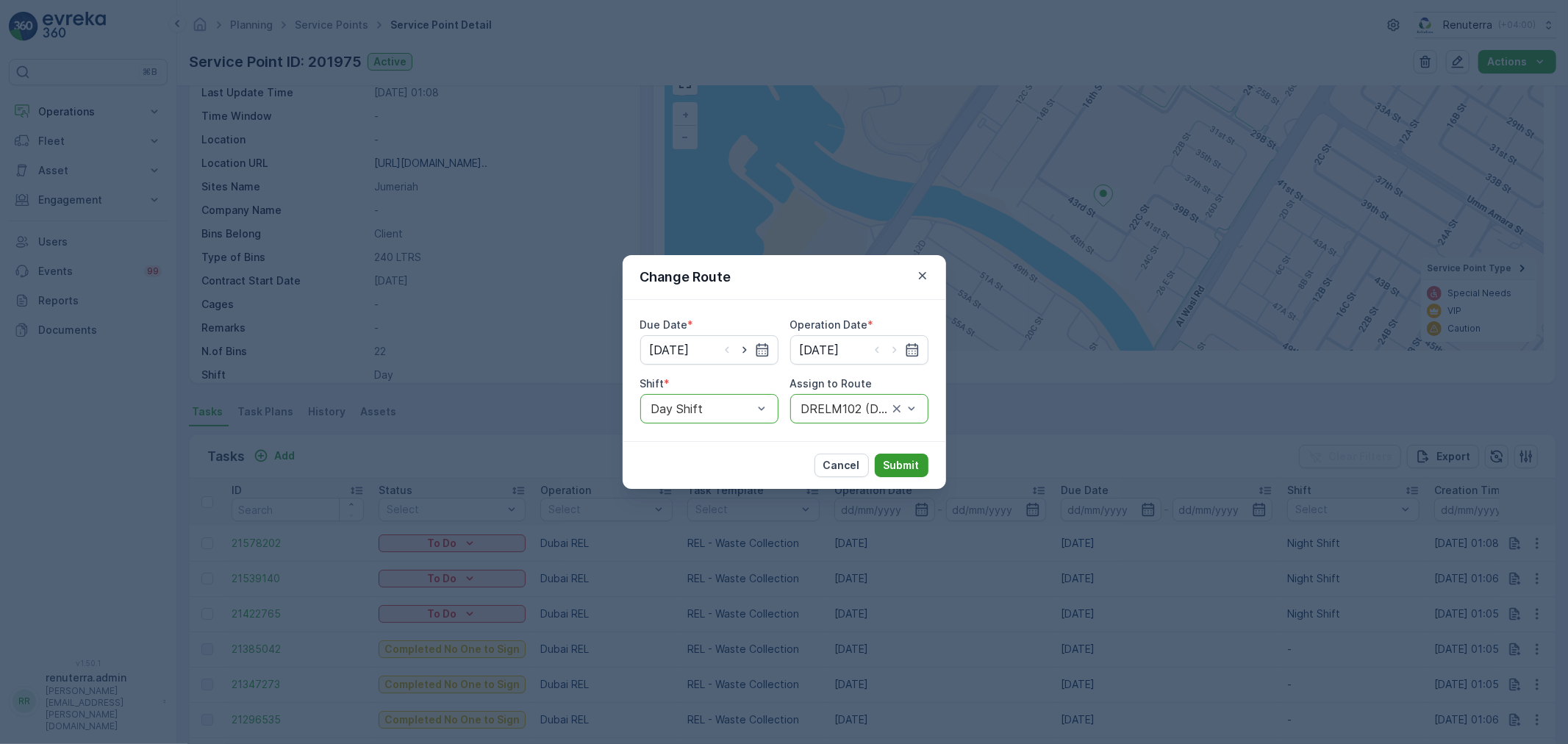
click at [915, 467] on p "Submit" at bounding box center [902, 465] width 36 height 15
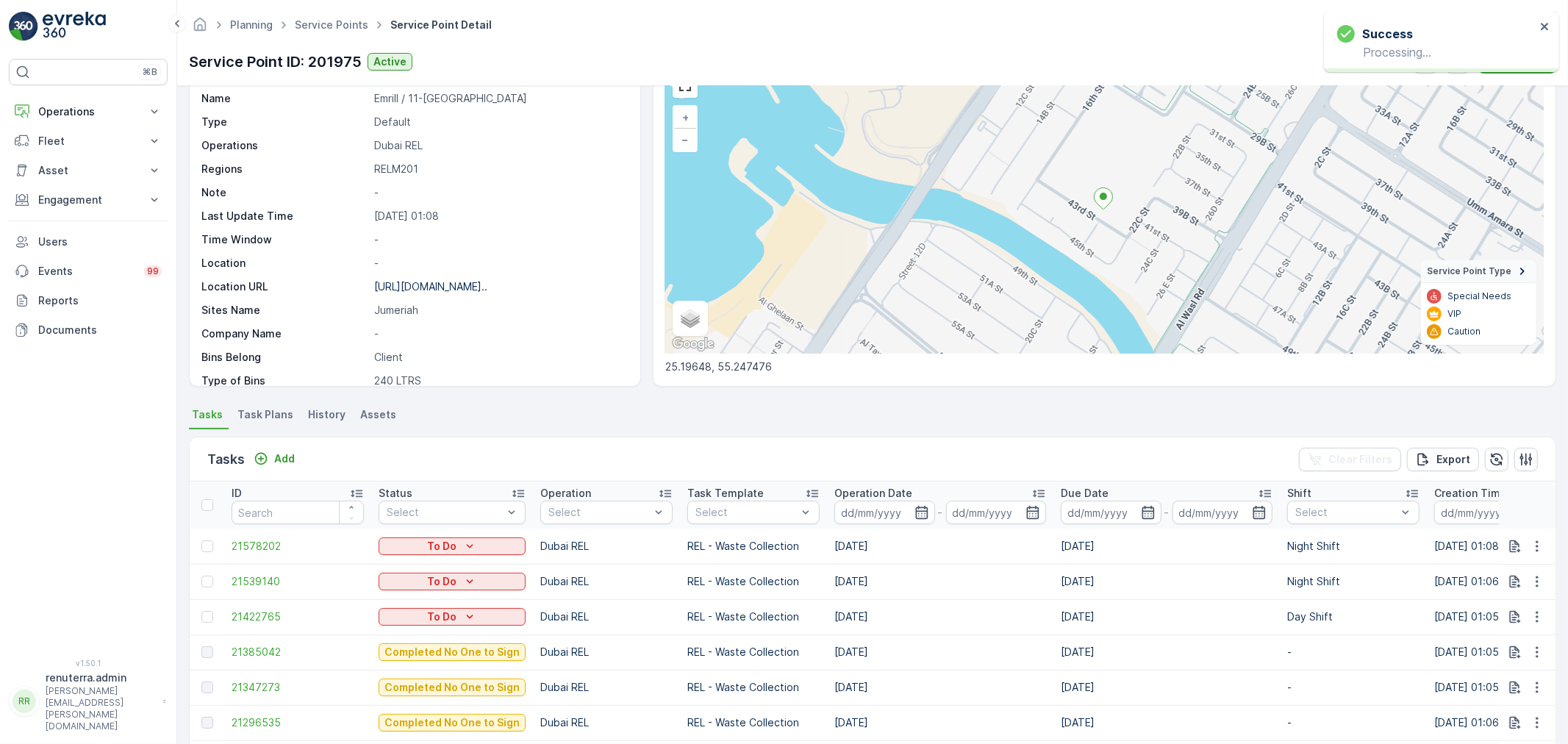
scroll to position [0, 0]
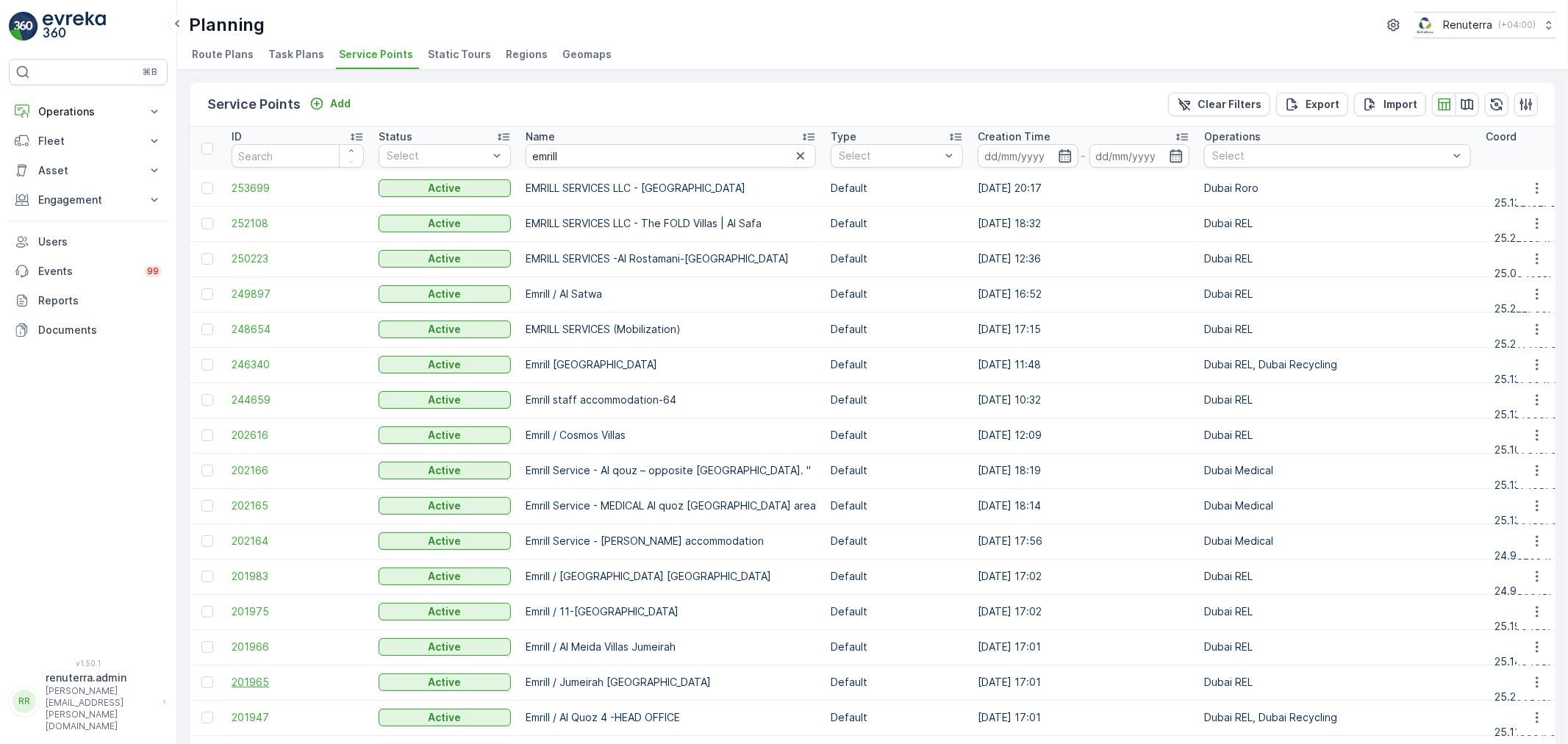
click at [262, 679] on span "201965" at bounding box center [297, 682] width 132 height 15
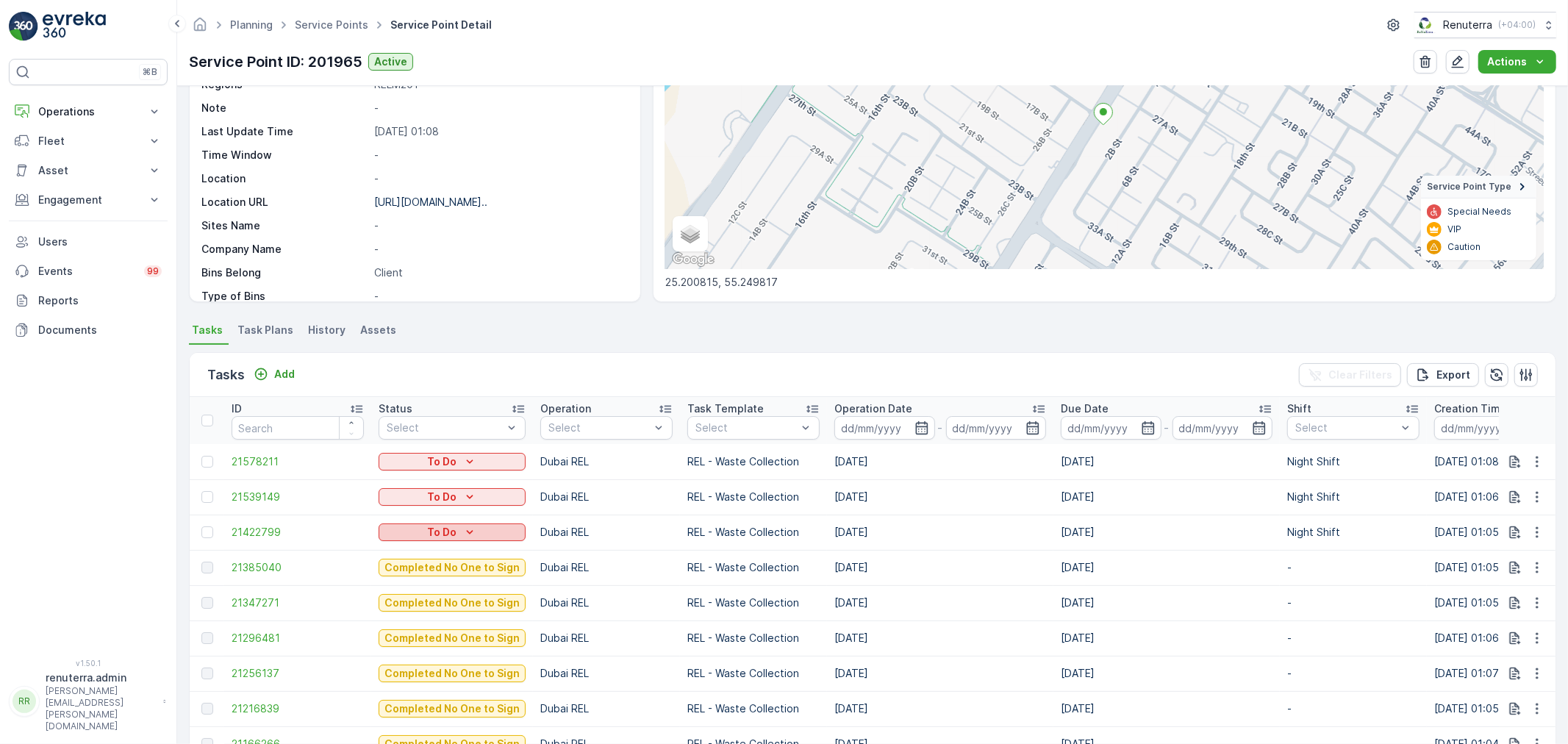
scroll to position [3, 0]
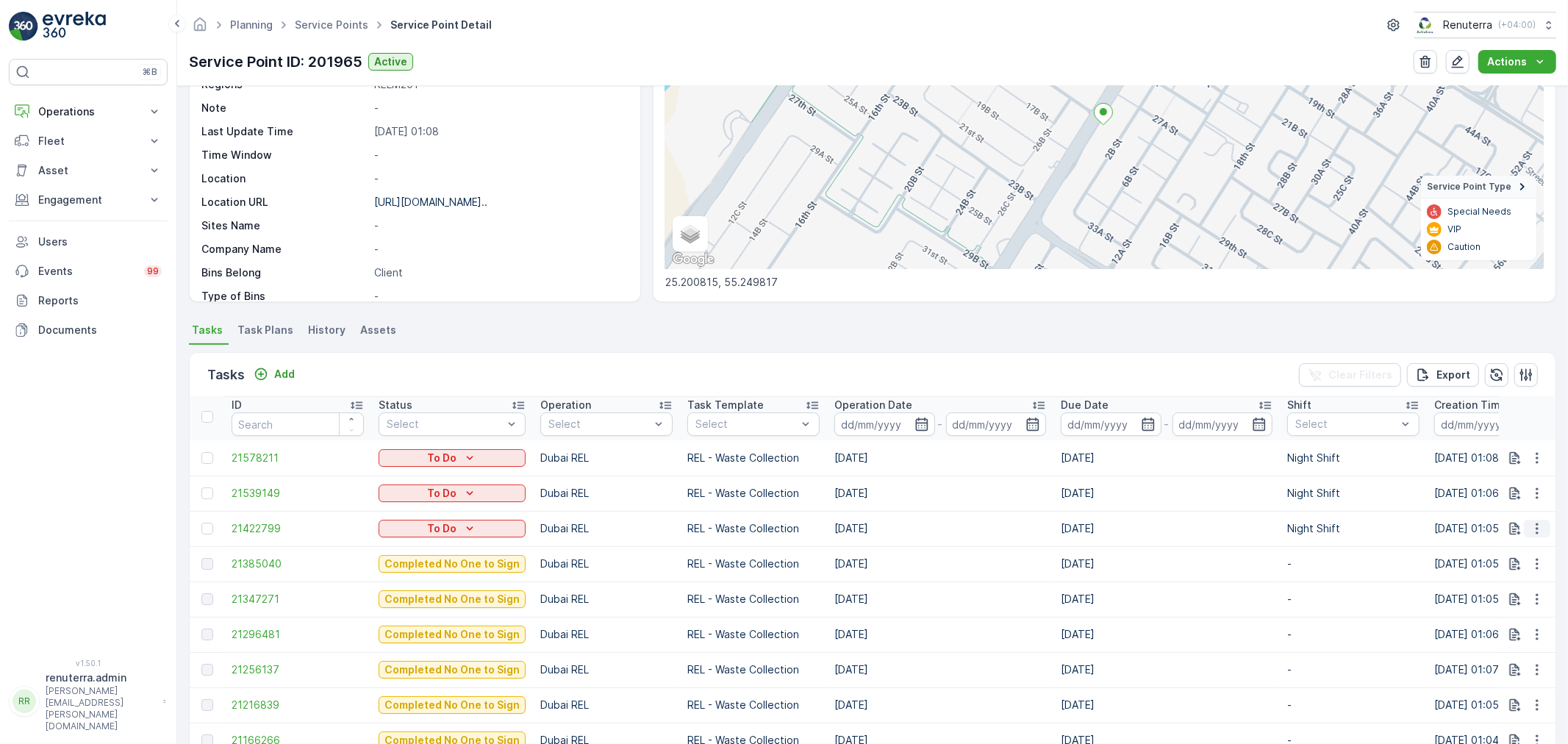
click at [1530, 527] on icon "button" at bounding box center [1538, 528] width 15 height 15
click at [1509, 590] on span "Change Route" at bounding box center [1499, 591] width 71 height 15
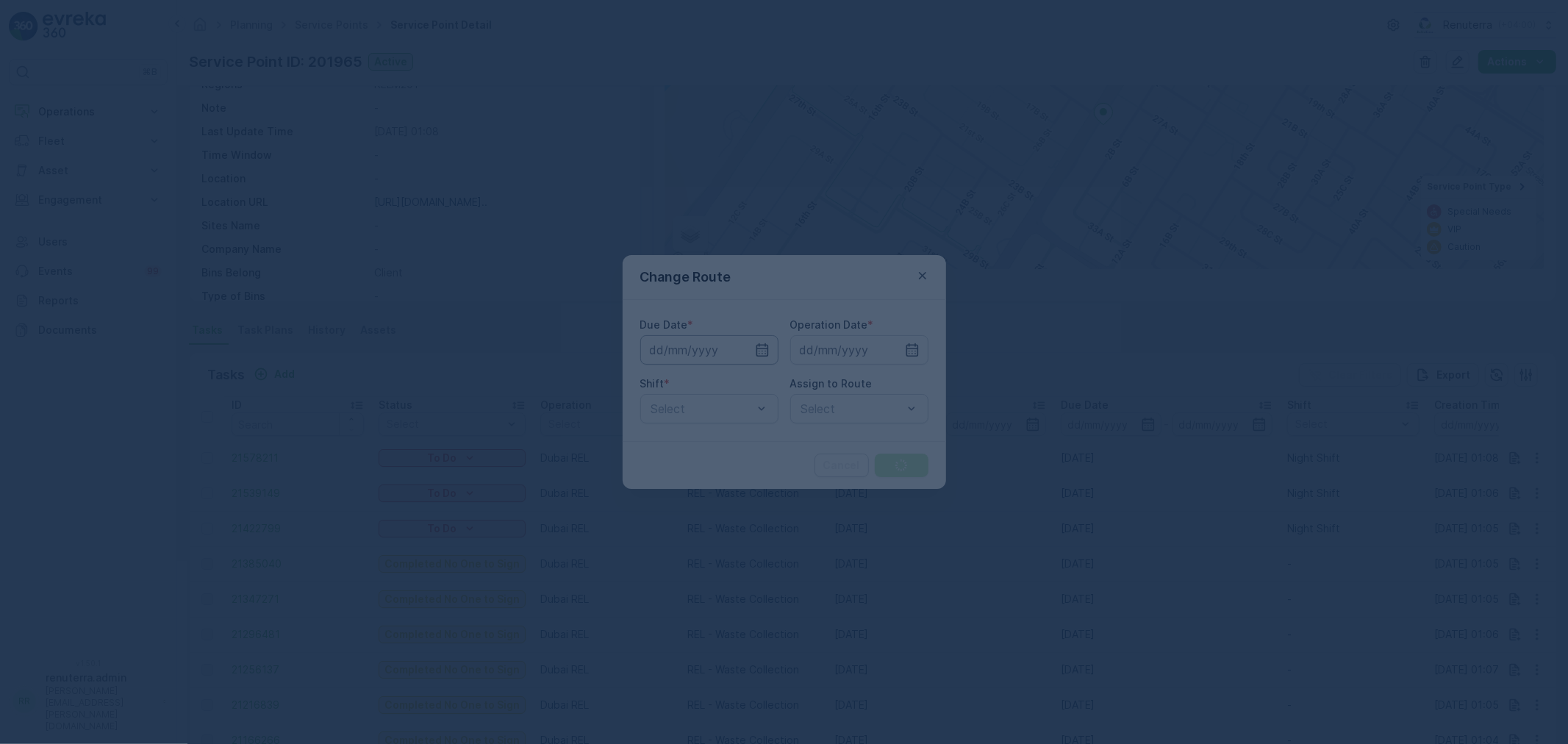
type input "[DATE]"
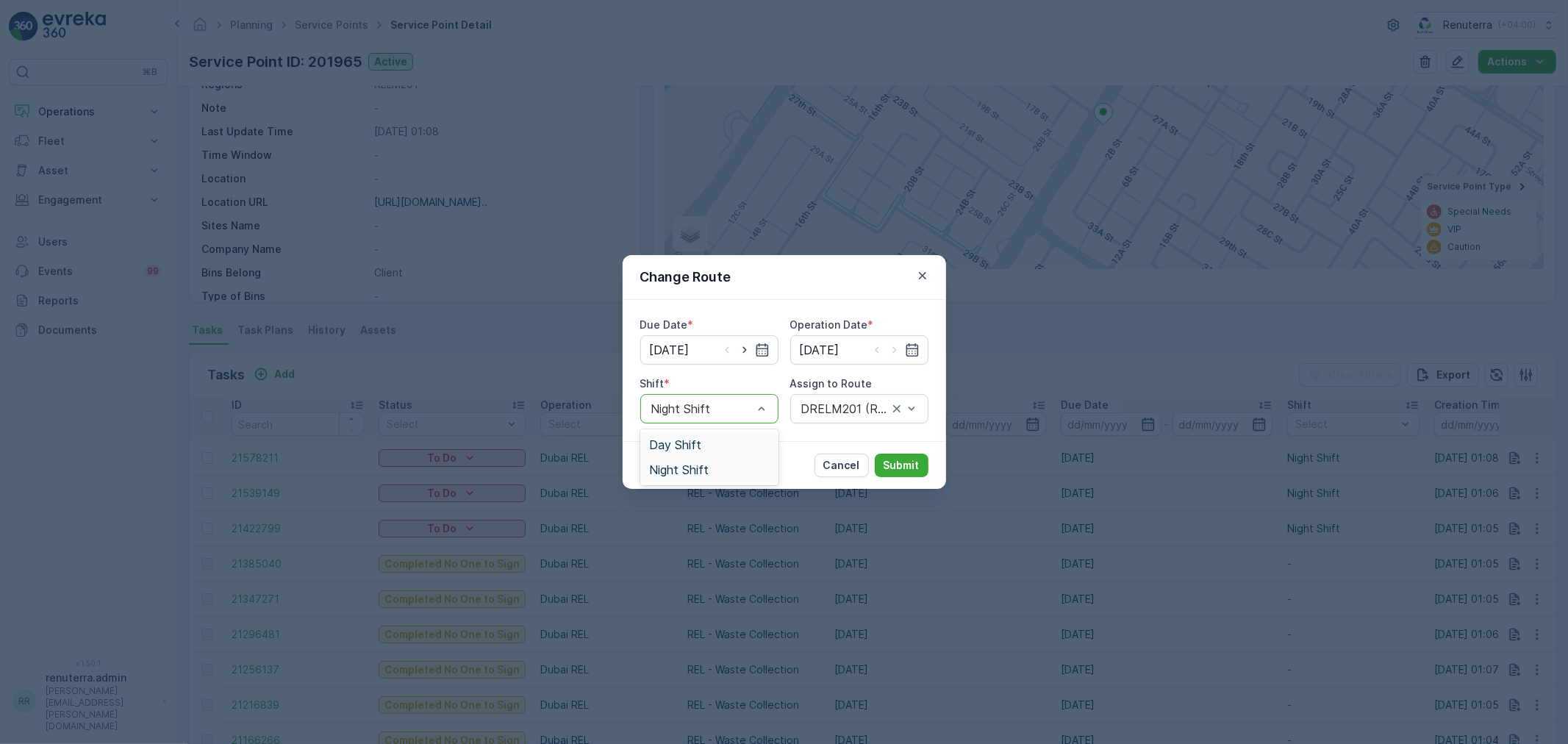
click at [698, 441] on span "Day Shift" at bounding box center [675, 445] width 53 height 13
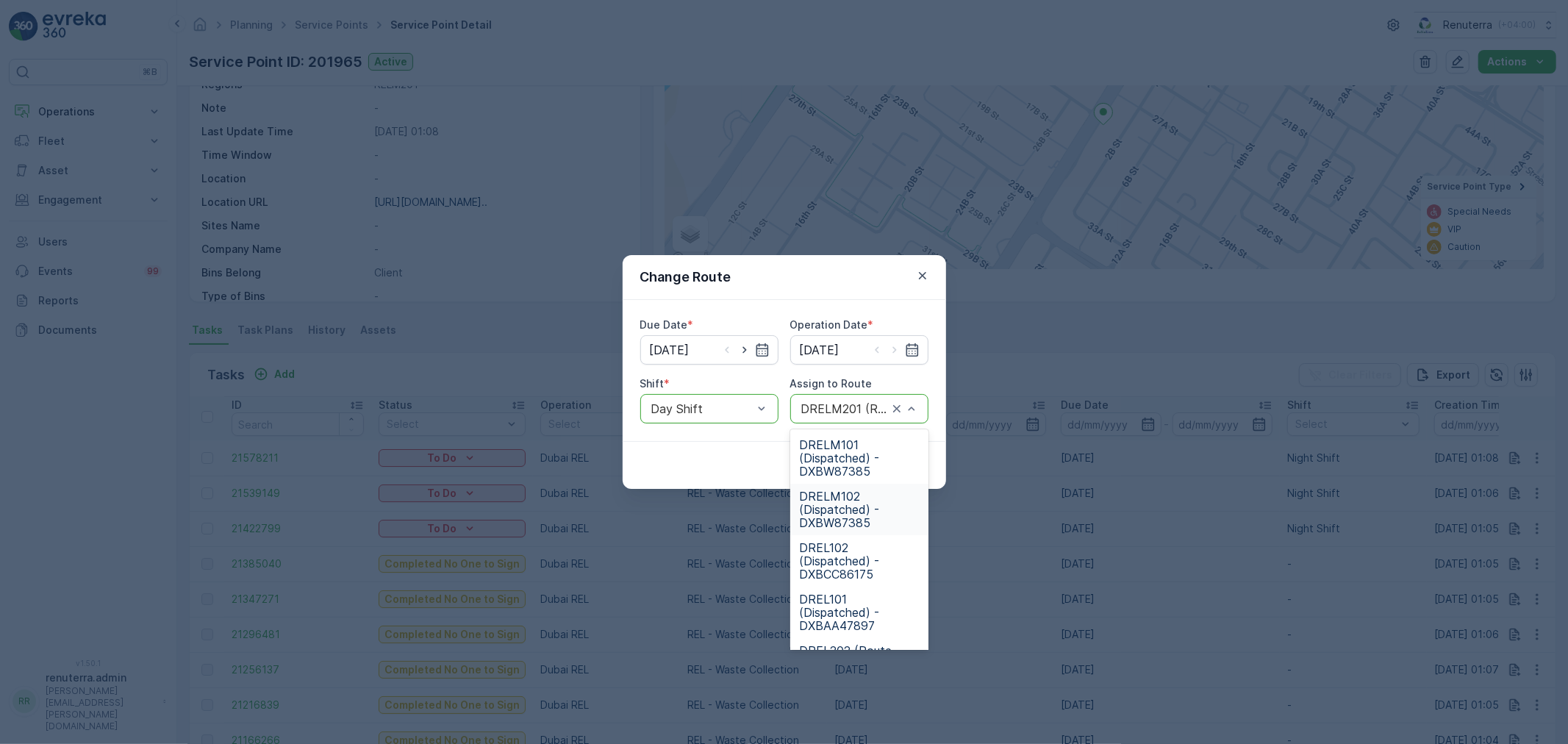
click at [847, 507] on span "DRELM102 (Dispatched) - DXBW87385" at bounding box center [859, 509] width 121 height 39
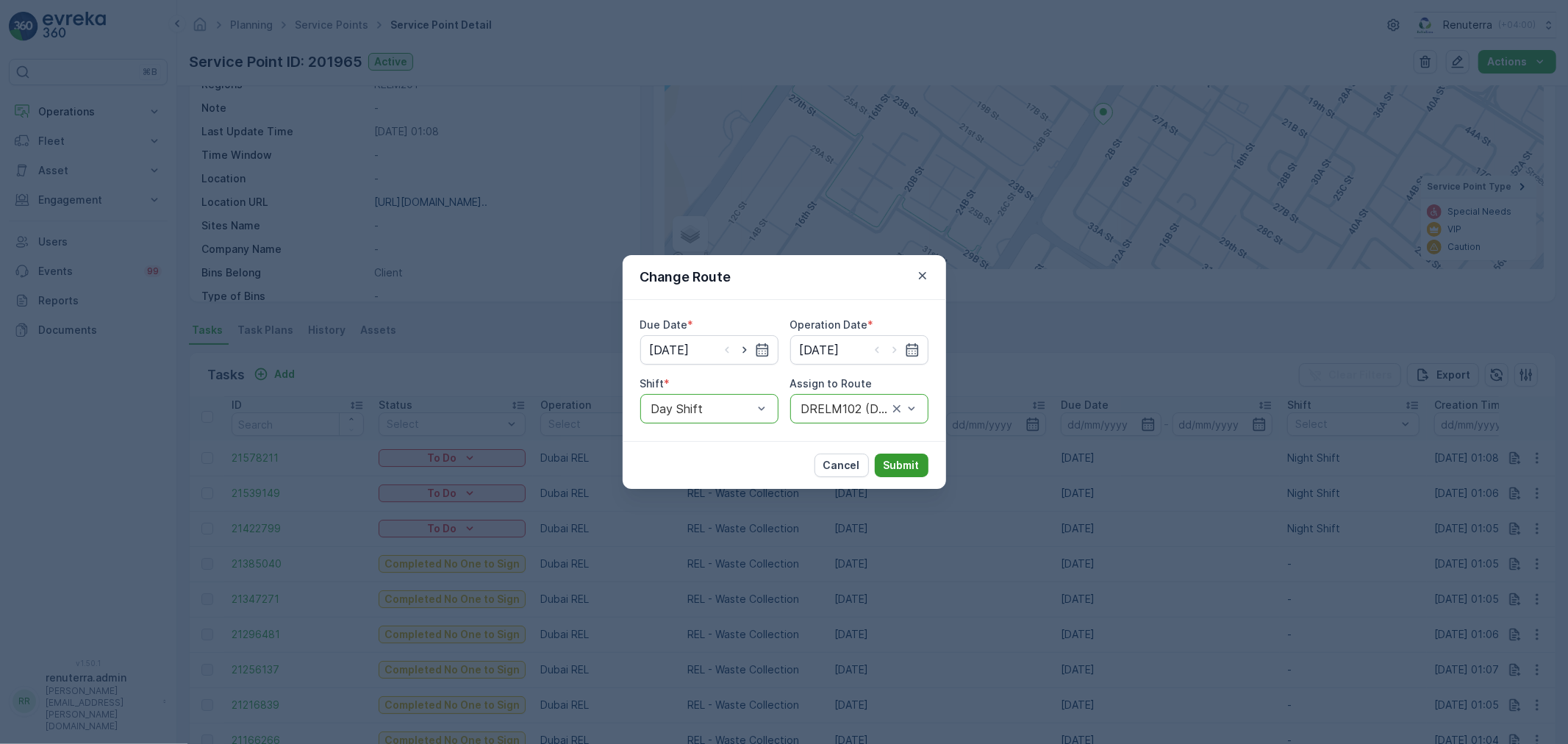
click at [910, 464] on p "Submit" at bounding box center [902, 465] width 36 height 15
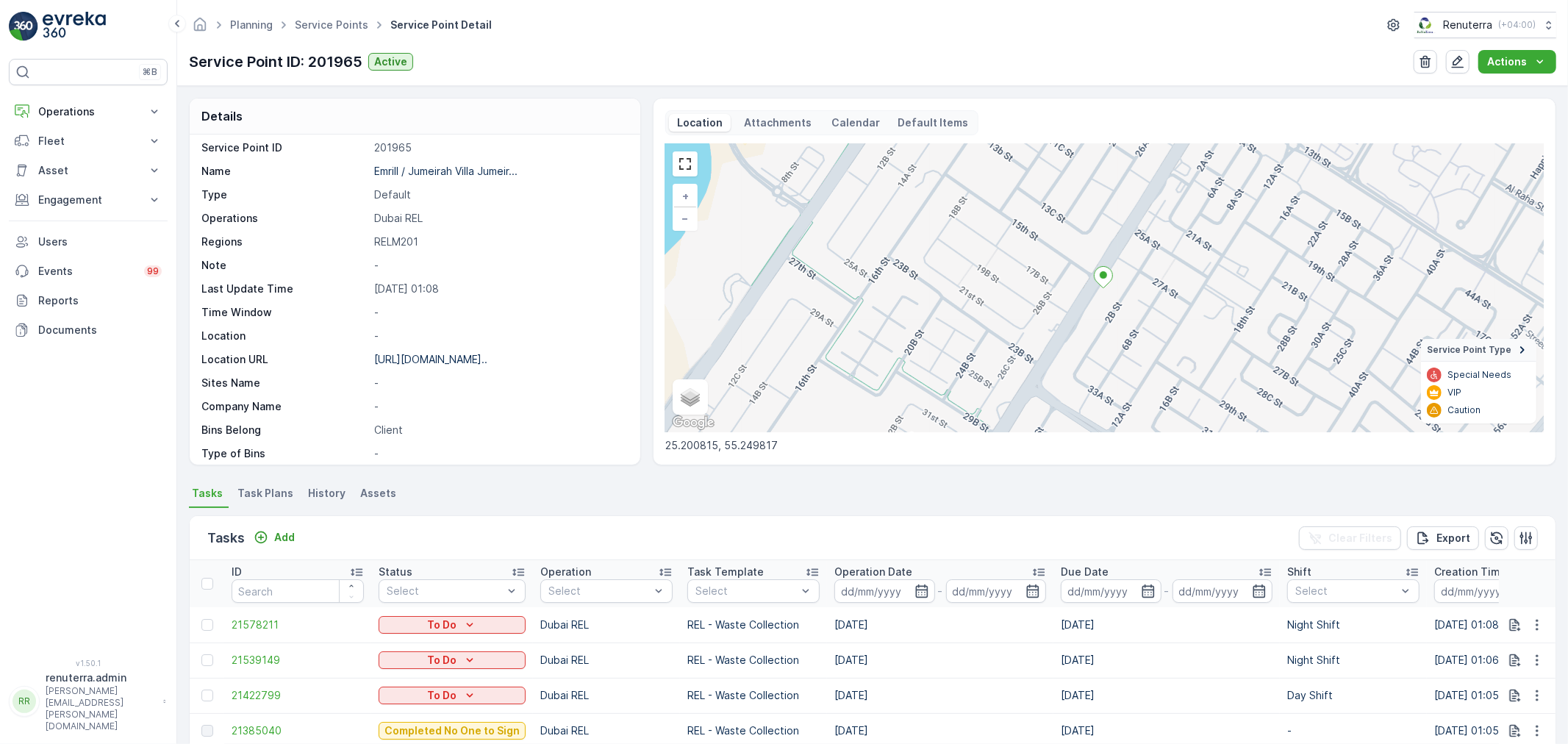
scroll to position [0, 0]
click at [335, 27] on link "Service Points" at bounding box center [331, 24] width 74 height 12
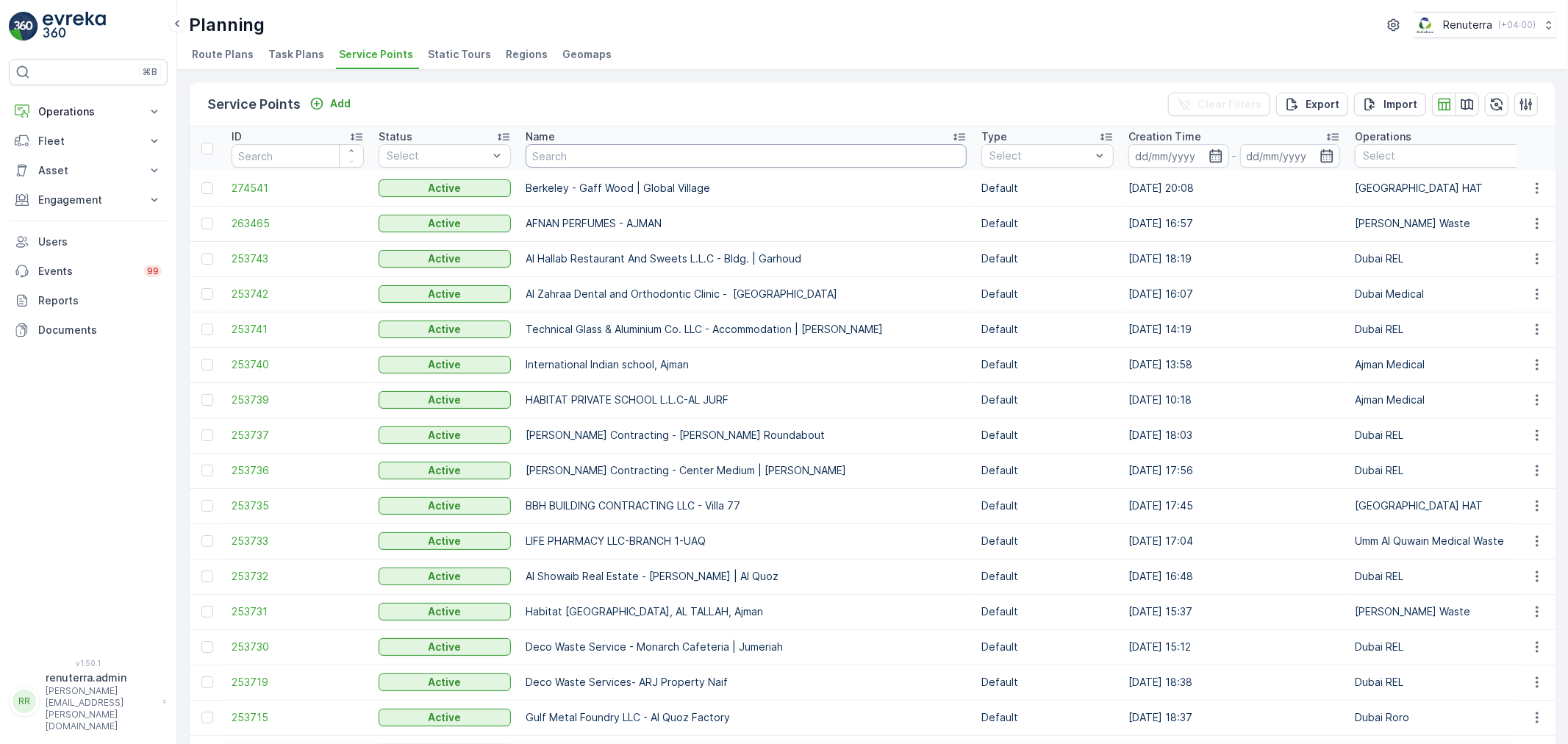
drag, startPoint x: 592, startPoint y: 176, endPoint x: 613, endPoint y: 162, distance: 25.2
click at [623, 154] on input "text" at bounding box center [747, 156] width 441 height 24
type input "court"
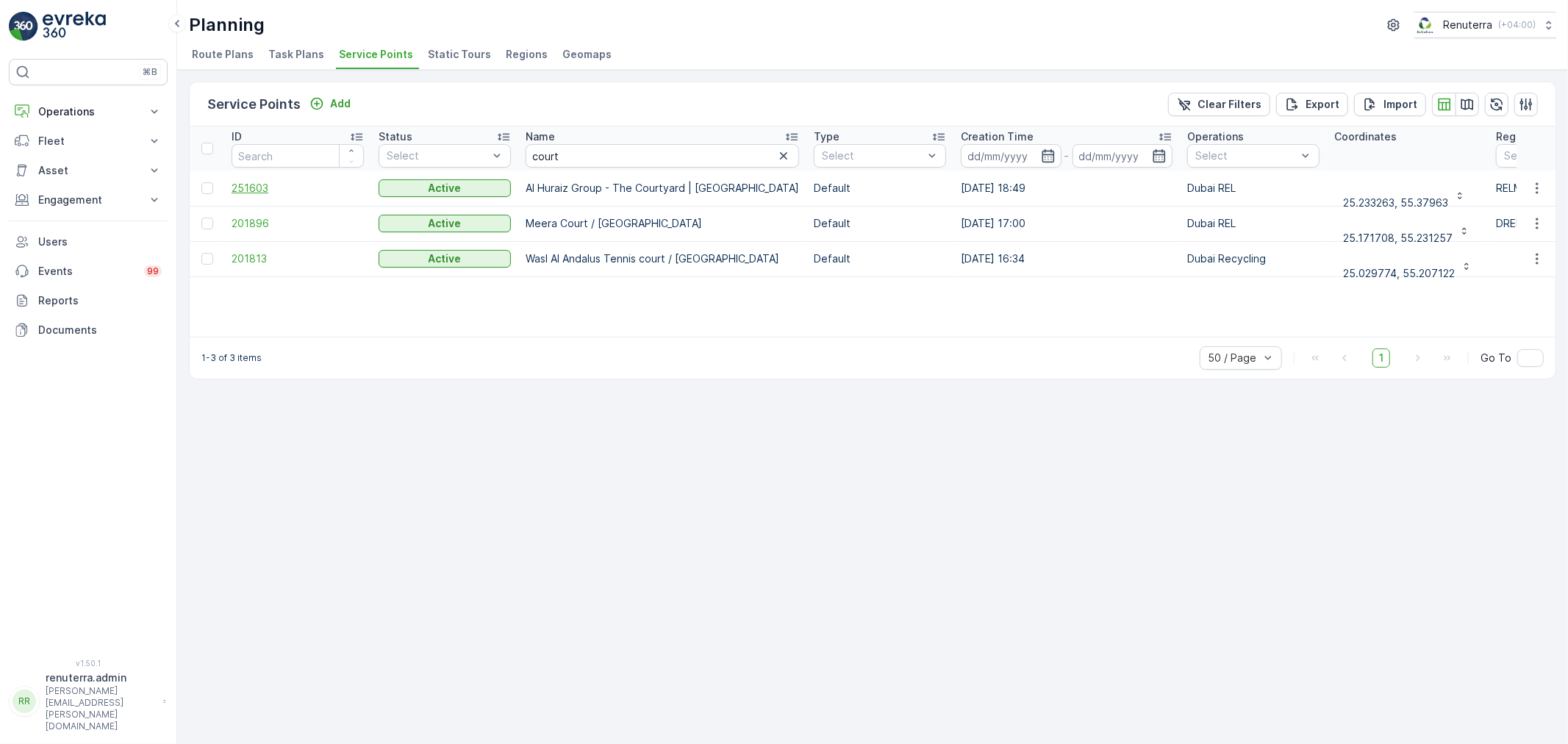
click at [277, 187] on span "251603" at bounding box center [297, 188] width 132 height 15
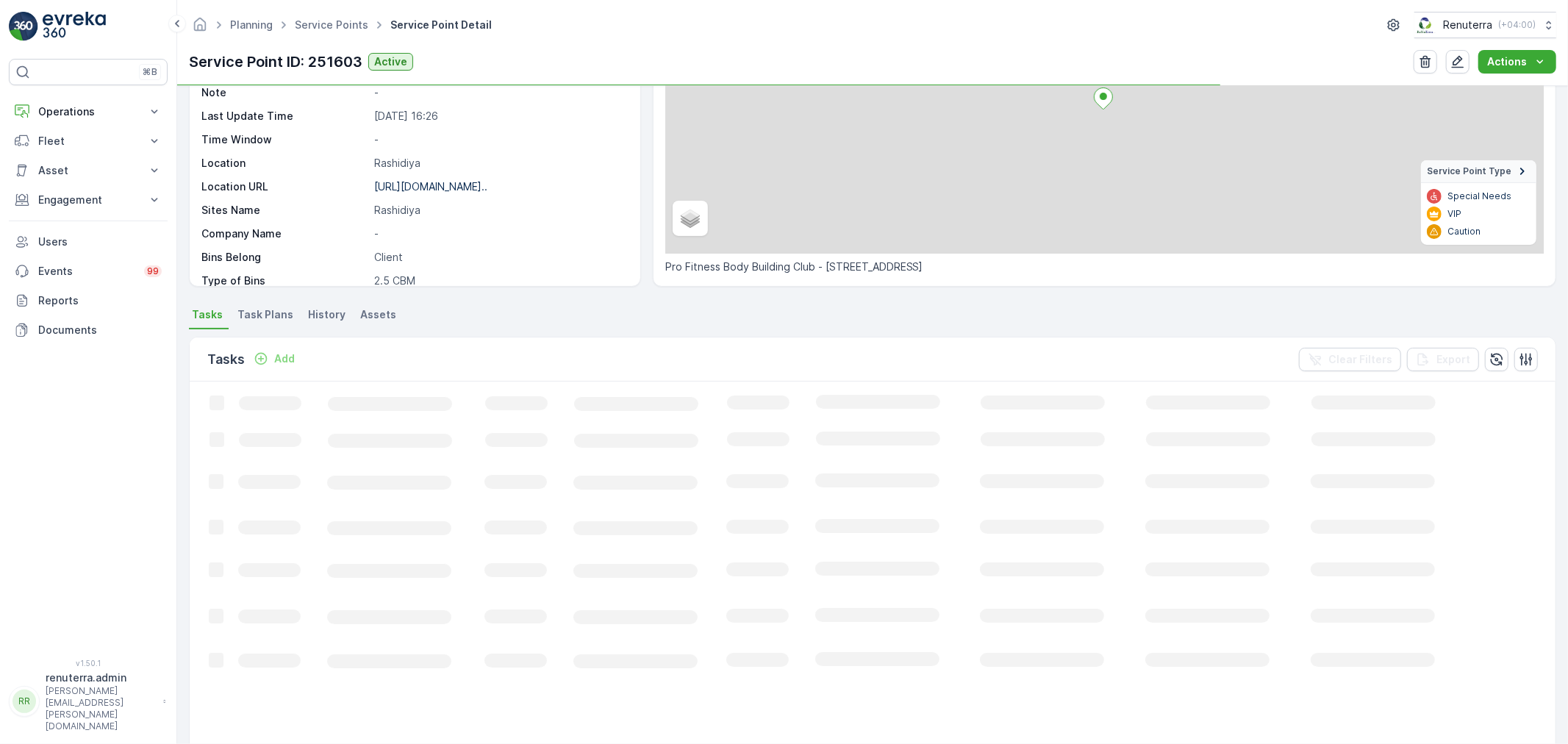
scroll to position [244, 0]
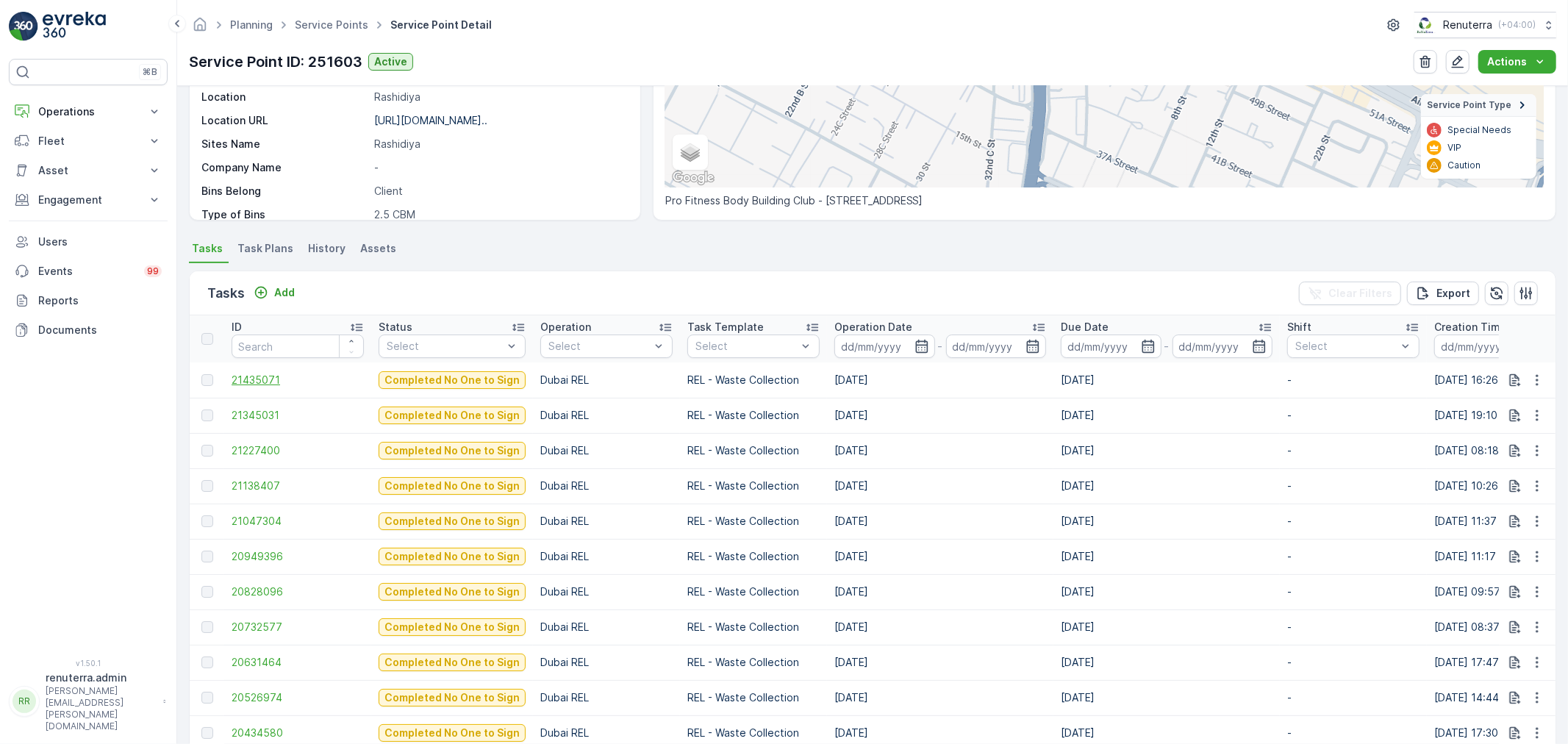
click at [250, 386] on span "21435071" at bounding box center [297, 380] width 132 height 15
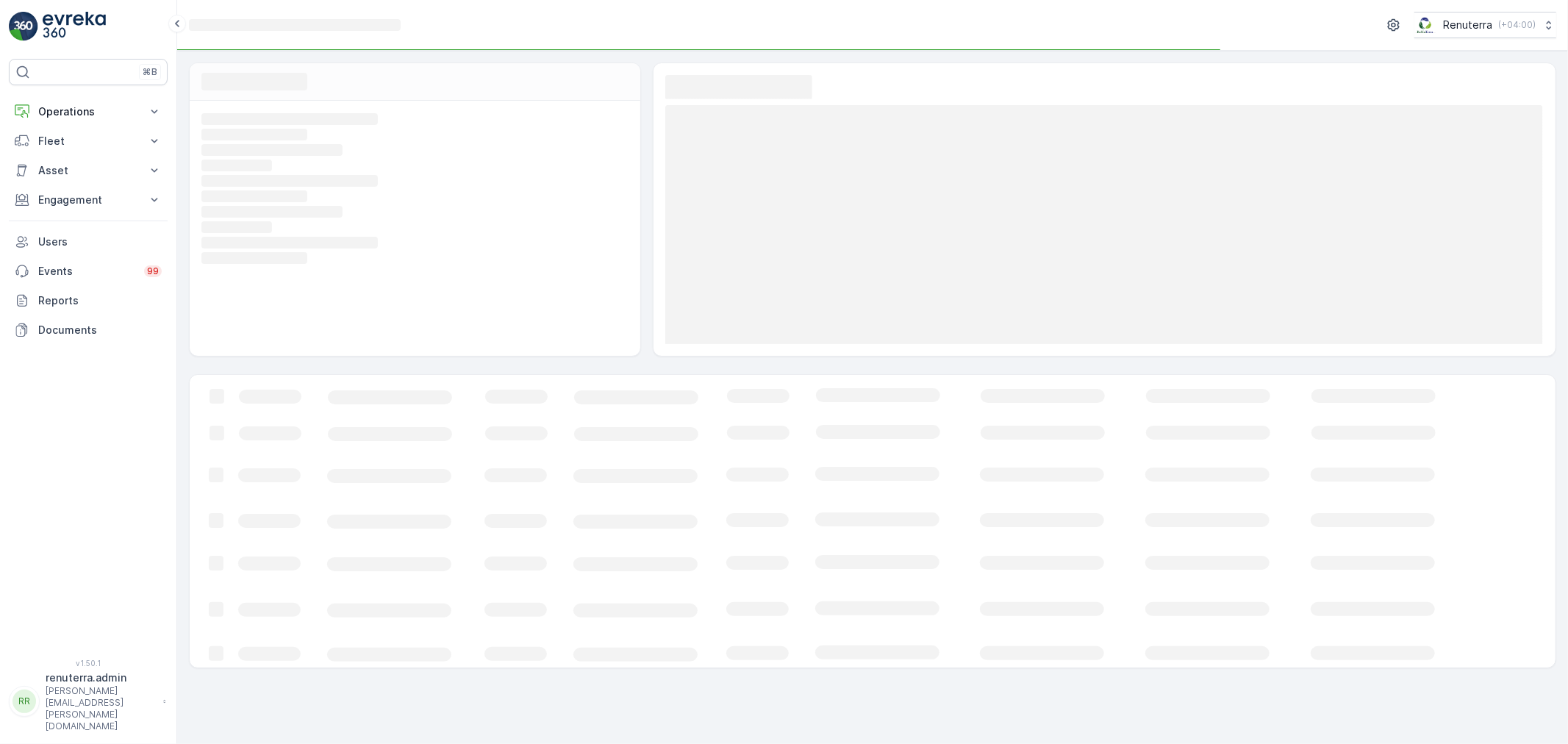
click at [252, 384] on icon "Loading..." at bounding box center [895, 521] width 1411 height 293
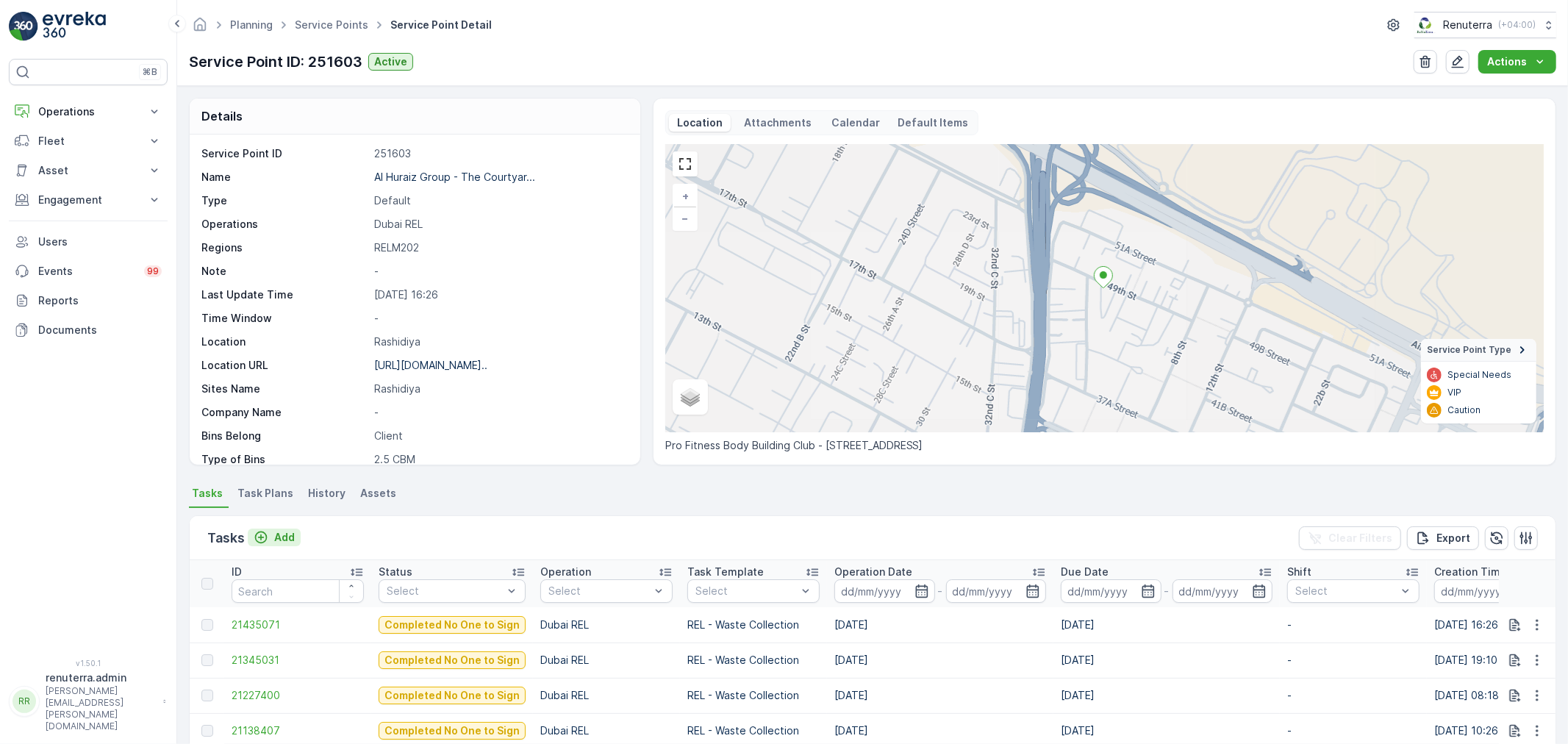
drag, startPoint x: 295, startPoint y: 520, endPoint x: 287, endPoint y: 531, distance: 13.6
click at [294, 523] on div "Tasks Add Clear Filters Export" at bounding box center [872, 538] width 1366 height 44
click at [287, 531] on p "Add" at bounding box center [284, 537] width 21 height 15
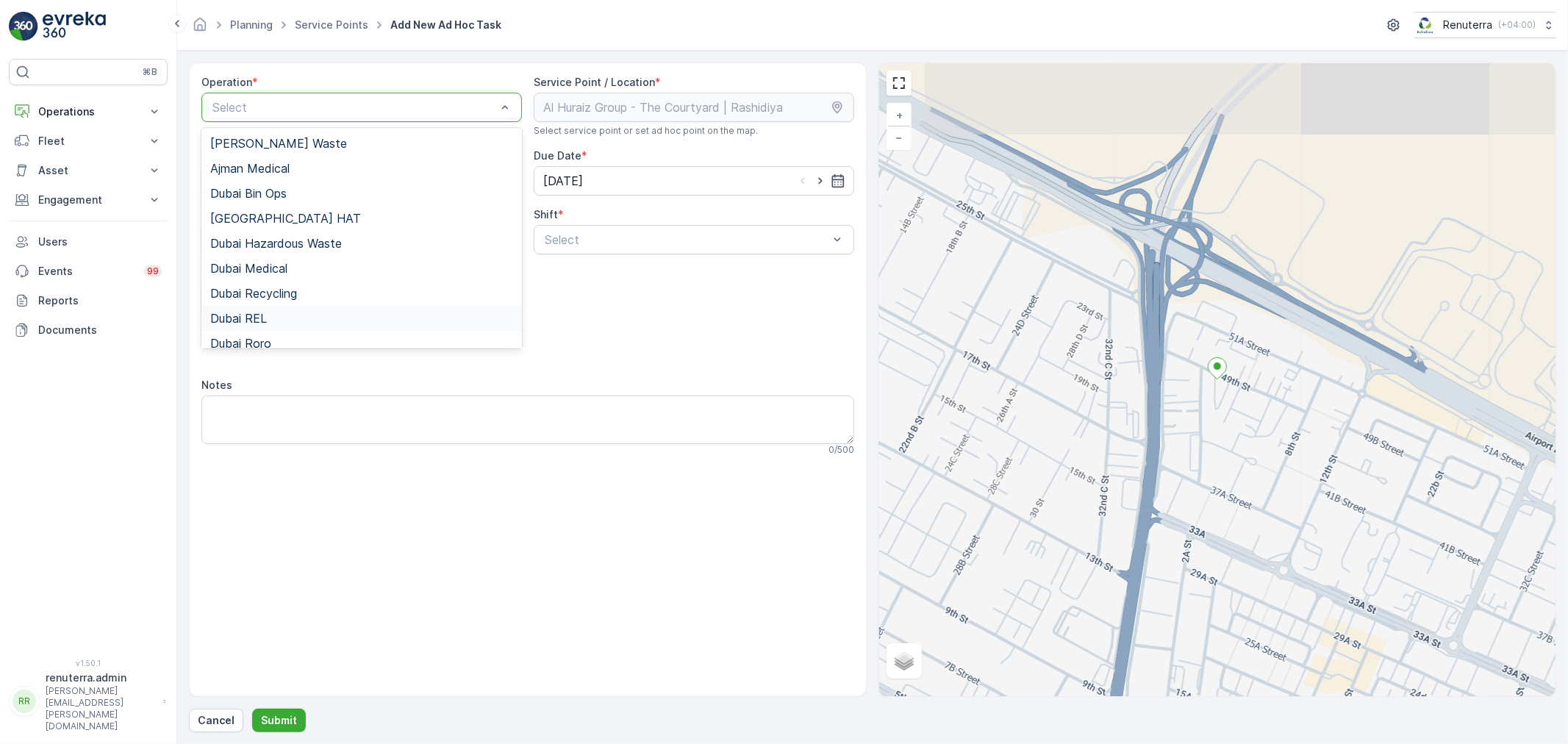
click at [280, 312] on div "Dubai REL" at bounding box center [361, 318] width 303 height 13
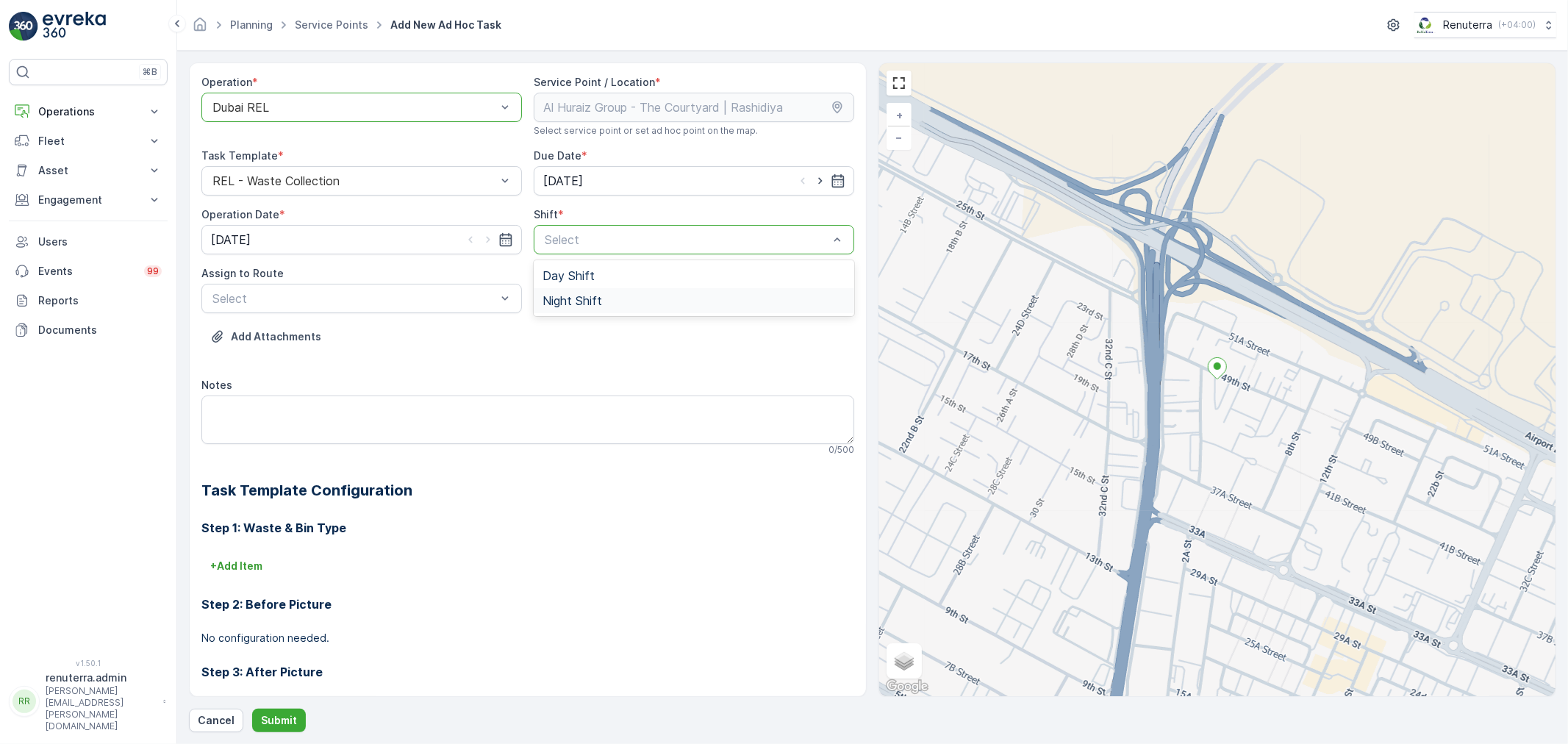
drag, startPoint x: 574, startPoint y: 294, endPoint x: 493, endPoint y: 300, distance: 81.2
click at [572, 294] on span "Night Shift" at bounding box center [572, 300] width 60 height 13
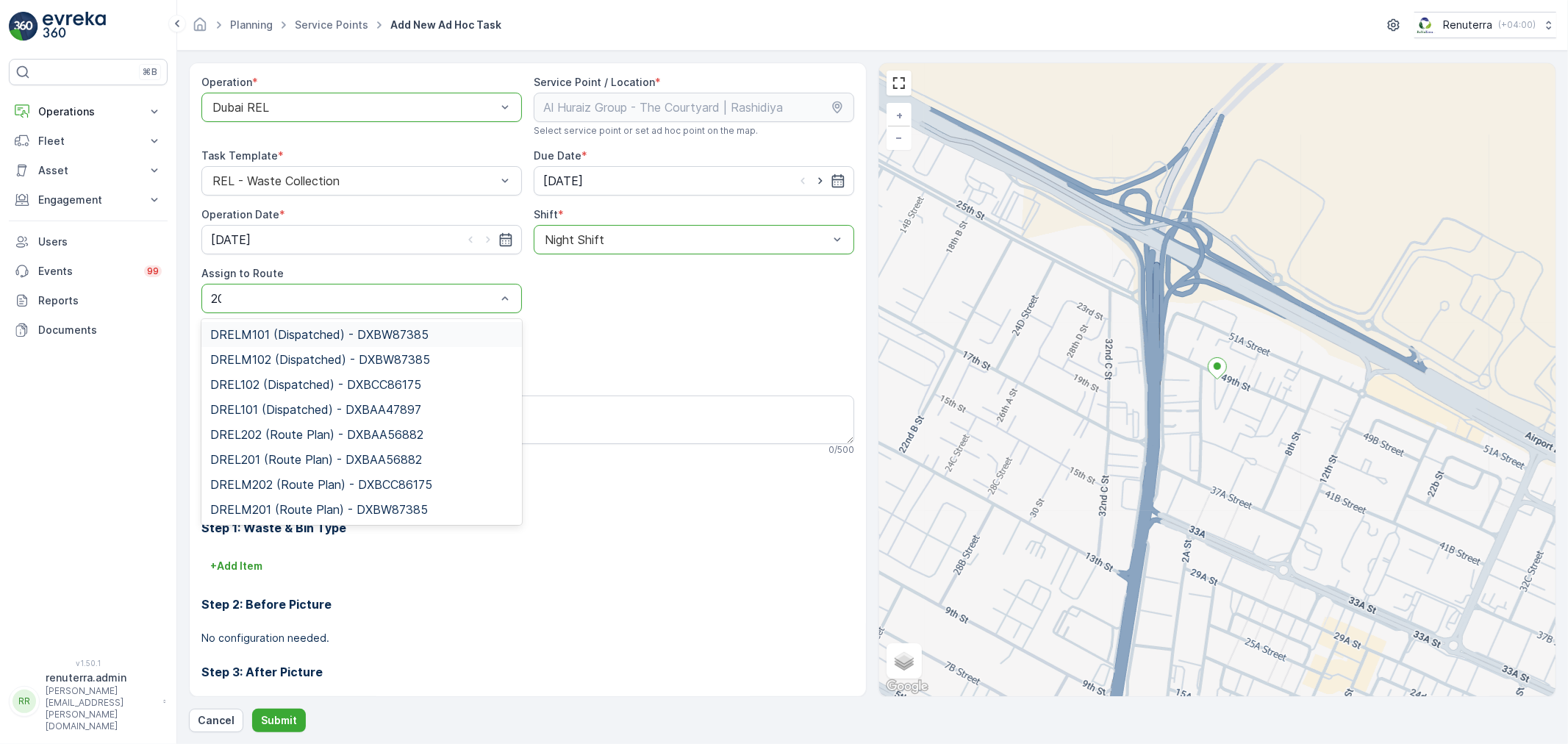
type input "202"
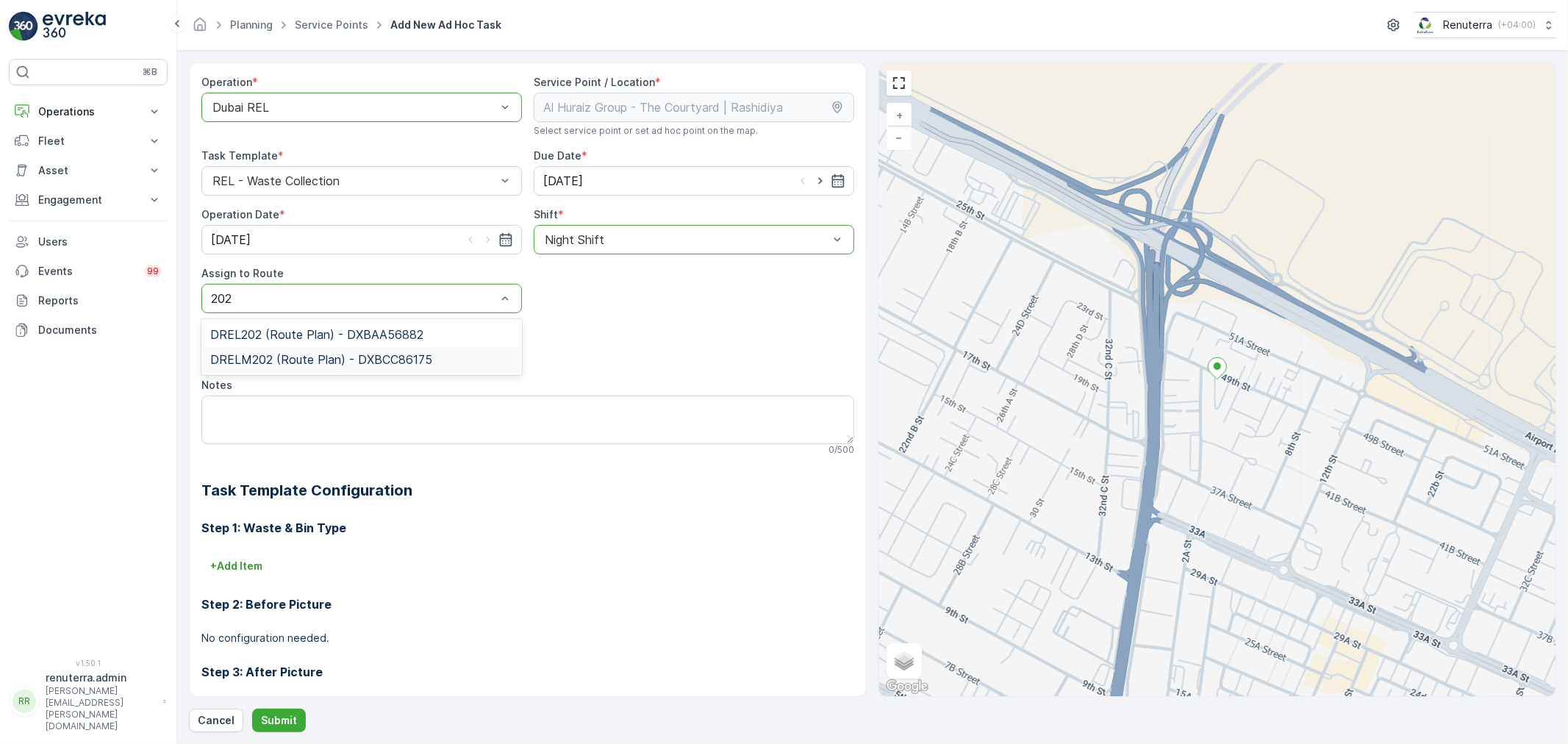
click at [327, 354] on span "DRELM202 (Route Plan) - DXBCC86175" at bounding box center [321, 359] width 222 height 13
click at [269, 731] on button "Submit" at bounding box center [278, 720] width 53 height 24
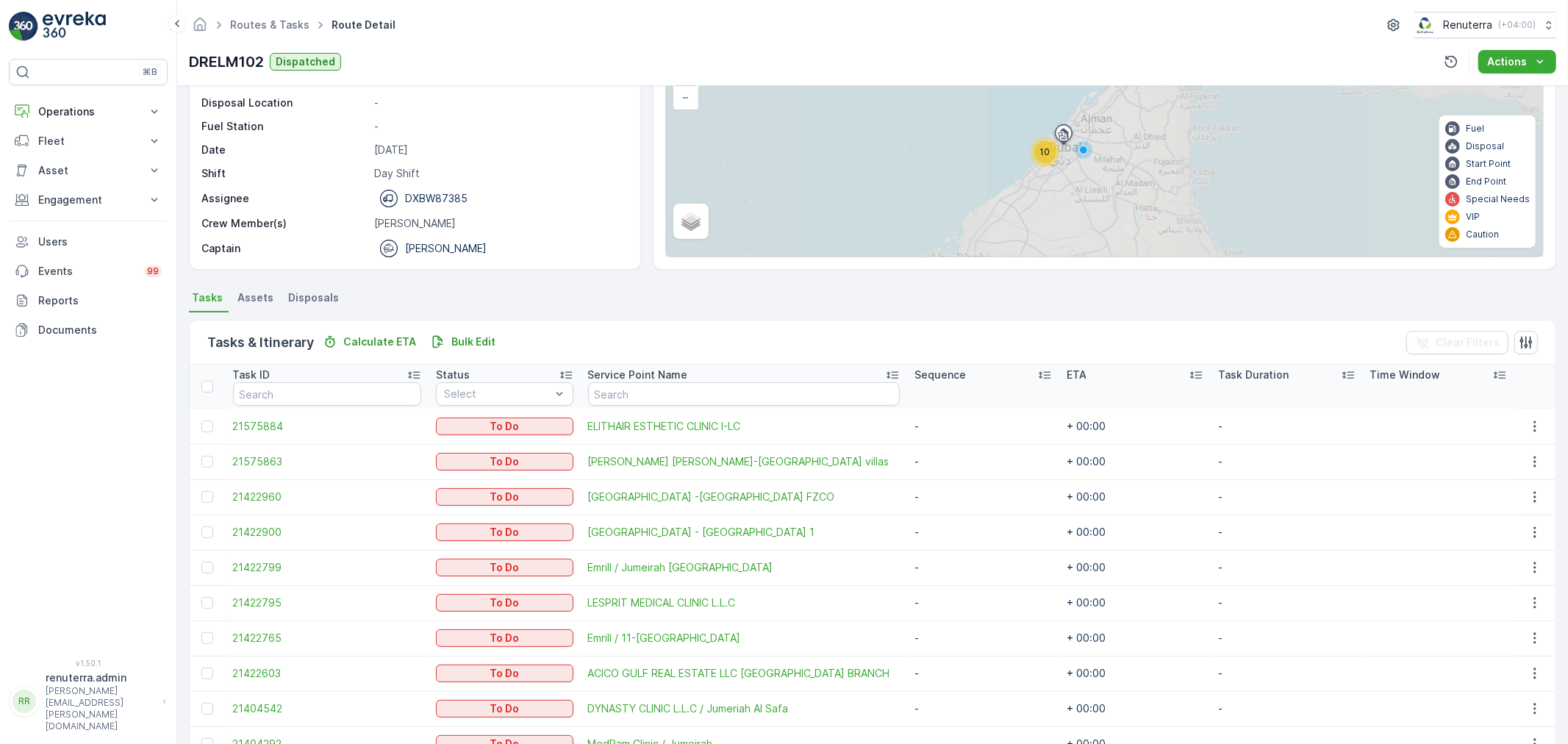
scroll to position [201, 0]
